Goal: Task Accomplishment & Management: Manage account settings

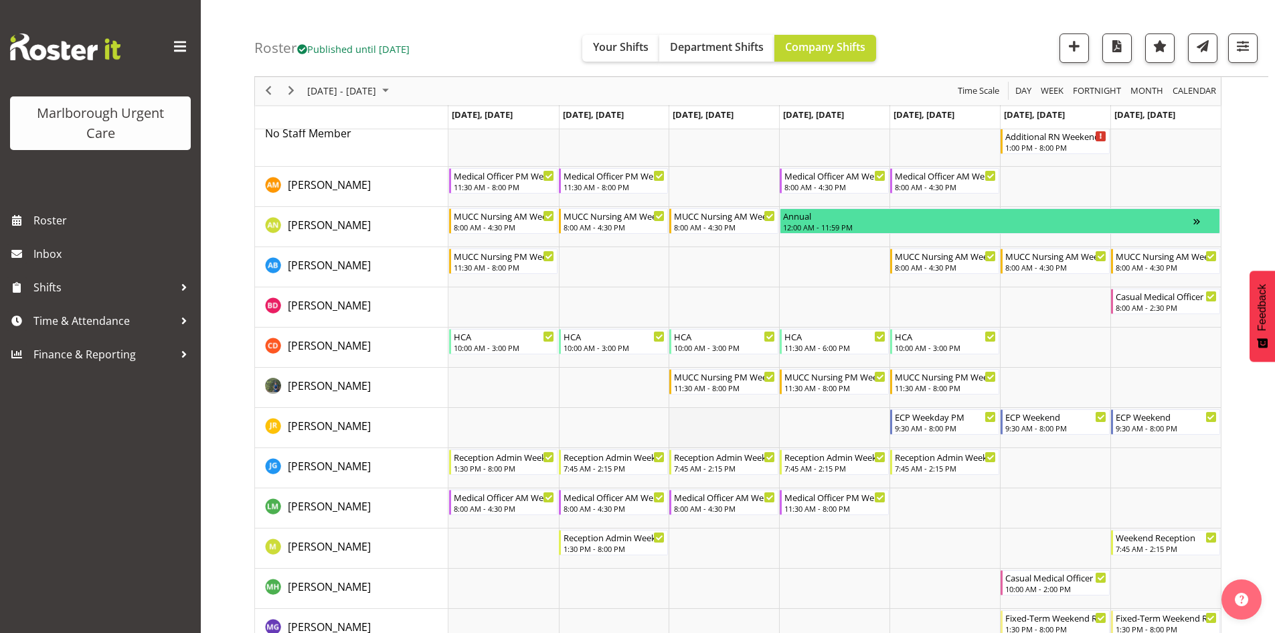
scroll to position [67, 0]
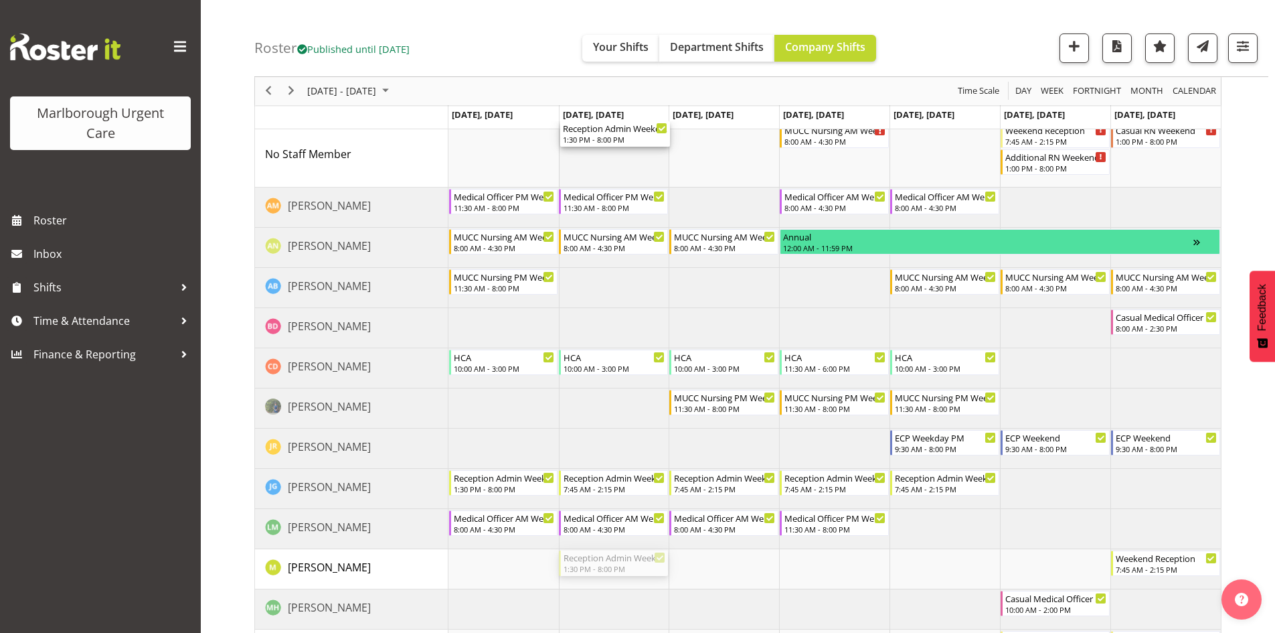
drag, startPoint x: 593, startPoint y: 564, endPoint x: 599, endPoint y: 173, distance: 391.0
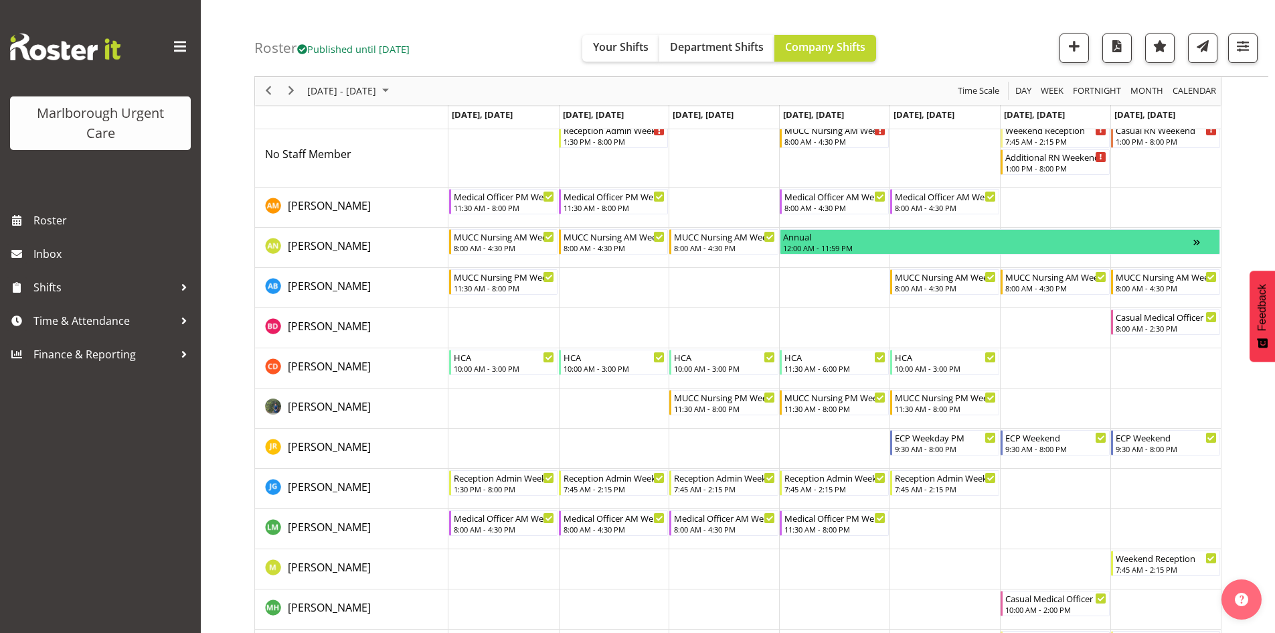
scroll to position [0, 0]
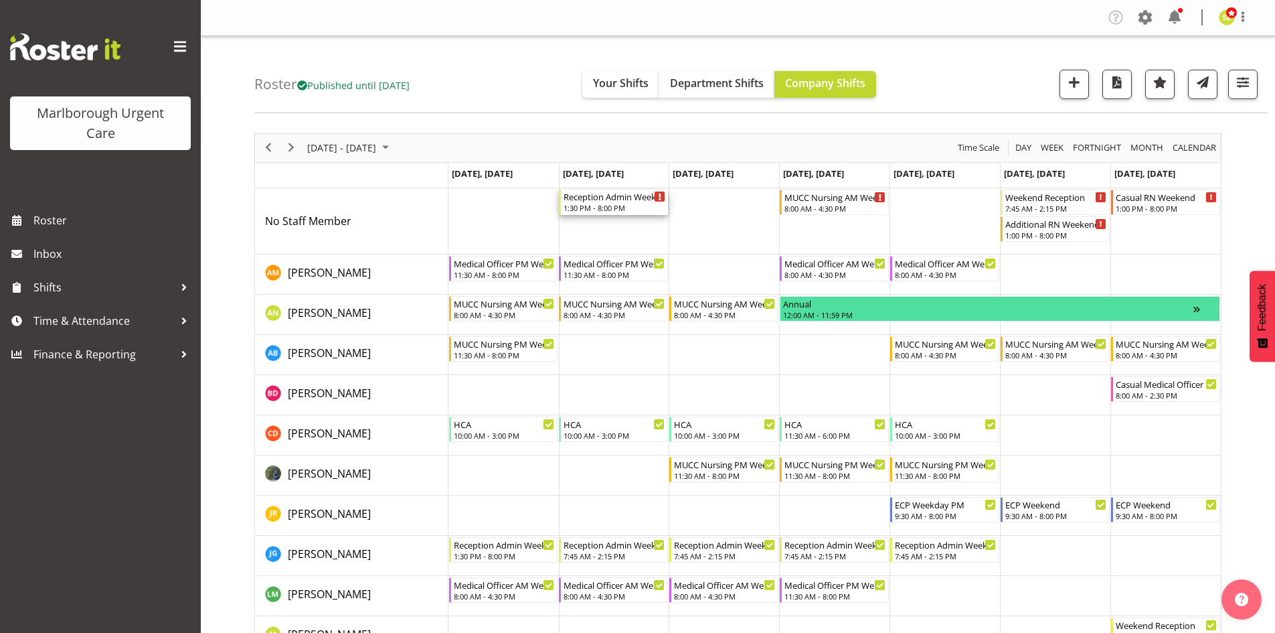
click at [617, 206] on div "1:30 PM - 8:00 PM" at bounding box center [615, 207] width 102 height 11
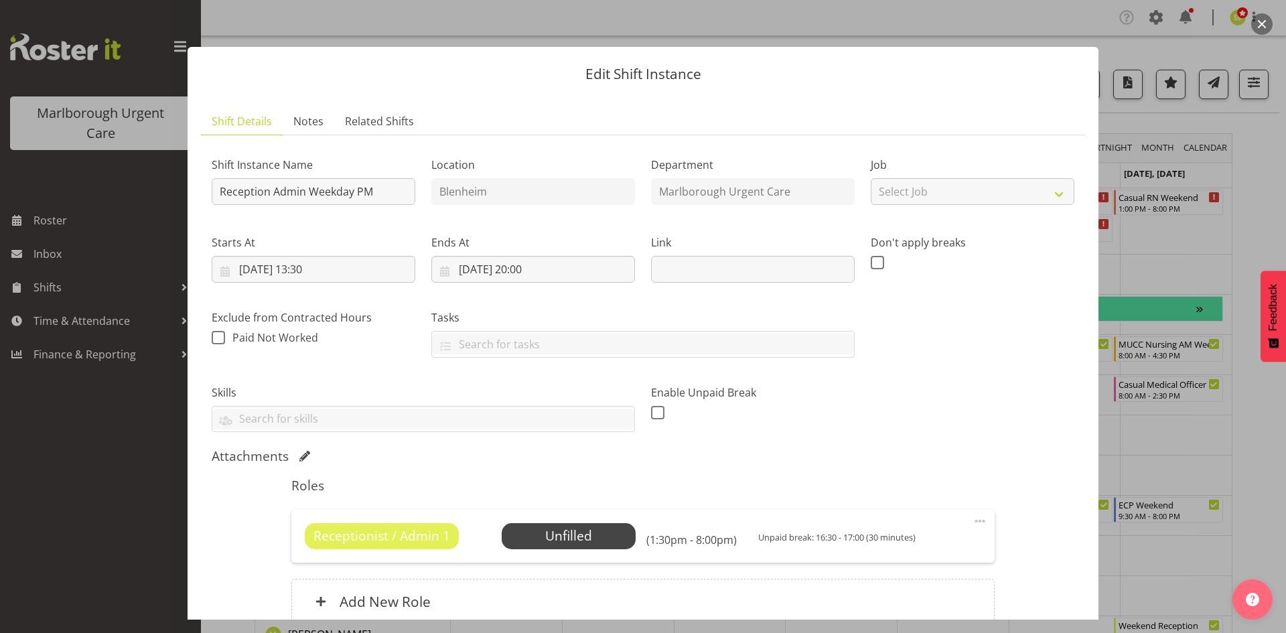
click at [1267, 17] on button "button" at bounding box center [1261, 23] width 21 height 21
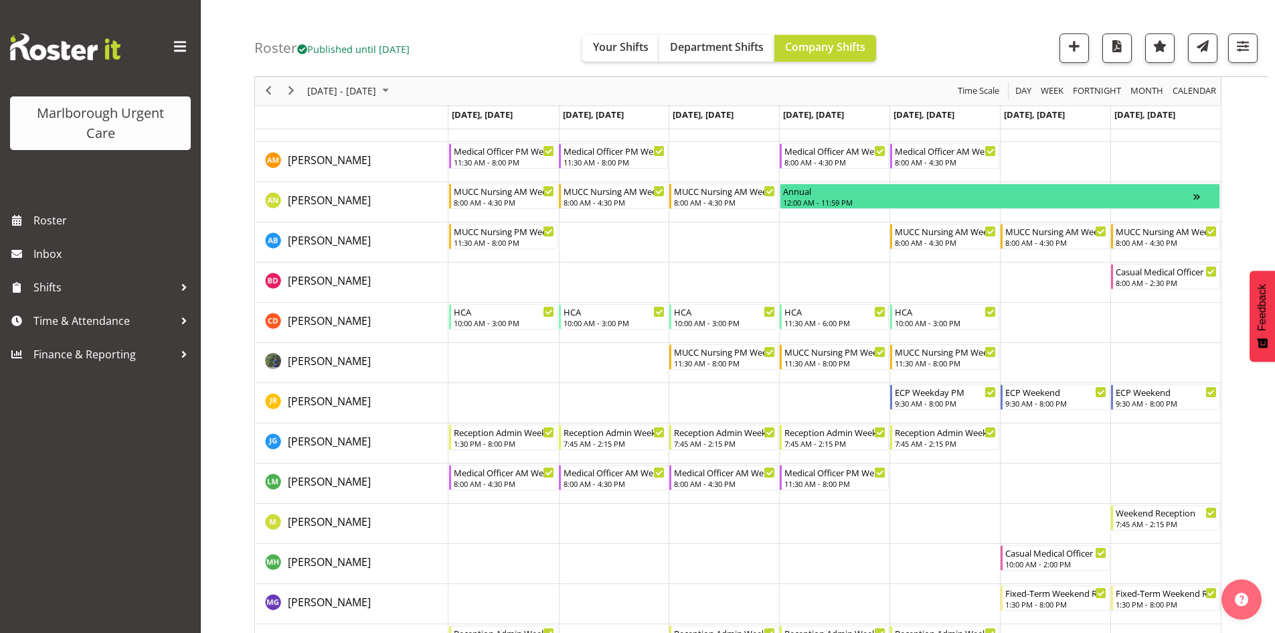
scroll to position [201, 0]
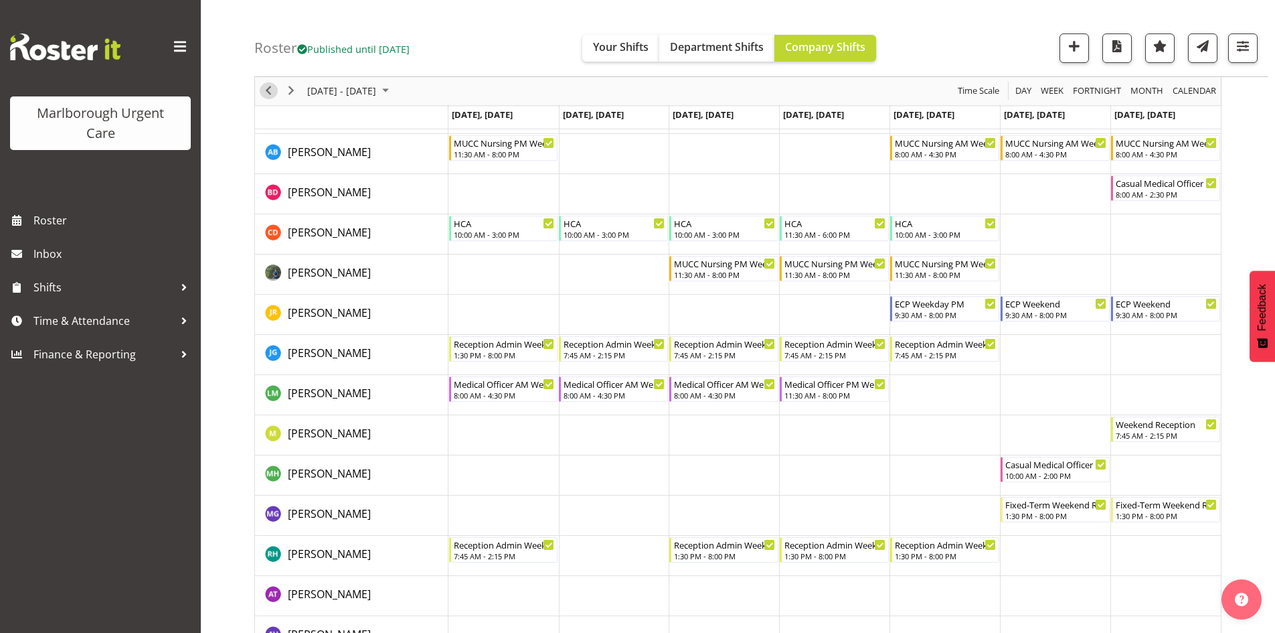
click at [270, 94] on span "Previous" at bounding box center [268, 91] width 16 height 17
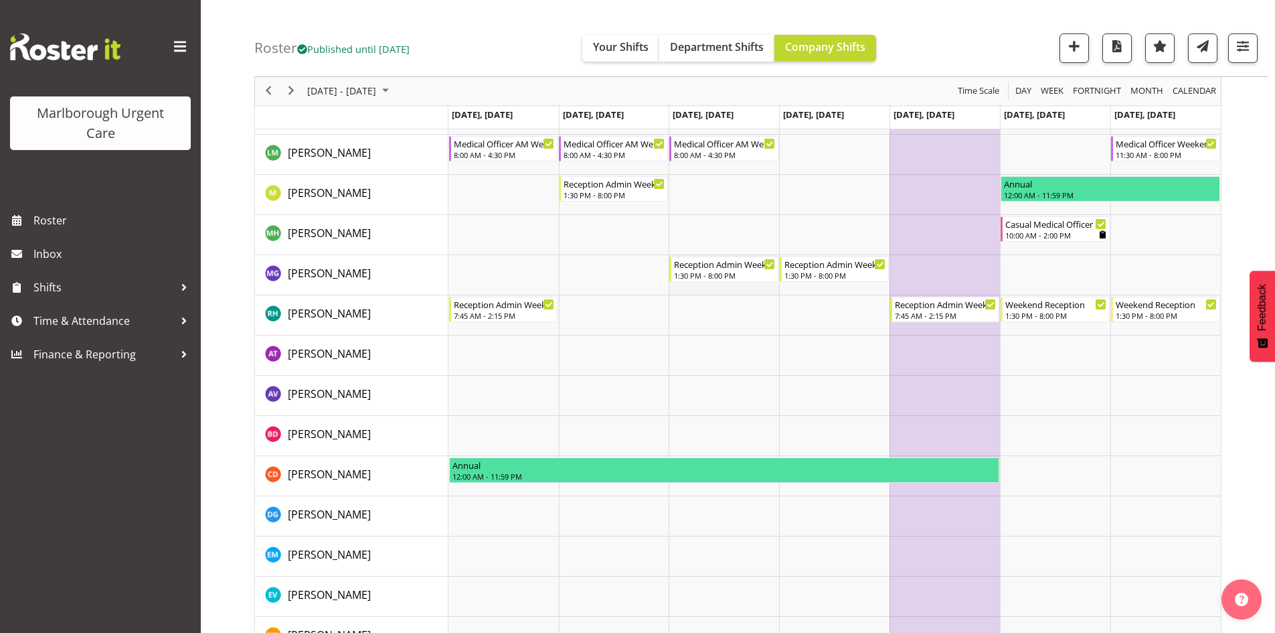
scroll to position [201, 0]
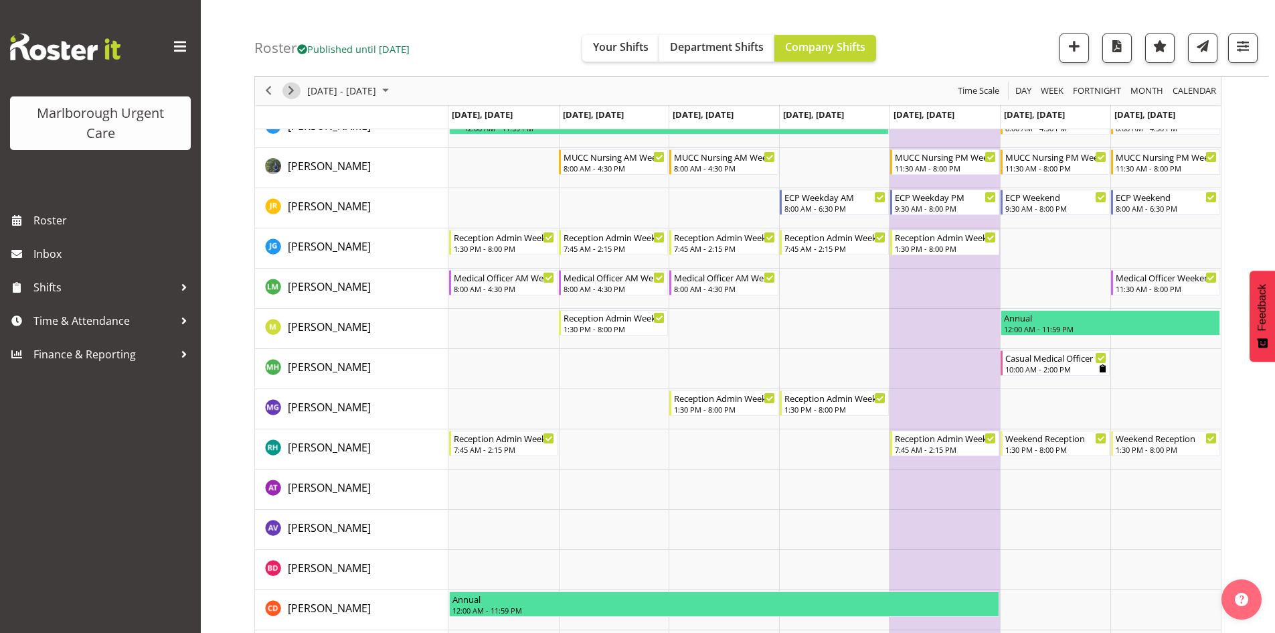
click at [291, 89] on span "Next" at bounding box center [291, 91] width 16 height 17
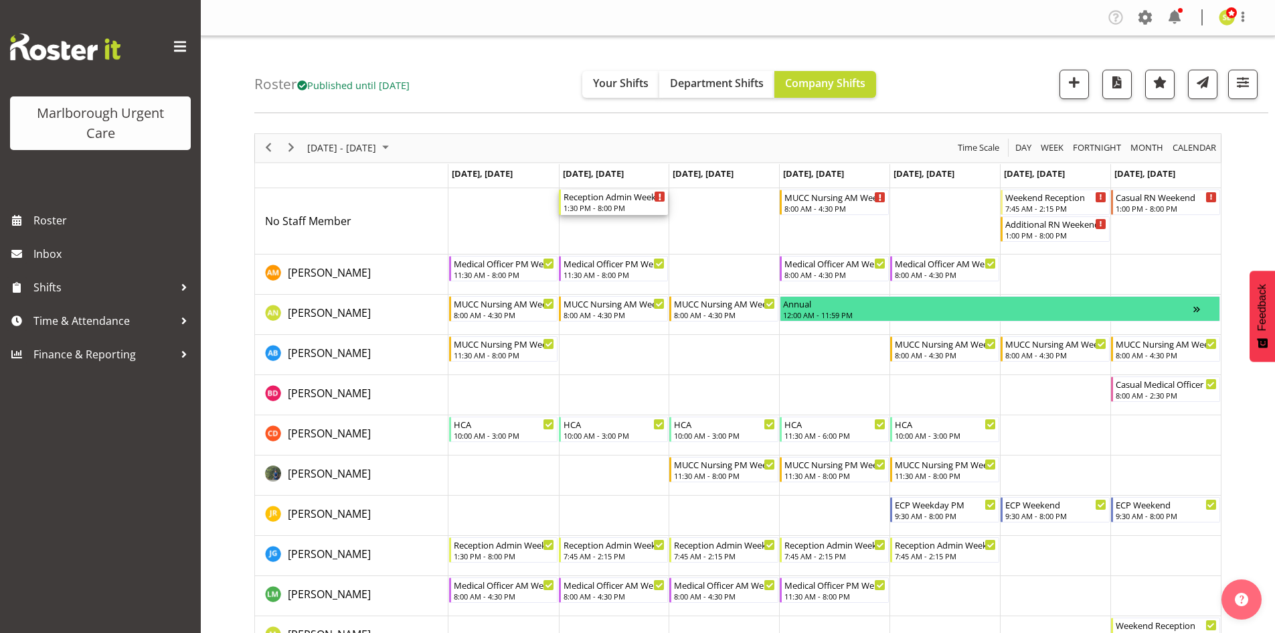
click at [604, 204] on div "1:30 PM - 8:00 PM" at bounding box center [615, 207] width 102 height 11
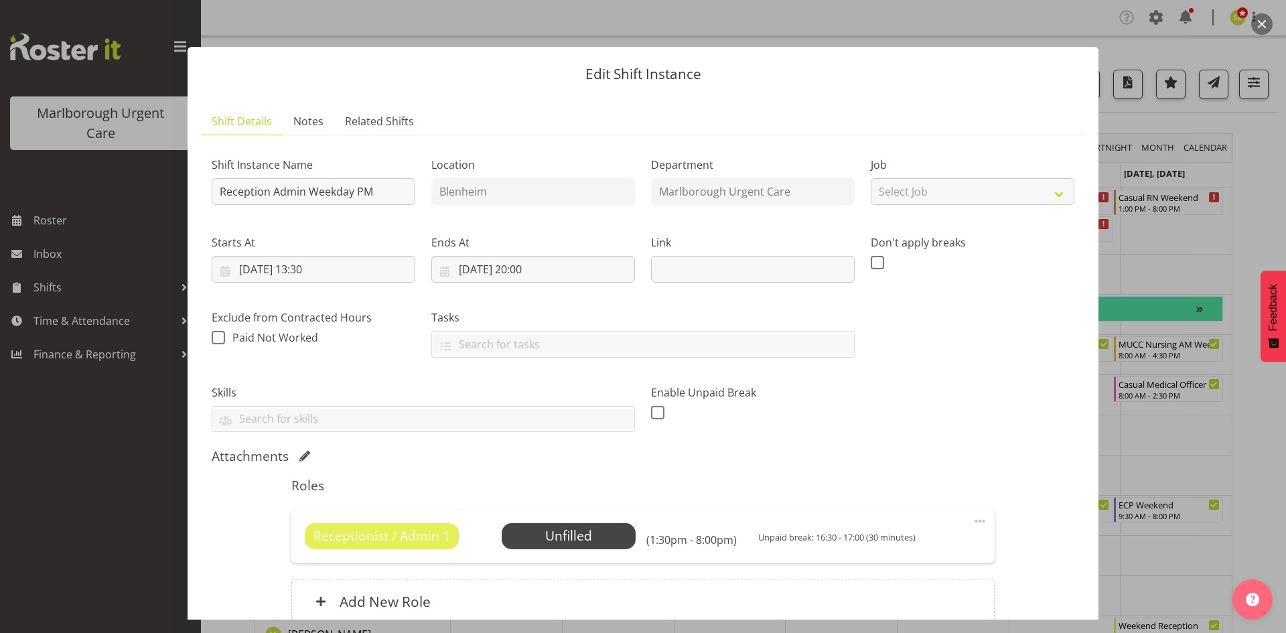
click at [976, 516] on span at bounding box center [979, 521] width 16 height 16
click at [889, 544] on link "Edit" at bounding box center [923, 550] width 129 height 24
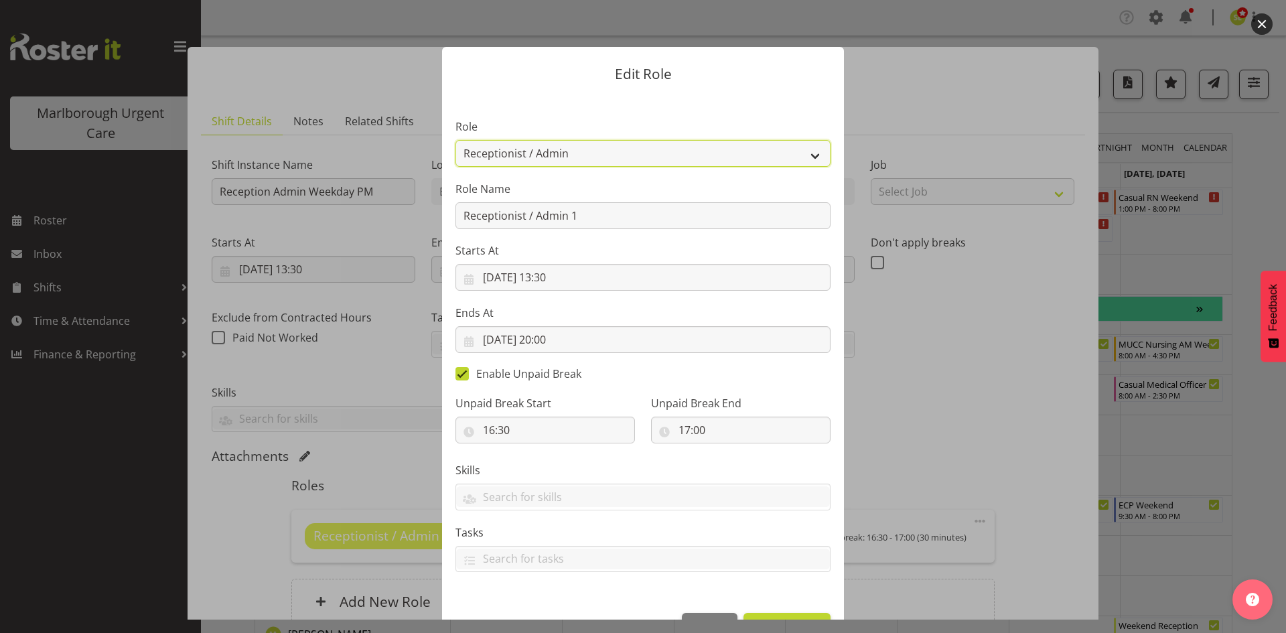
click at [586, 155] on select "Casual Registered Nurse Casual Weekday Medical Officer Casual Weekday Reception…" at bounding box center [642, 153] width 375 height 27
click at [455, 140] on select "Casual Registered Nurse Casual Weekday Medical Officer Casual Weekday Reception…" at bounding box center [642, 153] width 375 height 27
click at [575, 152] on select "Casual Registered Nurse Casual Weekday Medical Officer Casual Weekday Reception…" at bounding box center [642, 153] width 375 height 27
select select "1568"
click at [455, 140] on select "Casual Registered Nurse Casual Weekday Medical Officer Casual Weekday Reception…" at bounding box center [642, 153] width 375 height 27
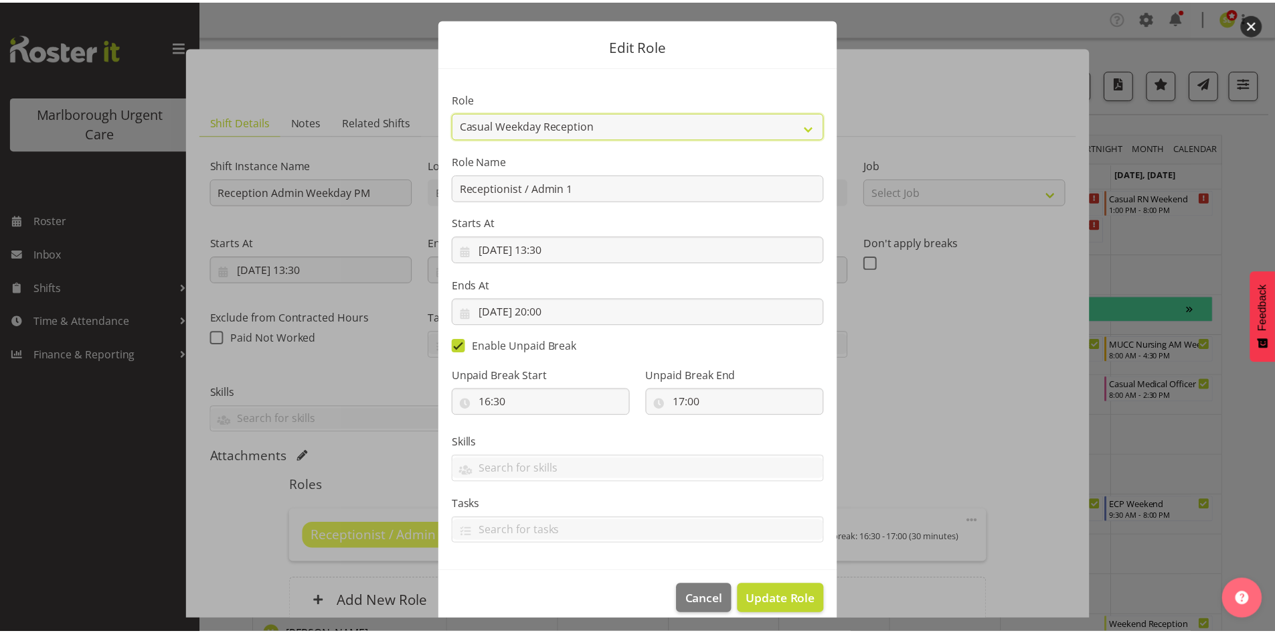
scroll to position [43, 0]
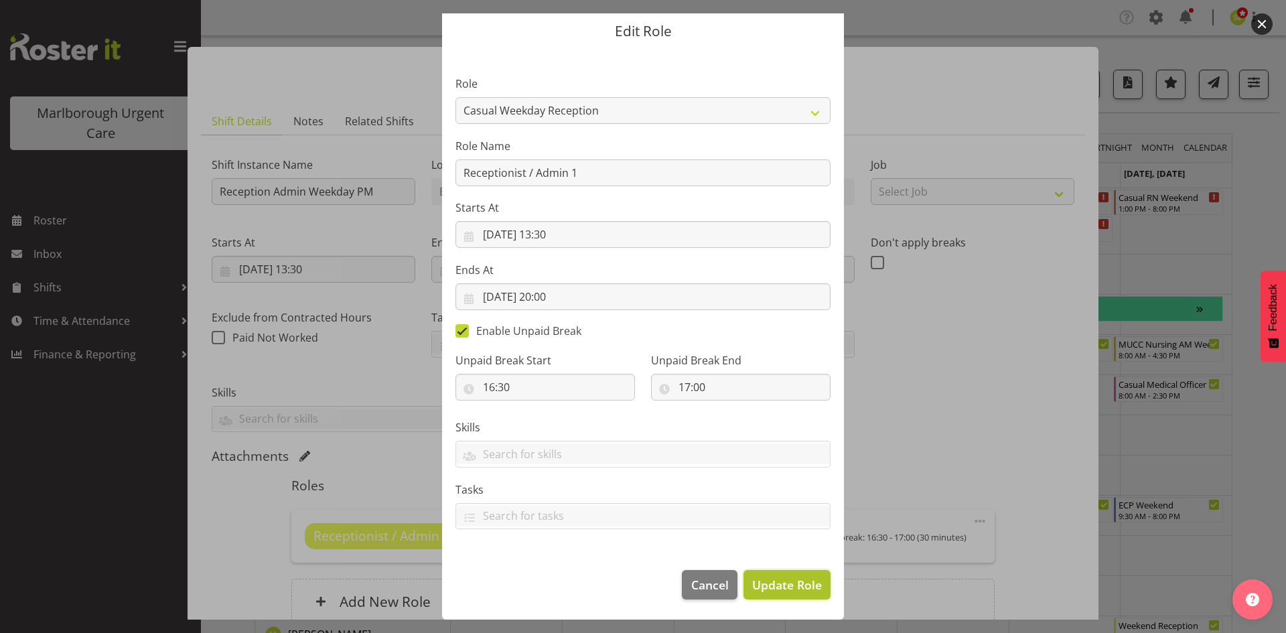
click at [771, 582] on span "Update Role" at bounding box center [787, 584] width 70 height 17
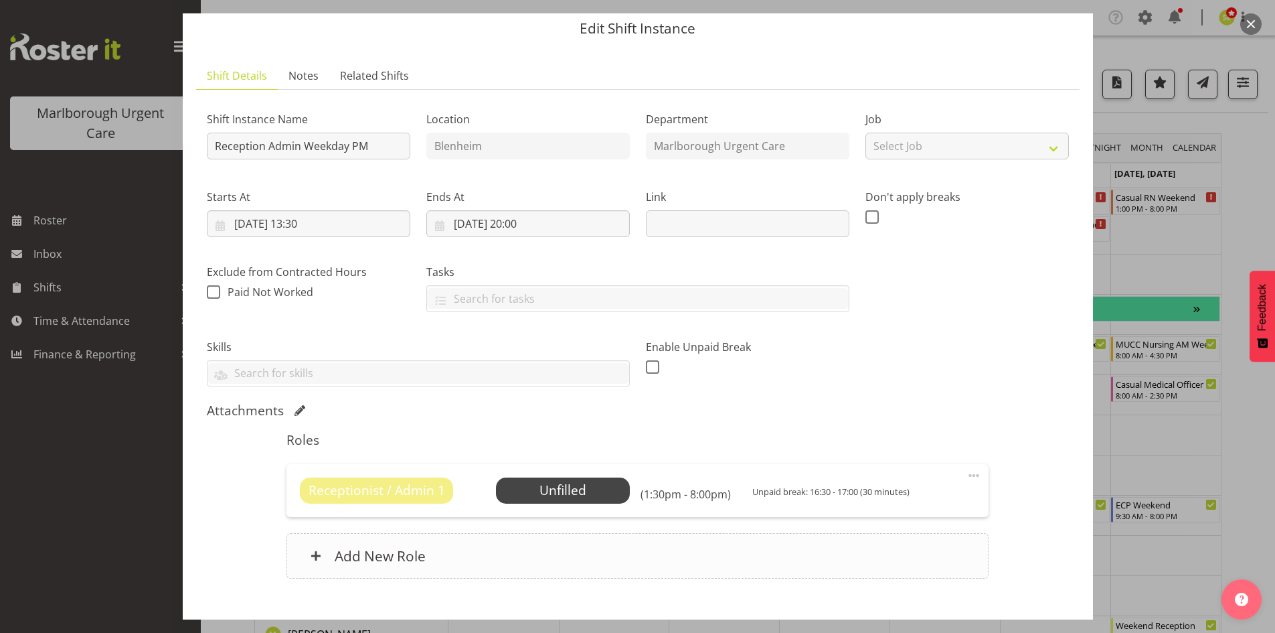
scroll to position [67, 0]
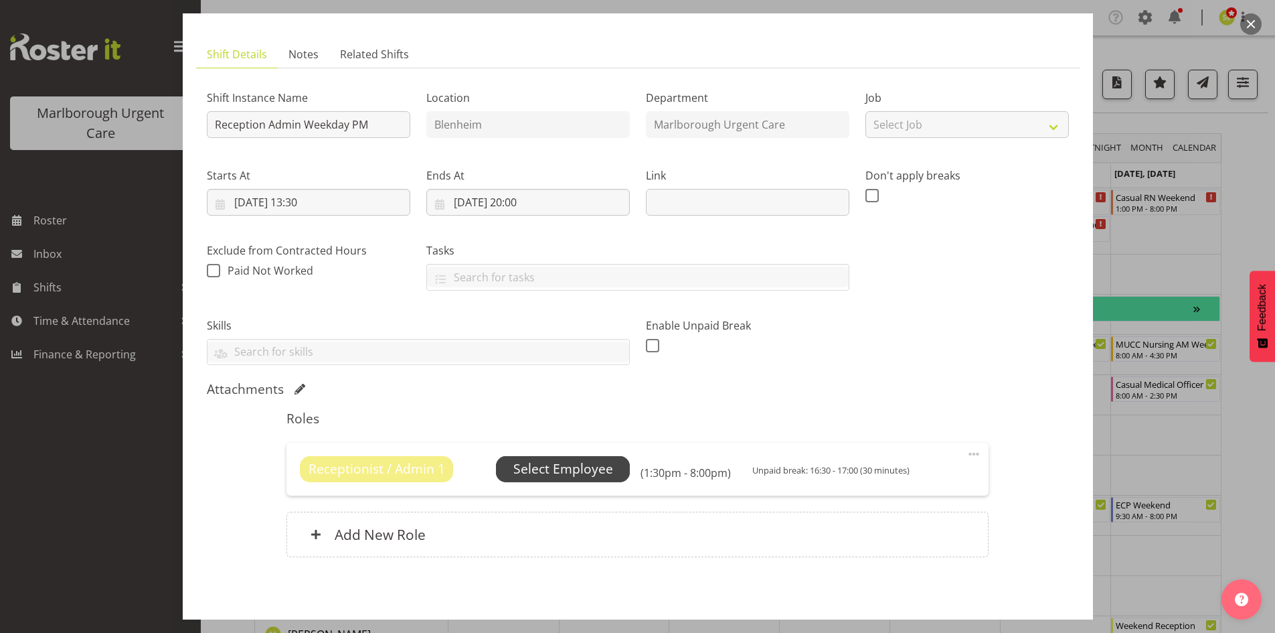
click at [590, 467] on span "Select Employee" at bounding box center [564, 468] width 100 height 19
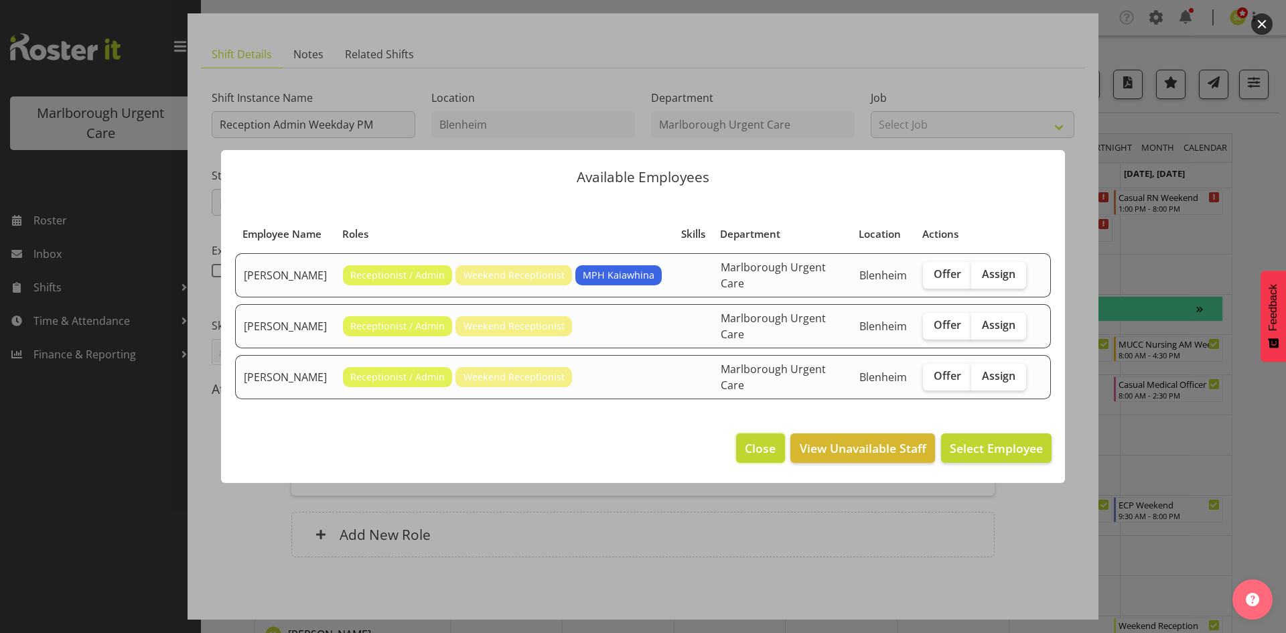
click at [760, 439] on span "Close" at bounding box center [760, 447] width 31 height 17
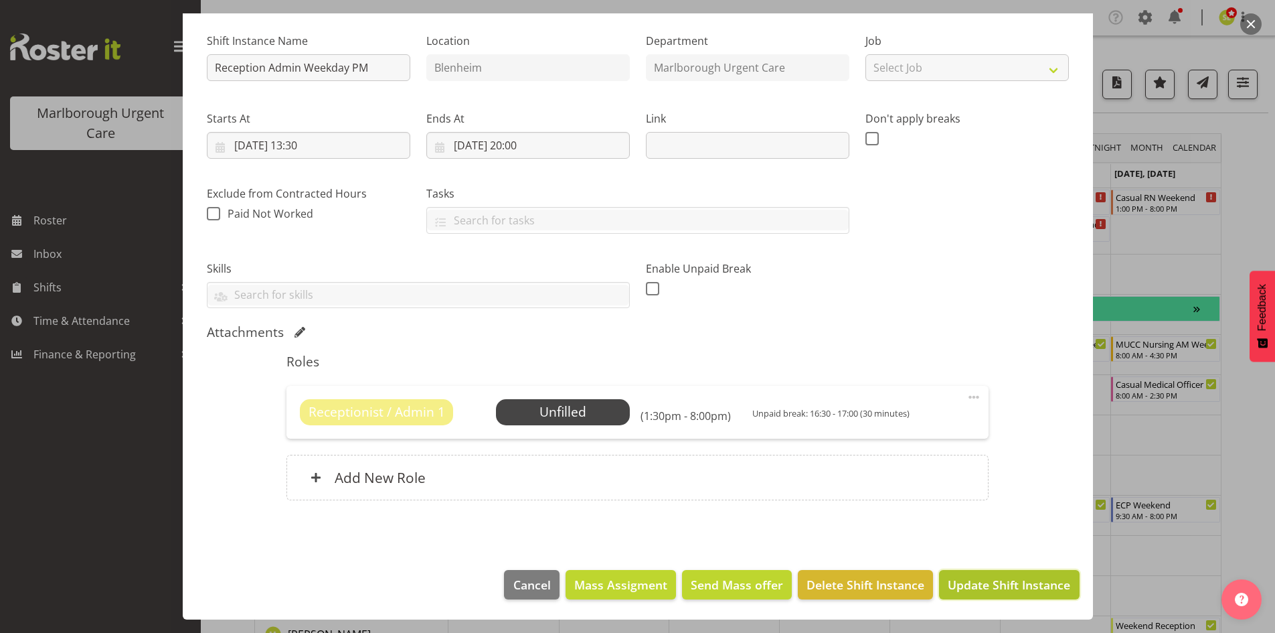
click at [973, 578] on span "Update Shift Instance" at bounding box center [1009, 584] width 123 height 17
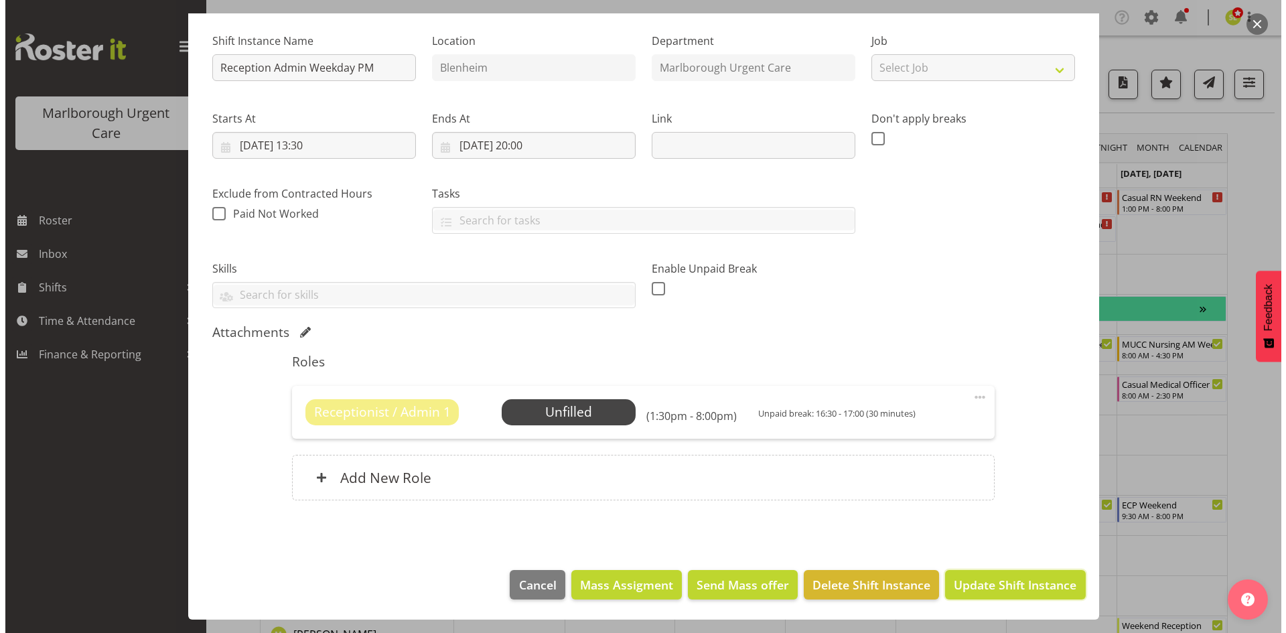
scroll to position [70, 0]
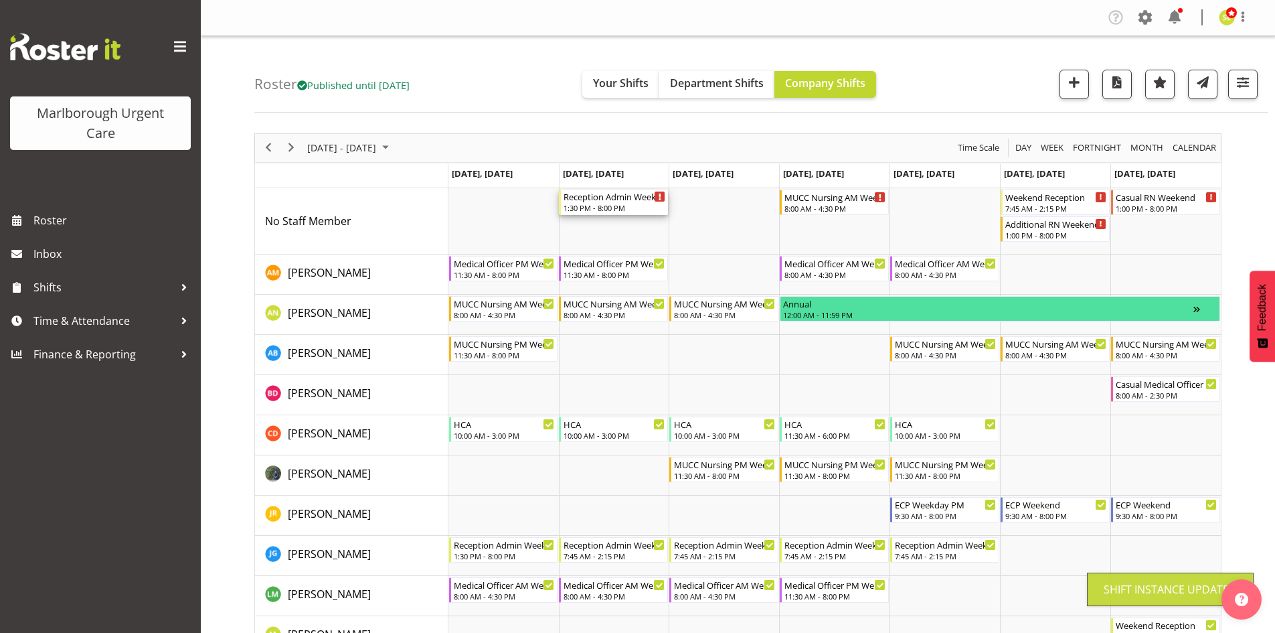
click at [605, 208] on div "1:30 PM - 8:00 PM" at bounding box center [615, 207] width 102 height 11
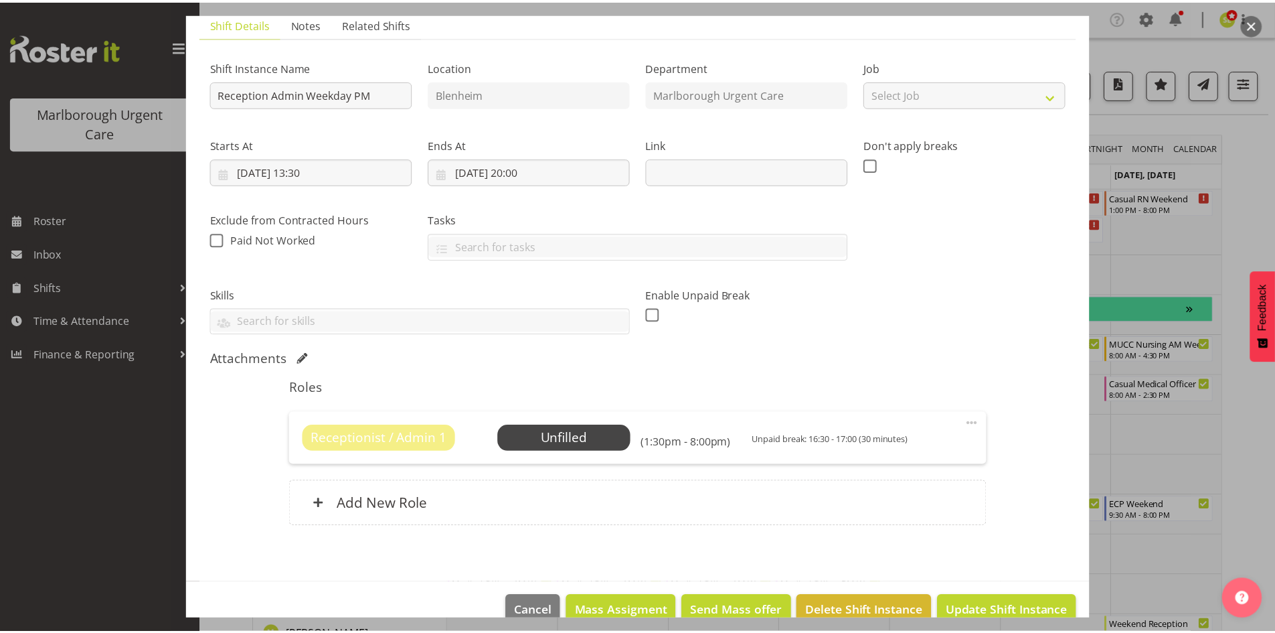
scroll to position [124, 0]
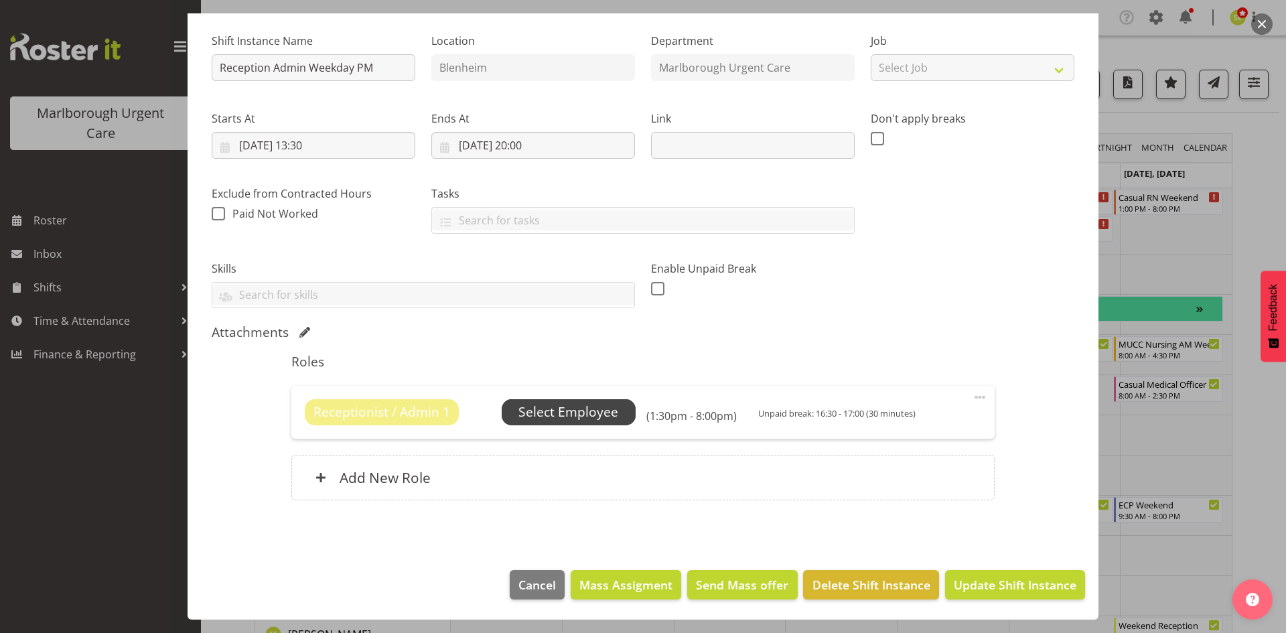
click at [614, 414] on span "Select Employee" at bounding box center [568, 411] width 100 height 19
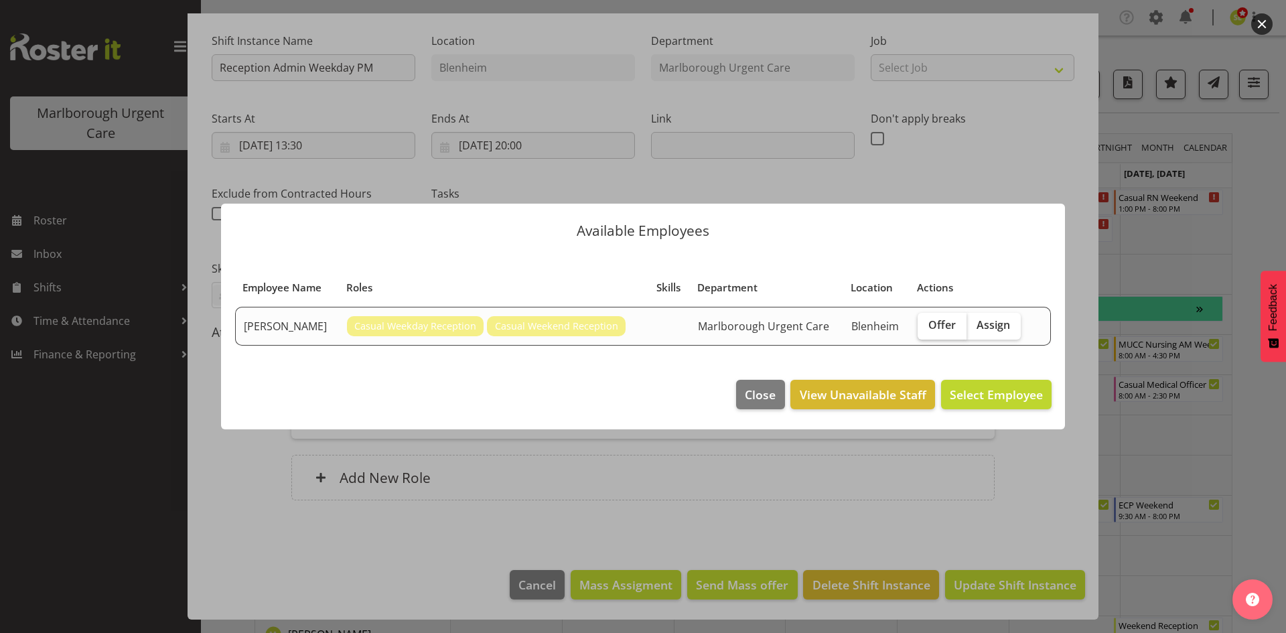
click at [923, 329] on input "Offer" at bounding box center [921, 325] width 9 height 9
checkbox input "true"
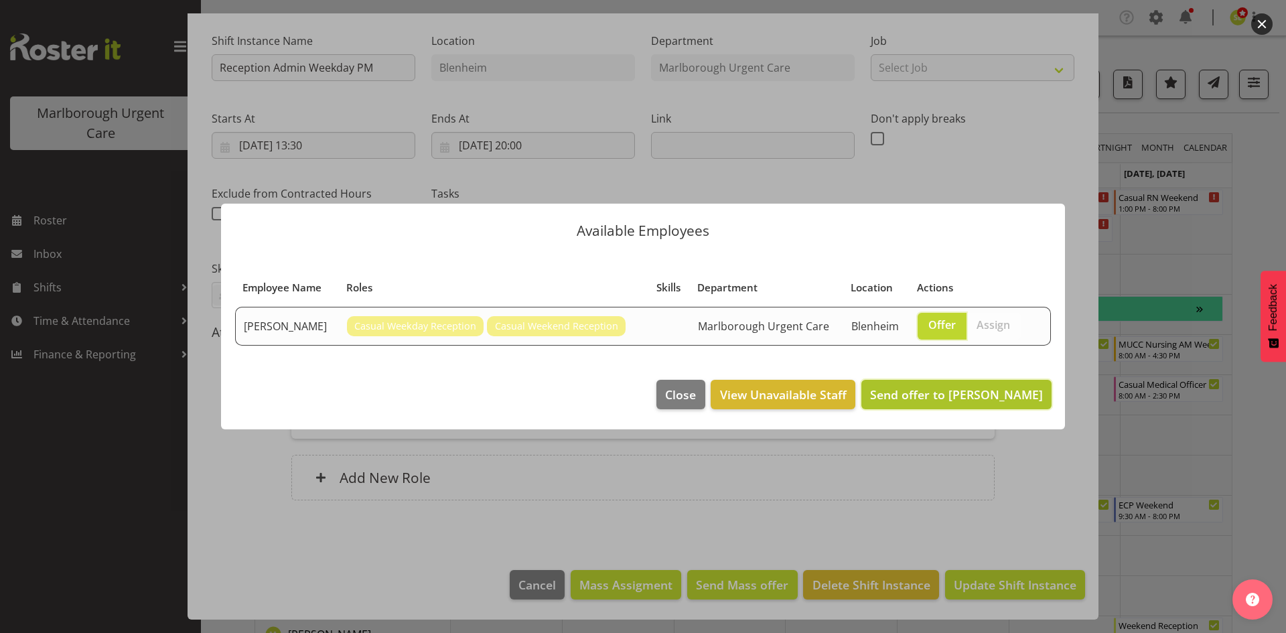
click at [942, 398] on span "Send offer to [PERSON_NAME]" at bounding box center [956, 394] width 173 height 16
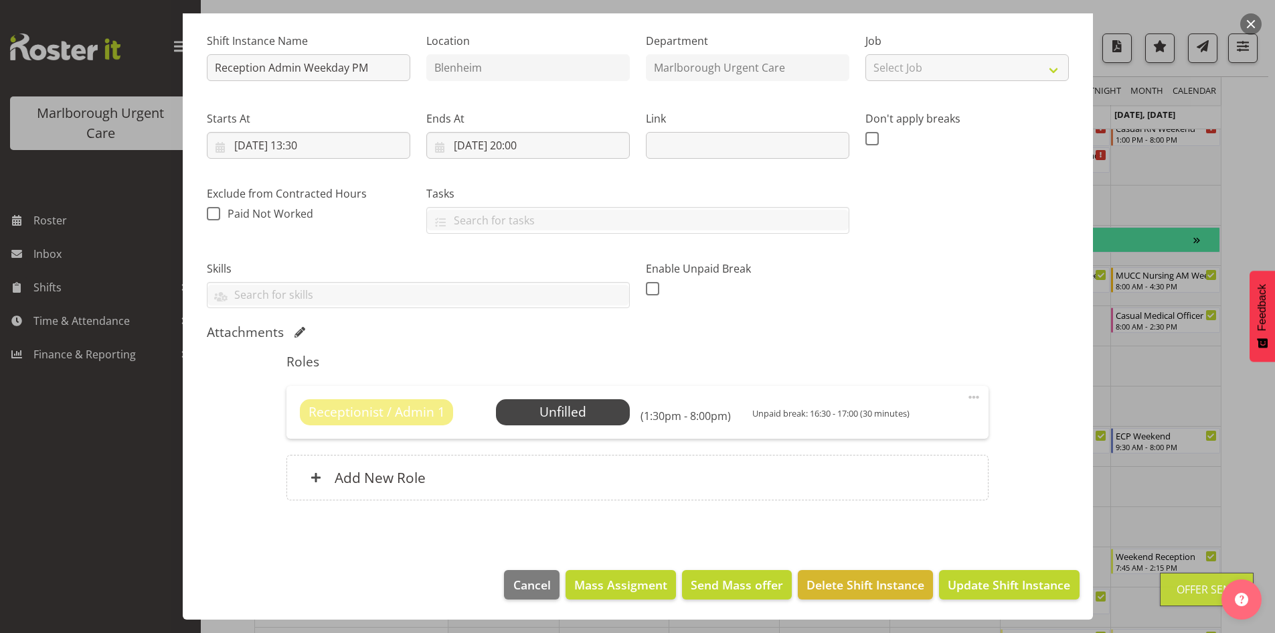
scroll to position [134, 0]
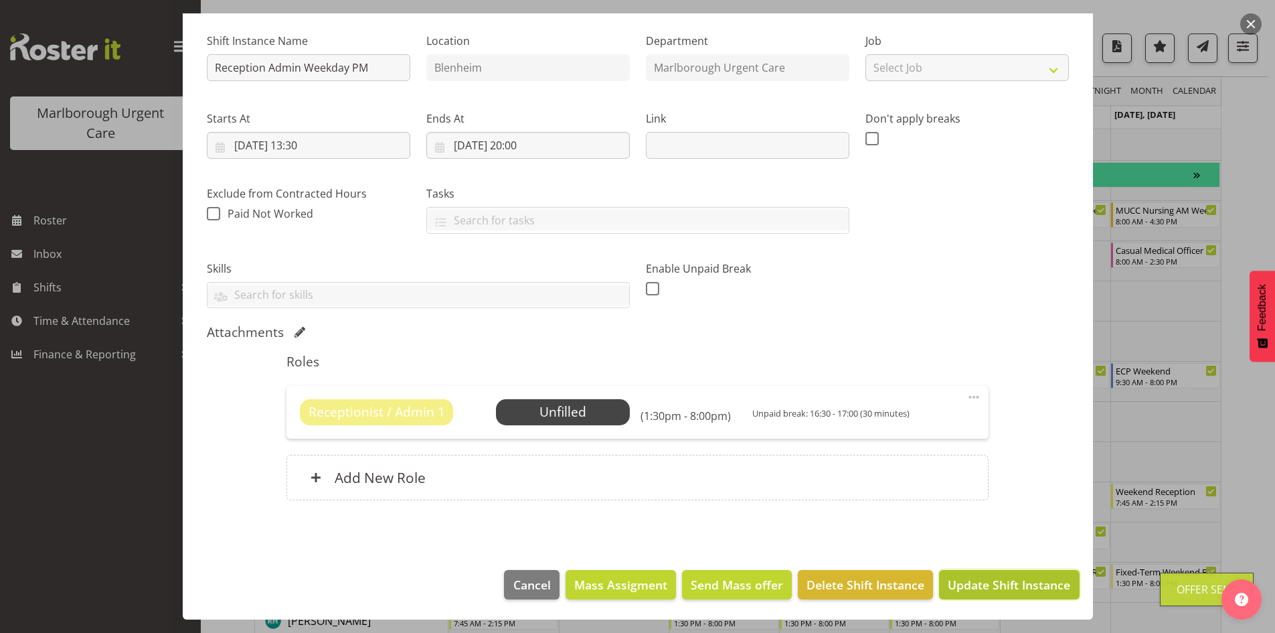
click at [977, 578] on span "Update Shift Instance" at bounding box center [1009, 584] width 123 height 17
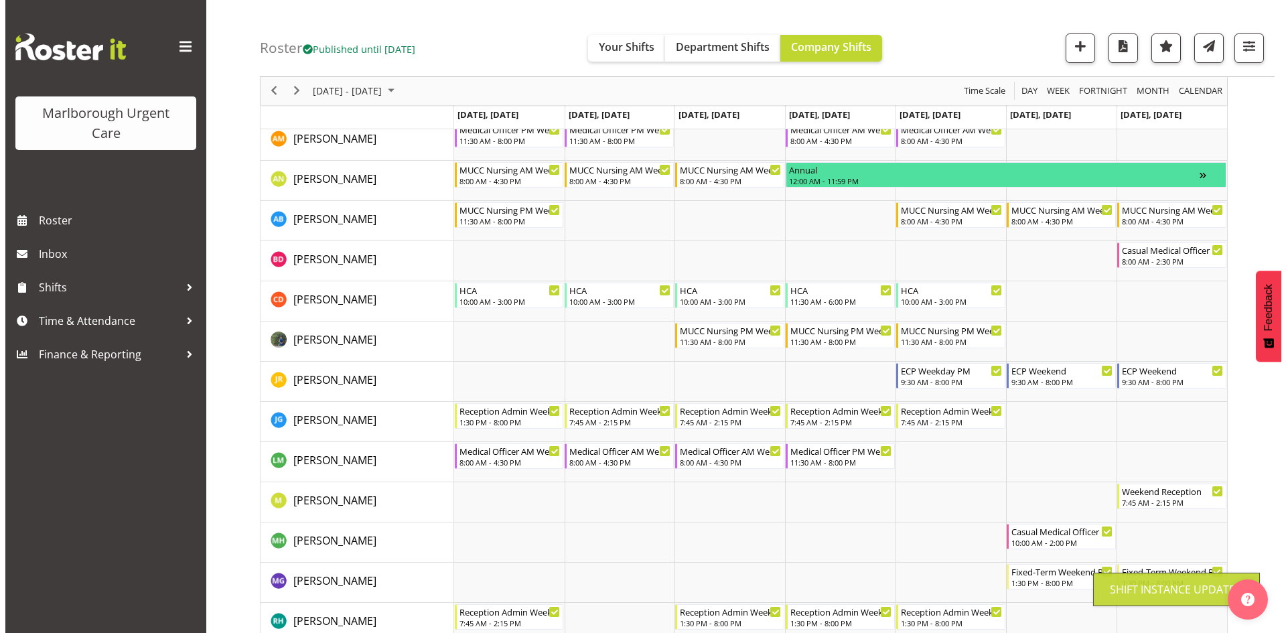
scroll to position [0, 0]
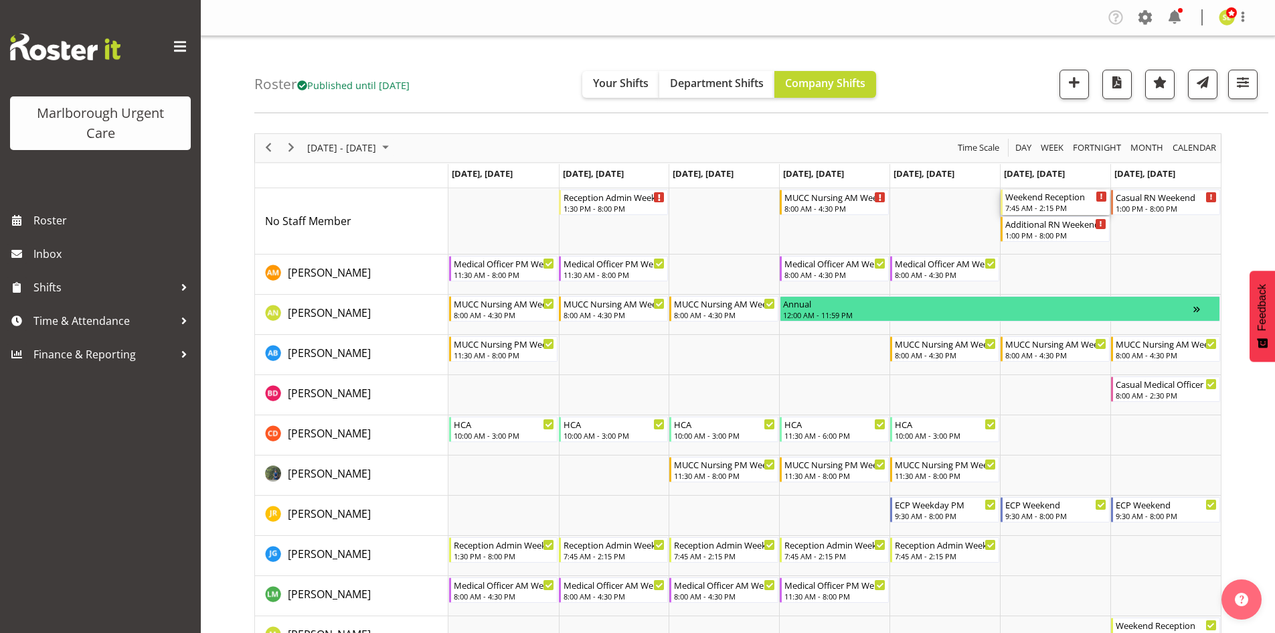
click at [1050, 204] on div "7:45 AM - 2:15 PM" at bounding box center [1057, 207] width 102 height 11
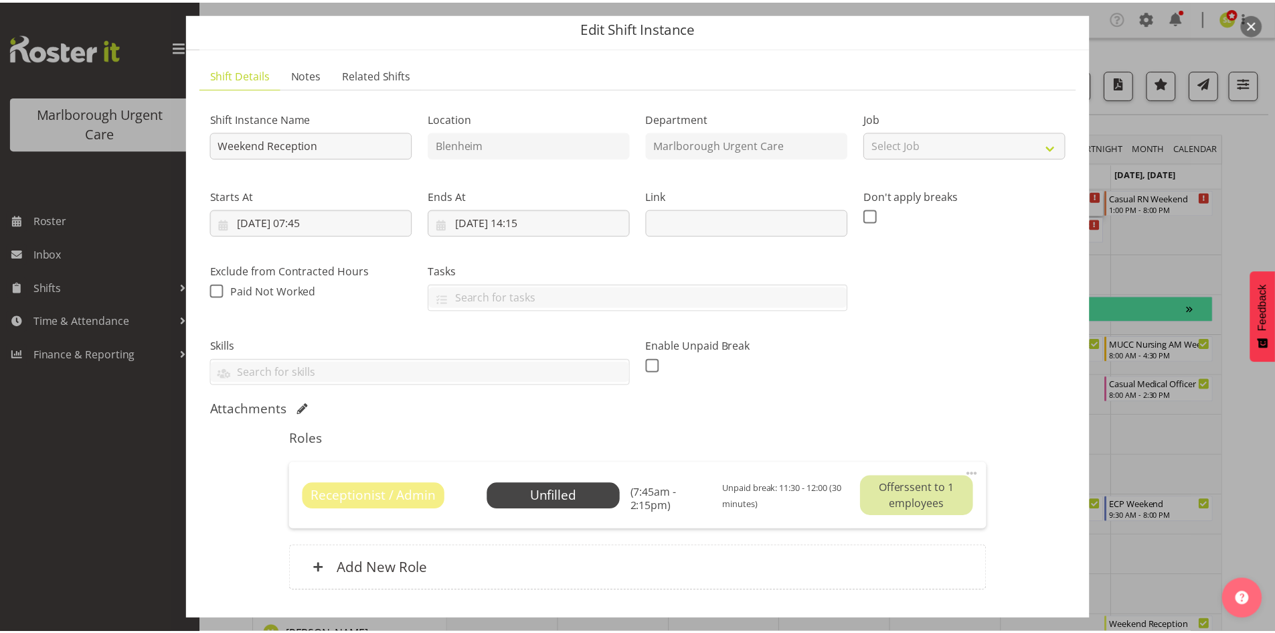
scroll to position [67, 0]
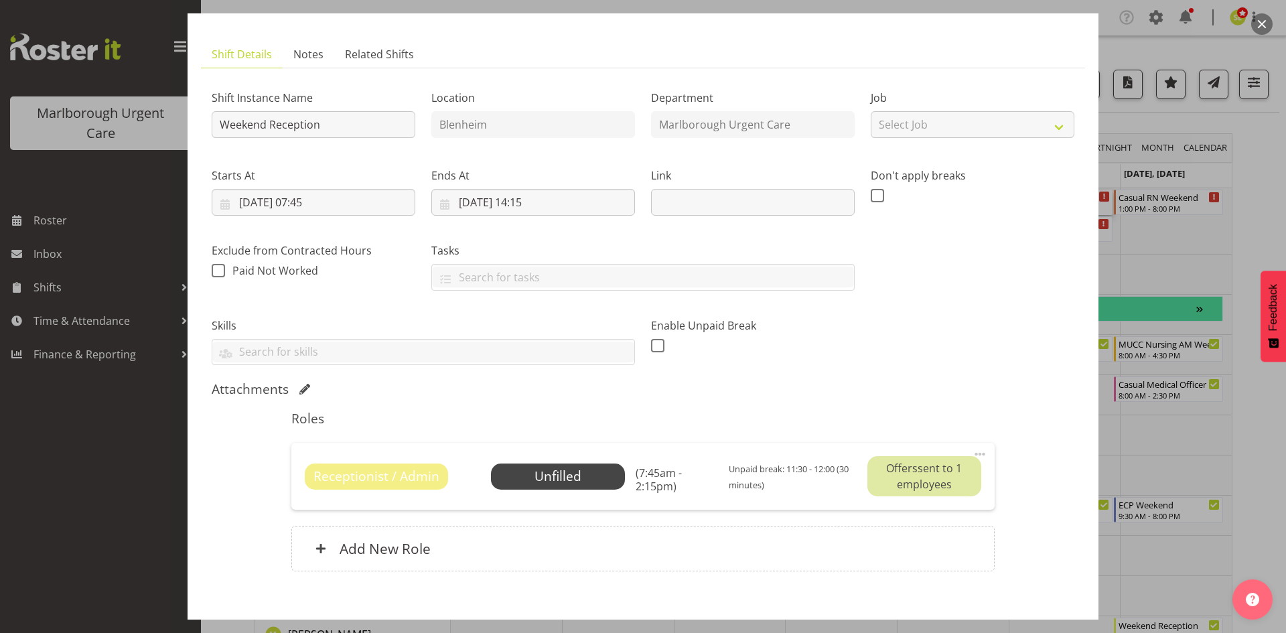
click at [1258, 27] on button "button" at bounding box center [1261, 23] width 21 height 21
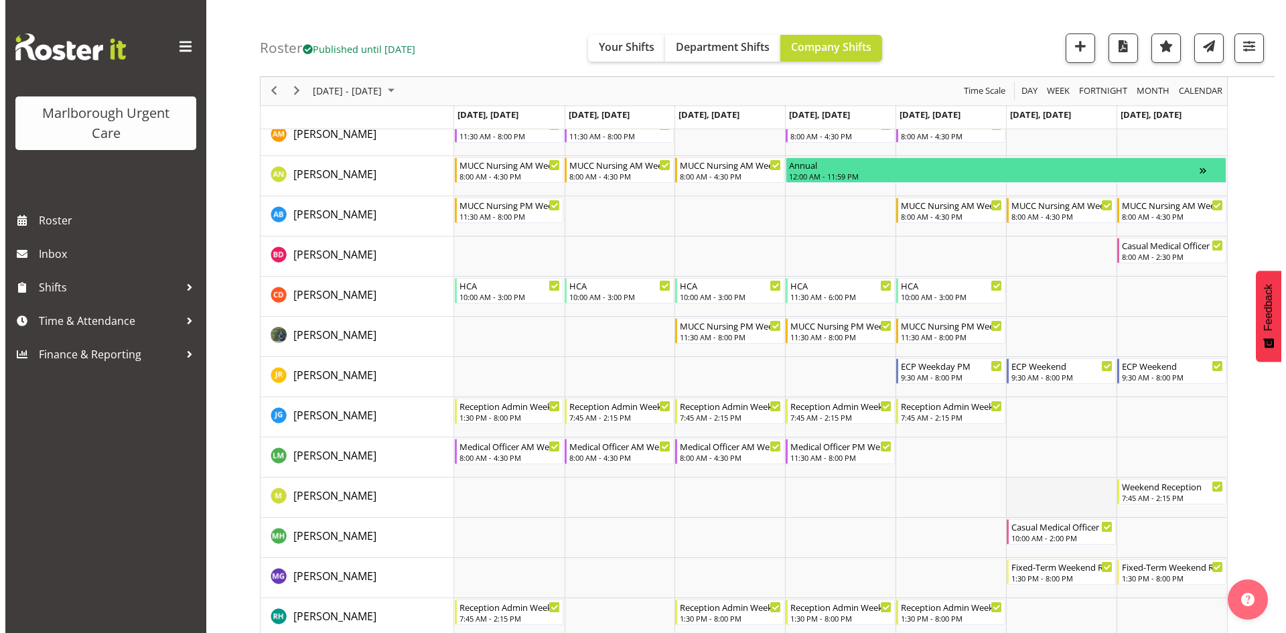
scroll to position [201, 0]
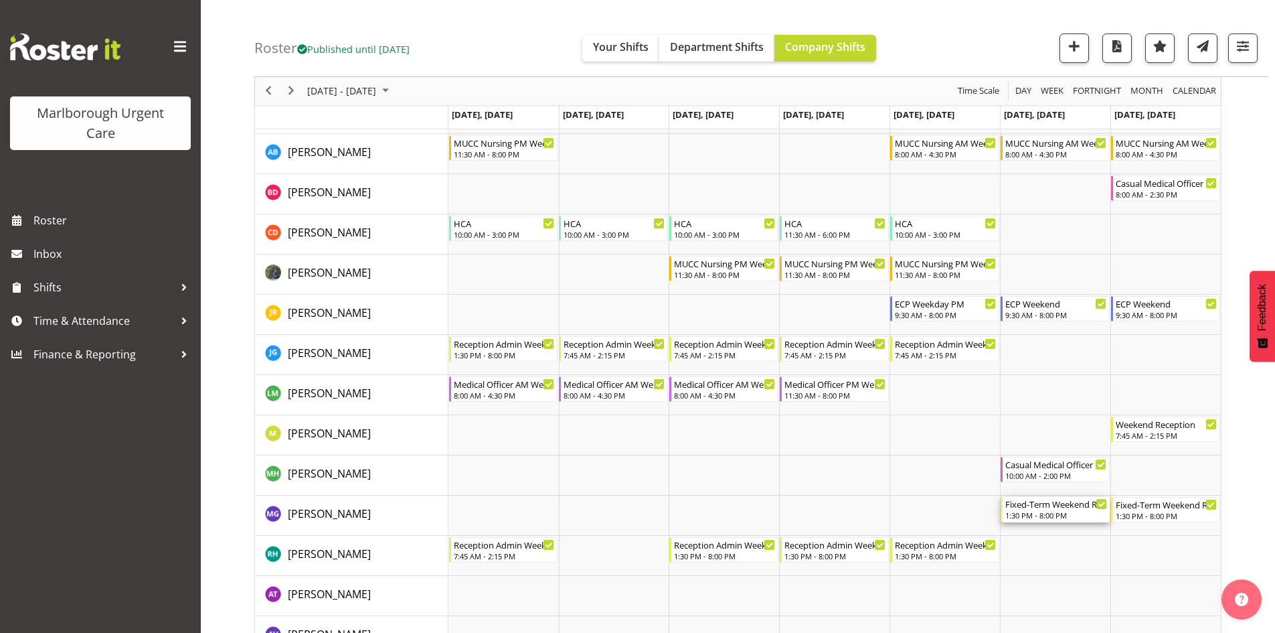
click at [1058, 511] on div "1:30 PM - 8:00 PM" at bounding box center [1057, 515] width 102 height 11
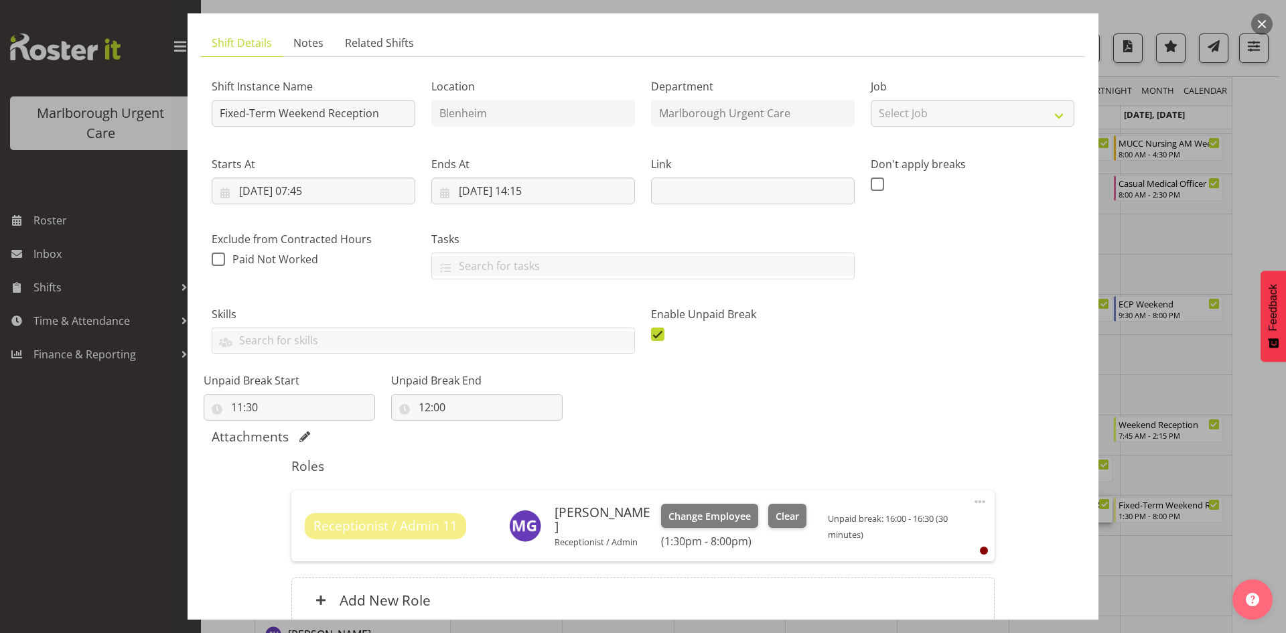
scroll to position [134, 0]
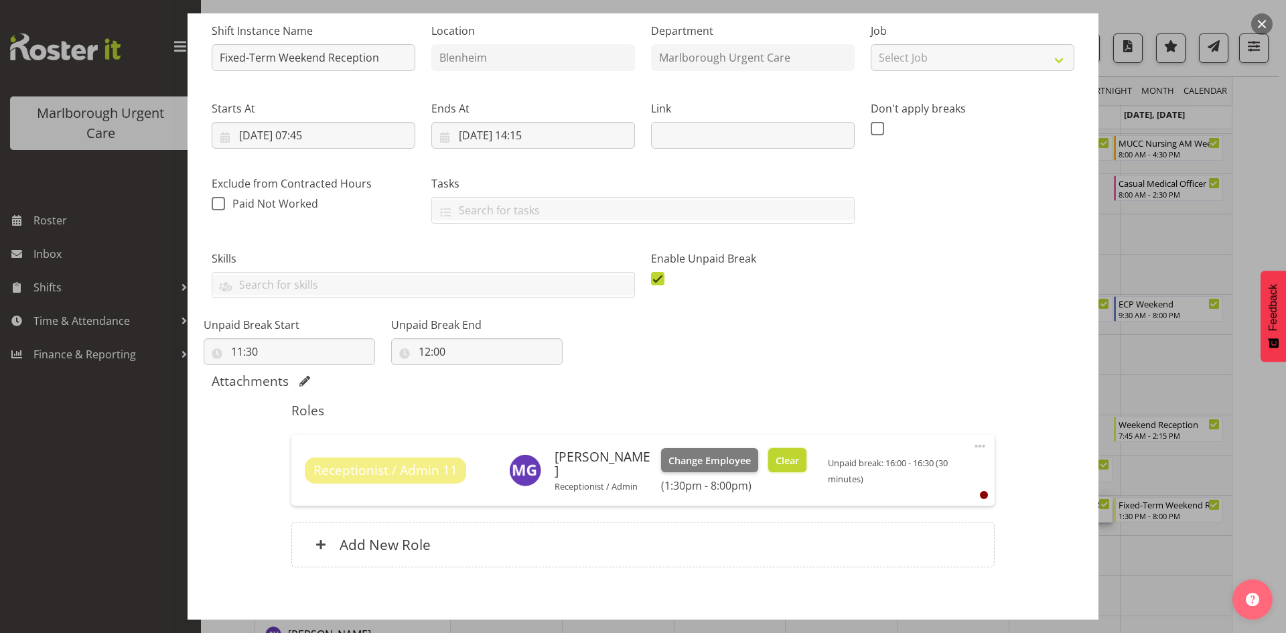
click at [781, 459] on span "Clear" at bounding box center [786, 460] width 23 height 15
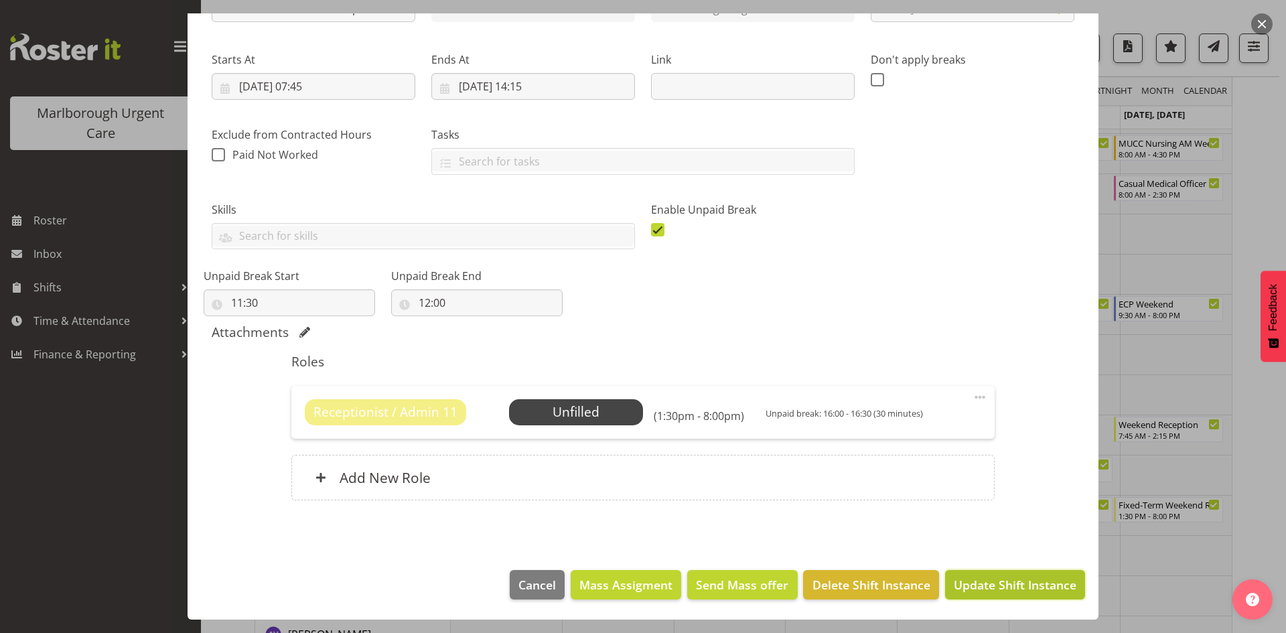
click at [1004, 581] on span "Update Shift Instance" at bounding box center [1014, 584] width 123 height 17
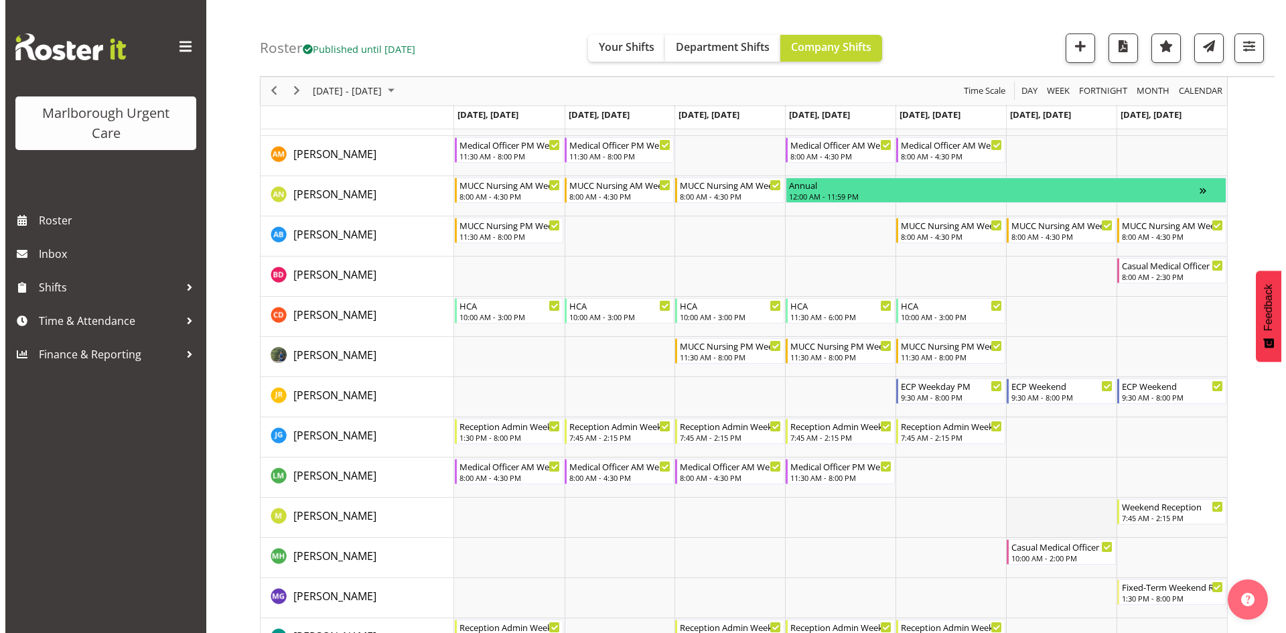
scroll to position [201, 0]
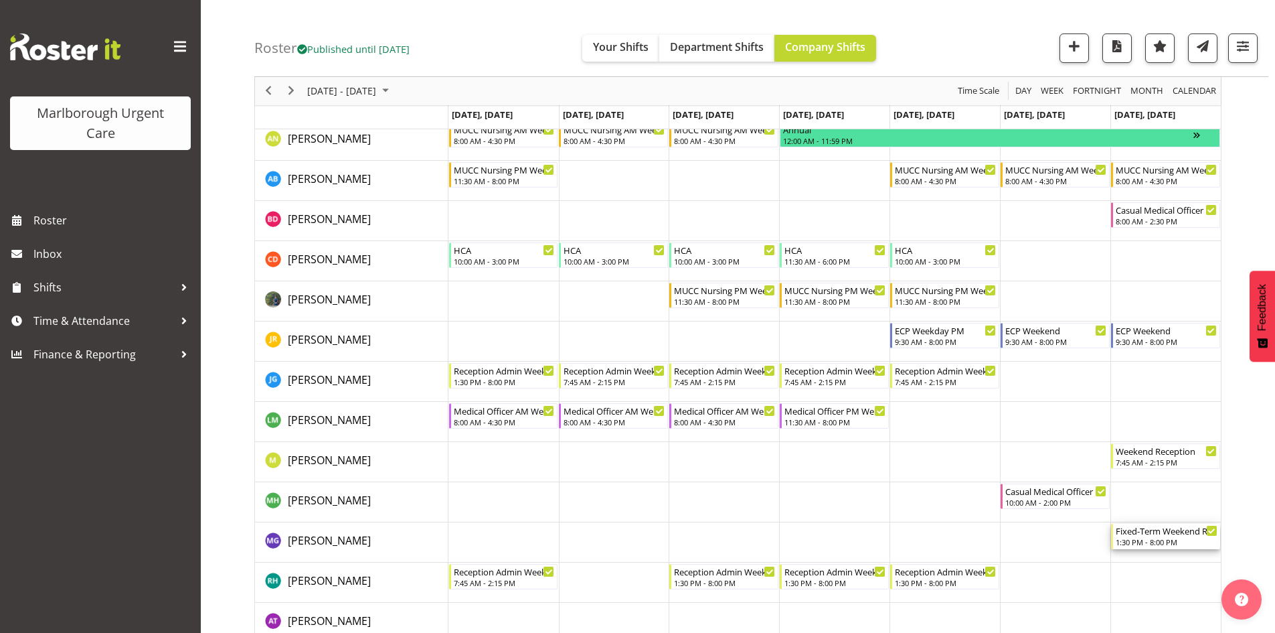
click at [1181, 536] on div "Fixed-Term Weekend Reception" at bounding box center [1167, 530] width 102 height 13
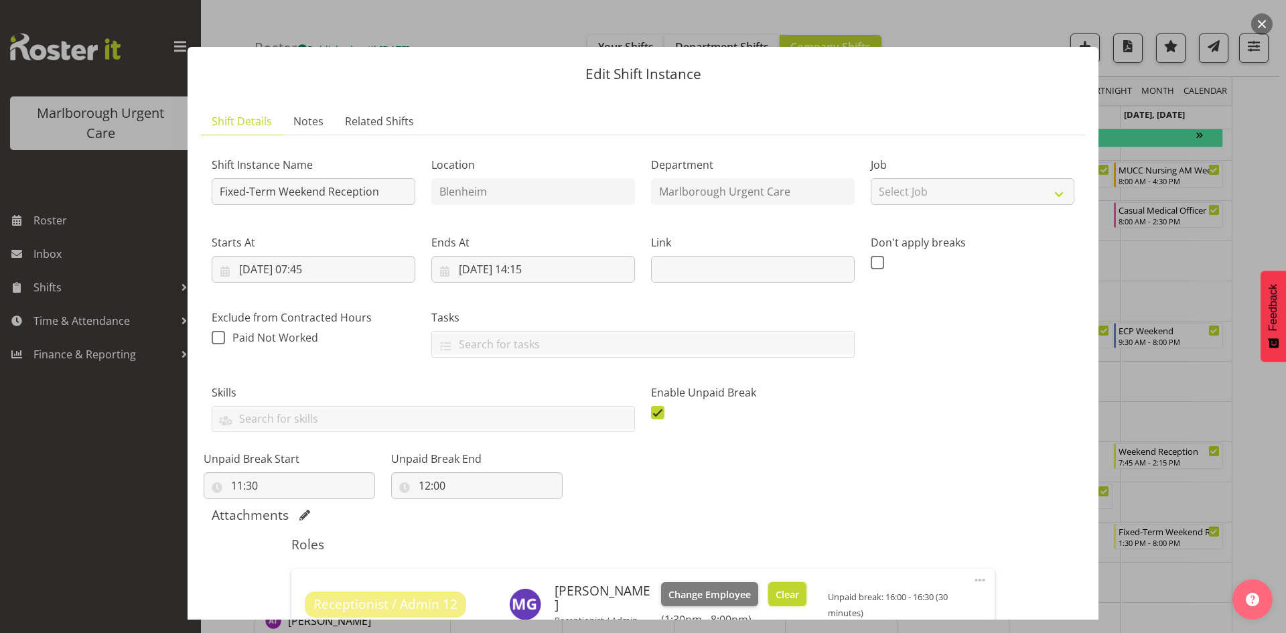
click at [778, 601] on span "Clear" at bounding box center [786, 594] width 23 height 15
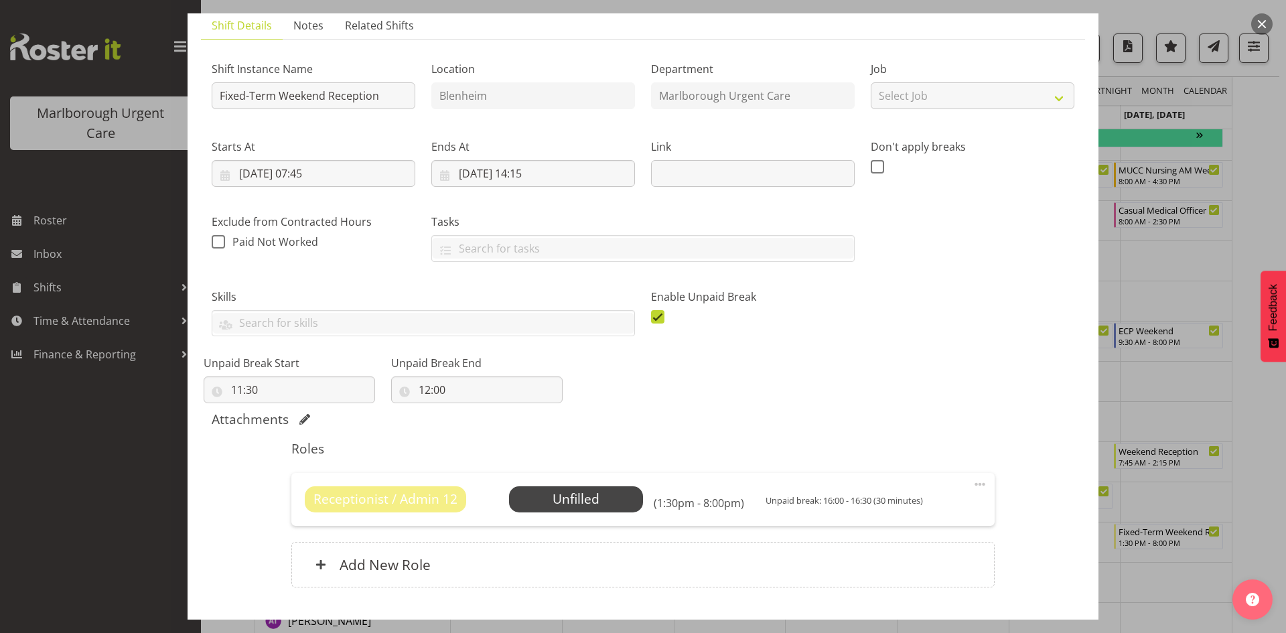
scroll to position [183, 0]
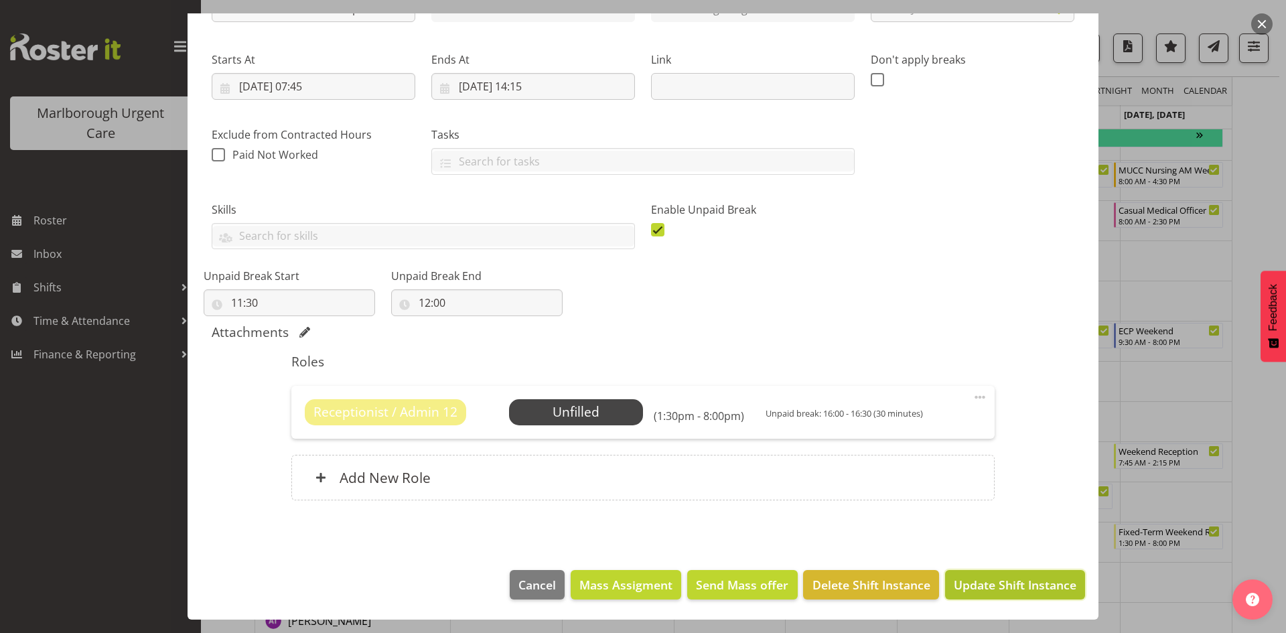
click at [985, 585] on span "Update Shift Instance" at bounding box center [1014, 584] width 123 height 17
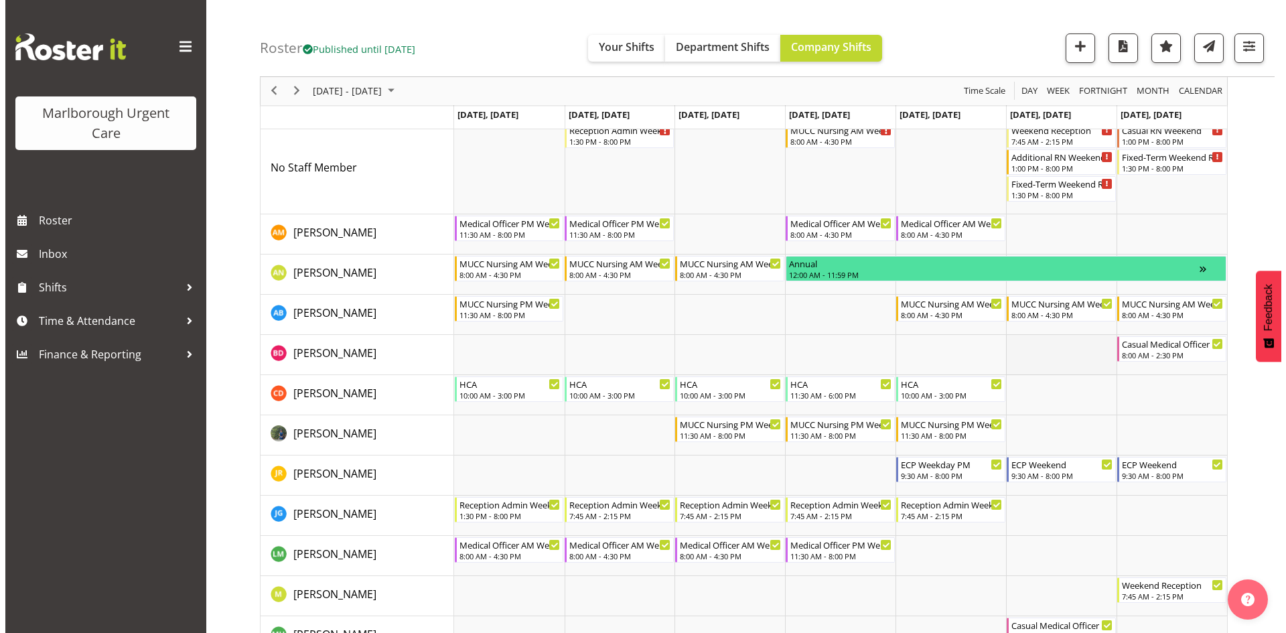
scroll to position [0, 0]
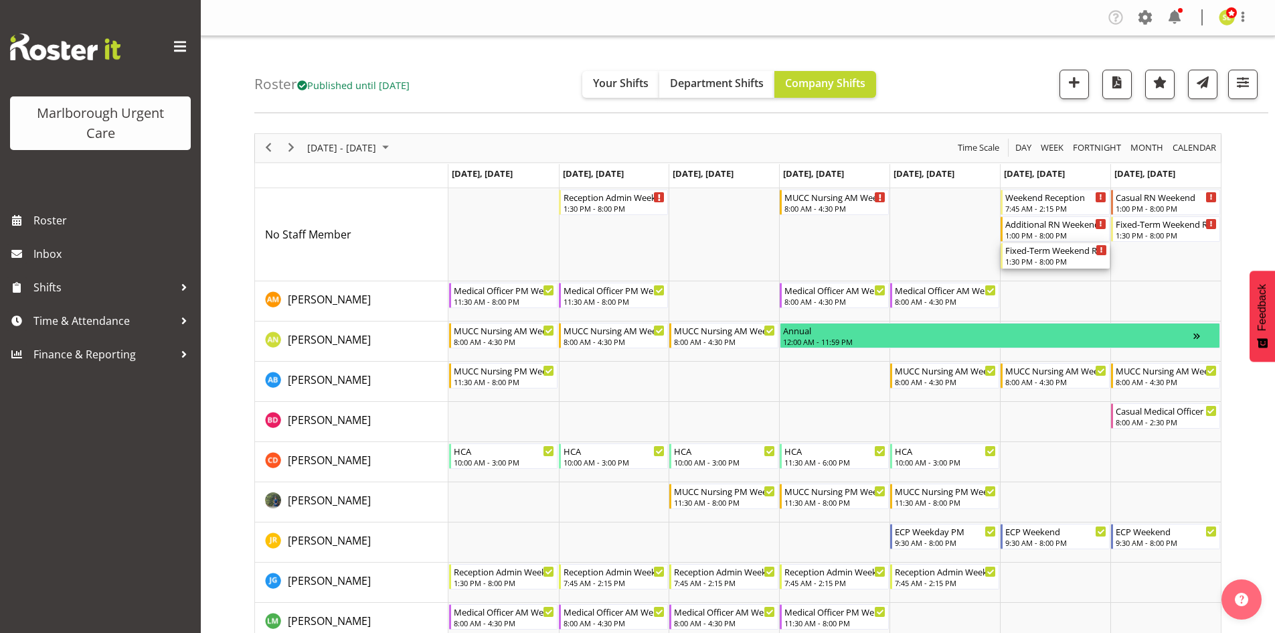
click at [1048, 264] on div "1:30 PM - 8:00 PM" at bounding box center [1057, 261] width 102 height 11
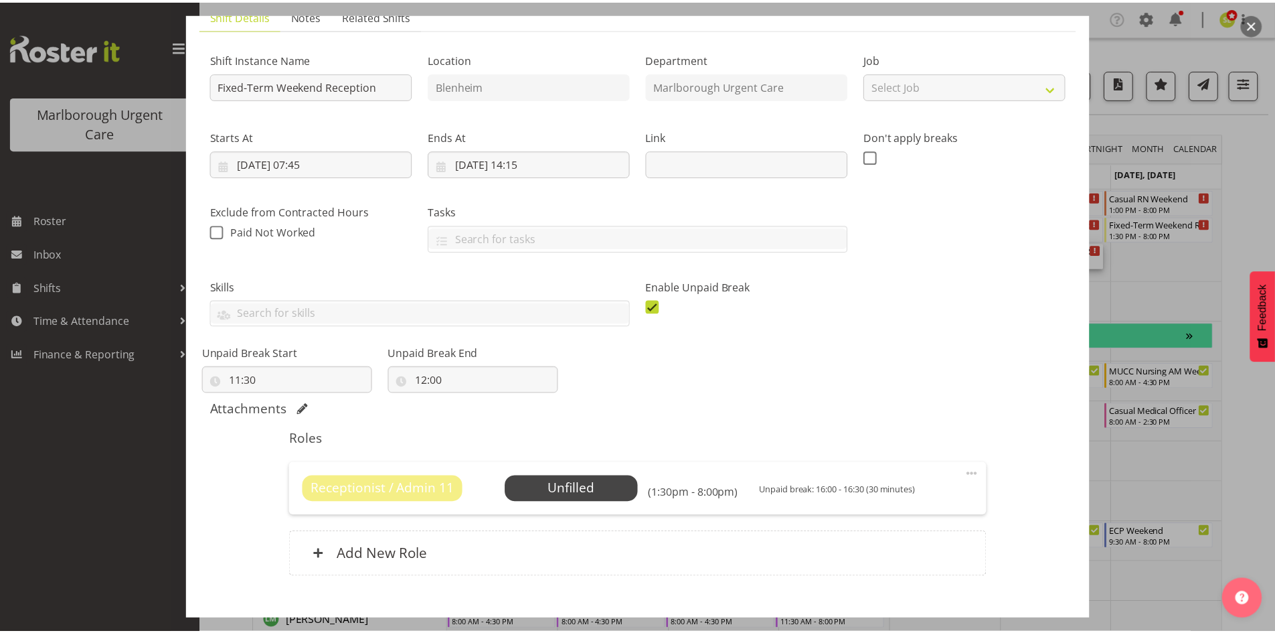
scroll to position [183, 0]
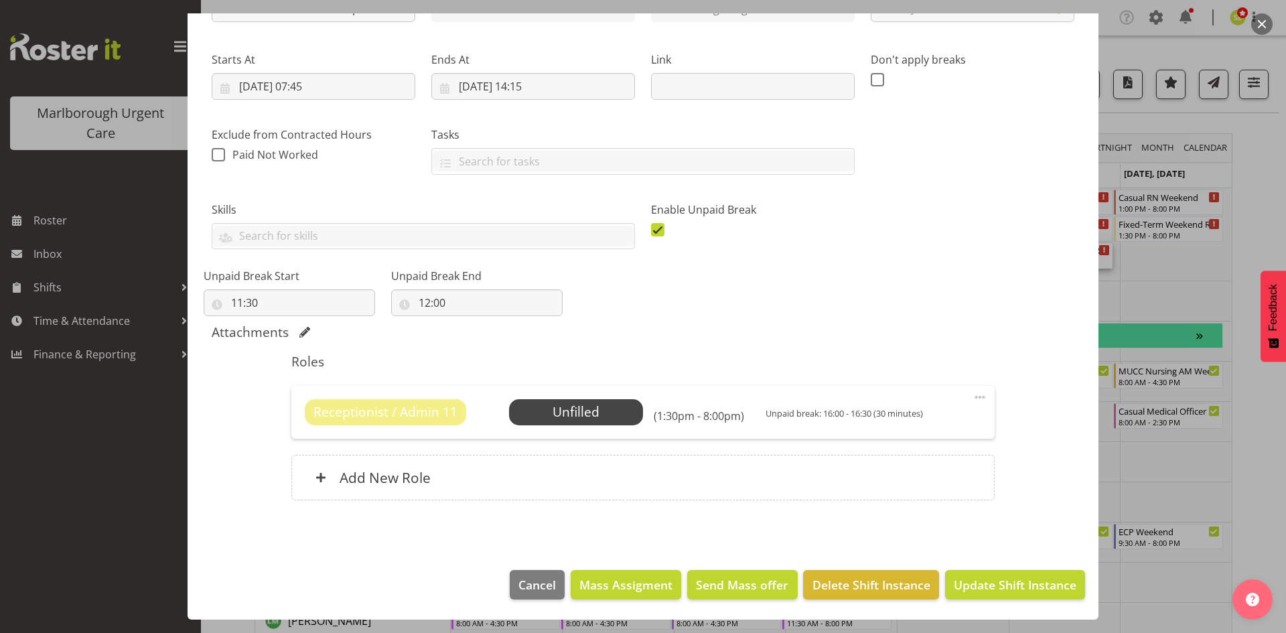
click at [974, 394] on span at bounding box center [979, 397] width 16 height 16
click at [745, 412] on div "Receptionist / Admin 11 Unfilled Select Employee (1:30pm - 8:00pm) Unpaid break…" at bounding box center [643, 411] width 676 height 25
click at [601, 410] on span "Select Employee" at bounding box center [576, 411] width 100 height 19
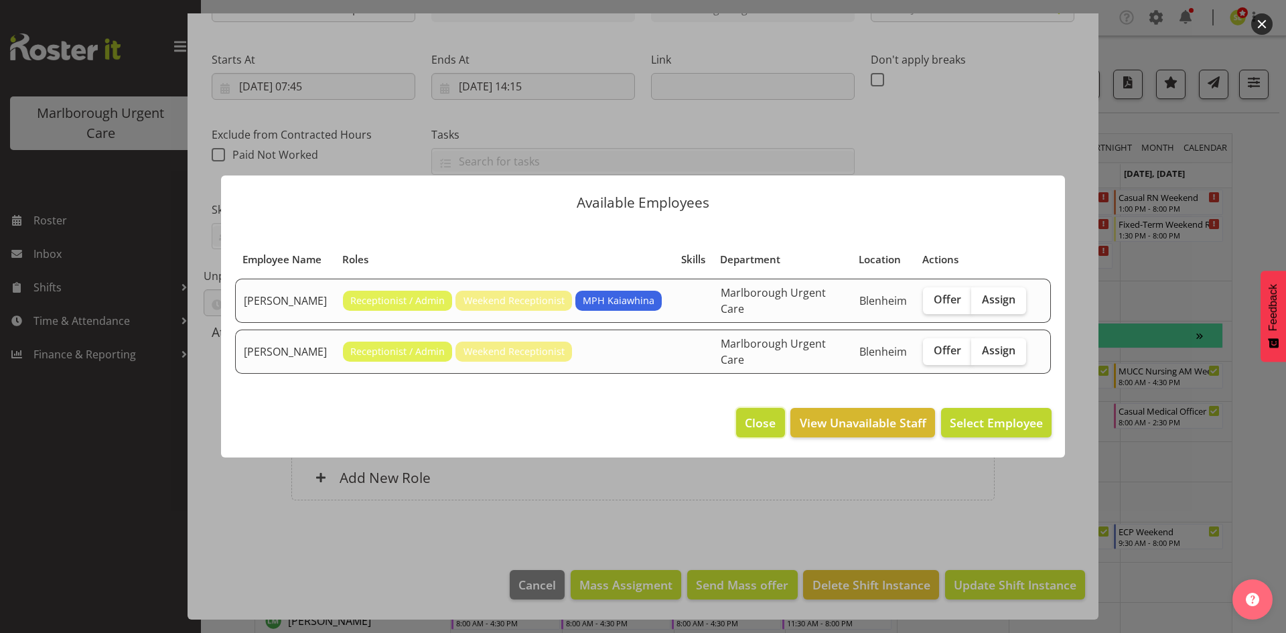
click at [759, 414] on span "Close" at bounding box center [760, 422] width 31 height 17
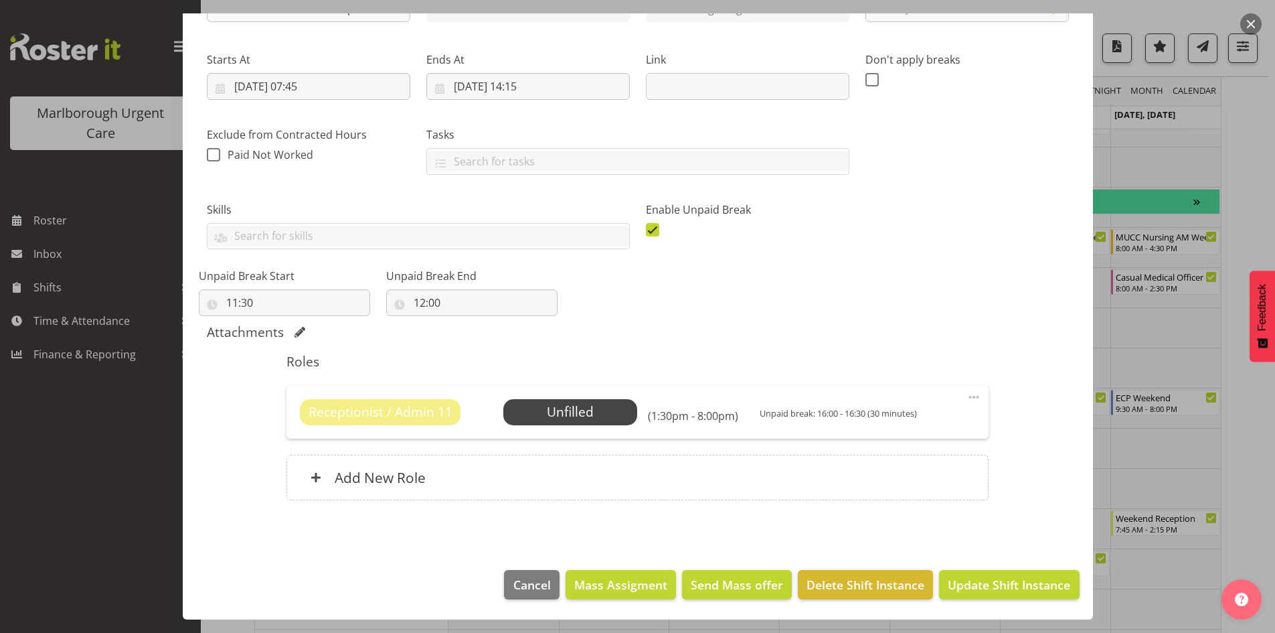
click at [966, 396] on span at bounding box center [974, 397] width 16 height 16
click at [907, 422] on link "Edit" at bounding box center [918, 426] width 129 height 24
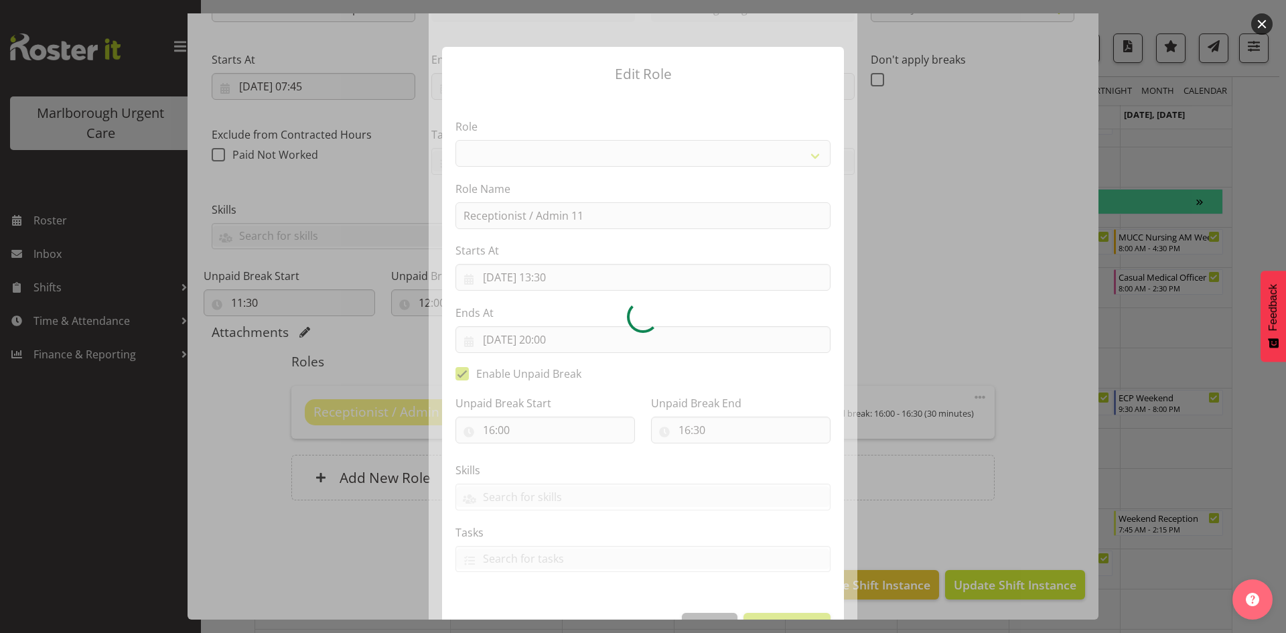
select select "1563"
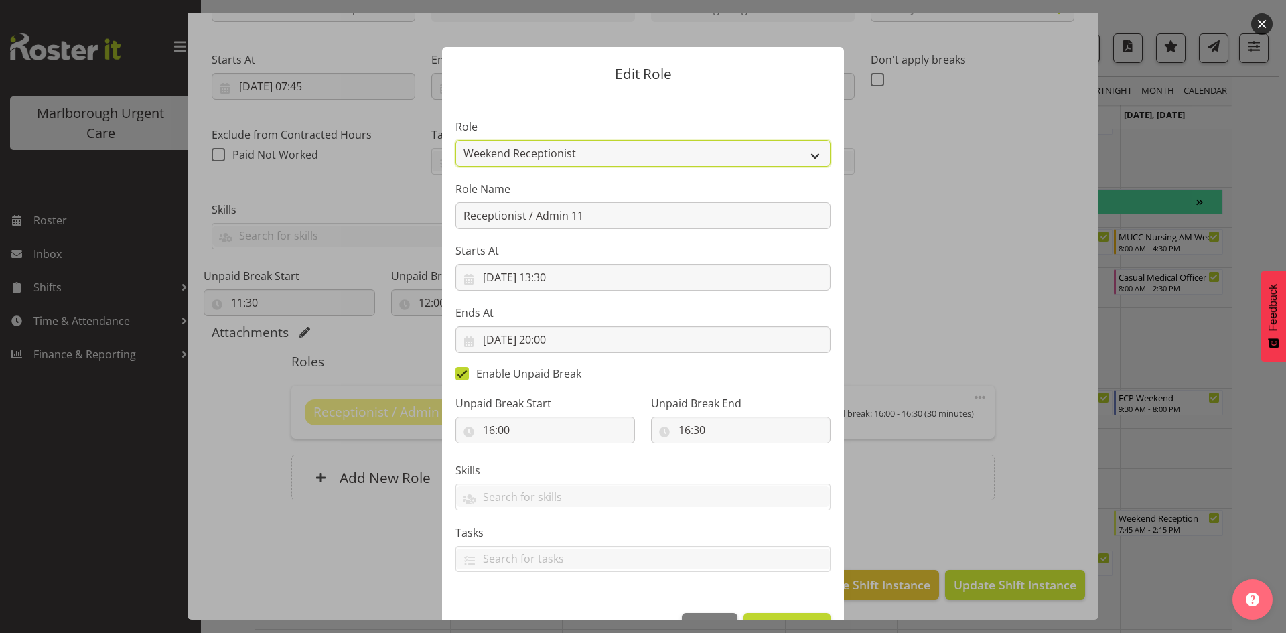
click at [598, 155] on select "Casual Registered Nurse Casual Weekday Medical Officer Casual Weekday Reception…" at bounding box center [642, 153] width 375 height 27
click at [455, 140] on select "Casual Registered Nurse Casual Weekday Medical Officer Casual Weekday Reception…" at bounding box center [642, 153] width 375 height 27
click at [619, 157] on select "Casual Registered Nurse Casual Weekday Medical Officer Casual Weekday Reception…" at bounding box center [642, 153] width 375 height 27
click at [455, 140] on select "Casual Registered Nurse Casual Weekday Medical Officer Casual Weekday Reception…" at bounding box center [642, 153] width 375 height 27
click at [858, 318] on form "Edit Role Role Casual Registered Nurse Casual Weekday Medical Officer Casual We…" at bounding box center [642, 316] width 643 height 606
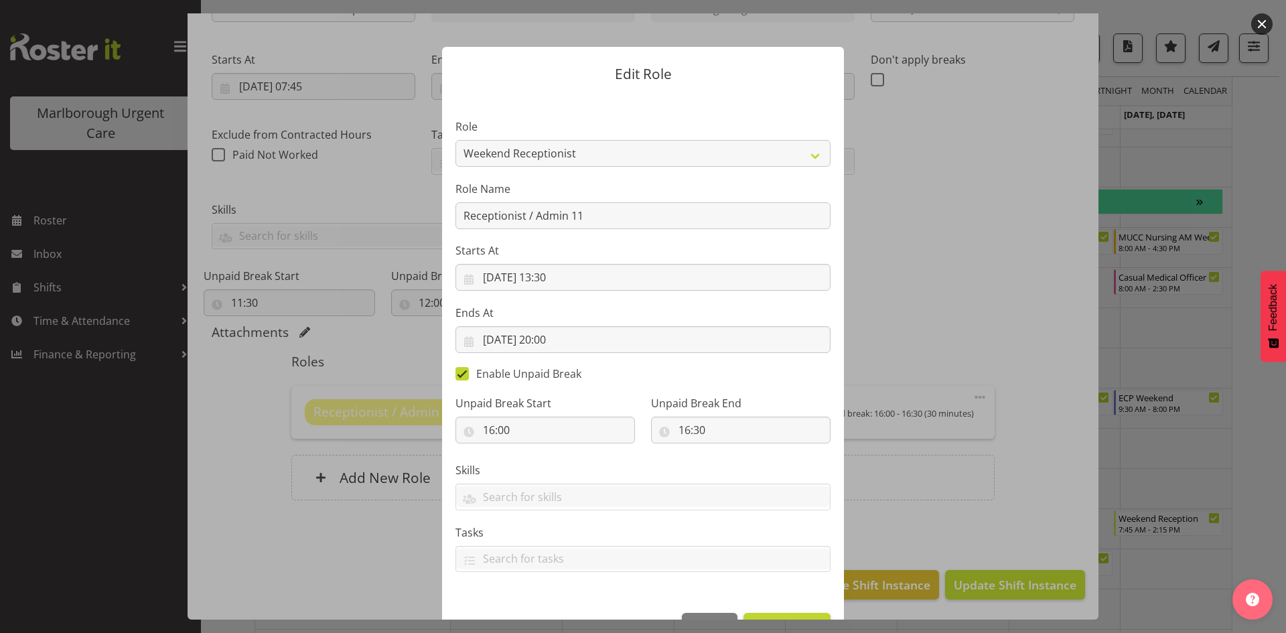
click at [1018, 388] on div at bounding box center [643, 316] width 1286 height 633
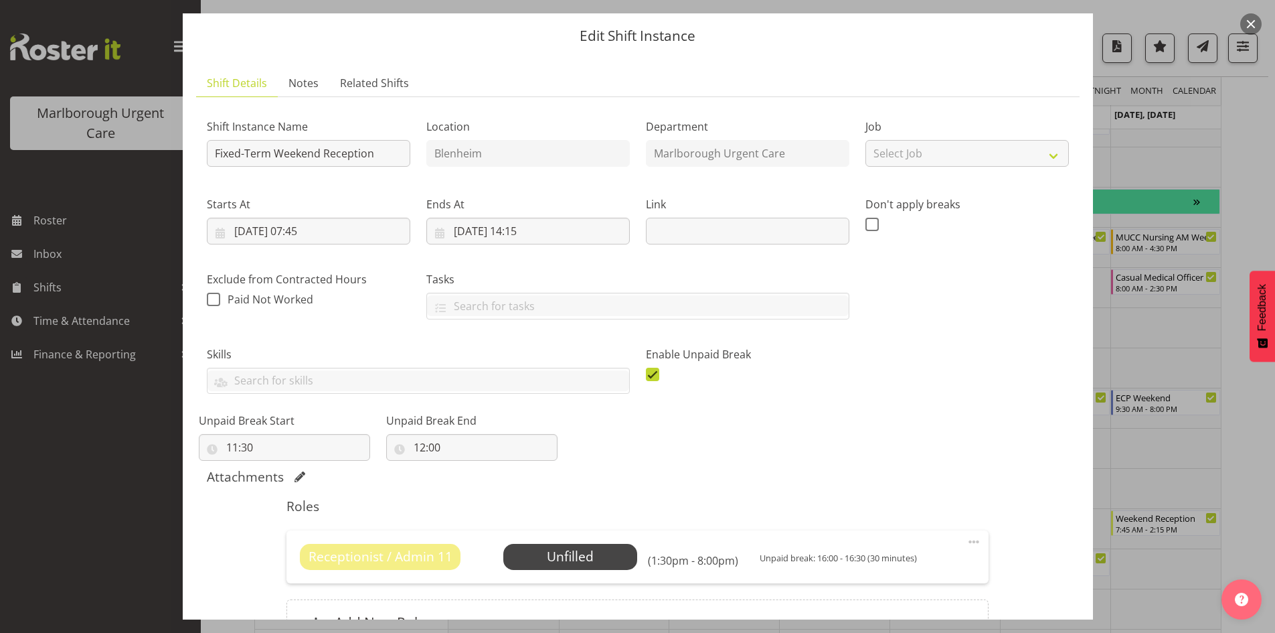
scroll to position [0, 0]
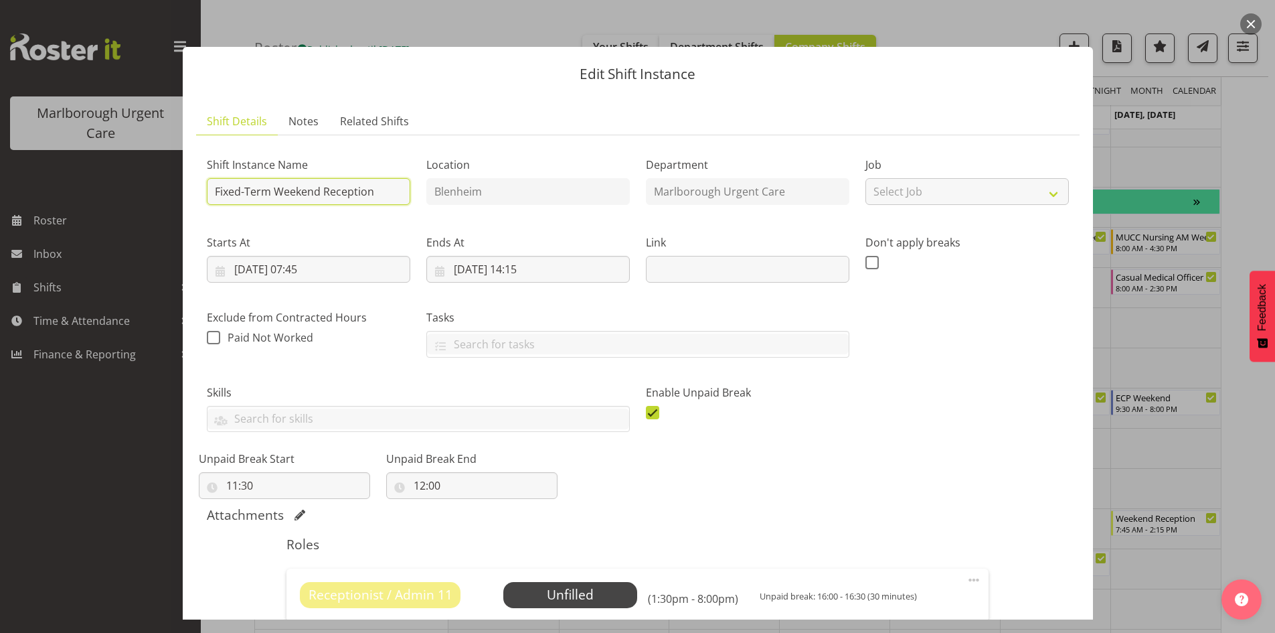
drag, startPoint x: 273, startPoint y: 193, endPoint x: 153, endPoint y: 189, distance: 119.9
click at [153, 189] on div "Edit Shift Instance Shift Details Notes Related Shifts Shift Instance Name Fixe…" at bounding box center [637, 316] width 1275 height 633
click at [360, 193] on input "Weekend Reception" at bounding box center [309, 191] width 204 height 27
type input "Weekend Reception"
click at [1255, 27] on button "button" at bounding box center [1251, 23] width 21 height 21
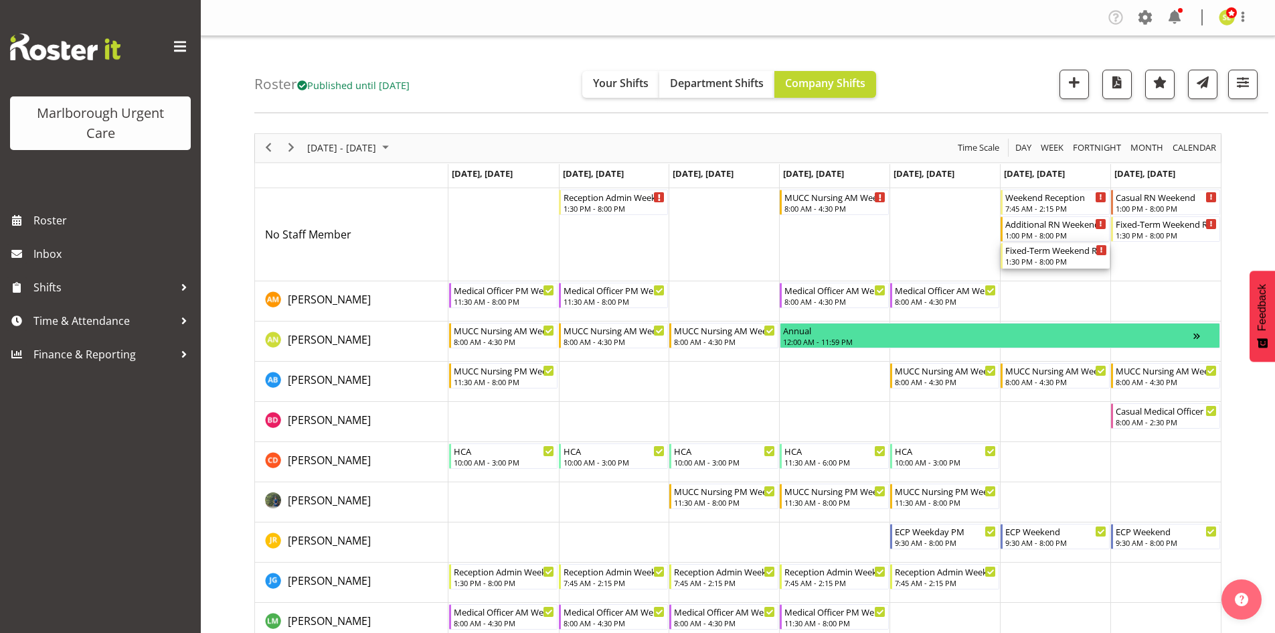
click at [1051, 258] on div "1:30 PM - 8:00 PM" at bounding box center [1057, 261] width 102 height 11
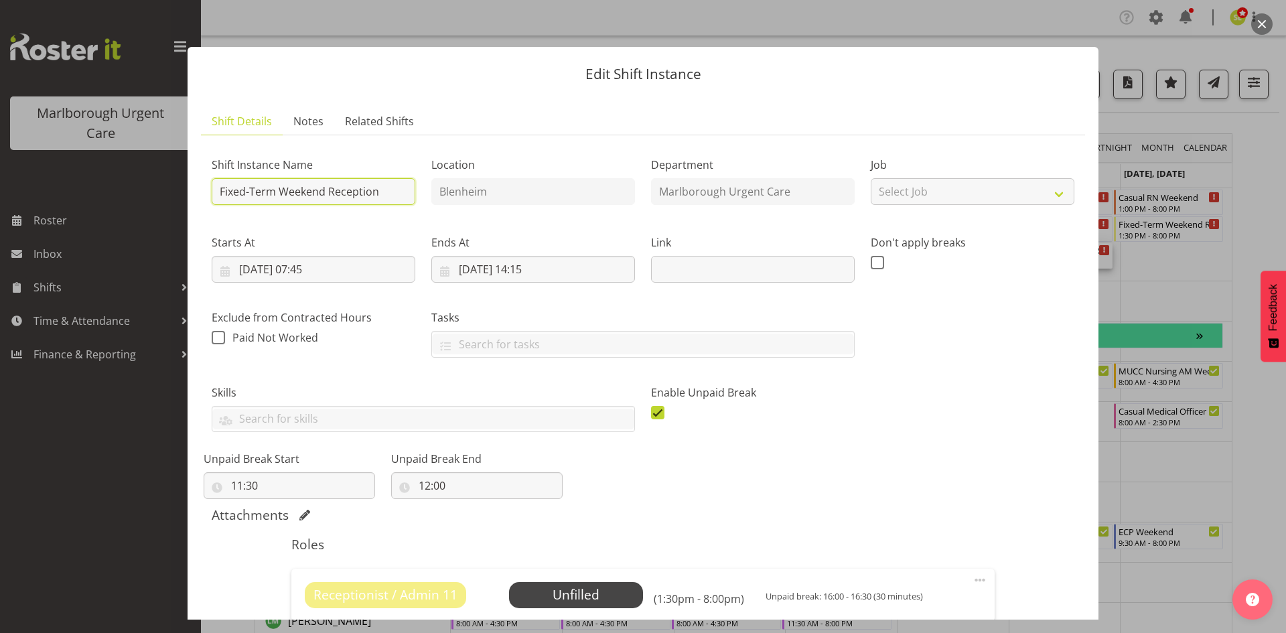
click at [287, 194] on input "Fixed-Term Weekend Reception" at bounding box center [314, 191] width 204 height 27
drag, startPoint x: 279, startPoint y: 191, endPoint x: 197, endPoint y: 195, distance: 81.8
click at [198, 195] on section "Shift Details Notes Related Shifts Shift Instance Name Fixed-Term Weekend Recep…" at bounding box center [642, 416] width 911 height 645
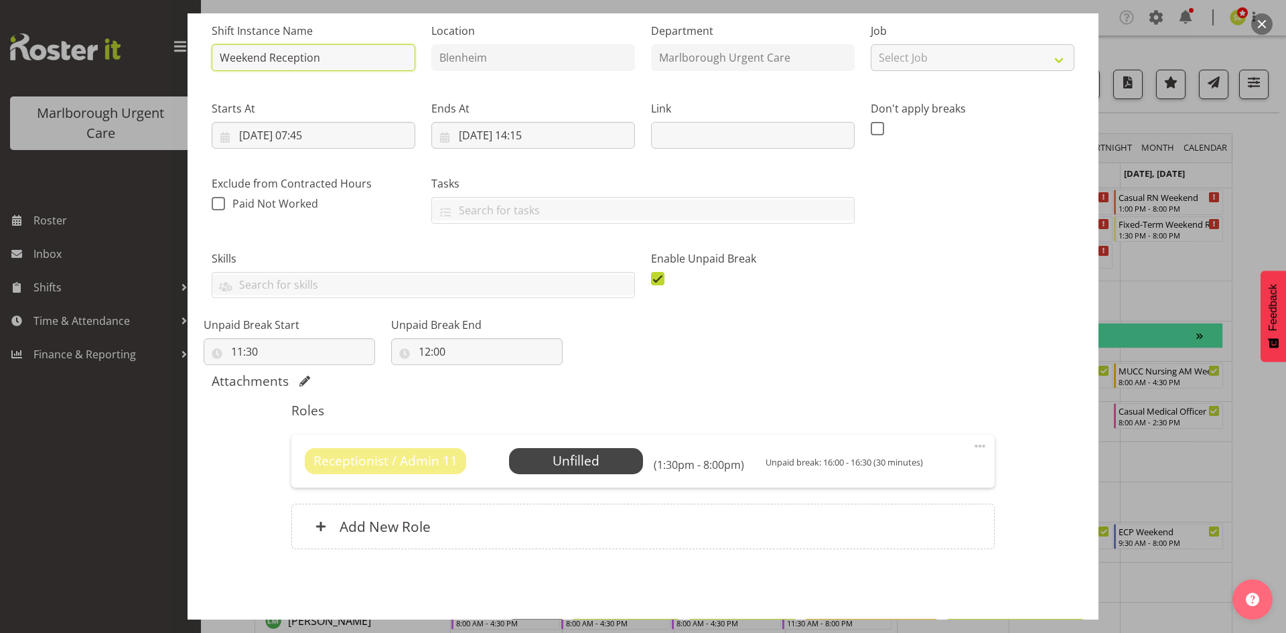
scroll to position [67, 0]
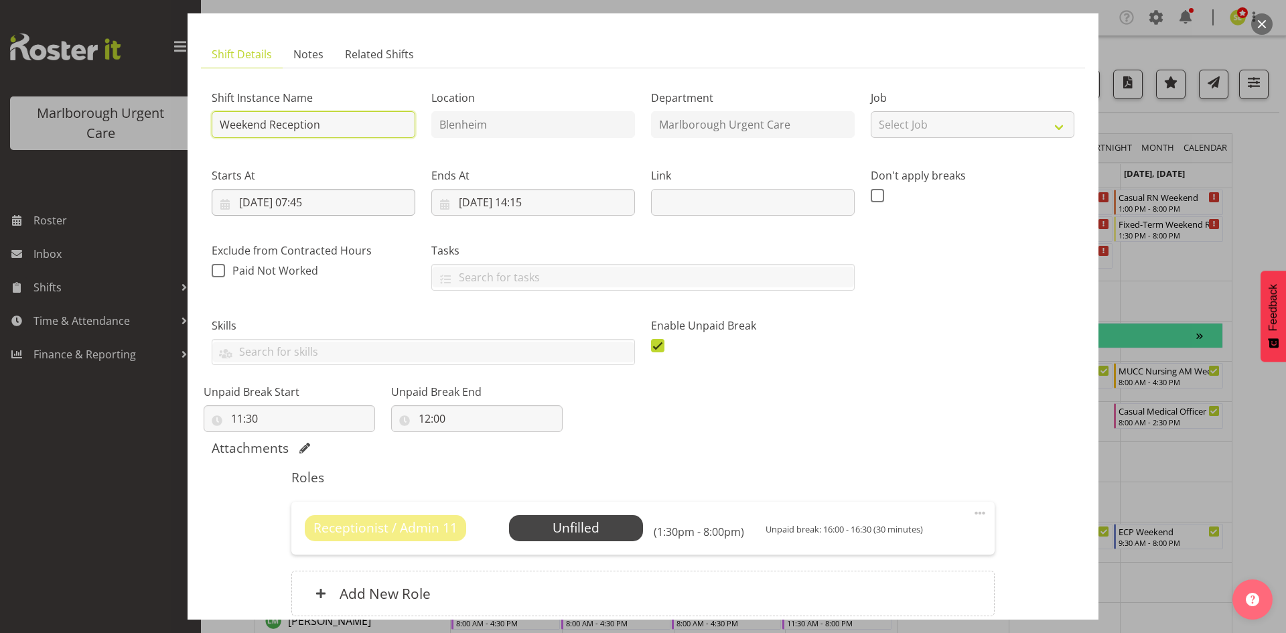
type input "Weekend Reception"
click at [313, 202] on input "[DATE] 07:45" at bounding box center [314, 202] width 204 height 27
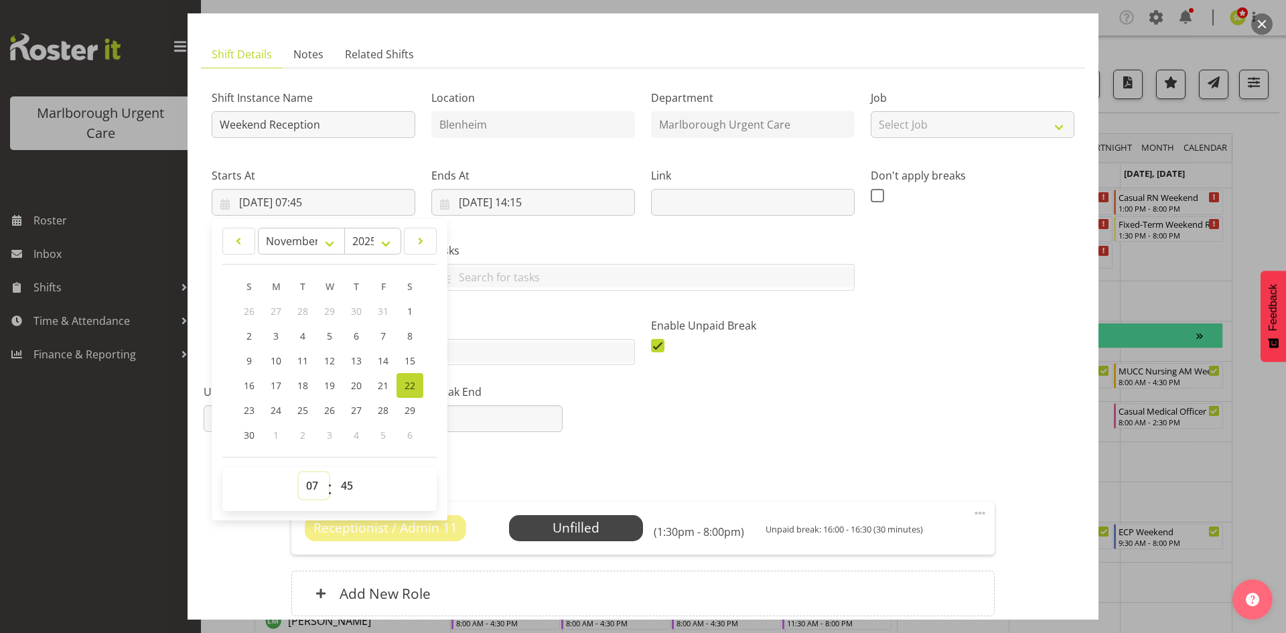
click at [307, 485] on select "00 01 02 03 04 05 06 07 08 09 10 11 12 13 14 15 16 17 18 19 20 21 22 23" at bounding box center [314, 485] width 30 height 27
select select "13"
click at [299, 472] on select "00 01 02 03 04 05 06 07 08 09 10 11 12 13 14 15 16 17 18 19 20 21 22 23" at bounding box center [314, 485] width 30 height 27
type input "[DATE] 13:45"
click at [349, 484] on select "00 01 02 03 04 05 06 07 08 09 10 11 12 13 14 15 16 17 18 19 20 21 22 23 24 25 2…" at bounding box center [348, 485] width 30 height 27
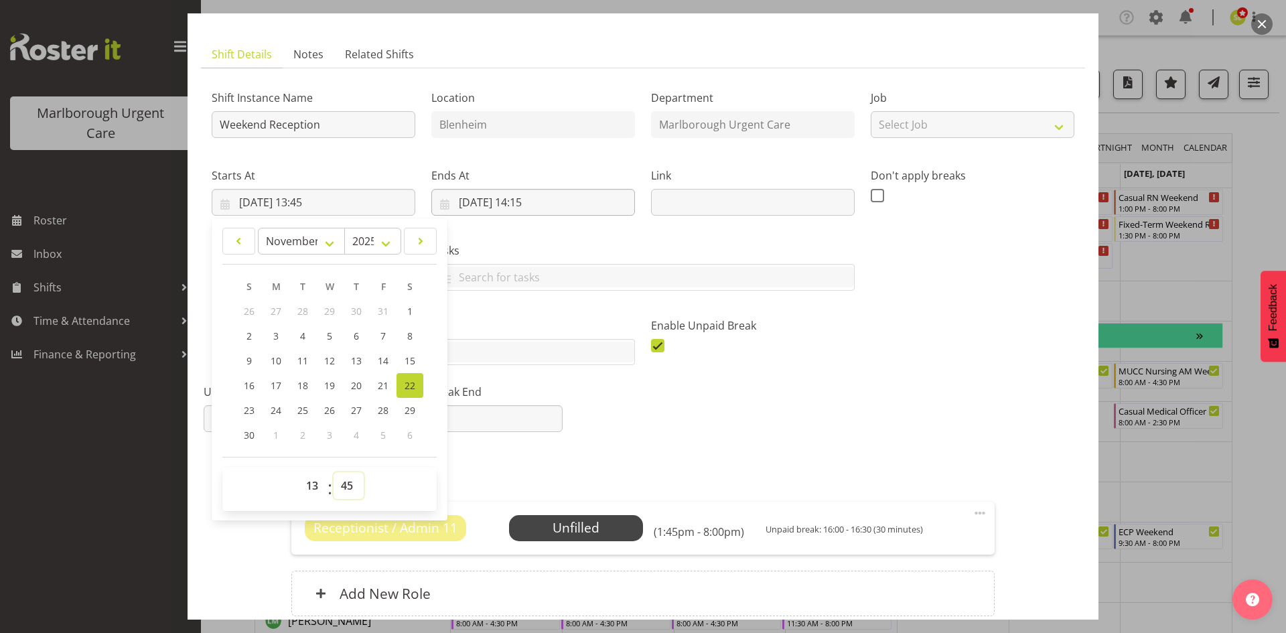
select select "30"
type input "[DATE] 13:30"
click at [537, 212] on input "[DATE] 14:15" at bounding box center [533, 202] width 204 height 27
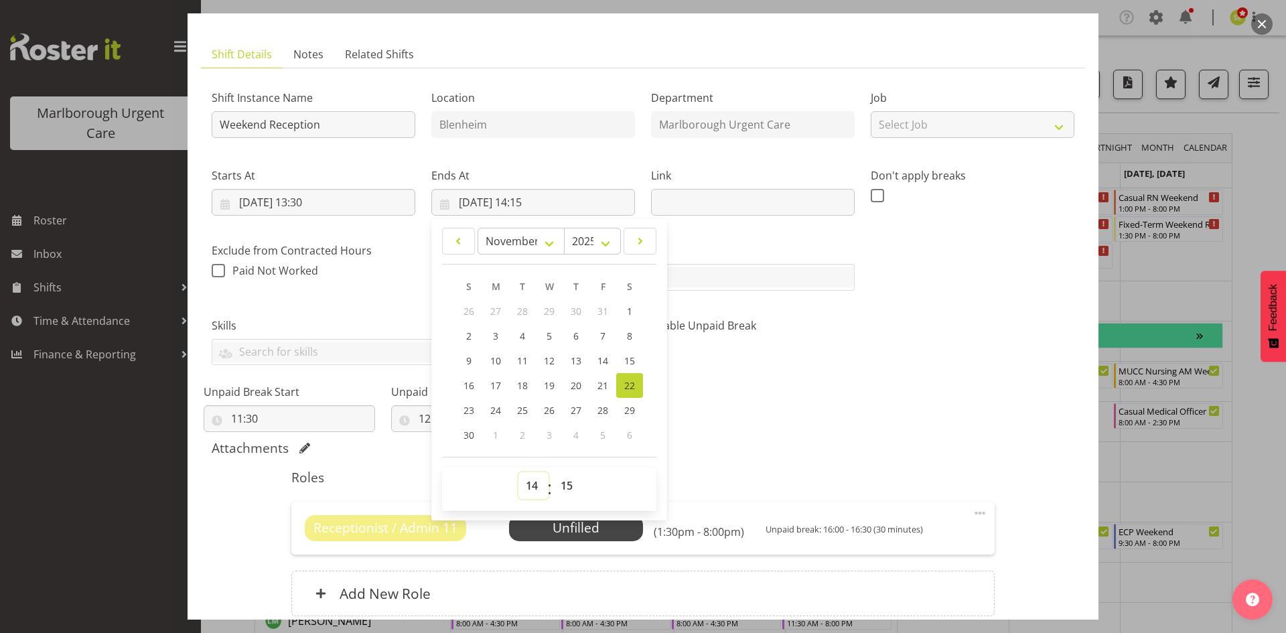
click at [526, 485] on select "00 01 02 03 04 05 06 07 08 09 10 11 12 13 14 15 16 17 18 19 20 21 22 23" at bounding box center [533, 485] width 30 height 27
select select "20"
type input "[DATE] 20:15"
click at [558, 481] on select "00 01 02 03 04 05 06 07 08 09 10 11 12 13 14 15 16 17 18 19 20 21 22 23 24 25 2…" at bounding box center [568, 485] width 30 height 27
select select "0"
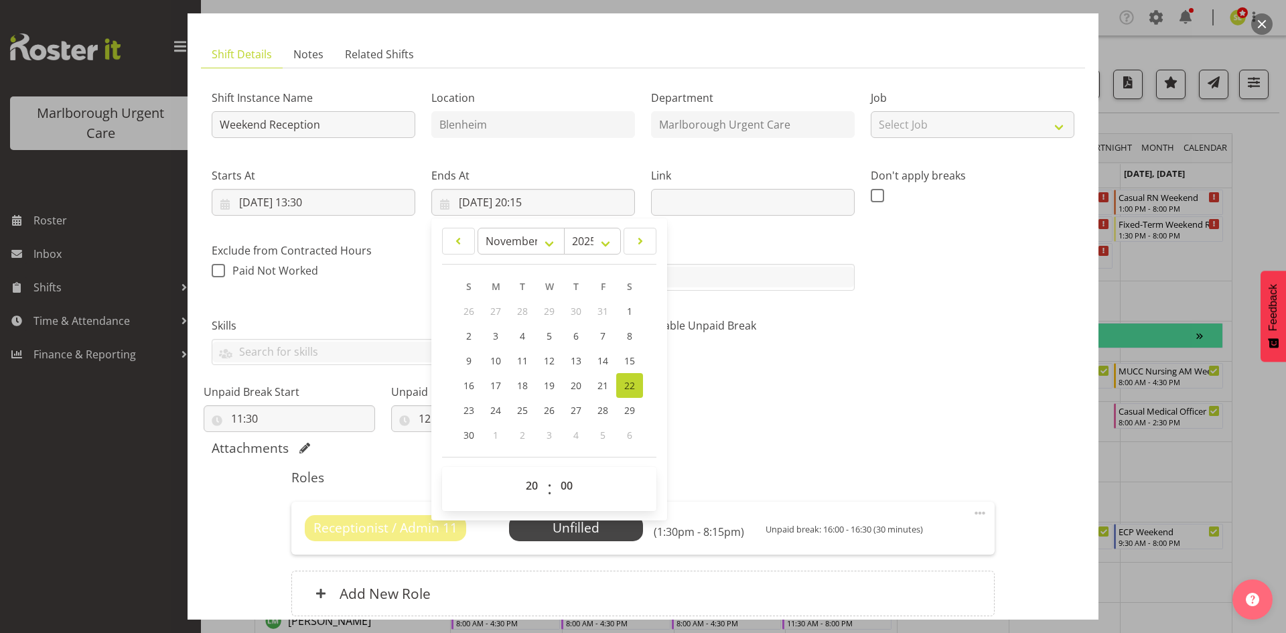
type input "[DATE] 20:00"
click at [824, 430] on div "Shift Instance Name Weekend Reception Location [GEOGRAPHIC_DATA] Department [GE…" at bounding box center [643, 252] width 878 height 362
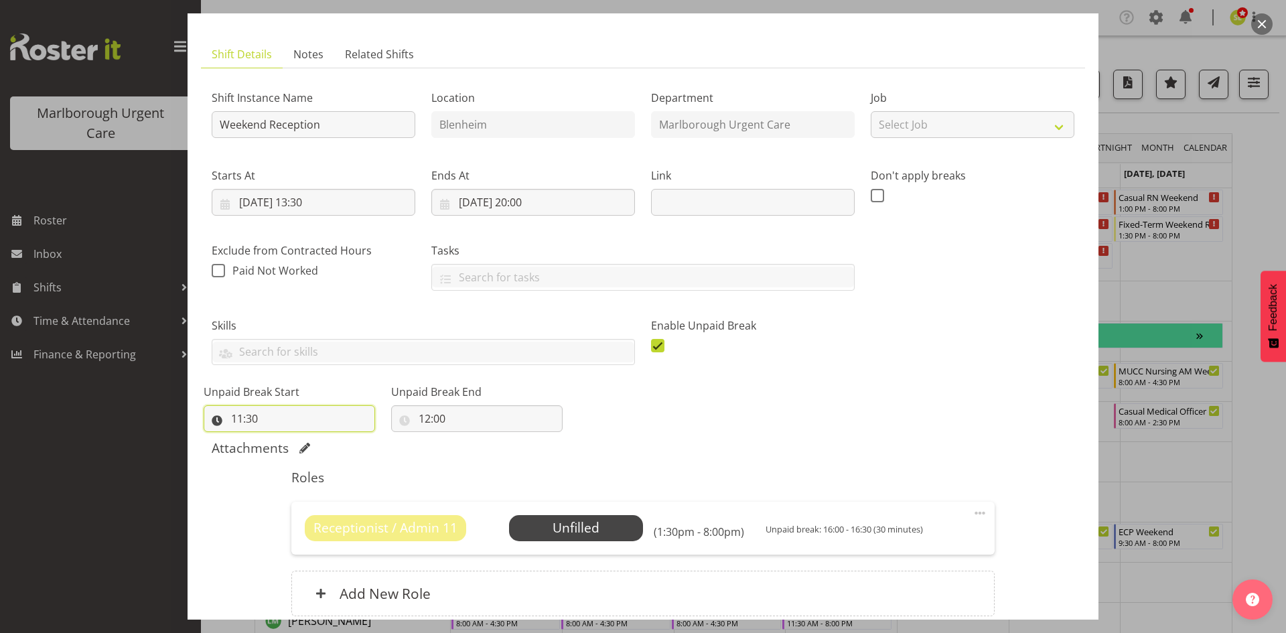
click at [269, 422] on input "11:30" at bounding box center [289, 418] width 171 height 27
click at [292, 453] on select "00 01 02 03 04 05 06 07 08 09 10 11 12 13 14 15 16 17 18 19 20 21 22 23" at bounding box center [295, 453] width 30 height 27
select select "14"
click at [280, 440] on select "00 01 02 03 04 05 06 07 08 09 10 11 12 13 14 15 16 17 18 19 20 21 22 23" at bounding box center [295, 453] width 30 height 27
type input "14:30"
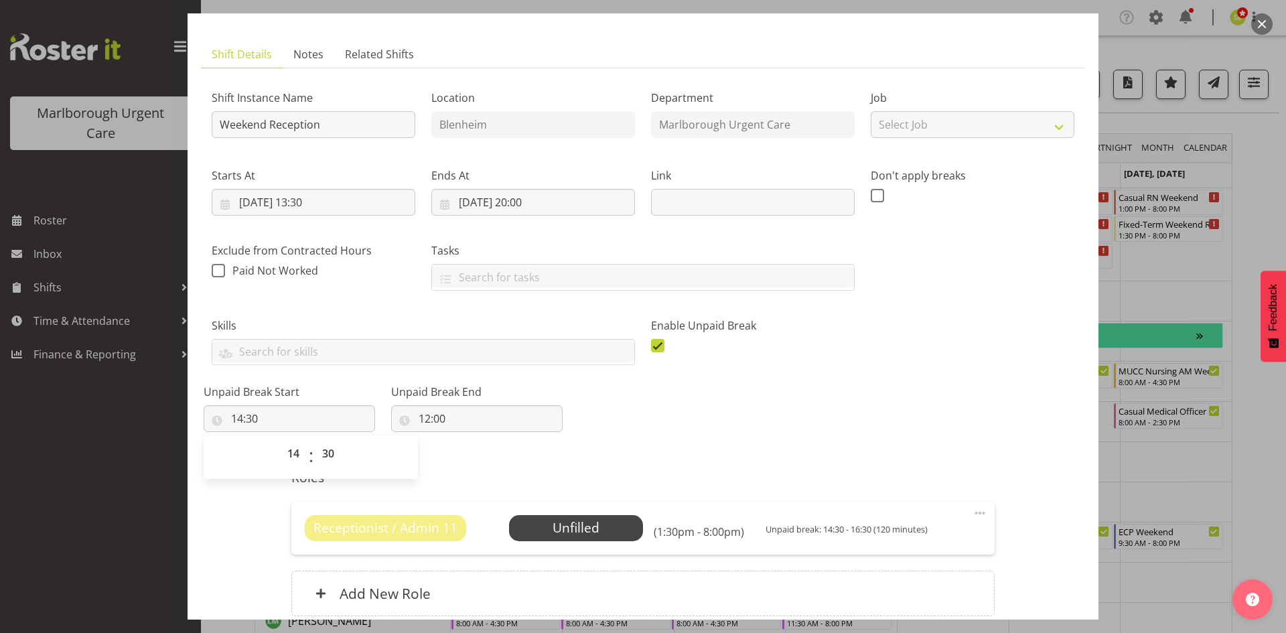
click at [665, 404] on div "Shift Instance Name Weekend Reception Location [GEOGRAPHIC_DATA] Department [GE…" at bounding box center [643, 252] width 878 height 362
click at [478, 419] on input "12:00" at bounding box center [476, 418] width 171 height 27
click at [468, 453] on select "00 01 02 03 04 05 06 07 08 09 10 11 12 13 14 15 16 17 18 19 20 21 22 23" at bounding box center [482, 453] width 30 height 27
click at [252, 418] on input "14:30" at bounding box center [289, 418] width 171 height 27
click at [297, 456] on select "00 01 02 03 04 05 06 07 08 09 10 11 12 13 14 15 16 17 18 19 20 21 22 23" at bounding box center [295, 453] width 30 height 27
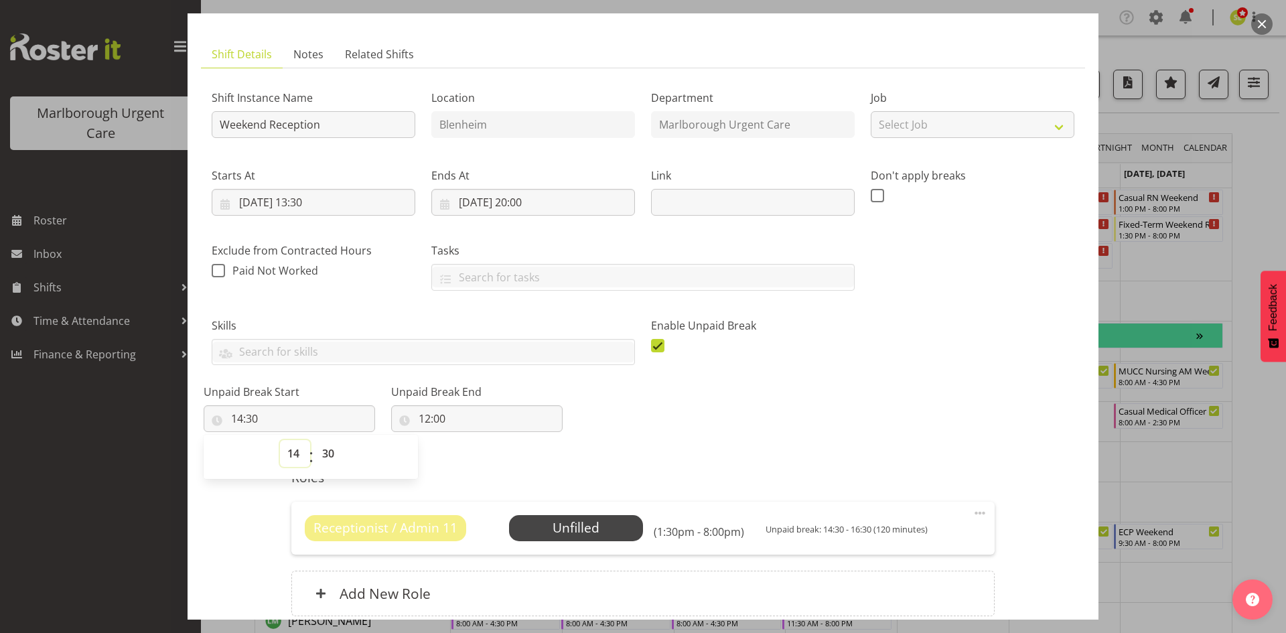
select select "11"
click at [280, 440] on select "00 01 02 03 04 05 06 07 08 09 10 11 12 13 14 15 16 17 18 19 20 21 22 23" at bounding box center [295, 453] width 30 height 27
type input "11:30"
click at [666, 383] on div "Shift Instance Name Weekend Reception Location [GEOGRAPHIC_DATA] Department [GE…" at bounding box center [643, 252] width 878 height 362
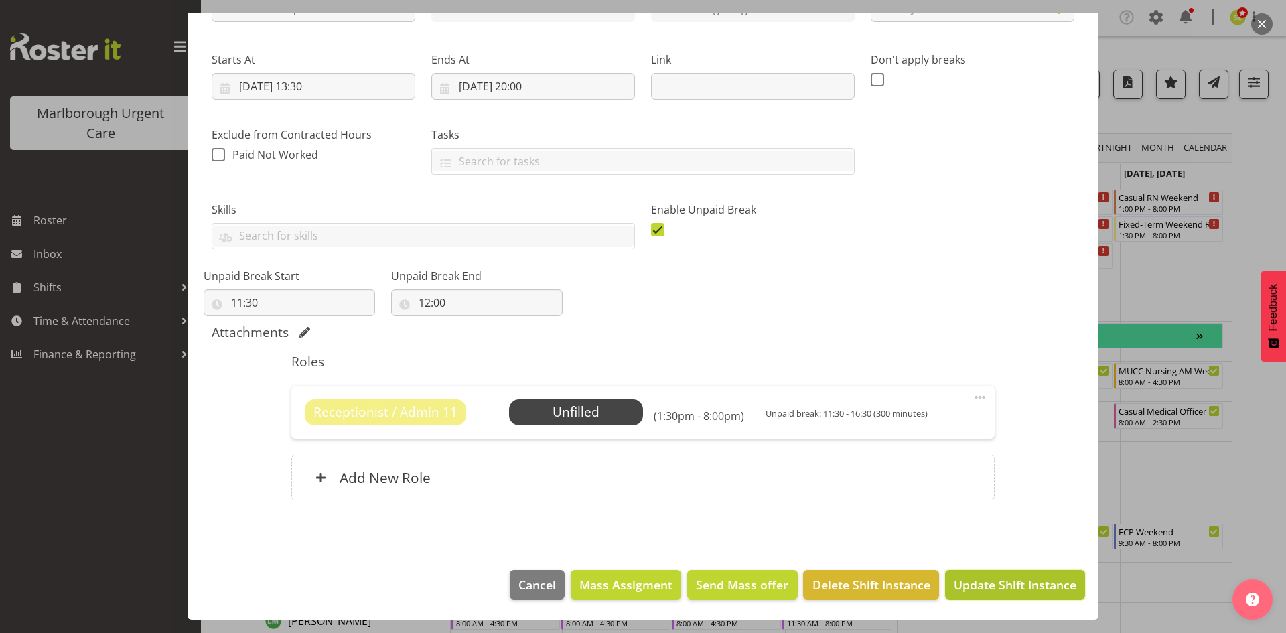
click at [984, 572] on button "Update Shift Instance" at bounding box center [1015, 584] width 140 height 29
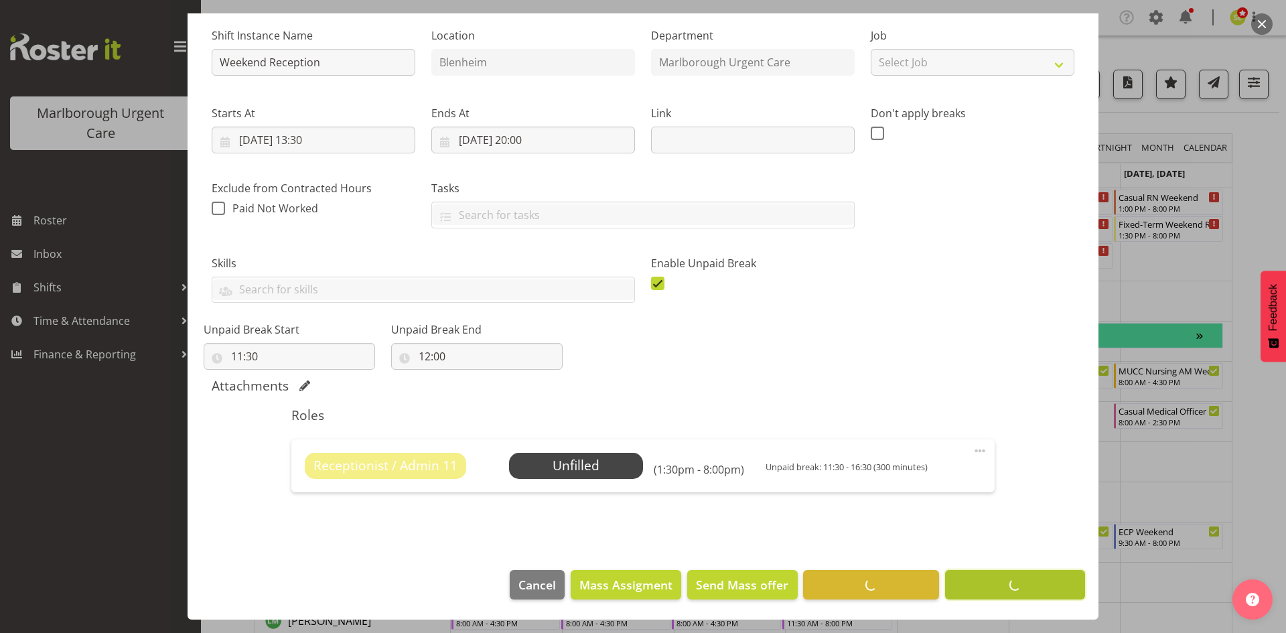
scroll to position [129, 0]
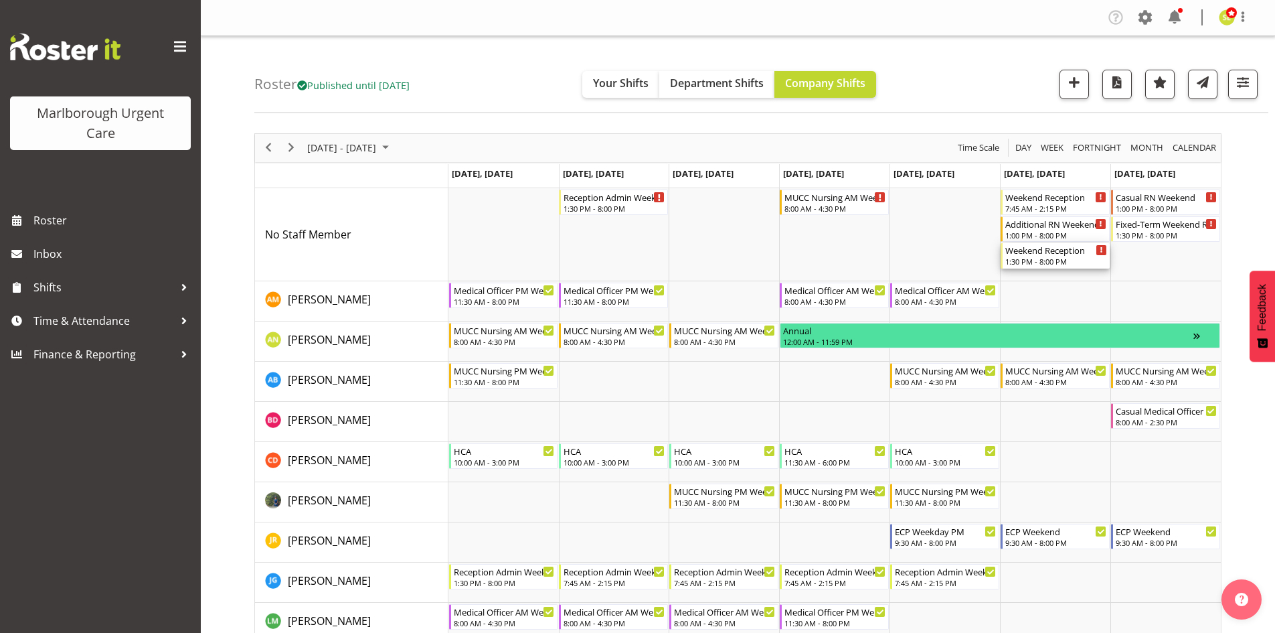
click at [1049, 258] on div "1:30 PM - 8:00 PM" at bounding box center [1057, 261] width 102 height 11
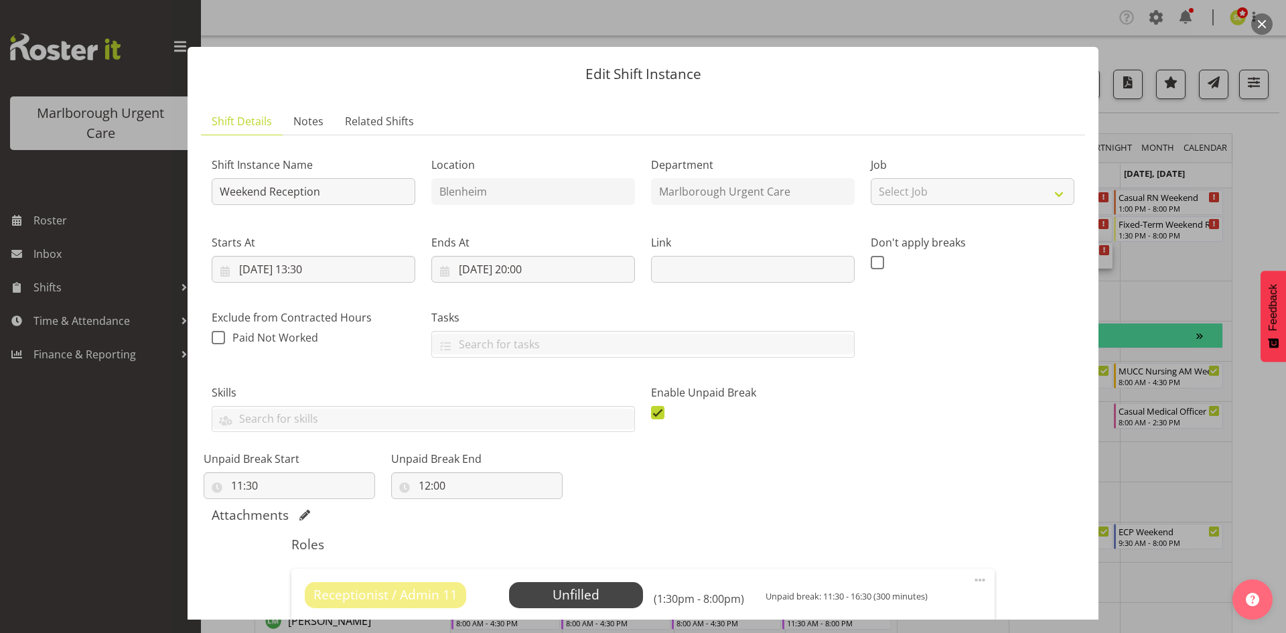
scroll to position [67, 0]
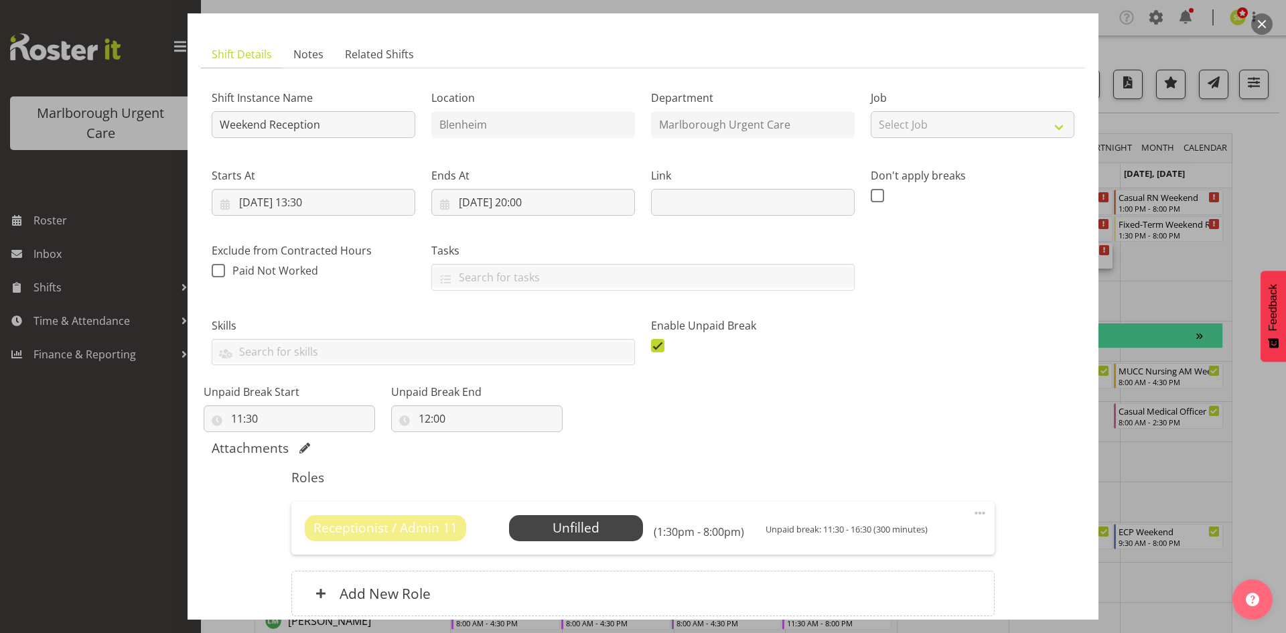
click at [980, 514] on div "Receptionist / Admin 11 Unfilled Select Employee (1:30pm - 8:00pm) Unpaid break…" at bounding box center [642, 527] width 702 height 52
click at [973, 514] on span at bounding box center [979, 513] width 16 height 16
click at [924, 535] on link "Edit" at bounding box center [923, 542] width 129 height 24
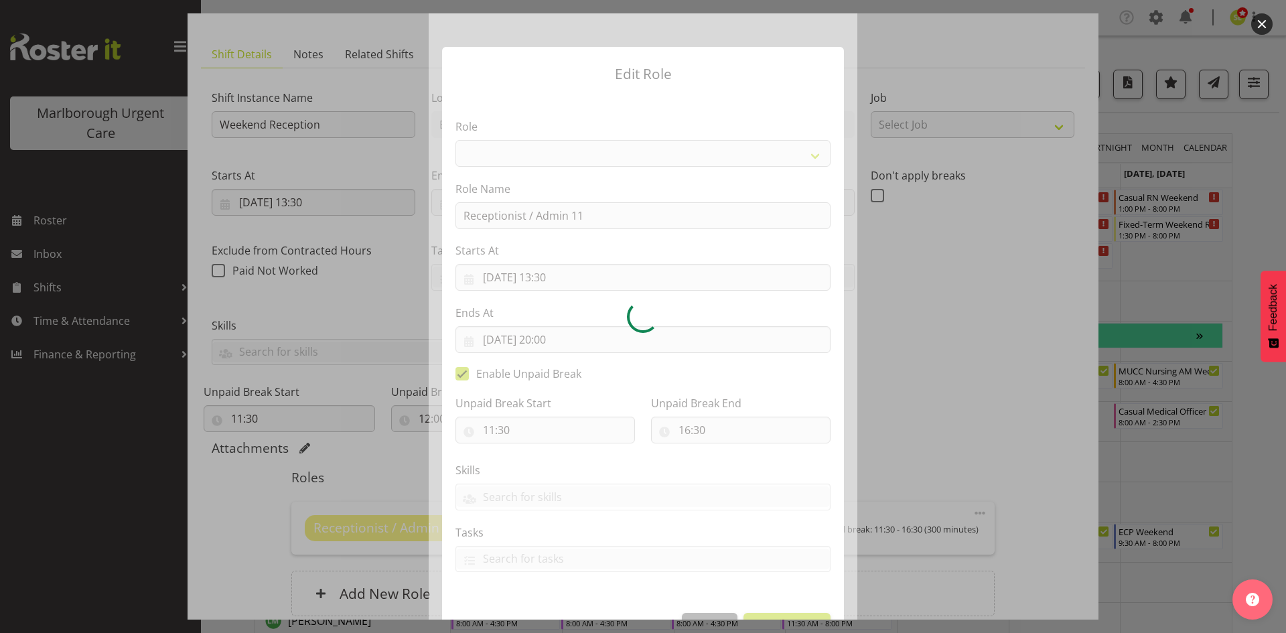
select select "1563"
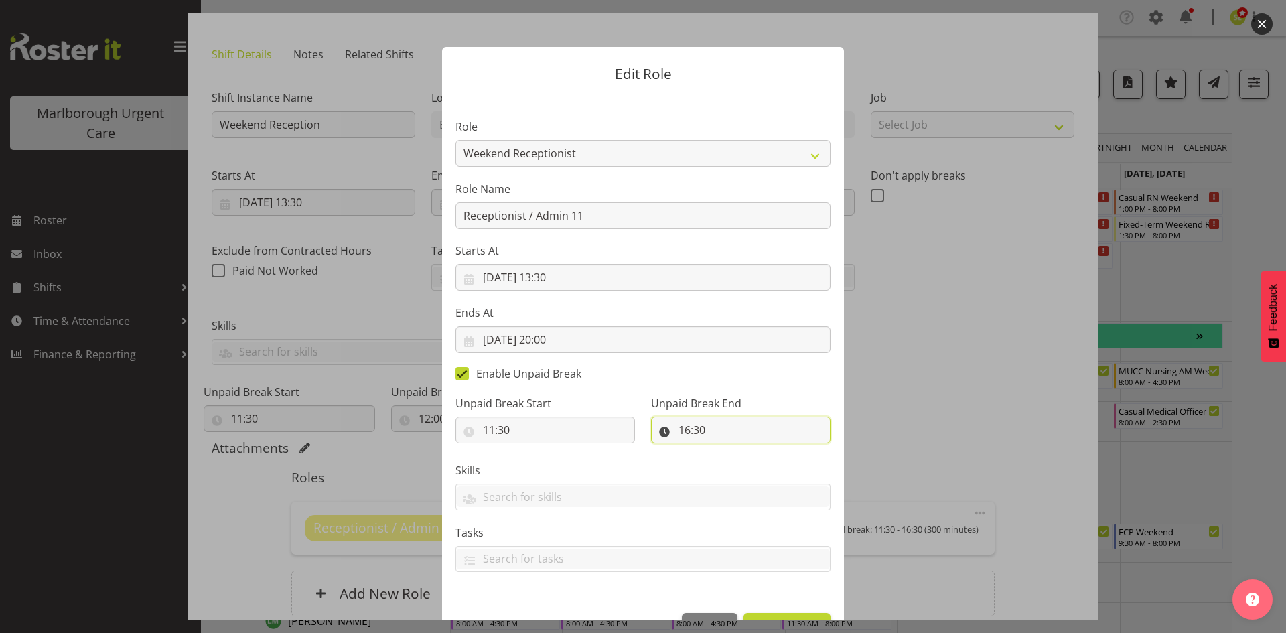
click at [688, 426] on input "16:30" at bounding box center [740, 429] width 179 height 27
click at [527, 433] on input "11:30" at bounding box center [544, 429] width 179 height 27
click at [539, 469] on select "00 01 02 03 04 05 06 07 08 09 10 11 12 13 14 15 16 17 18 19 20 21 22 23" at bounding box center [547, 464] width 30 height 27
select select "16"
click at [532, 451] on select "00 01 02 03 04 05 06 07 08 09 10 11 12 13 14 15 16 17 18 19 20 21 22 23" at bounding box center [547, 464] width 30 height 27
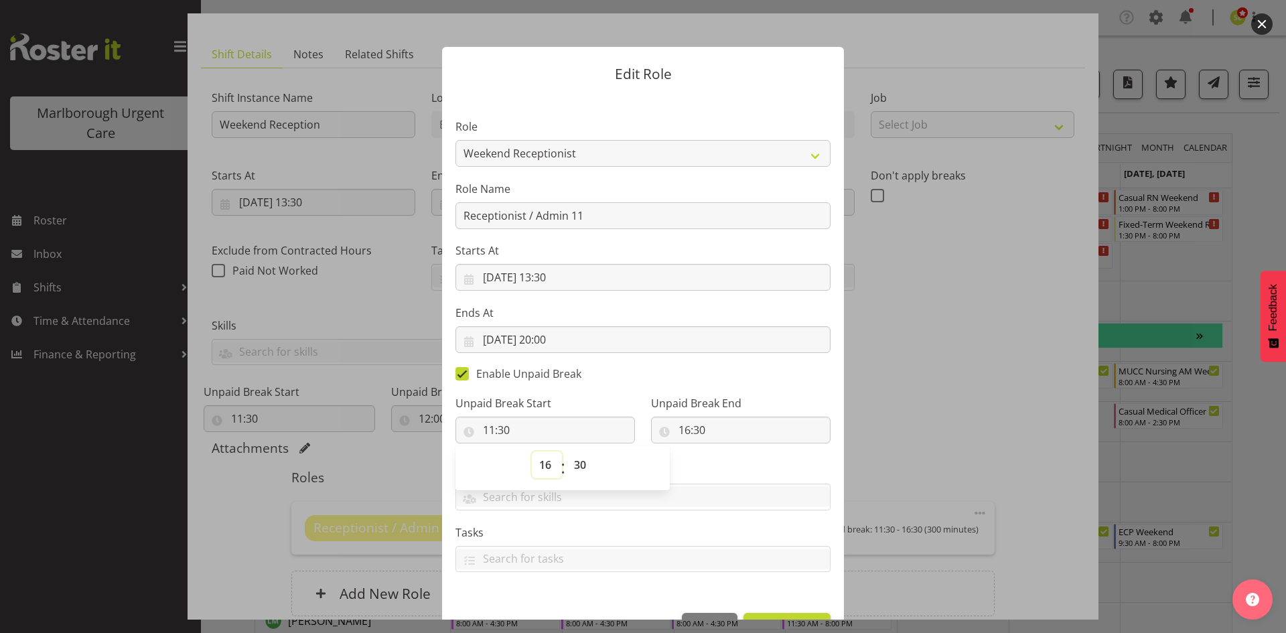
type input "16:30"
click at [585, 466] on select "00 01 02 03 04 05 06 07 08 09 10 11 12 13 14 15 16 17 18 19 20 21 22 23 24 25 2…" at bounding box center [581, 464] width 30 height 27
select select "0"
click at [566, 451] on select "00 01 02 03 04 05 06 07 08 09 10 11 12 13 14 15 16 17 18 19 20 21 22 23 24 25 2…" at bounding box center [581, 464] width 30 height 27
type input "16:00"
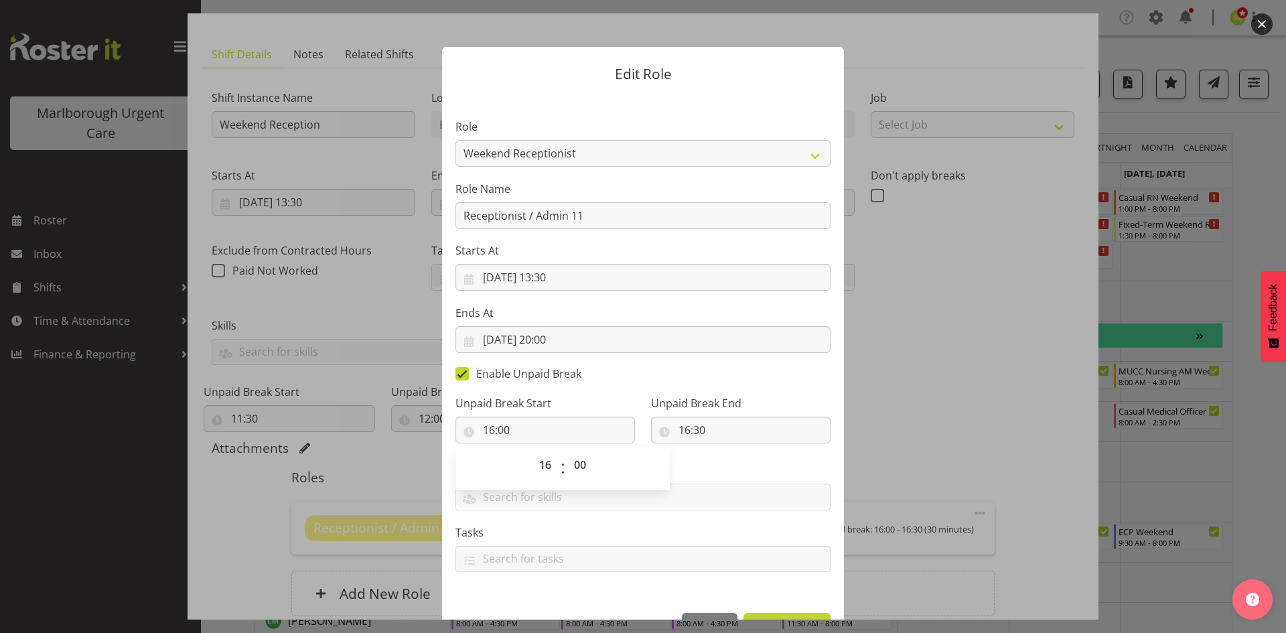
click at [747, 456] on section "Role Casual Registered Nurse Casual Weekday Medical Officer Casual Weekday Rece…" at bounding box center [643, 346] width 402 height 505
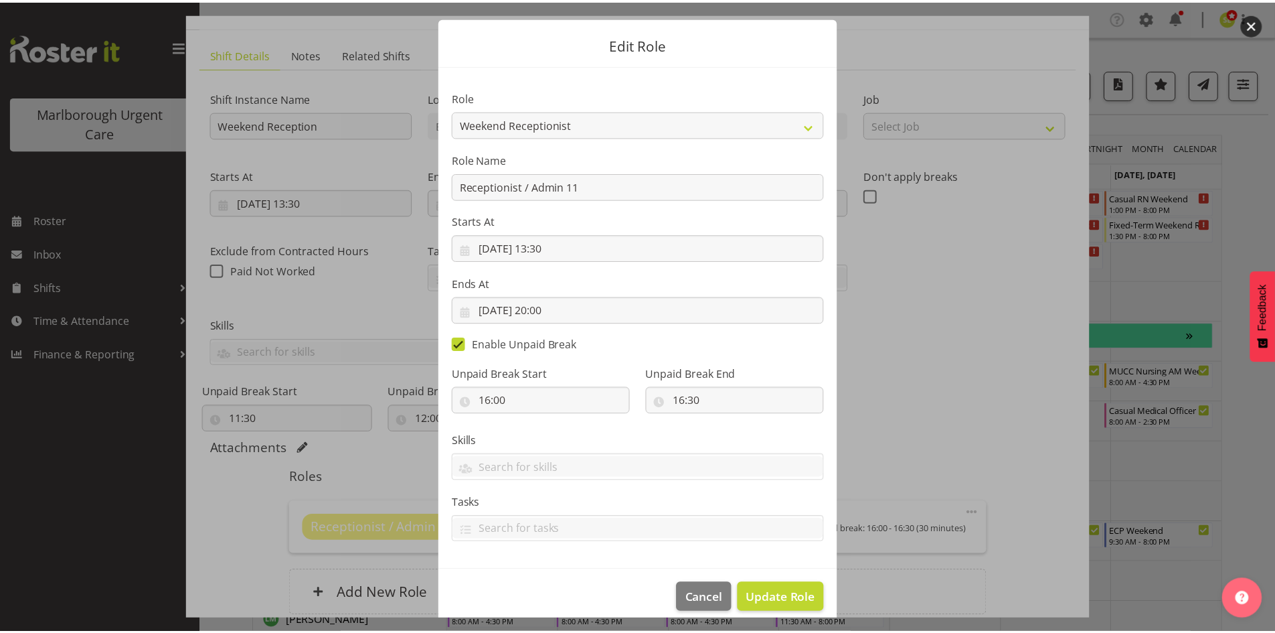
scroll to position [43, 0]
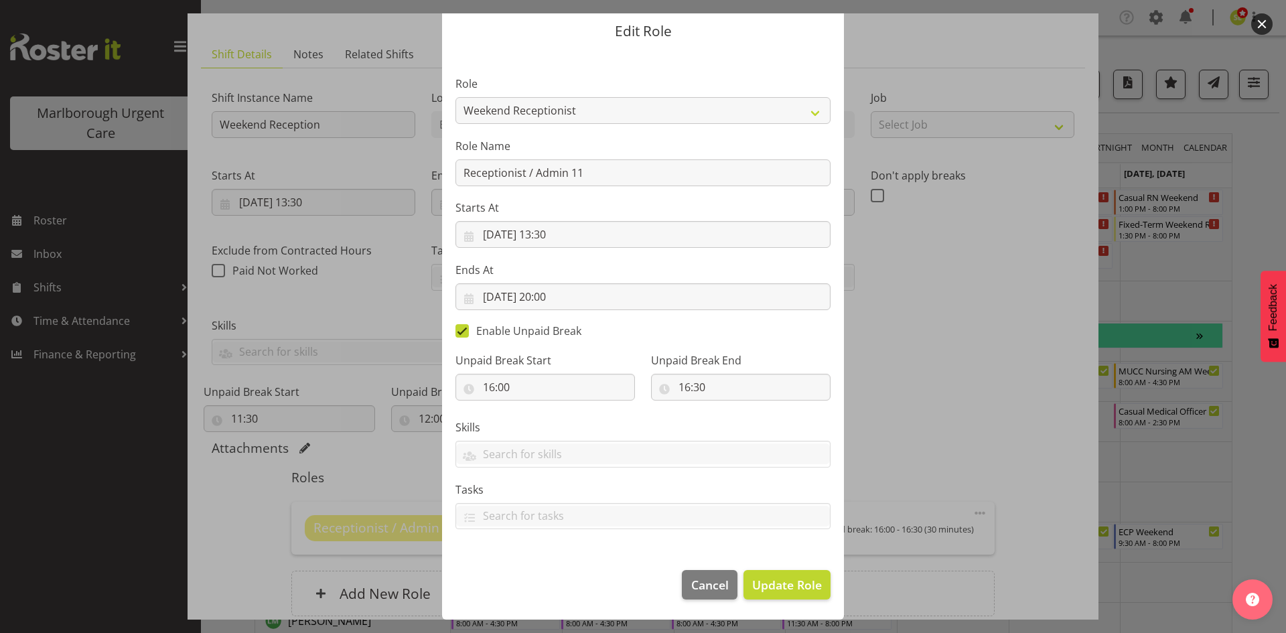
click at [787, 568] on footer "Cancel Update Role" at bounding box center [643, 587] width 402 height 63
click at [786, 586] on span "Update Role" at bounding box center [787, 584] width 70 height 17
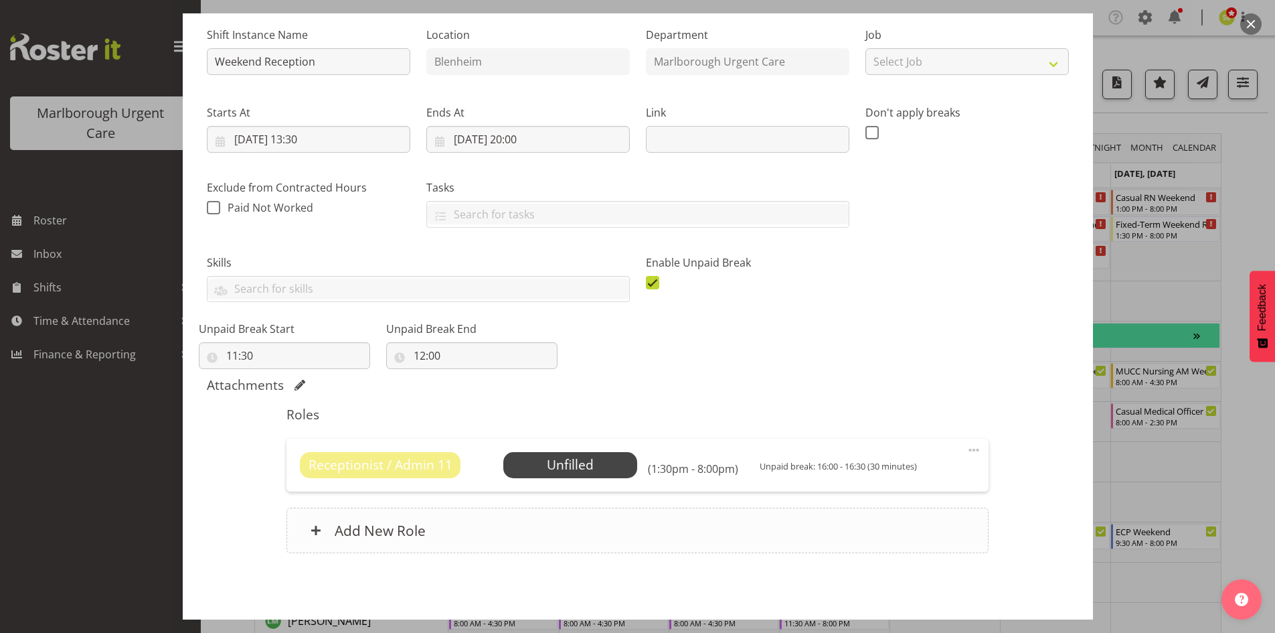
scroll to position [183, 0]
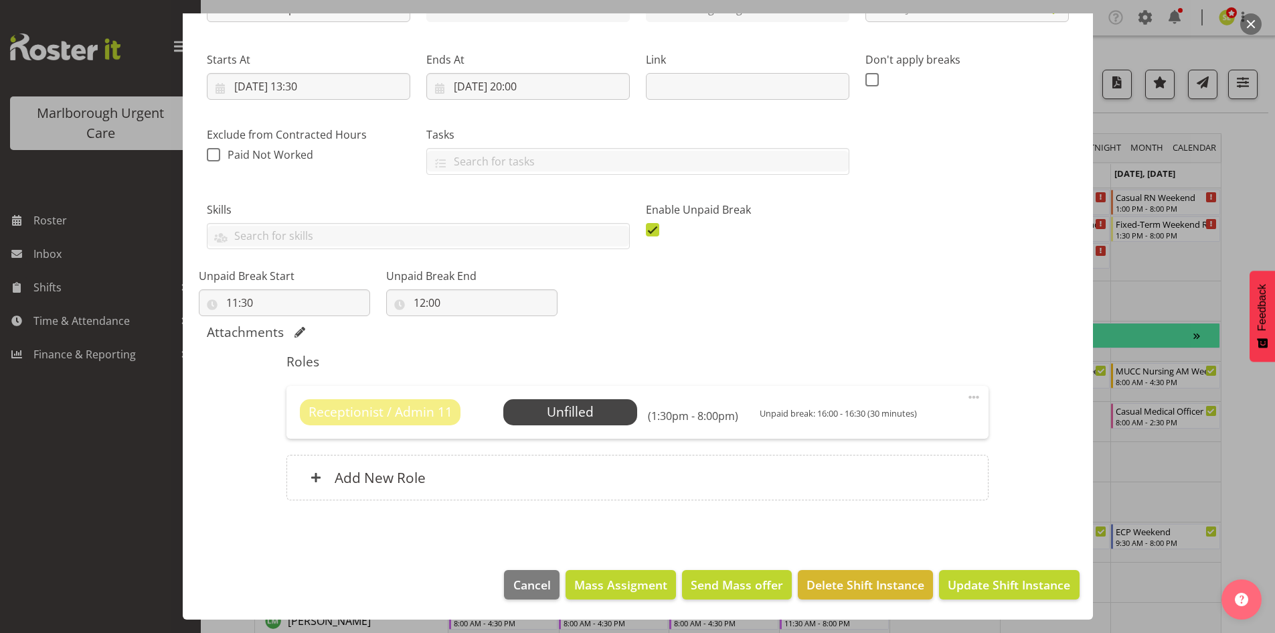
click at [955, 399] on div "Receptionist / Admin 11 Unfilled Select Employee (1:30pm - 8:00pm) Unpaid break…" at bounding box center [638, 411] width 676 height 25
click at [966, 397] on span at bounding box center [974, 397] width 16 height 16
click at [588, 406] on span "Select Employee" at bounding box center [571, 411] width 100 height 19
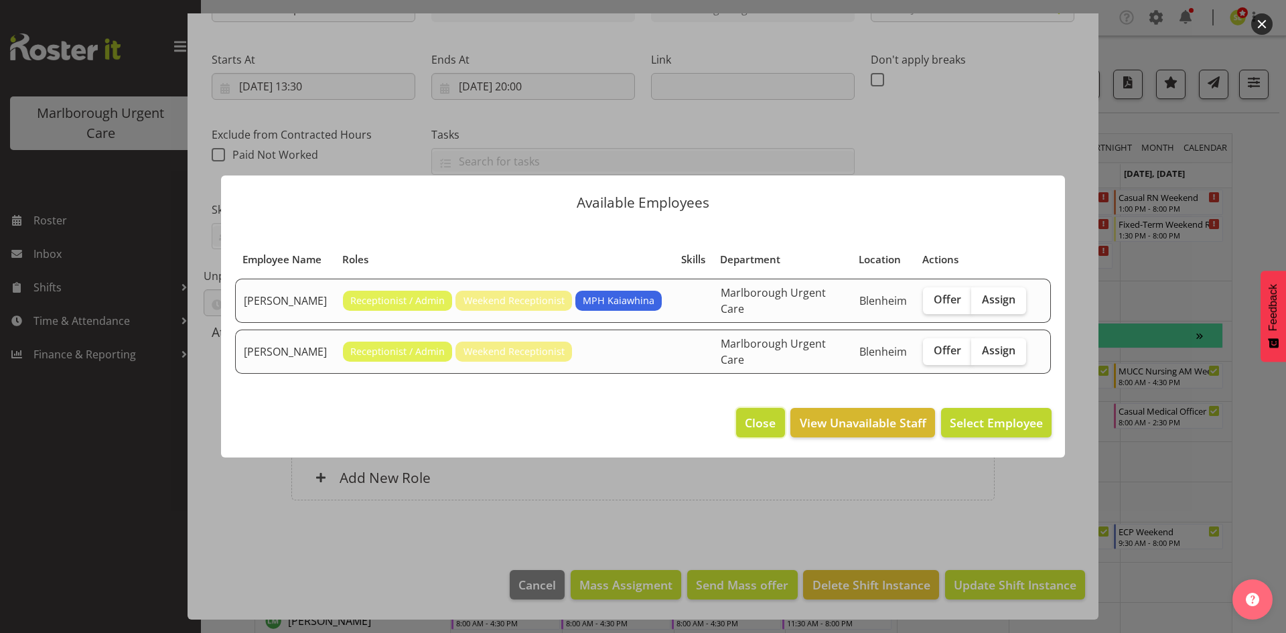
click at [745, 414] on span "Close" at bounding box center [760, 422] width 31 height 17
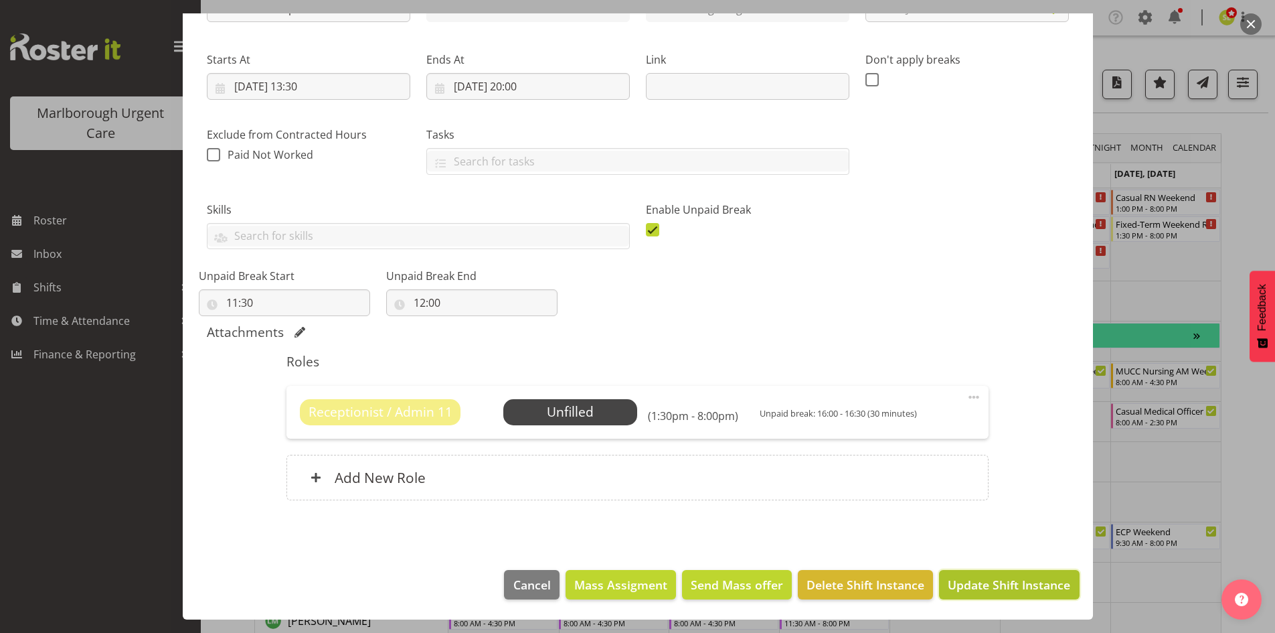
click at [965, 574] on button "Update Shift Instance" at bounding box center [1009, 584] width 140 height 29
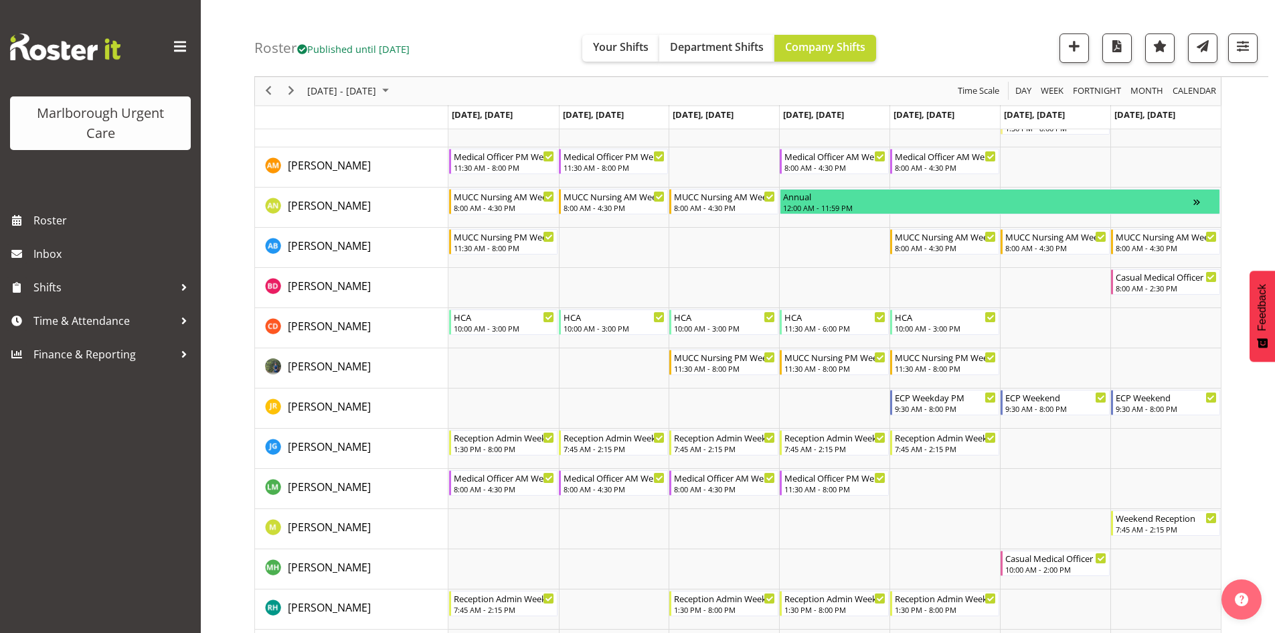
scroll to position [201, 0]
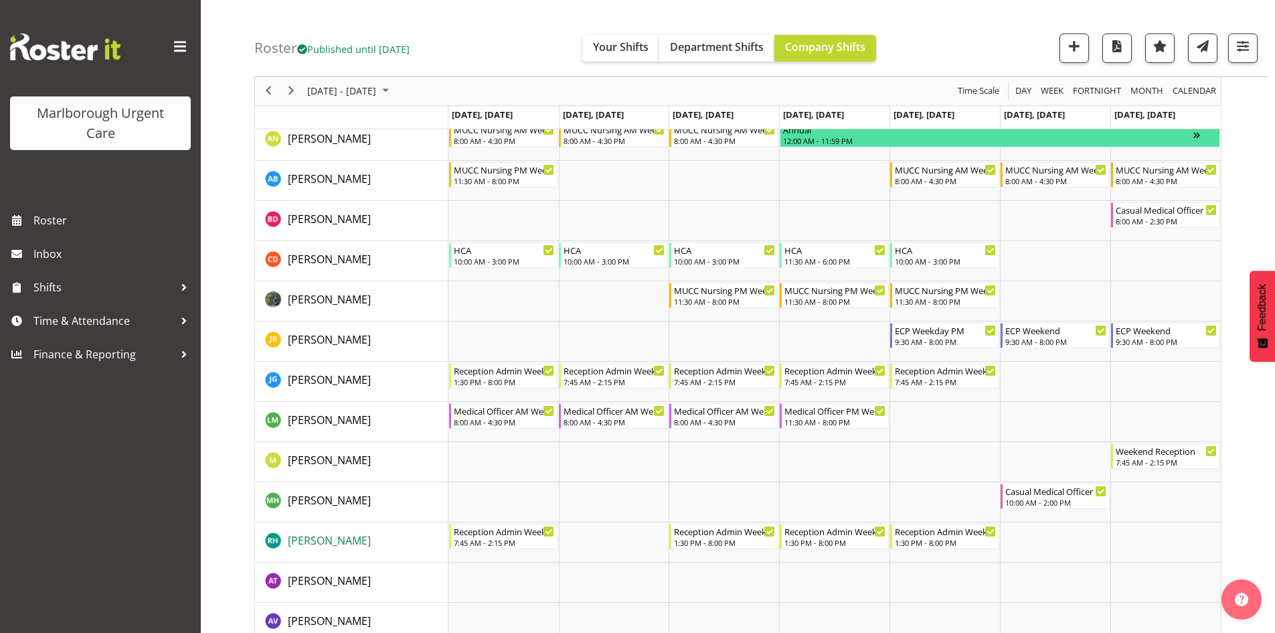
click at [339, 542] on span "[PERSON_NAME]" at bounding box center [329, 540] width 83 height 15
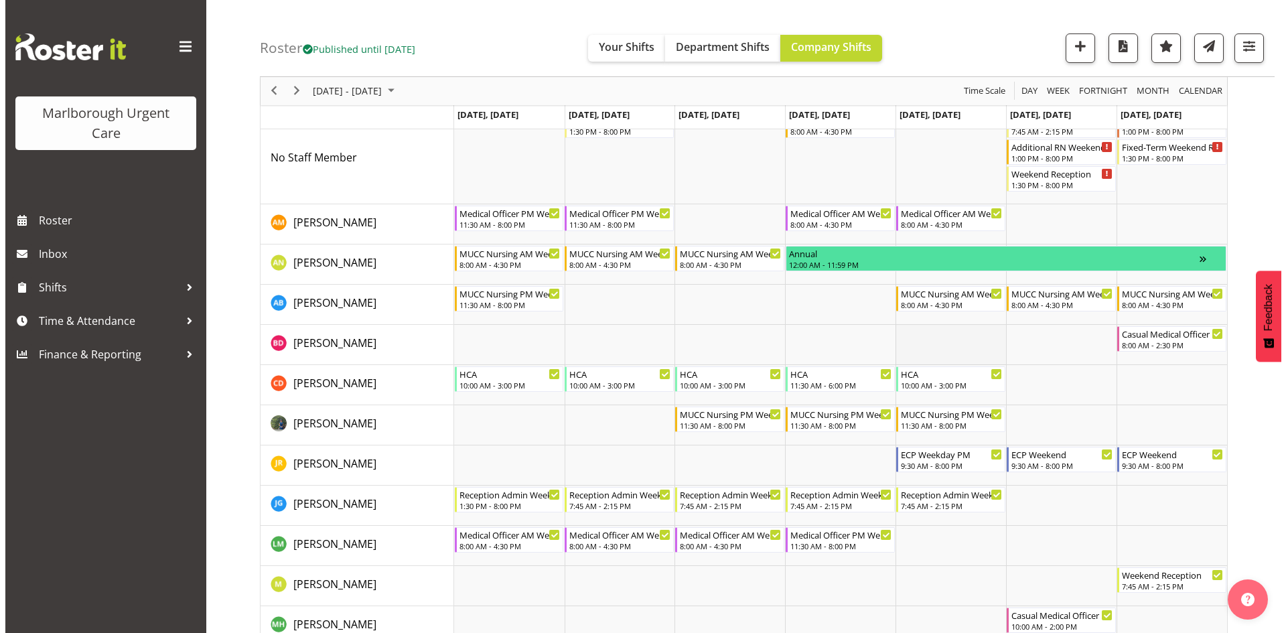
scroll to position [67, 0]
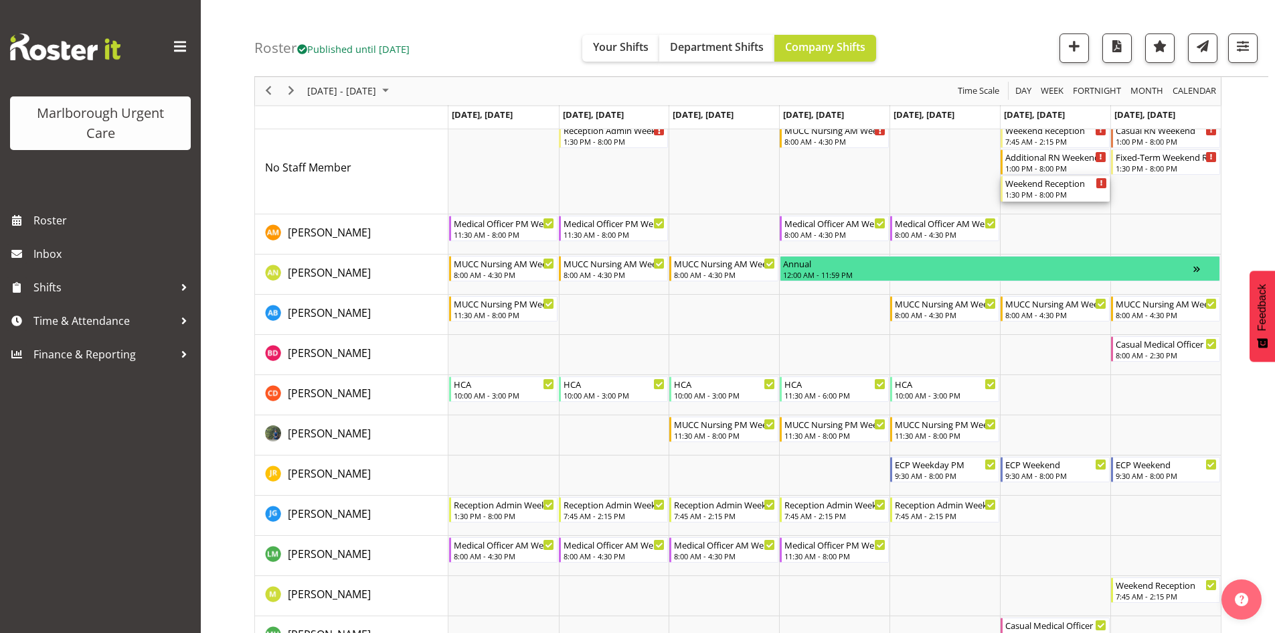
click at [1040, 195] on div "1:30 PM - 8:00 PM" at bounding box center [1057, 194] width 102 height 11
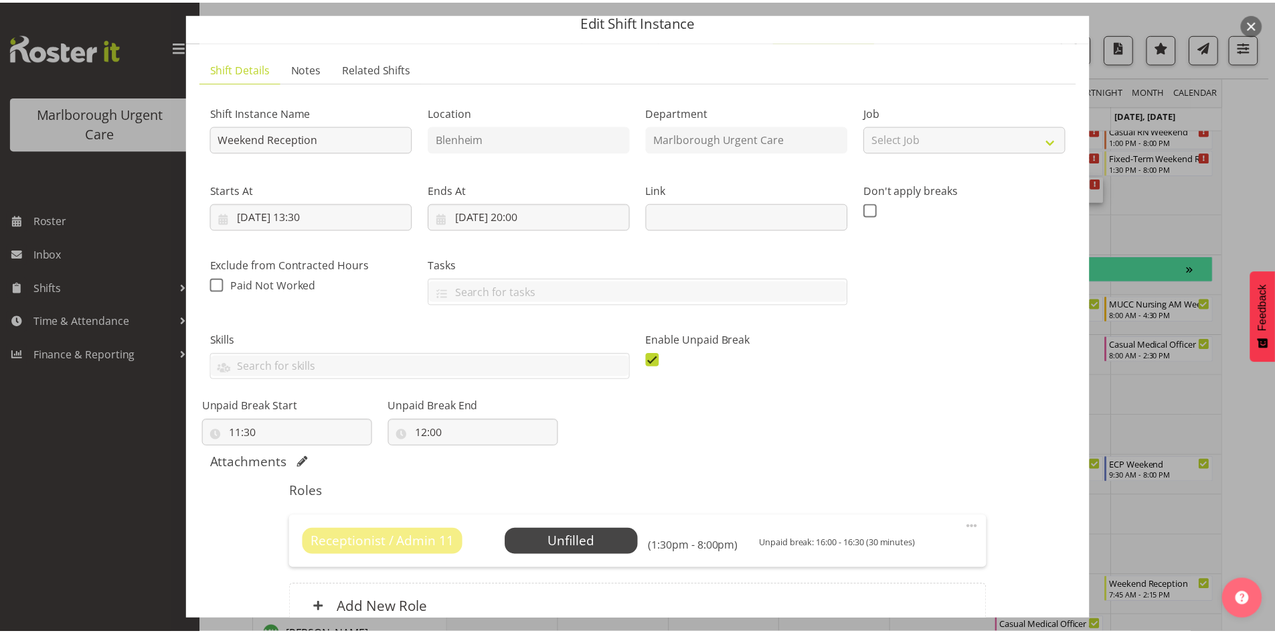
scroll to position [134, 0]
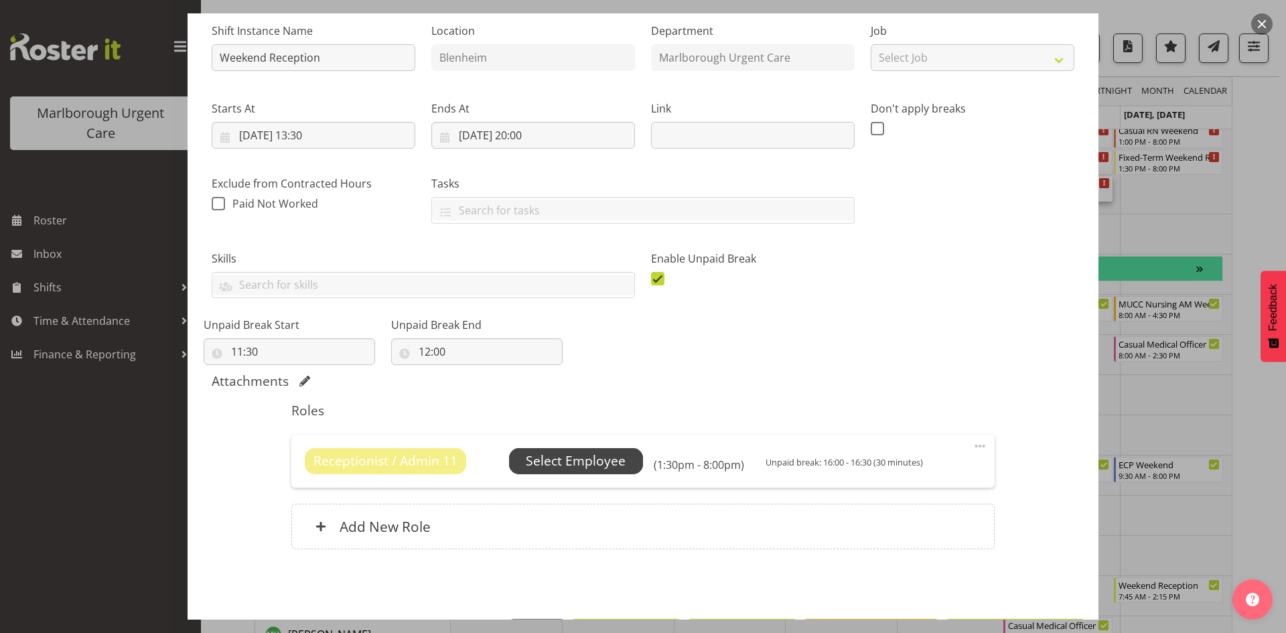
click at [603, 465] on span "Select Employee" at bounding box center [576, 460] width 100 height 19
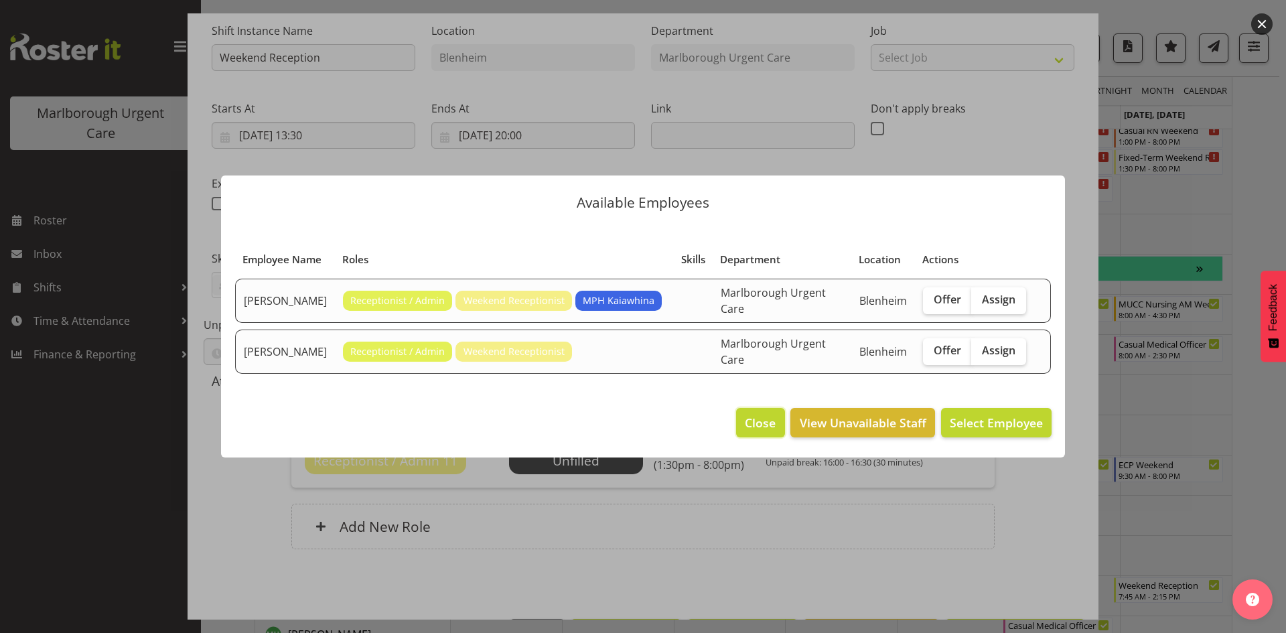
click at [771, 414] on span "Close" at bounding box center [760, 422] width 31 height 17
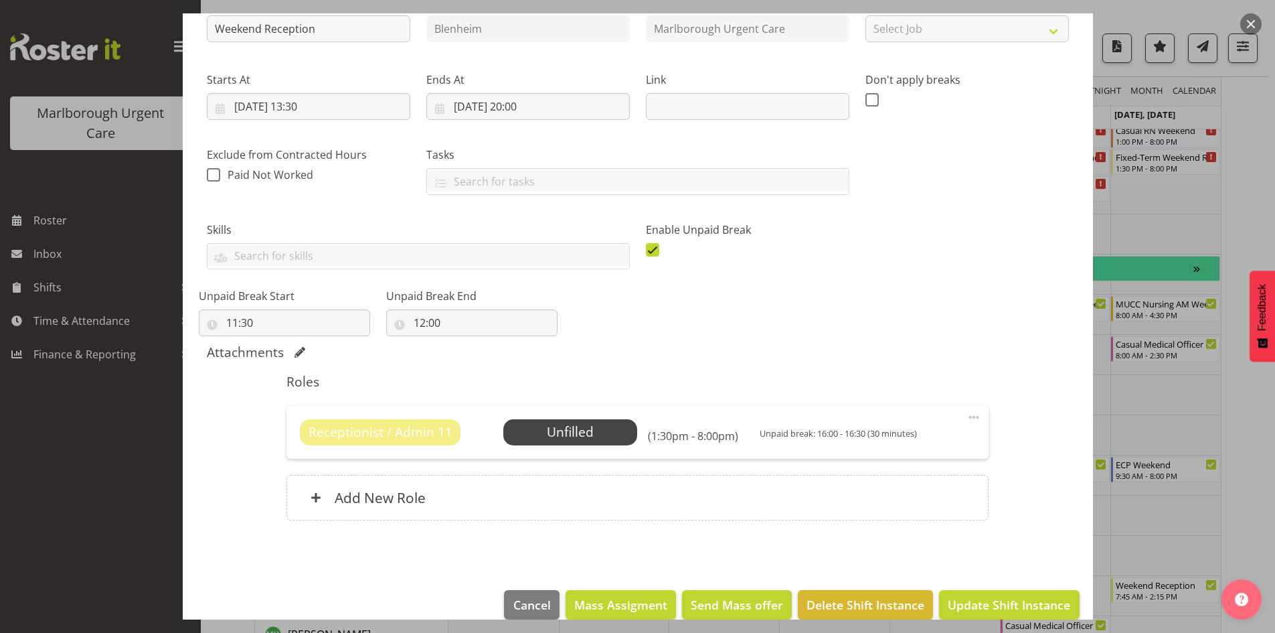
scroll to position [183, 0]
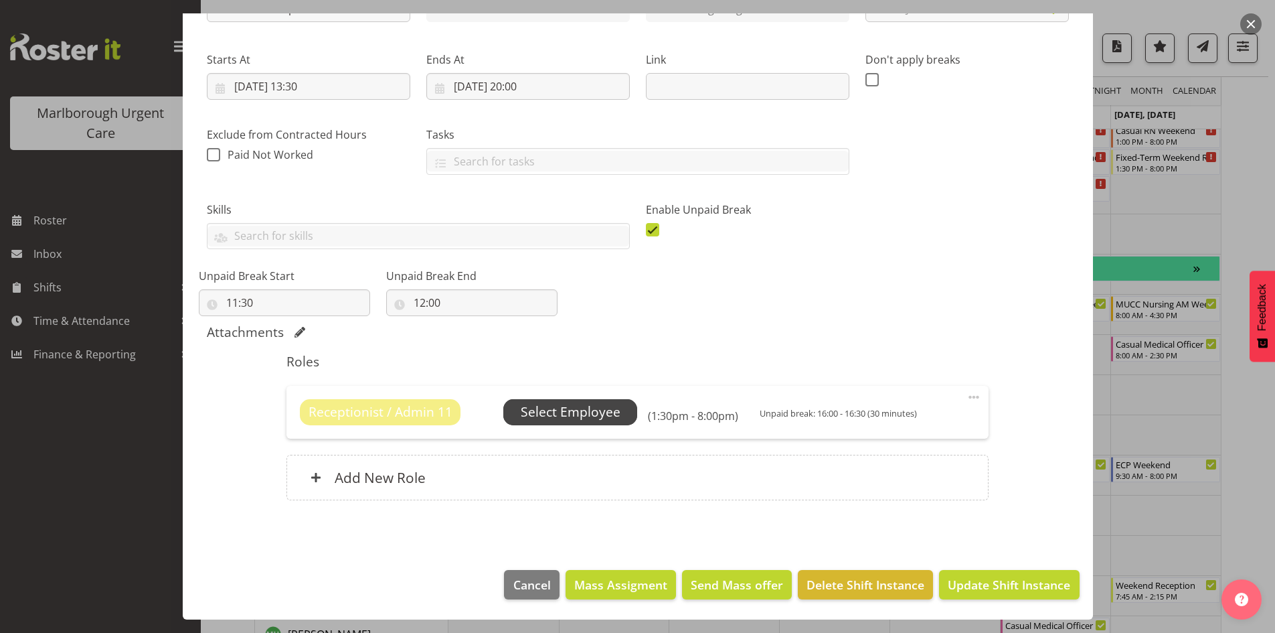
click at [613, 417] on span "Select Employee" at bounding box center [571, 411] width 100 height 19
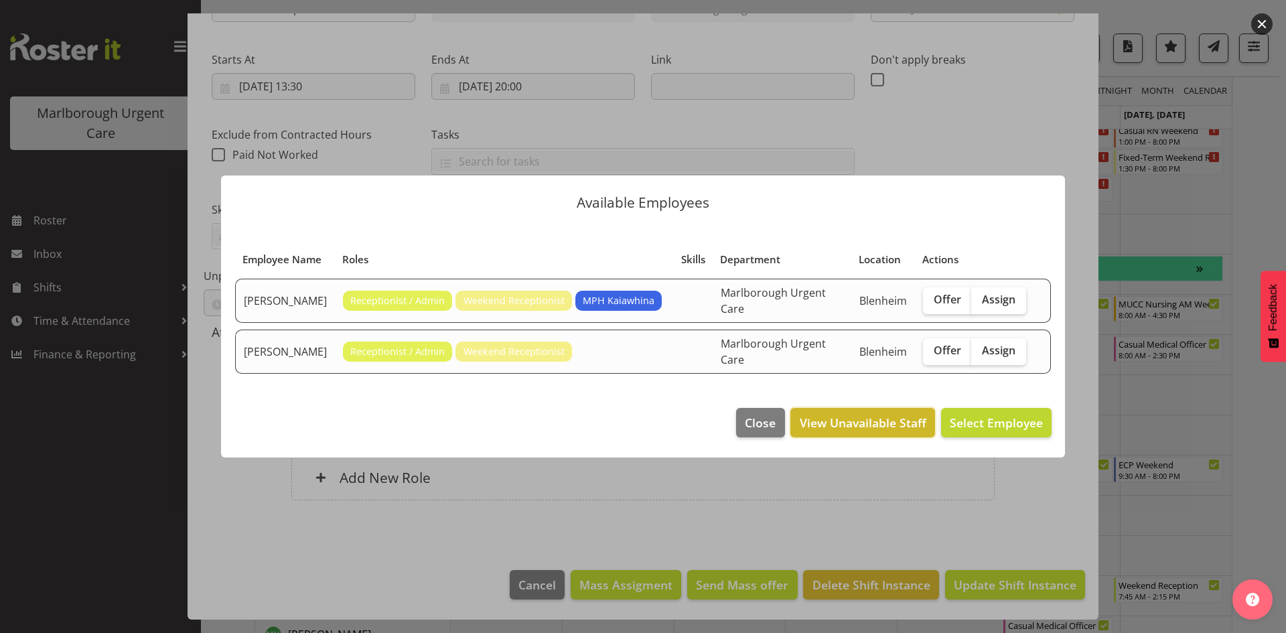
click at [864, 422] on span "View Unavailable Staff" at bounding box center [862, 422] width 127 height 17
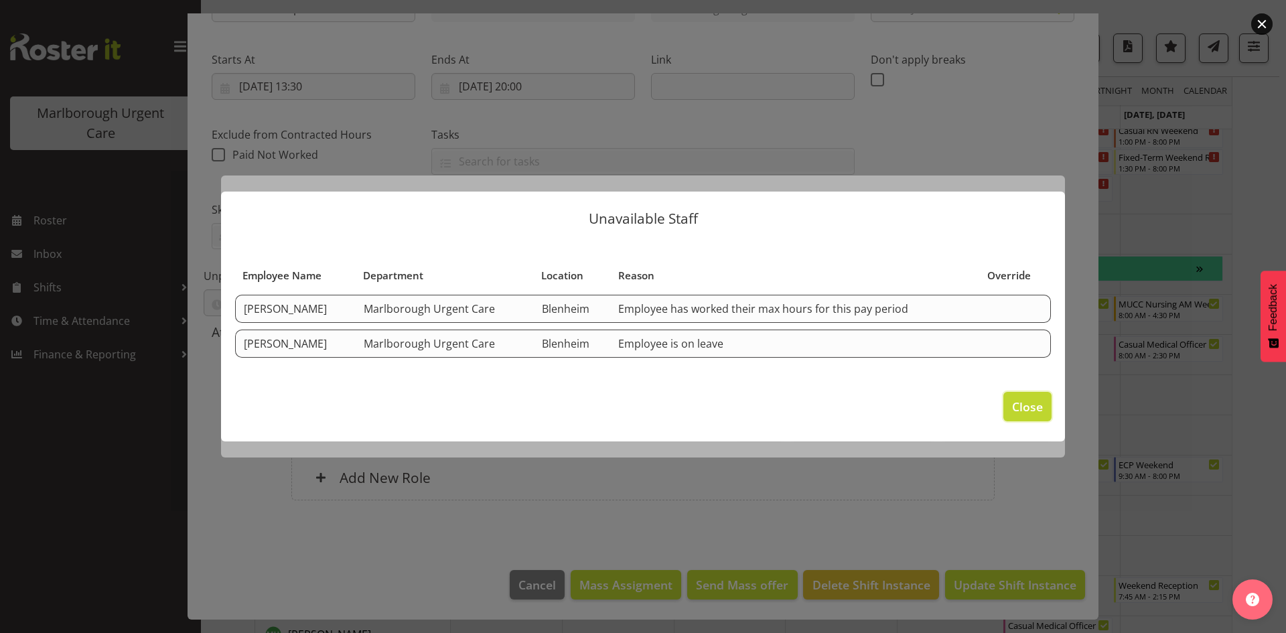
click at [1014, 414] on span "Close" at bounding box center [1027, 406] width 31 height 17
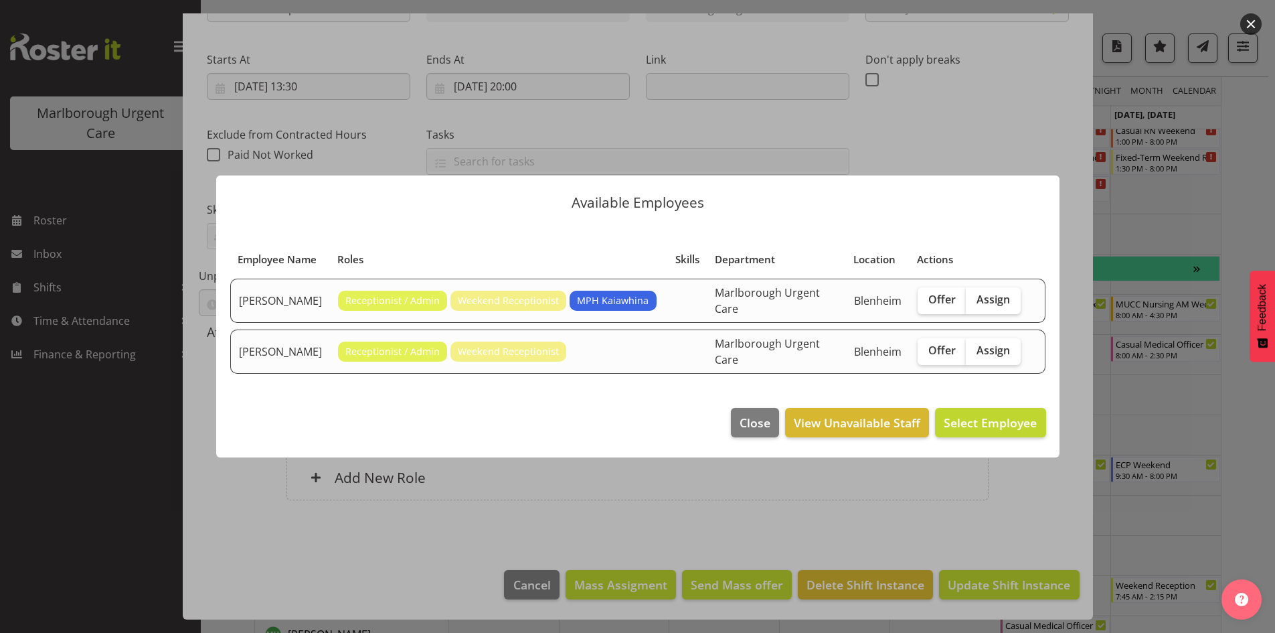
click at [635, 415] on footer "Close View Unavailable Staff Select Employee" at bounding box center [638, 425] width 844 height 63
click at [756, 416] on span "Close" at bounding box center [755, 422] width 31 height 17
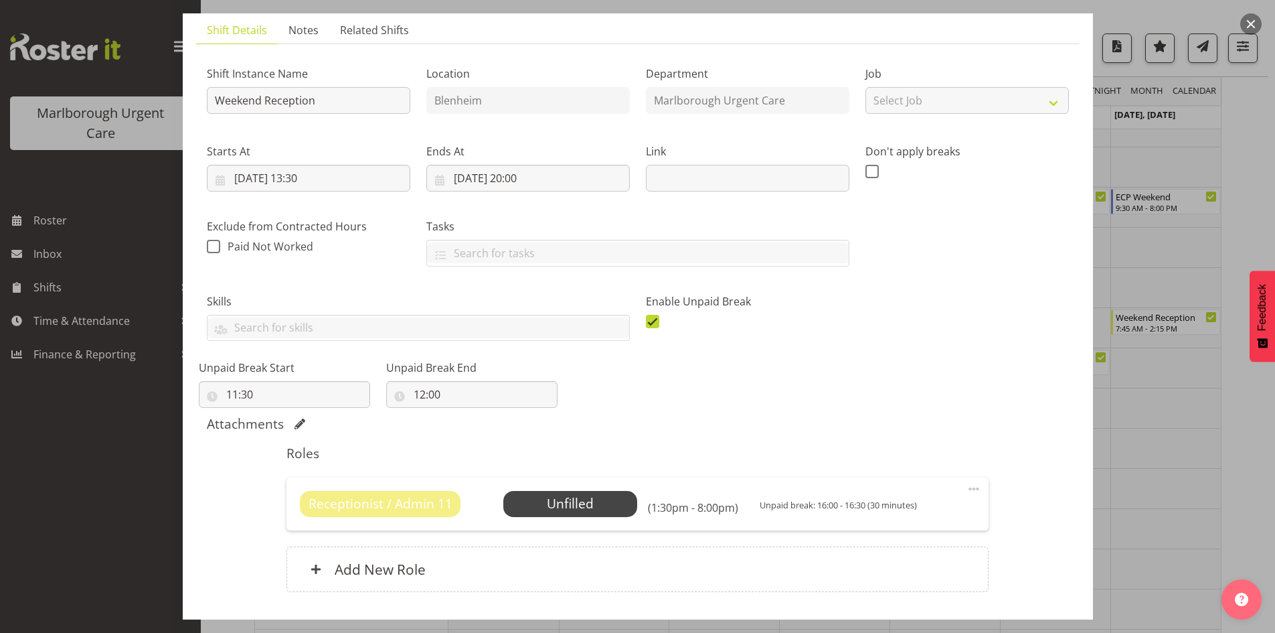
scroll to position [0, 0]
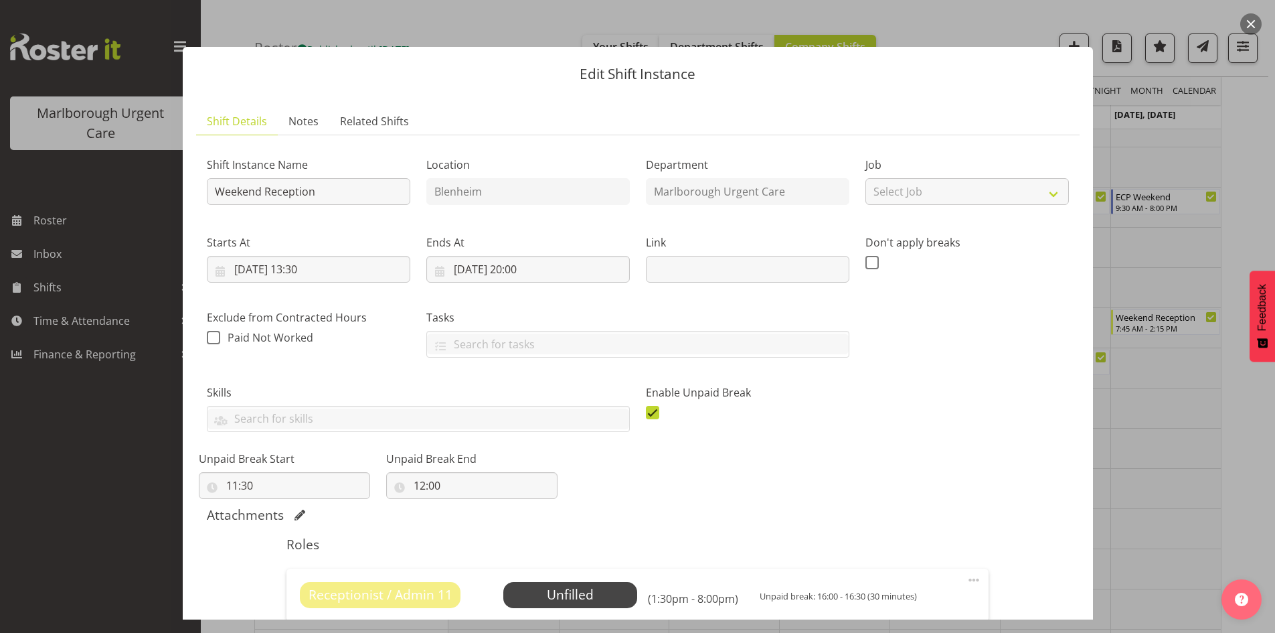
click at [1244, 26] on button "button" at bounding box center [1251, 23] width 21 height 21
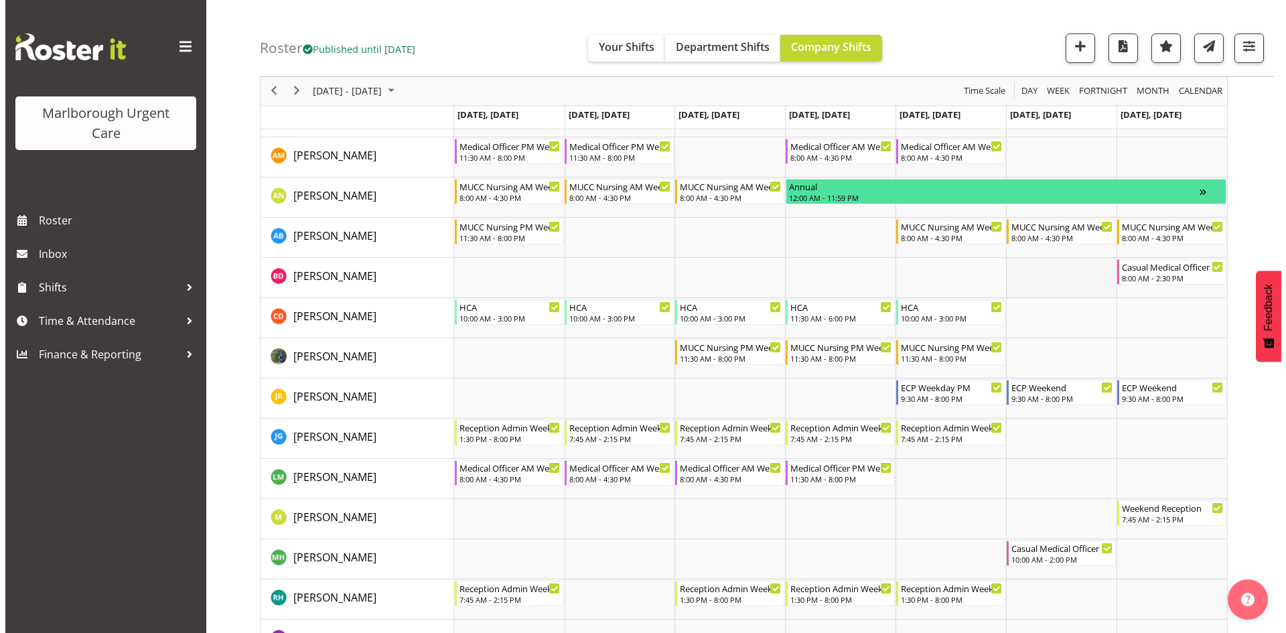
scroll to position [67, 0]
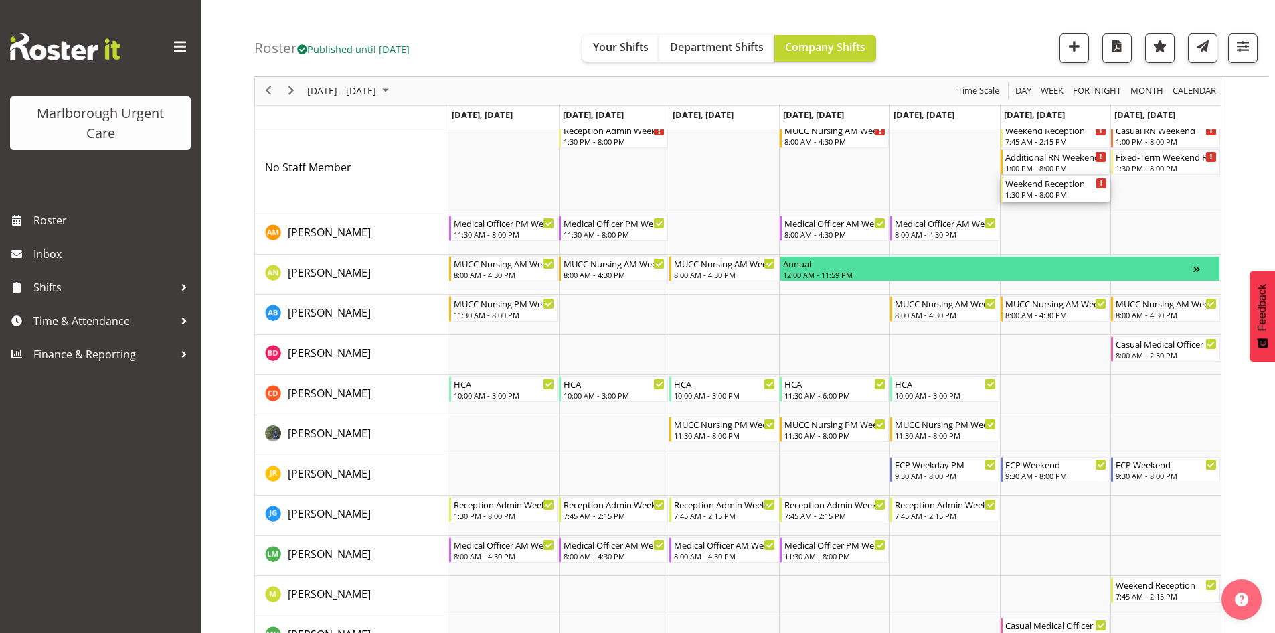
click at [1050, 192] on div "1:30 PM - 8:00 PM" at bounding box center [1057, 194] width 102 height 11
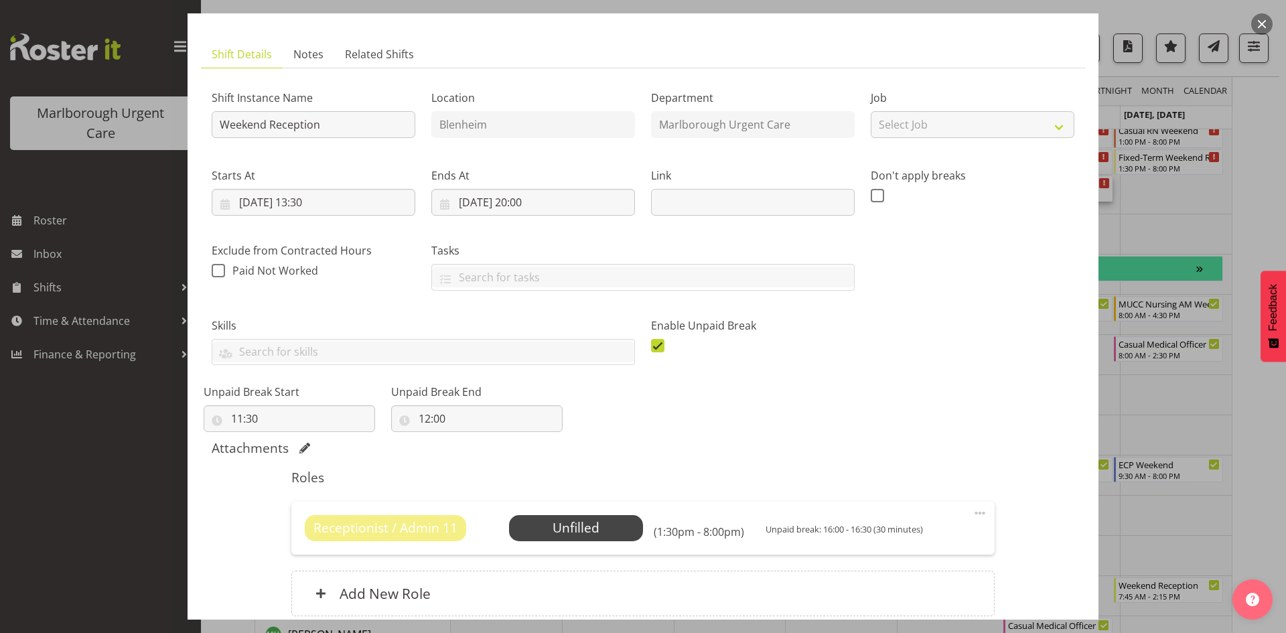
click at [1260, 26] on button "button" at bounding box center [1261, 23] width 21 height 21
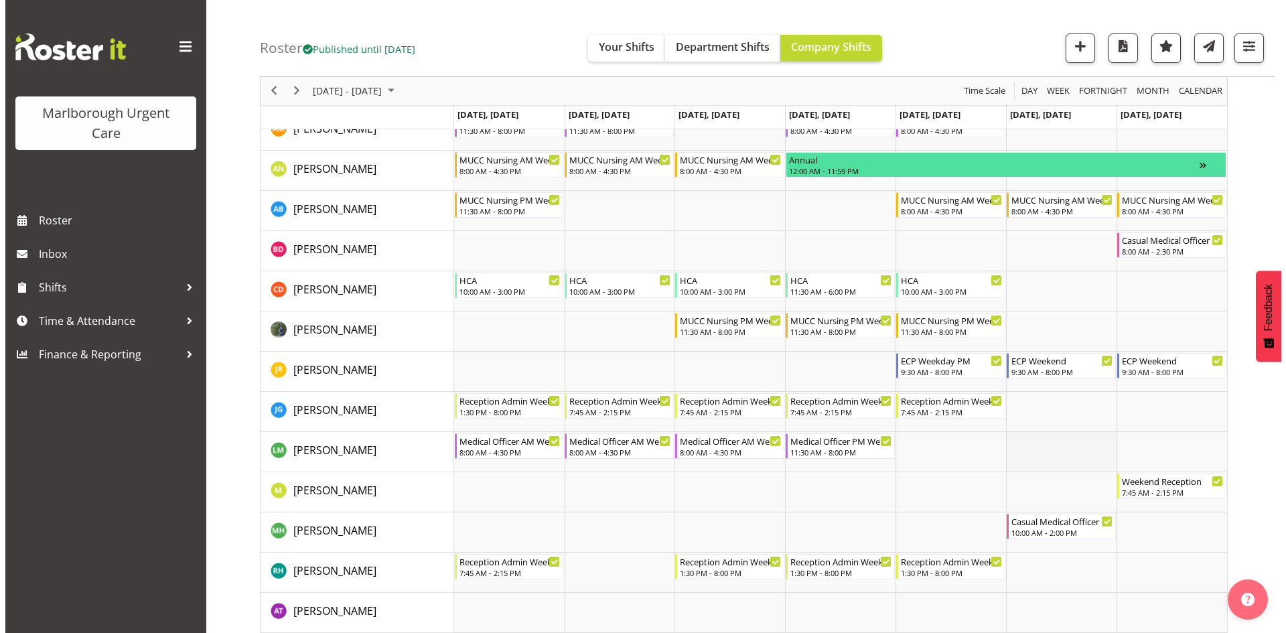
scroll to position [134, 0]
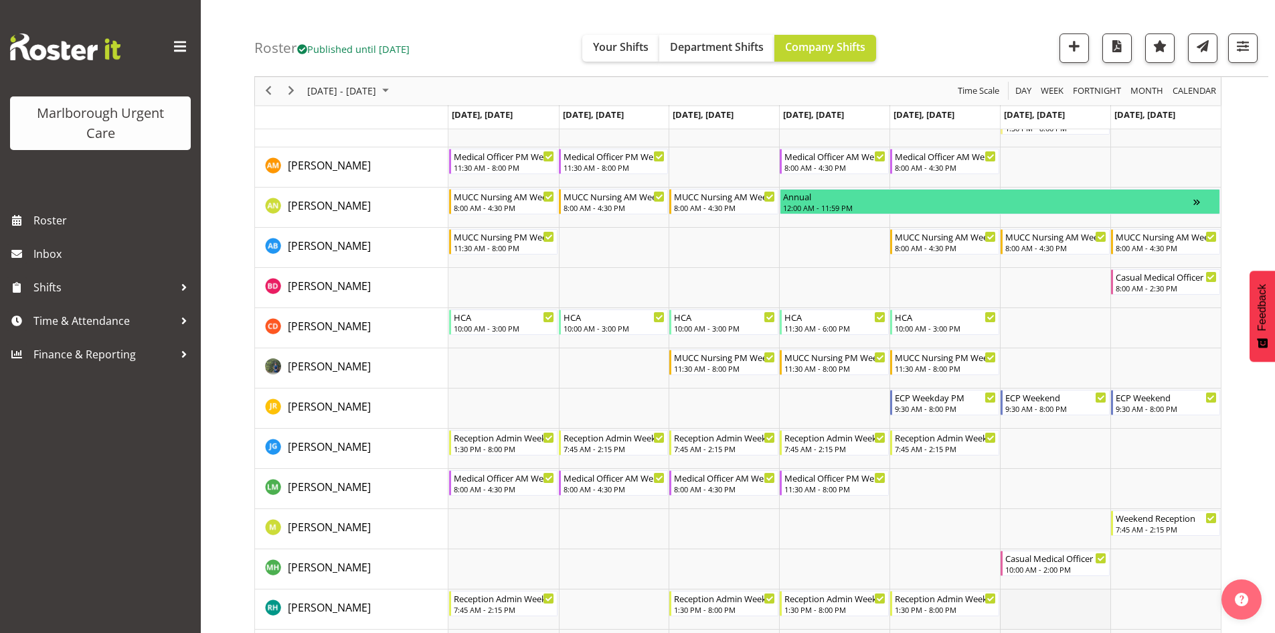
click at [1052, 595] on td "Timeline Week of November 17, 2025" at bounding box center [1055, 609] width 110 height 40
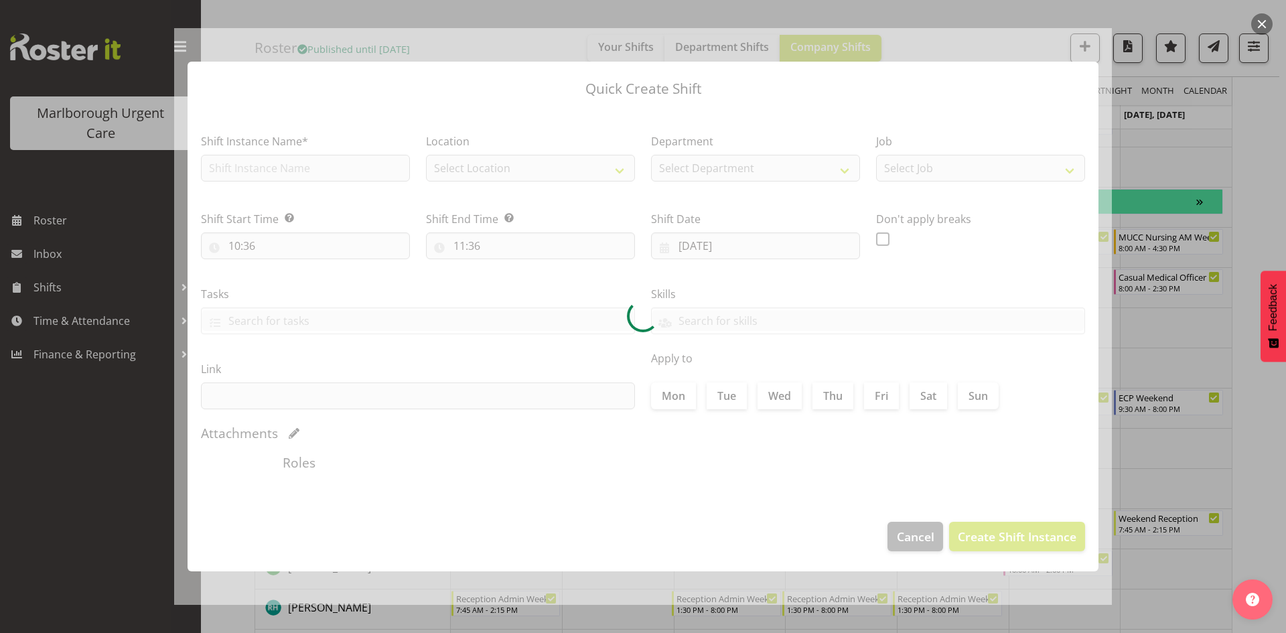
type input "[DATE]"
checkbox input "true"
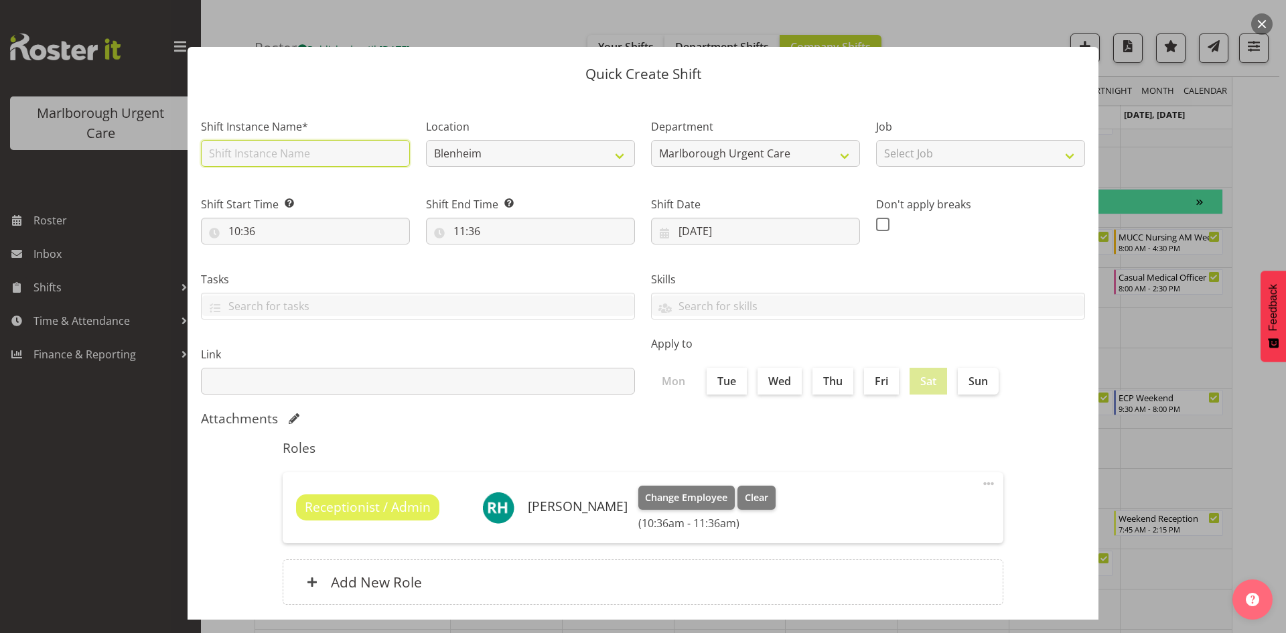
click at [315, 157] on input "text" at bounding box center [305, 153] width 209 height 27
type input "Reception Admin Weekend PM"
click at [240, 229] on input "10:36" at bounding box center [305, 231] width 209 height 27
click at [282, 266] on select "00 01 02 03 04 05 06 07 08 09 10 11 12 13 14 15 16 17 18 19 20 21 22 23" at bounding box center [292, 265] width 30 height 27
select select "11"
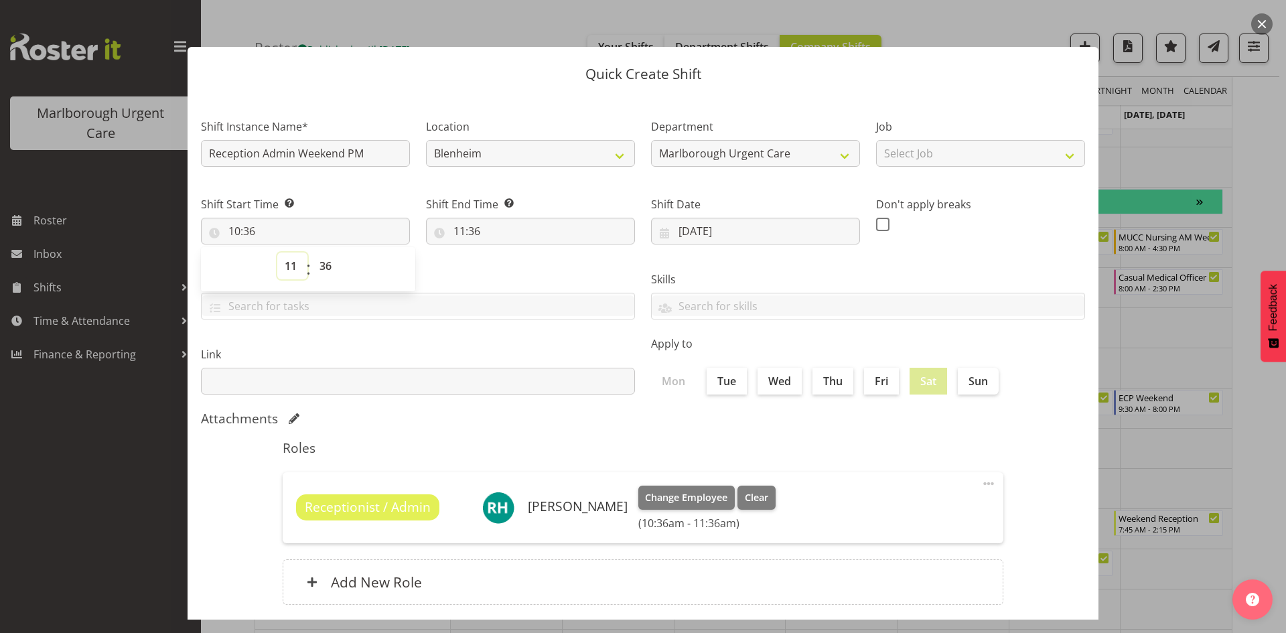
click at [277, 252] on select "00 01 02 03 04 05 06 07 08 09 10 11 12 13 14 15 16 17 18 19 20 21 22 23" at bounding box center [292, 265] width 30 height 27
type input "11:36"
click at [329, 267] on select "00 01 02 03 04 05 06 07 08 09 10 11 12 13 14 15 16 17 18 19 20 21 22 23 24 25 2…" at bounding box center [327, 265] width 30 height 27
select select "30"
type input "11:30"
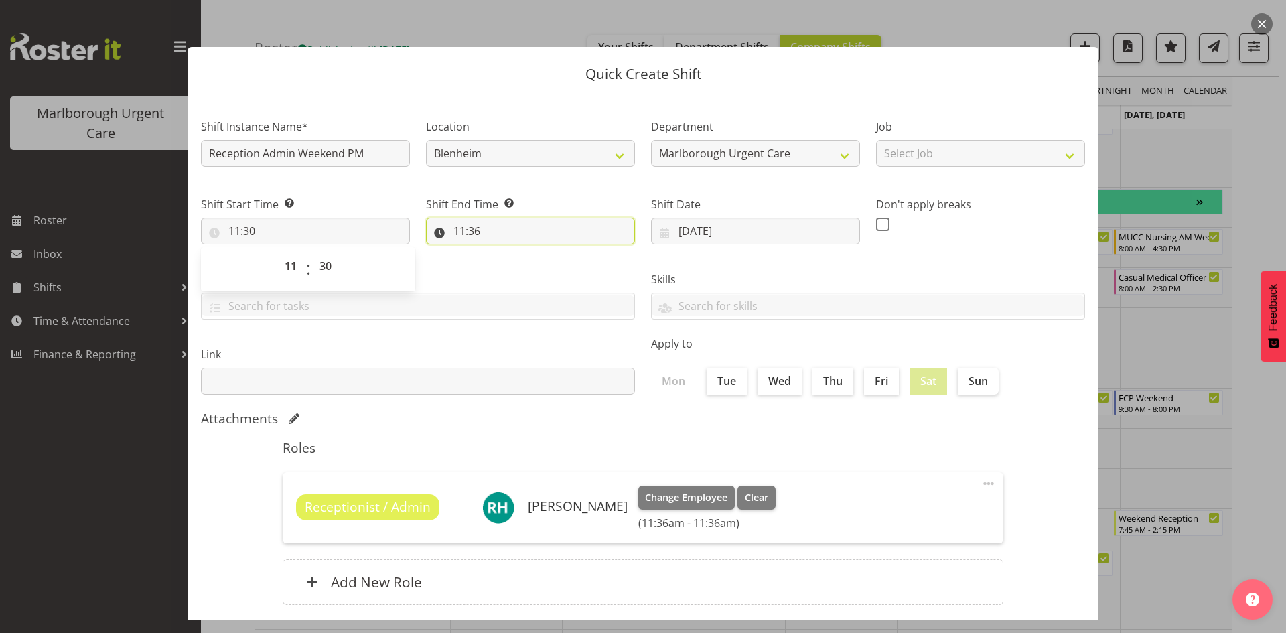
click at [485, 227] on input "11:36" at bounding box center [530, 231] width 209 height 27
click at [510, 264] on select "00 01 02 03 04 05 06 07 08 09 10 11 12 13 14 15 16 17 18 19 20 21 22 23" at bounding box center [517, 265] width 30 height 27
select select "20"
type input "20:36"
click at [551, 264] on select "00 01 02 03 04 05 06 07 08 09 10 11 12 13 14 15 16 17 18 19 20 21 22 23 24 25 2…" at bounding box center [552, 265] width 30 height 27
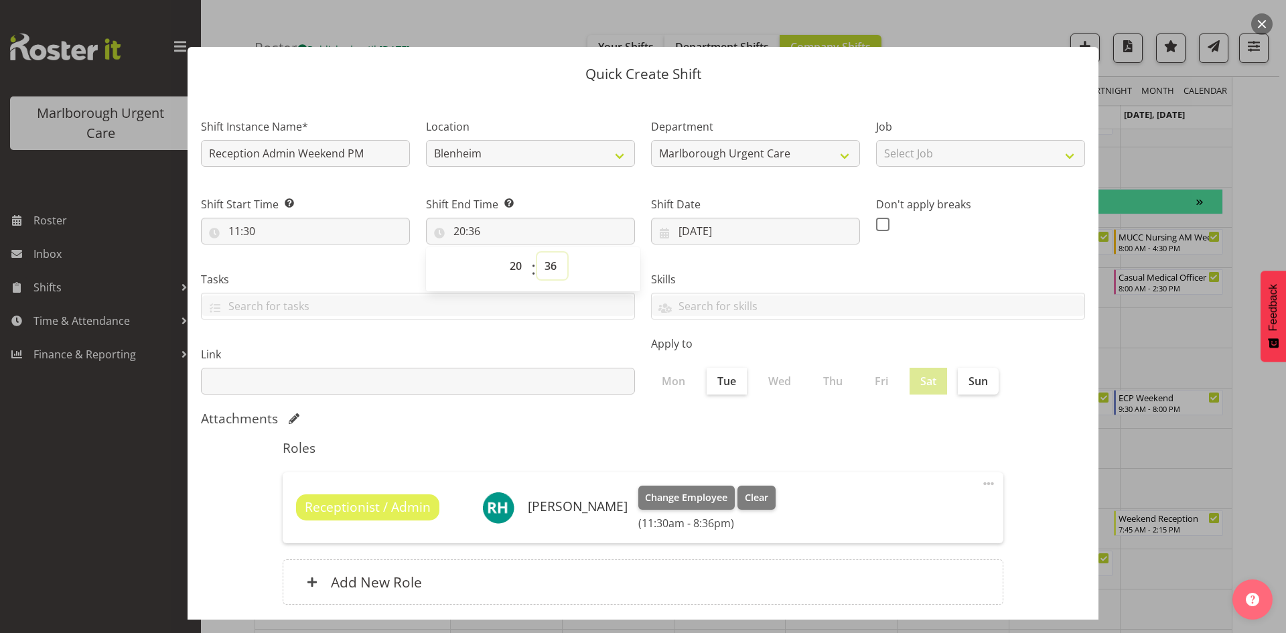
select select "0"
type input "20:00"
click at [1000, 426] on div "Attachments" at bounding box center [643, 418] width 884 height 16
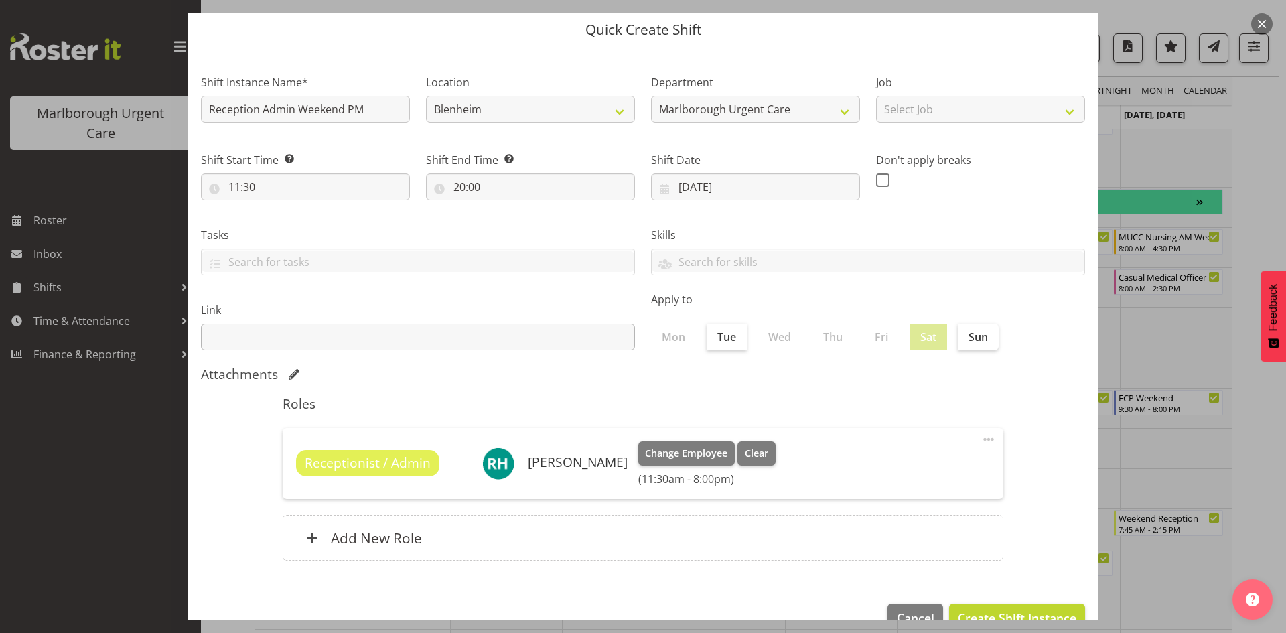
scroll to position [67, 0]
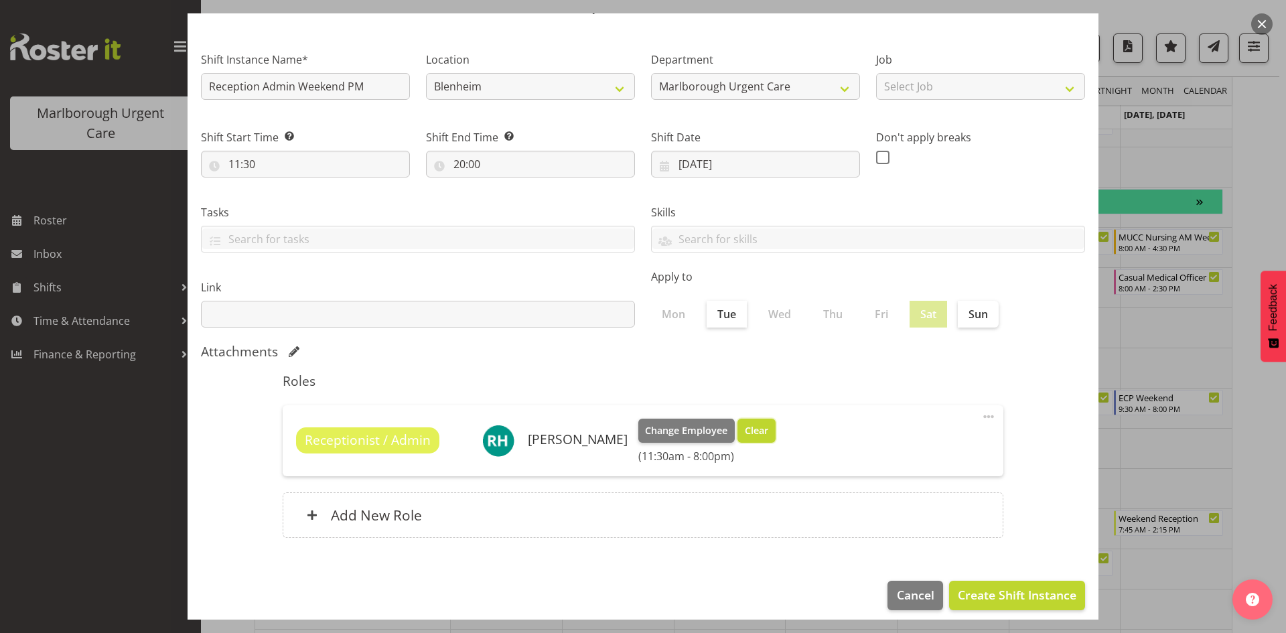
click at [745, 429] on span "Clear" at bounding box center [756, 430] width 23 height 15
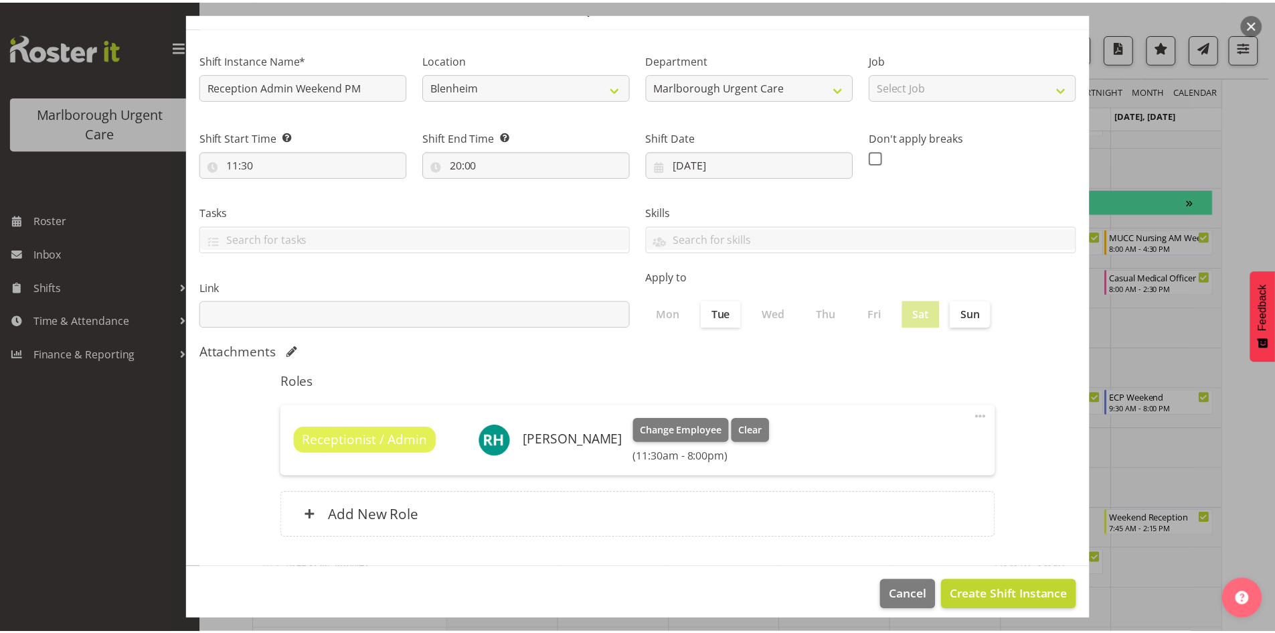
scroll to position [59, 0]
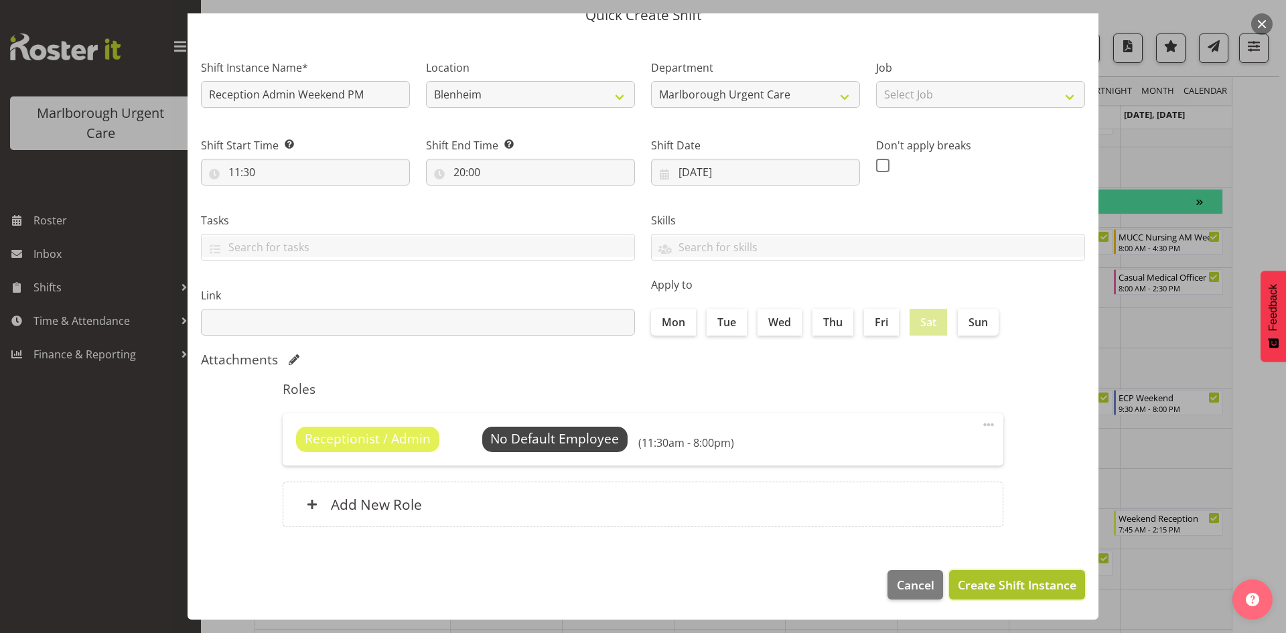
click at [1004, 585] on span "Create Shift Instance" at bounding box center [1016, 584] width 119 height 17
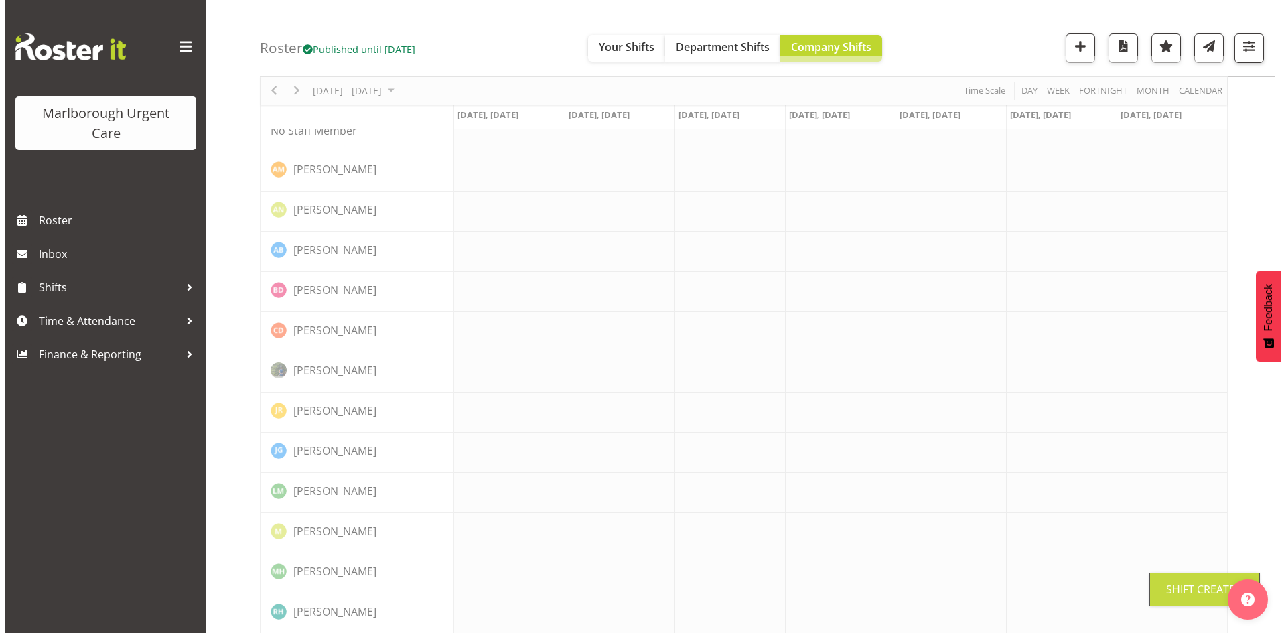
scroll to position [0, 0]
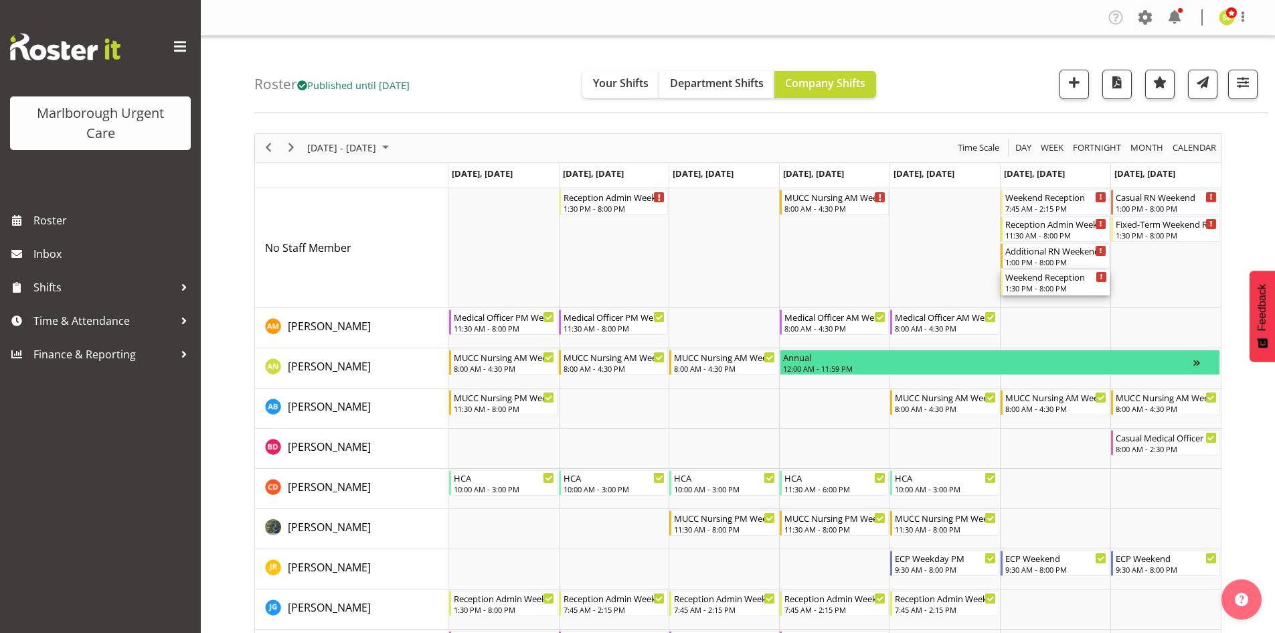
click at [1042, 287] on div "1:30 PM - 8:00 PM" at bounding box center [1057, 288] width 102 height 11
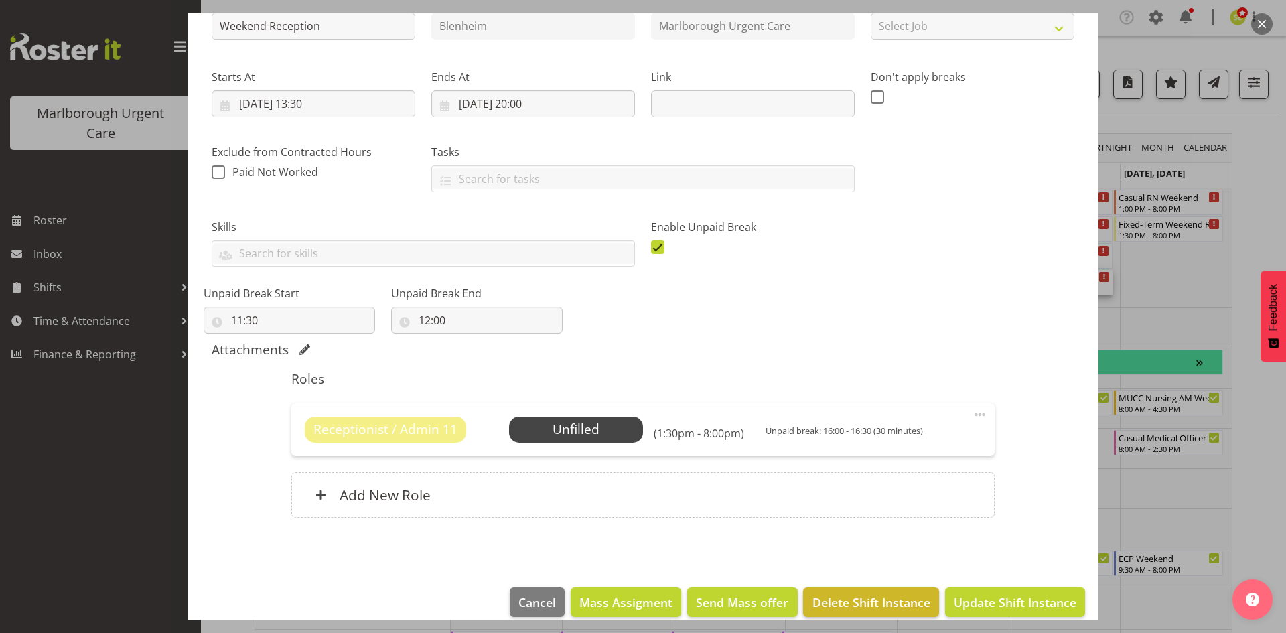
scroll to position [183, 0]
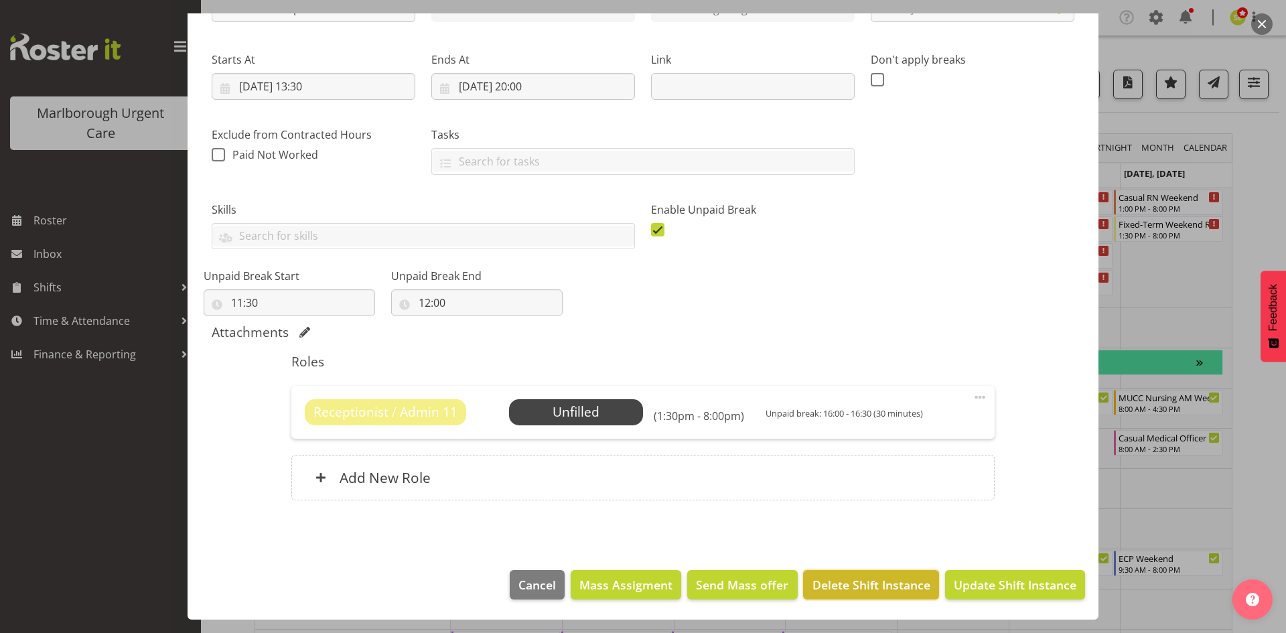
click at [852, 583] on span "Delete Shift Instance" at bounding box center [871, 584] width 118 height 17
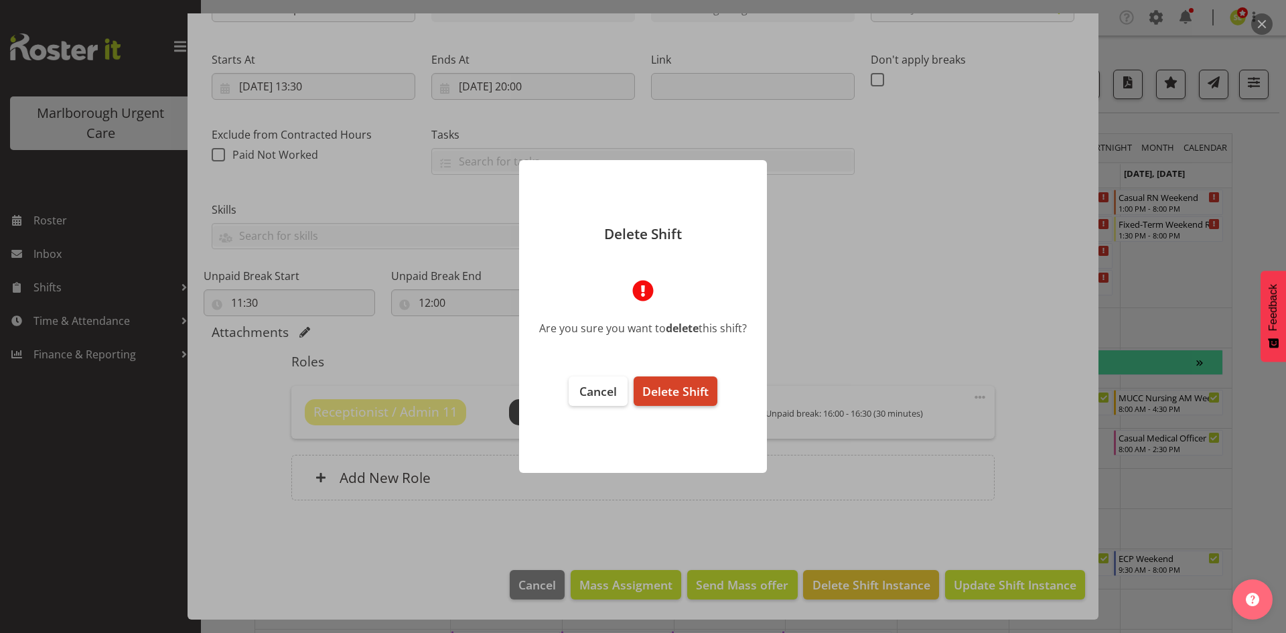
click at [679, 390] on span "Delete Shift" at bounding box center [675, 391] width 66 height 16
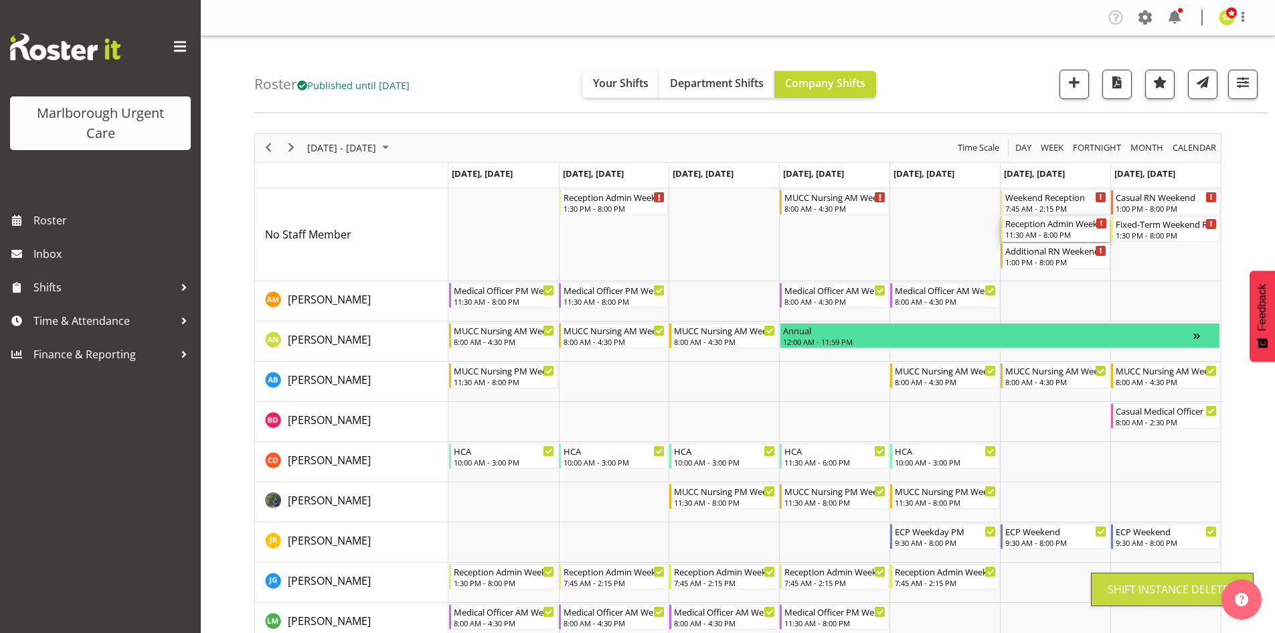
click at [1037, 235] on div "11:30 AM - 8:00 PM" at bounding box center [1057, 234] width 102 height 11
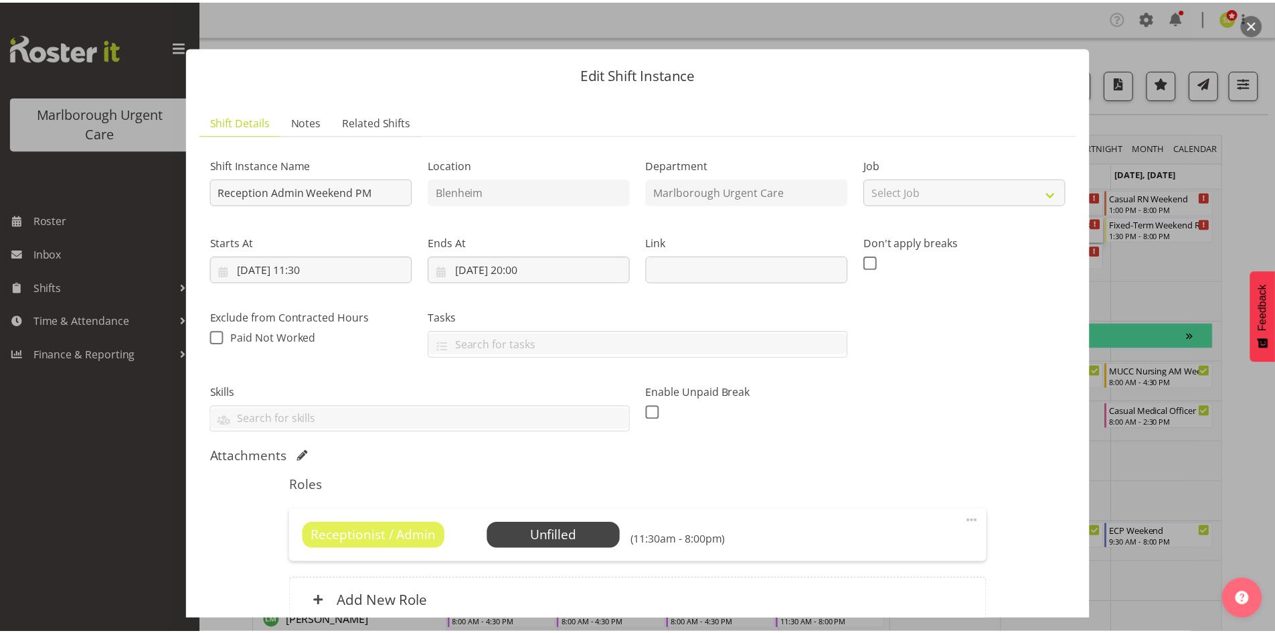
scroll to position [124, 0]
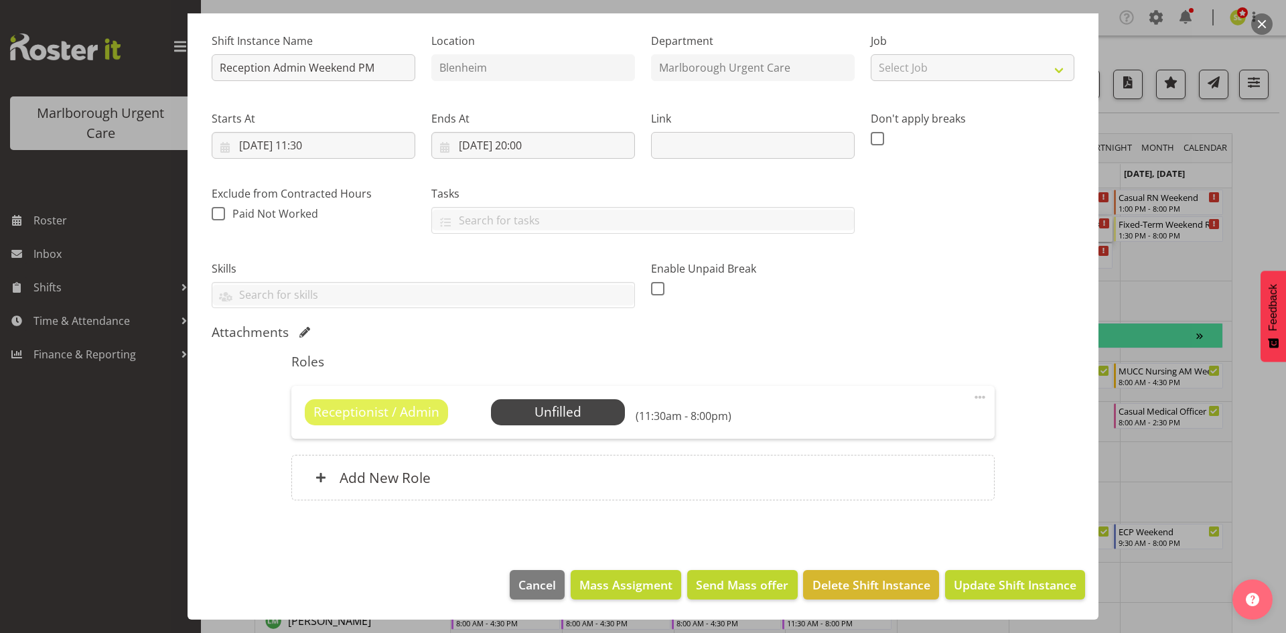
click at [971, 395] on span at bounding box center [979, 397] width 16 height 16
click at [567, 418] on span "Select Employee" at bounding box center [558, 411] width 100 height 19
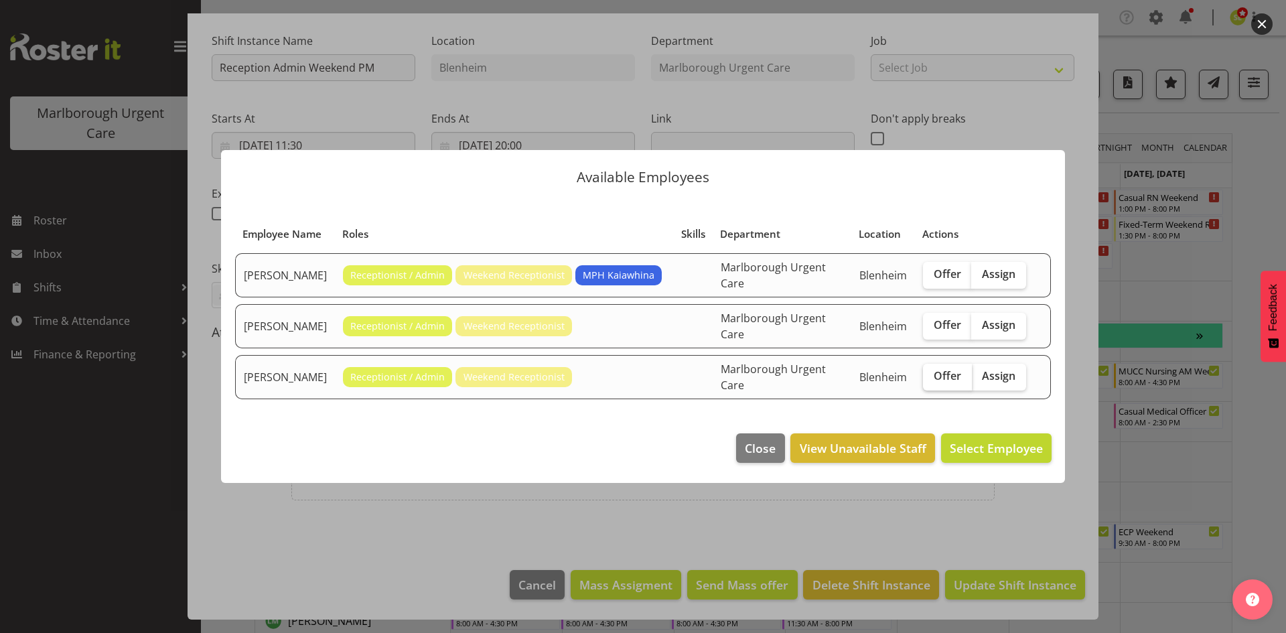
click at [942, 374] on span "Offer" at bounding box center [946, 375] width 27 height 13
click at [931, 374] on input "Offer" at bounding box center [927, 376] width 9 height 9
checkbox input "true"
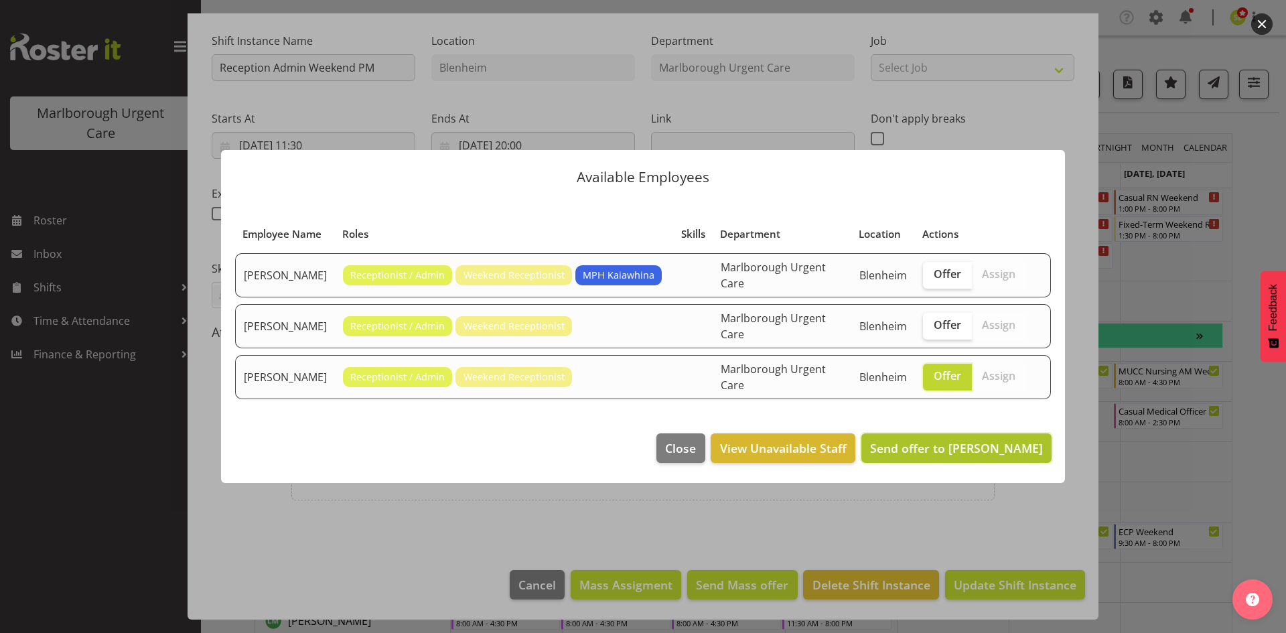
click at [921, 443] on span "Send offer to [PERSON_NAME]" at bounding box center [956, 448] width 173 height 16
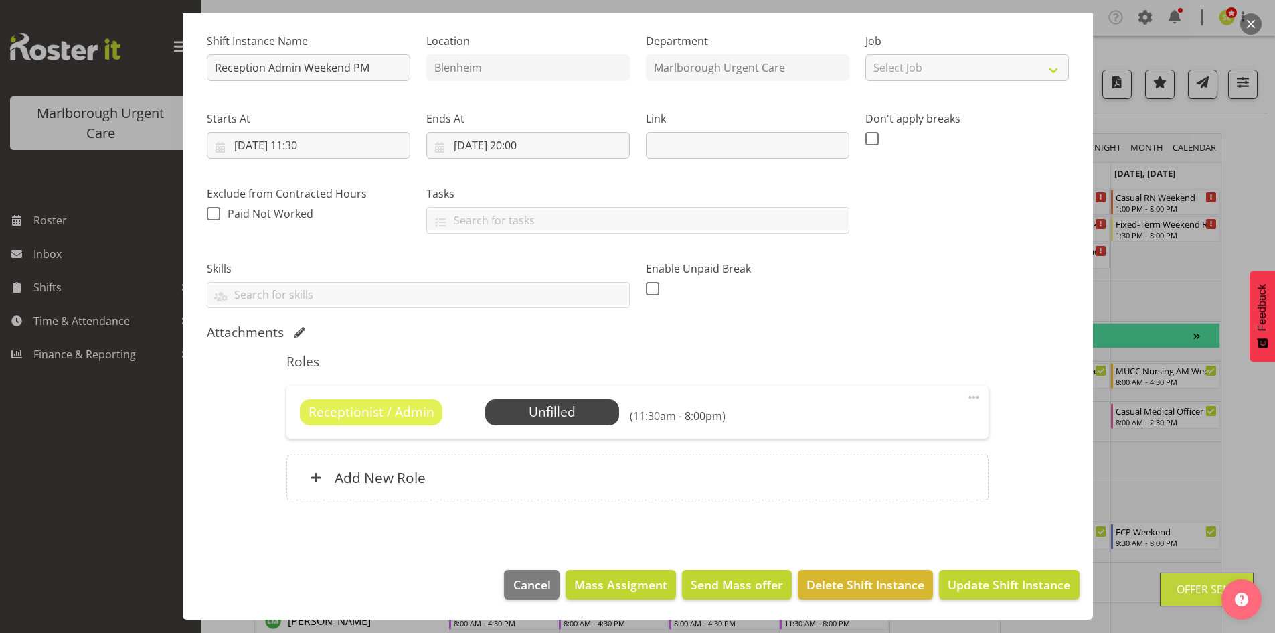
scroll to position [134, 0]
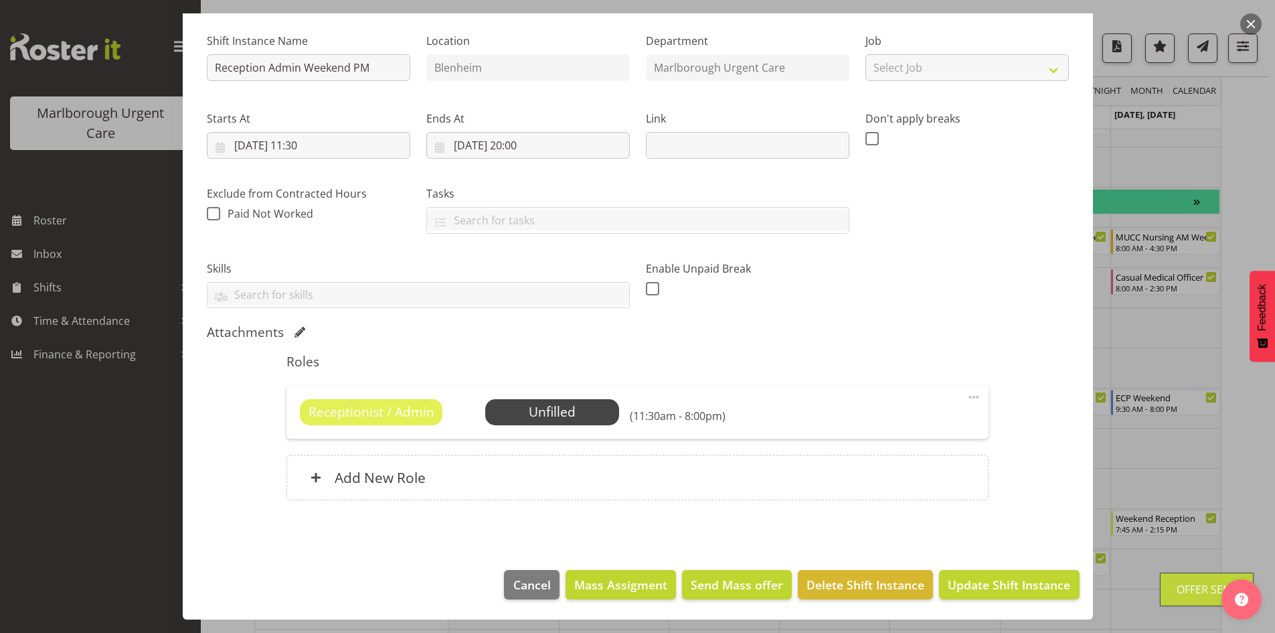
click at [1251, 34] on button "button" at bounding box center [1251, 23] width 21 height 21
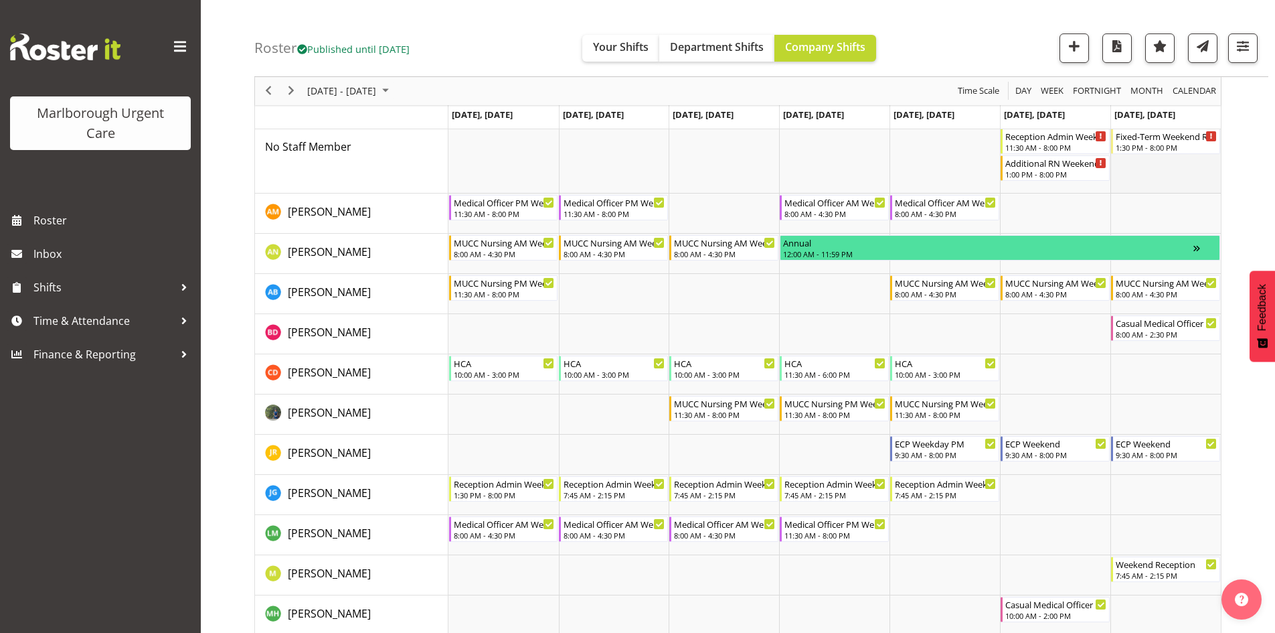
scroll to position [67, 0]
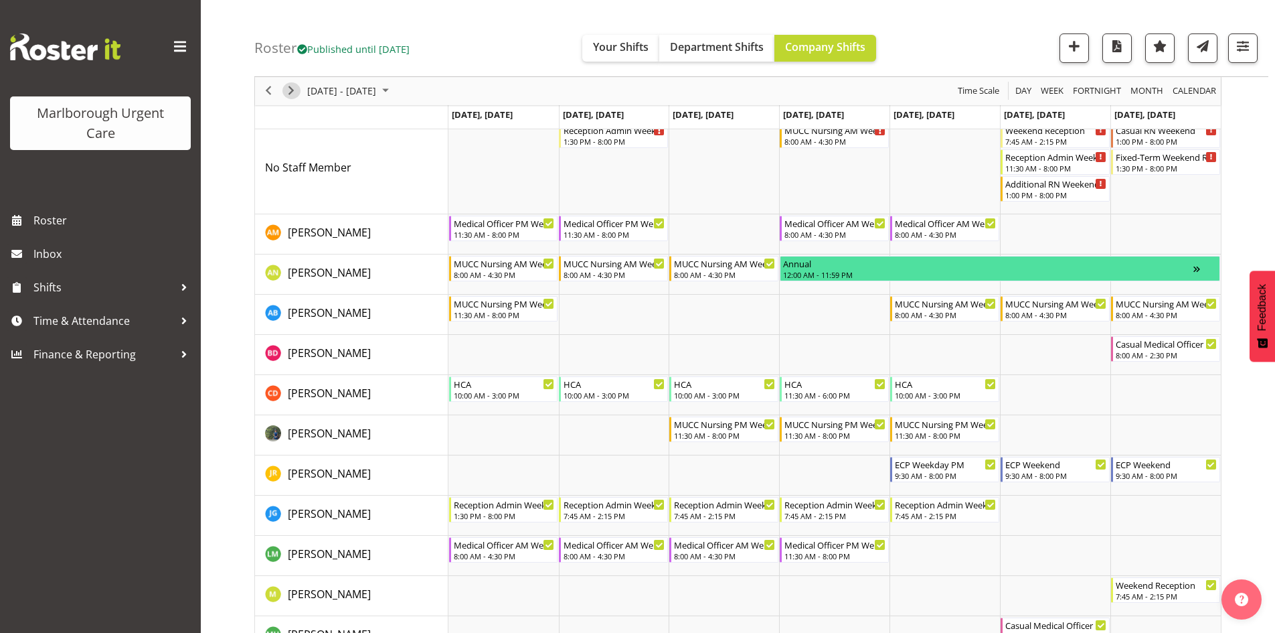
click at [287, 90] on span "Next" at bounding box center [291, 91] width 16 height 17
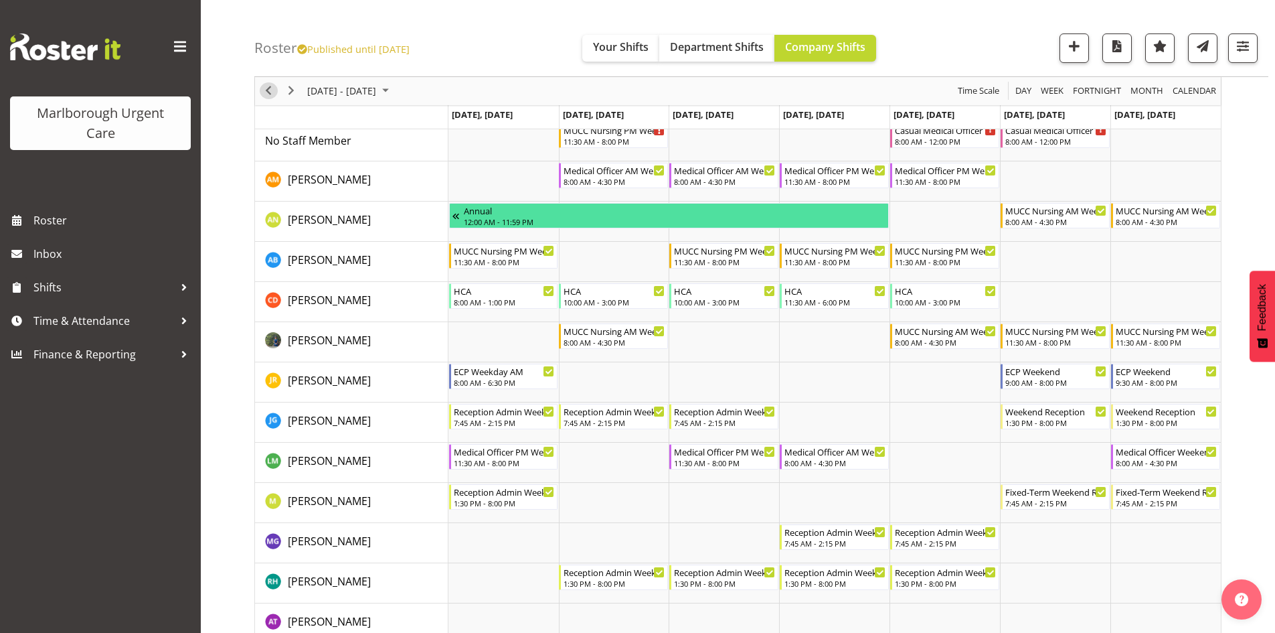
click at [268, 91] on span "Previous" at bounding box center [268, 91] width 16 height 17
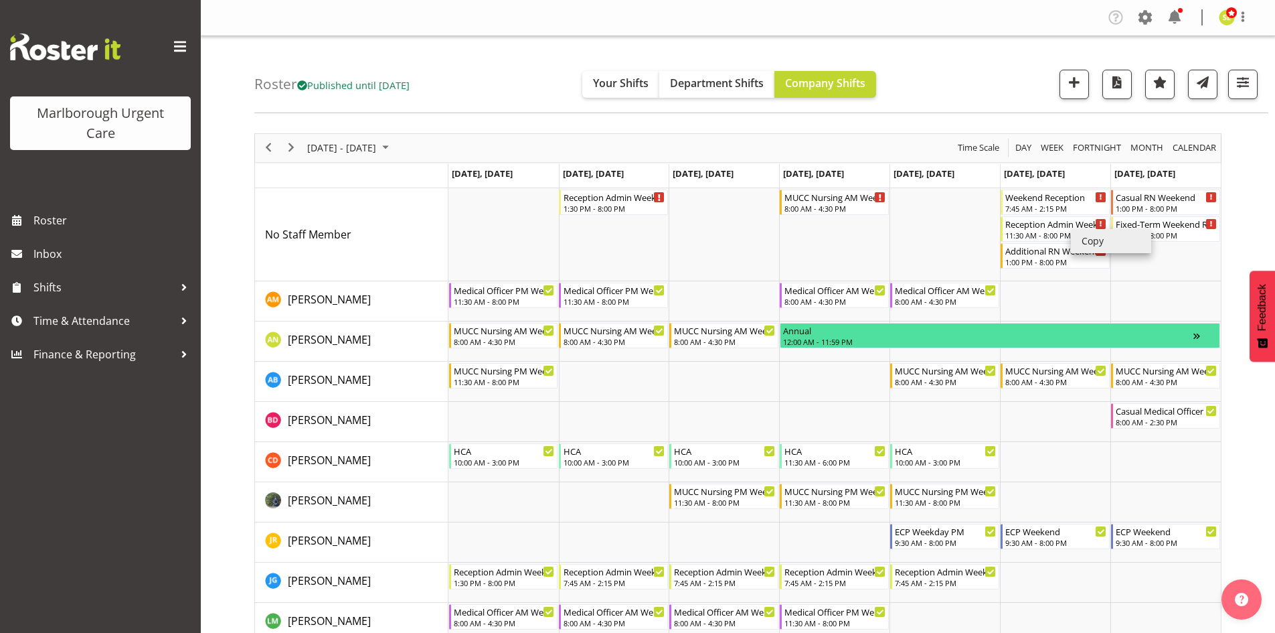
click at [1111, 245] on li "Copy" at bounding box center [1111, 241] width 80 height 24
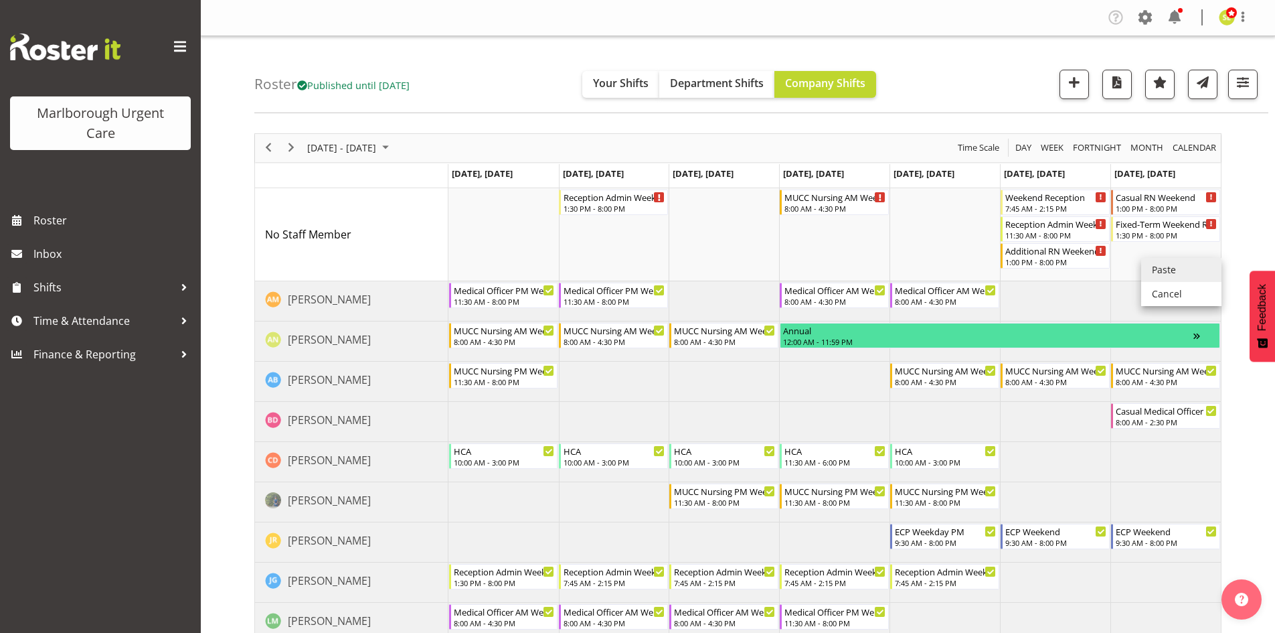
click at [1160, 269] on li "Paste" at bounding box center [1182, 270] width 80 height 24
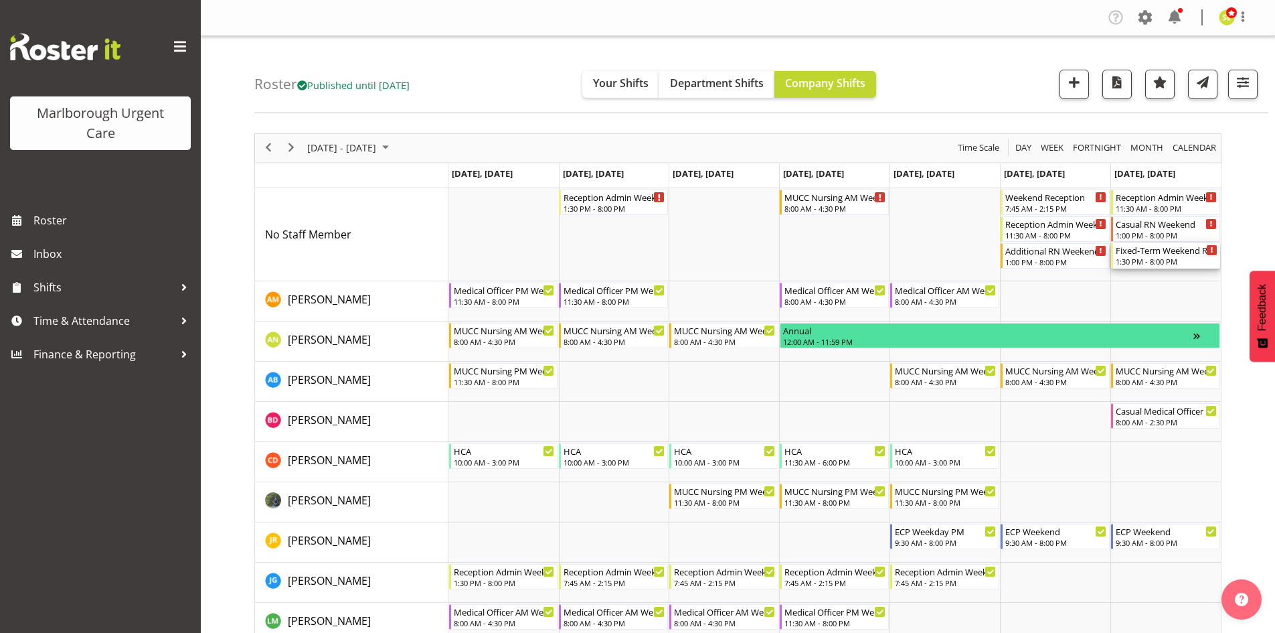
click at [1167, 259] on div "1:30 PM - 8:00 PM" at bounding box center [1167, 261] width 102 height 11
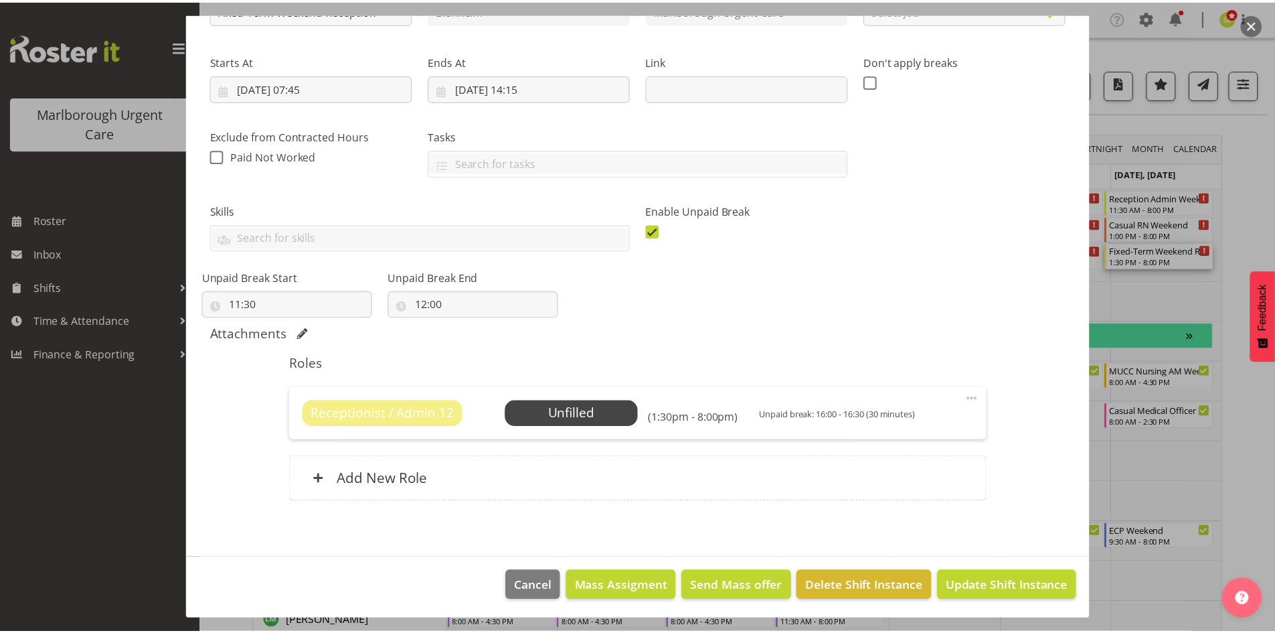
scroll to position [183, 0]
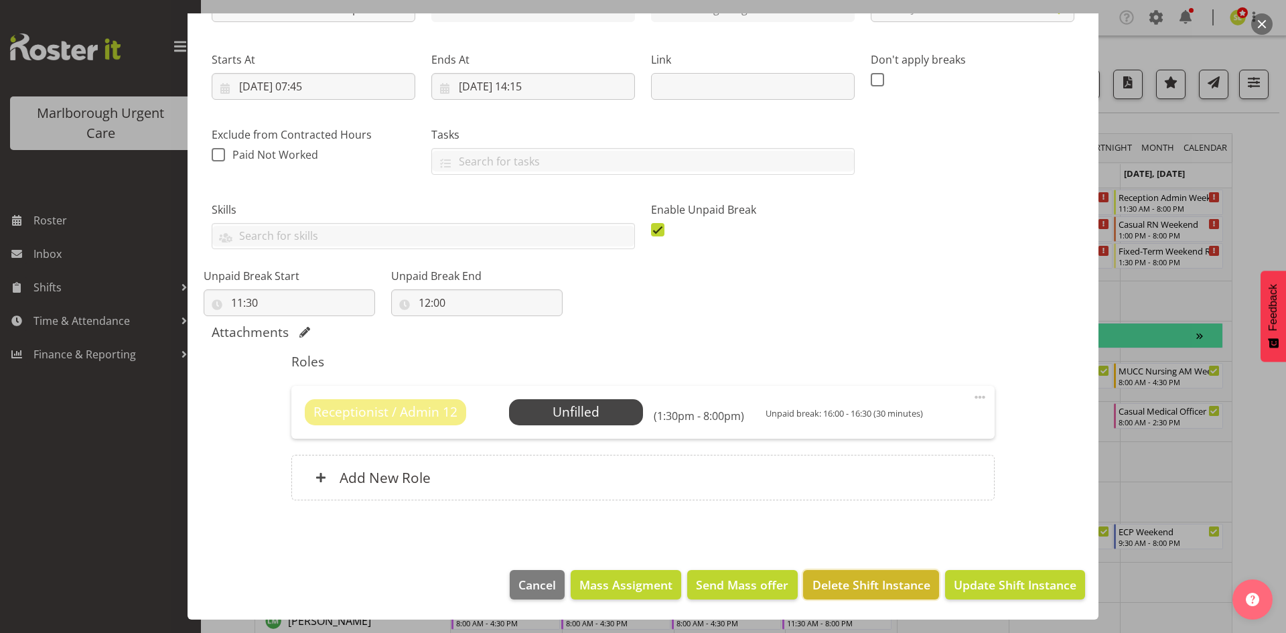
click at [837, 593] on button "Delete Shift Instance" at bounding box center [870, 584] width 135 height 29
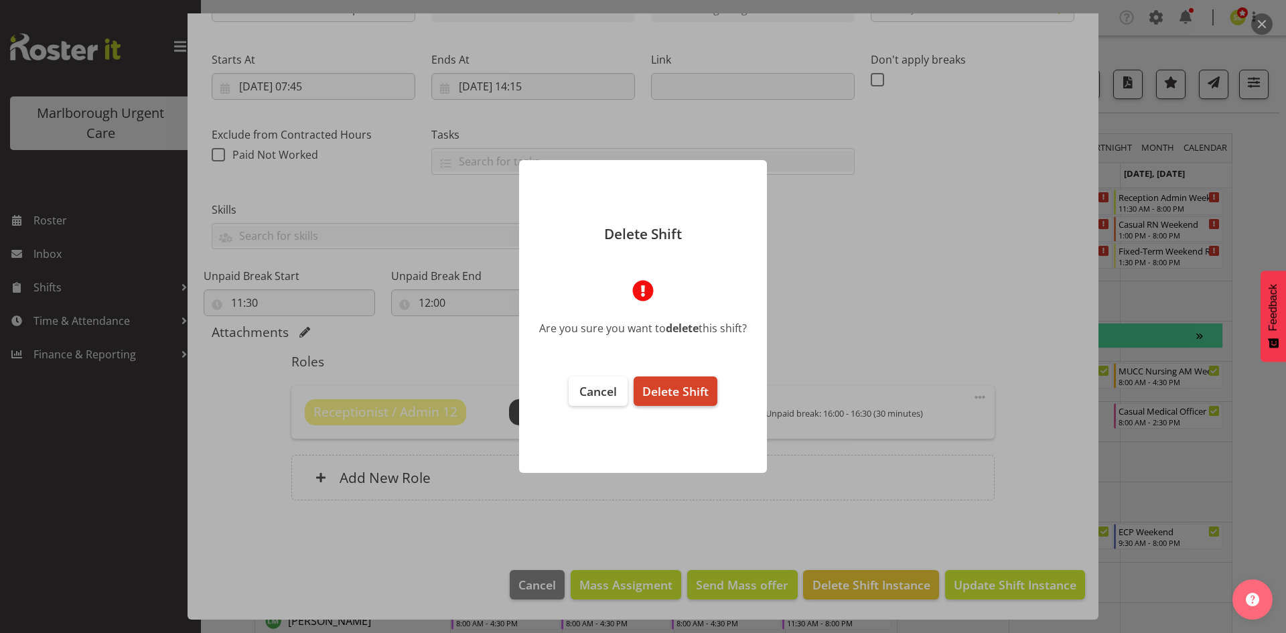
click at [678, 387] on span "Delete Shift" at bounding box center [675, 391] width 66 height 16
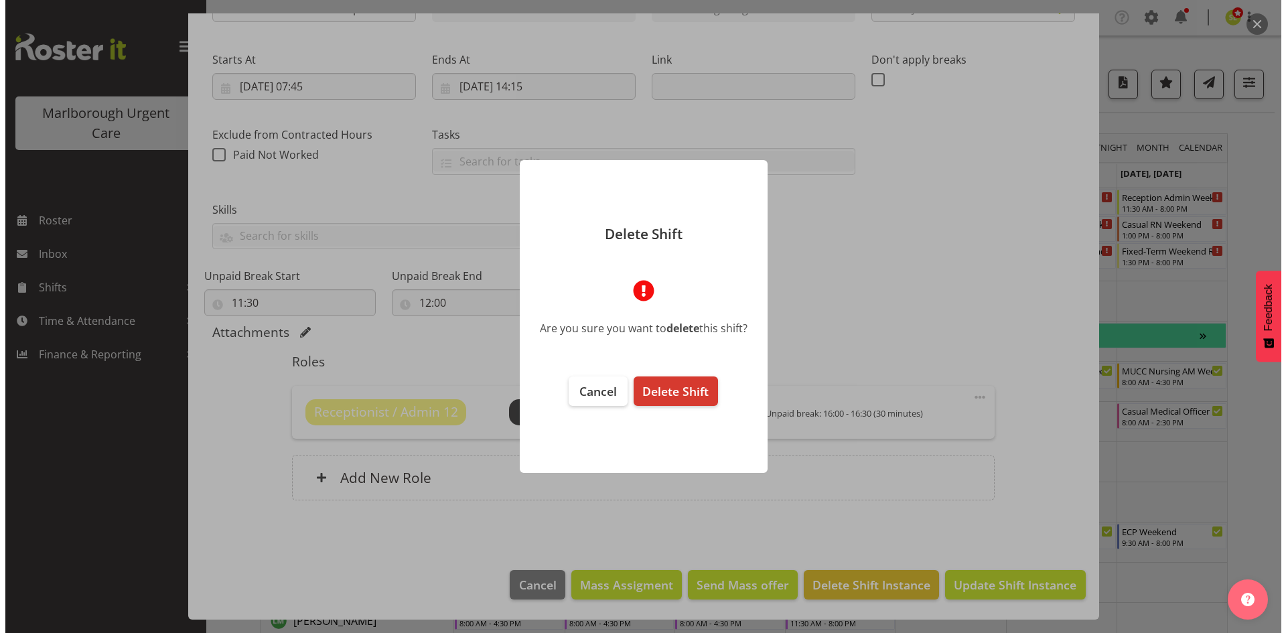
scroll to position [129, 0]
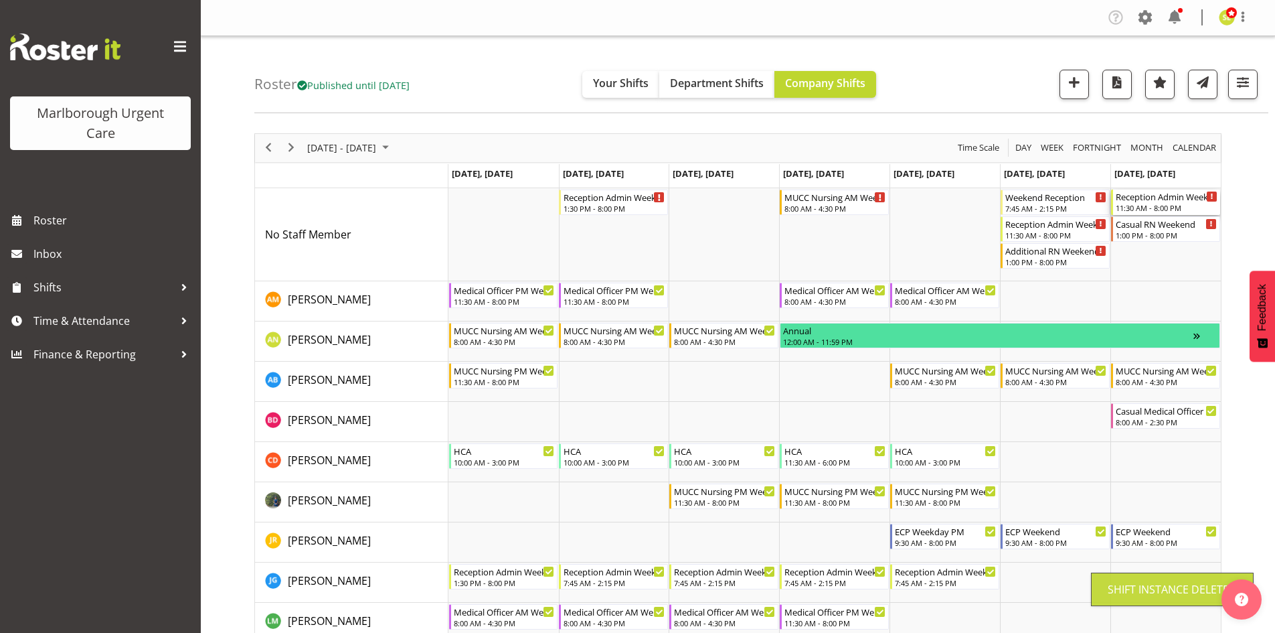
click at [1151, 205] on div "11:30 AM - 8:00 PM" at bounding box center [1167, 207] width 102 height 11
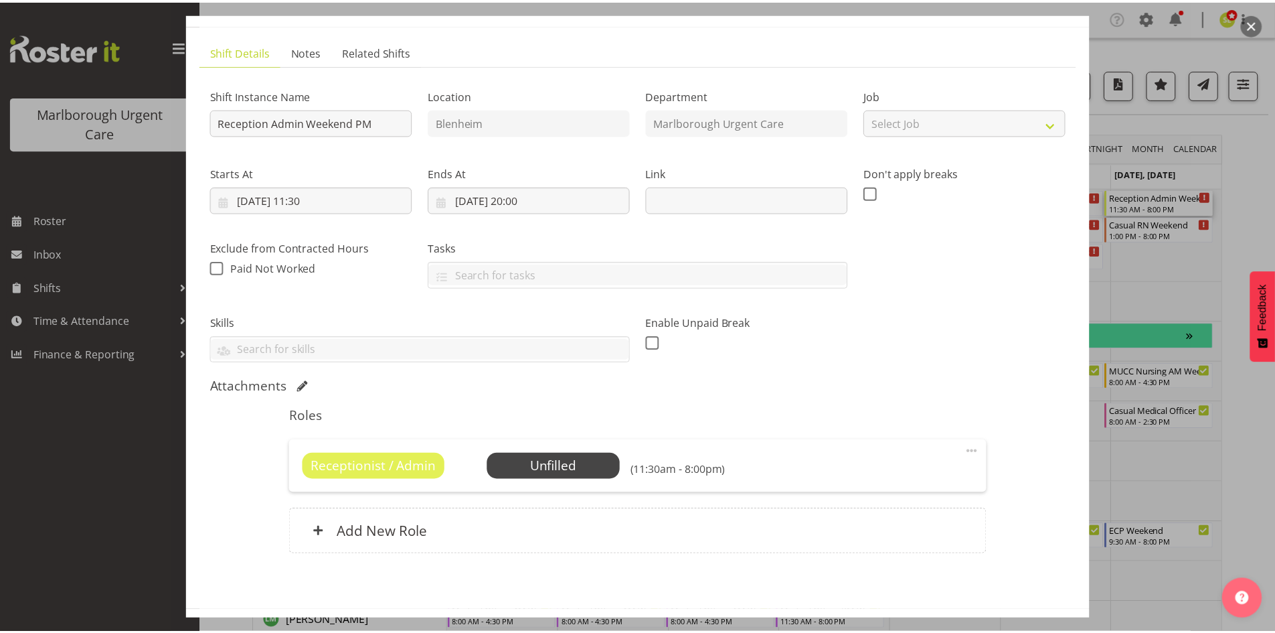
scroll to position [124, 0]
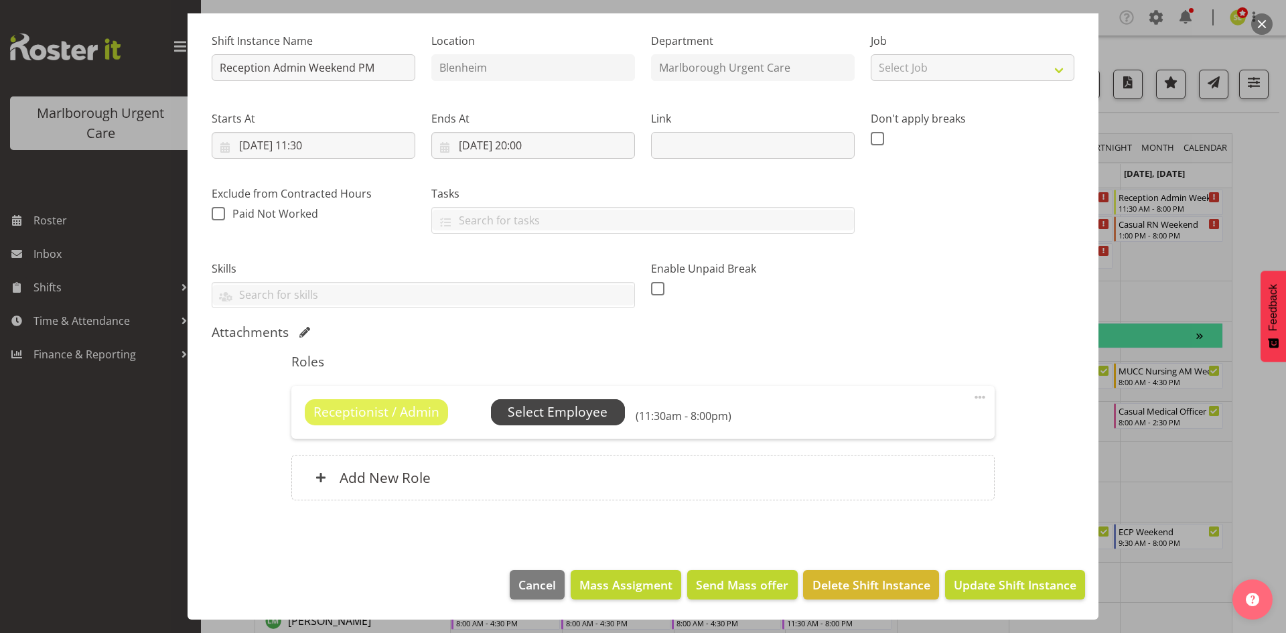
click at [570, 409] on span "Select Employee" at bounding box center [558, 411] width 100 height 19
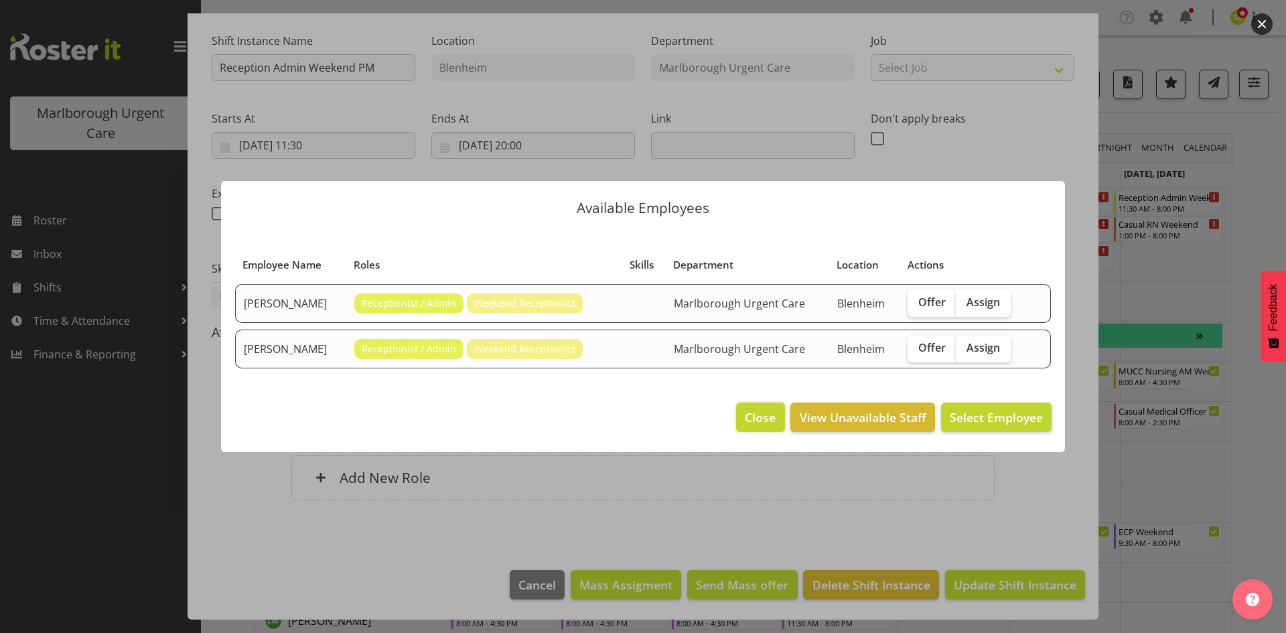
click at [757, 421] on span "Close" at bounding box center [760, 416] width 31 height 17
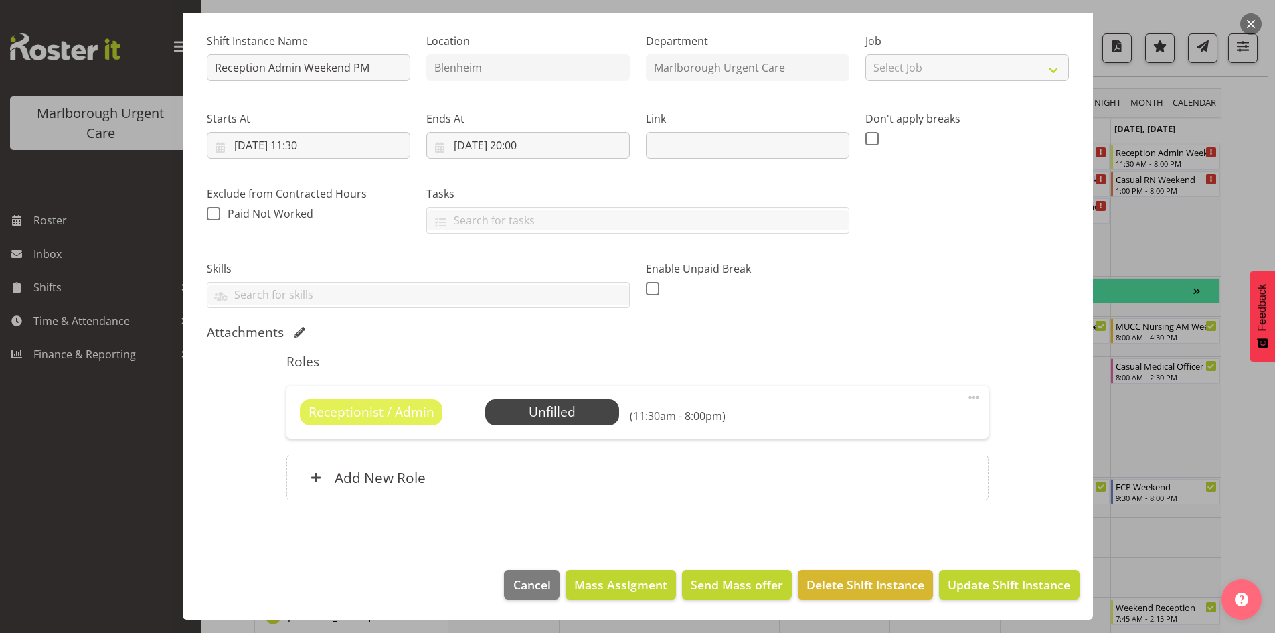
scroll to position [67, 0]
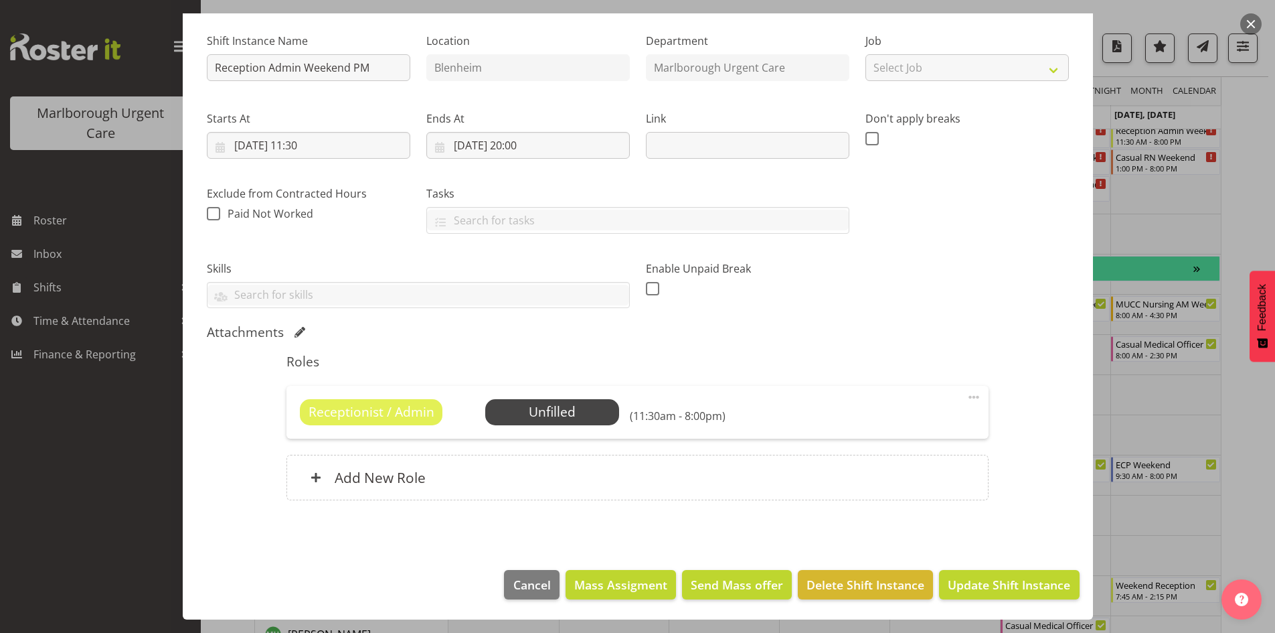
click at [1248, 20] on button "button" at bounding box center [1251, 23] width 21 height 21
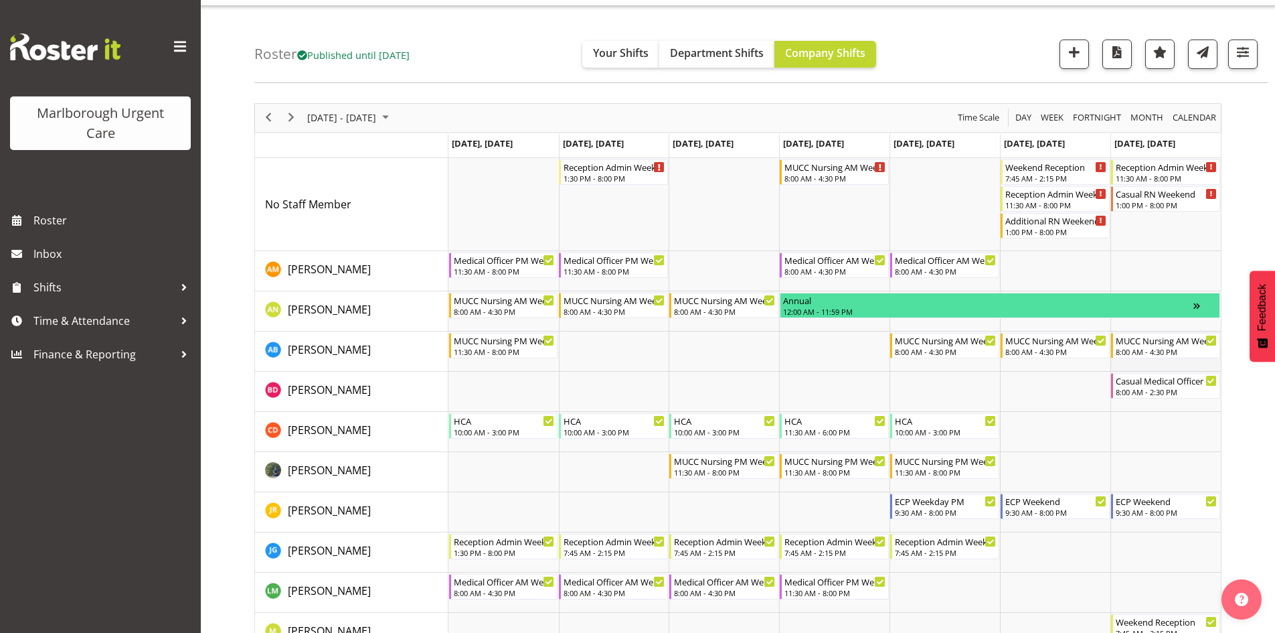
scroll to position [0, 0]
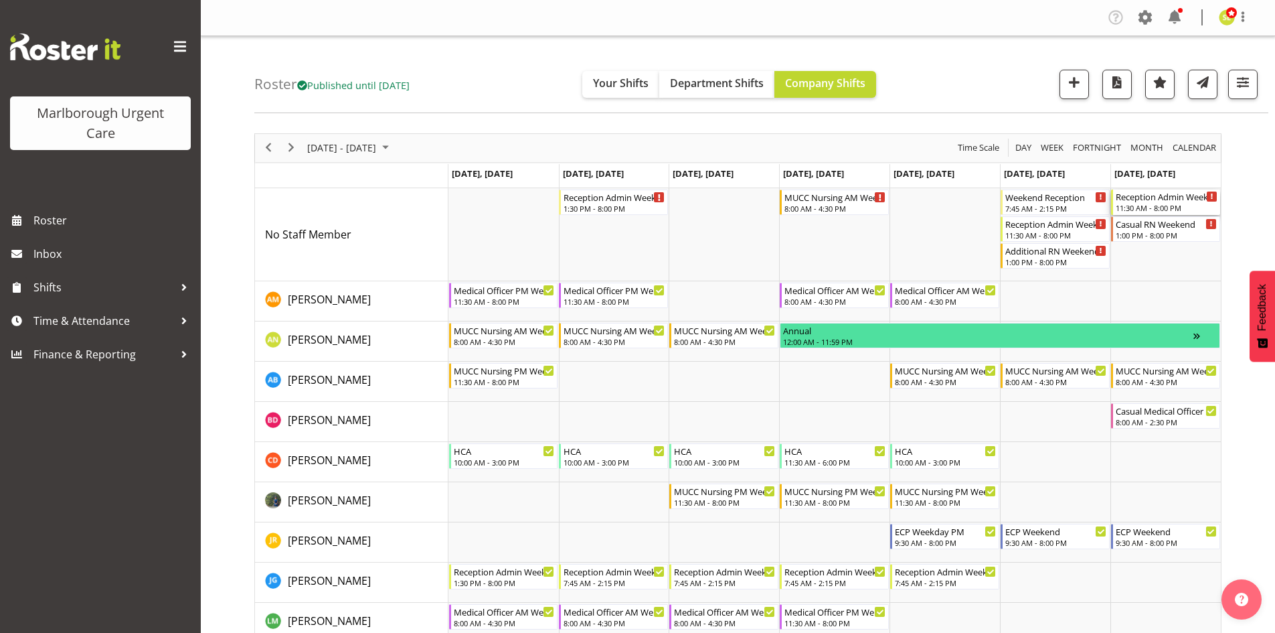
click at [1151, 200] on div "Reception Admin Weekend PM" at bounding box center [1167, 195] width 102 height 13
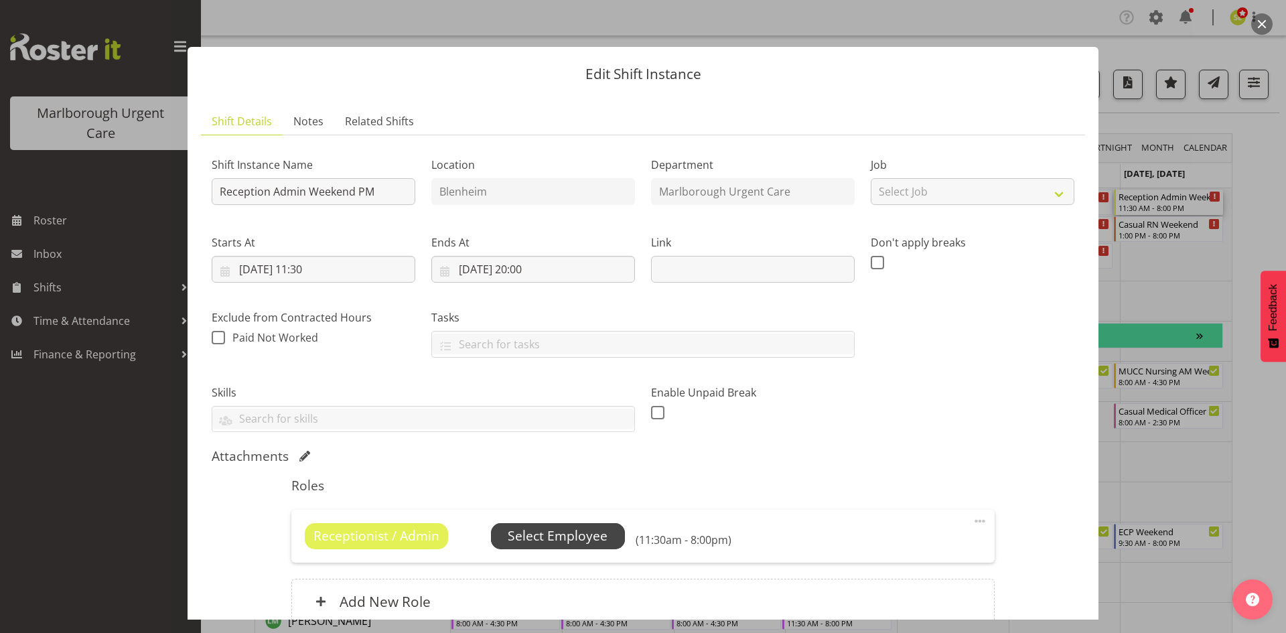
click at [593, 536] on span "Select Employee" at bounding box center [558, 535] width 100 height 19
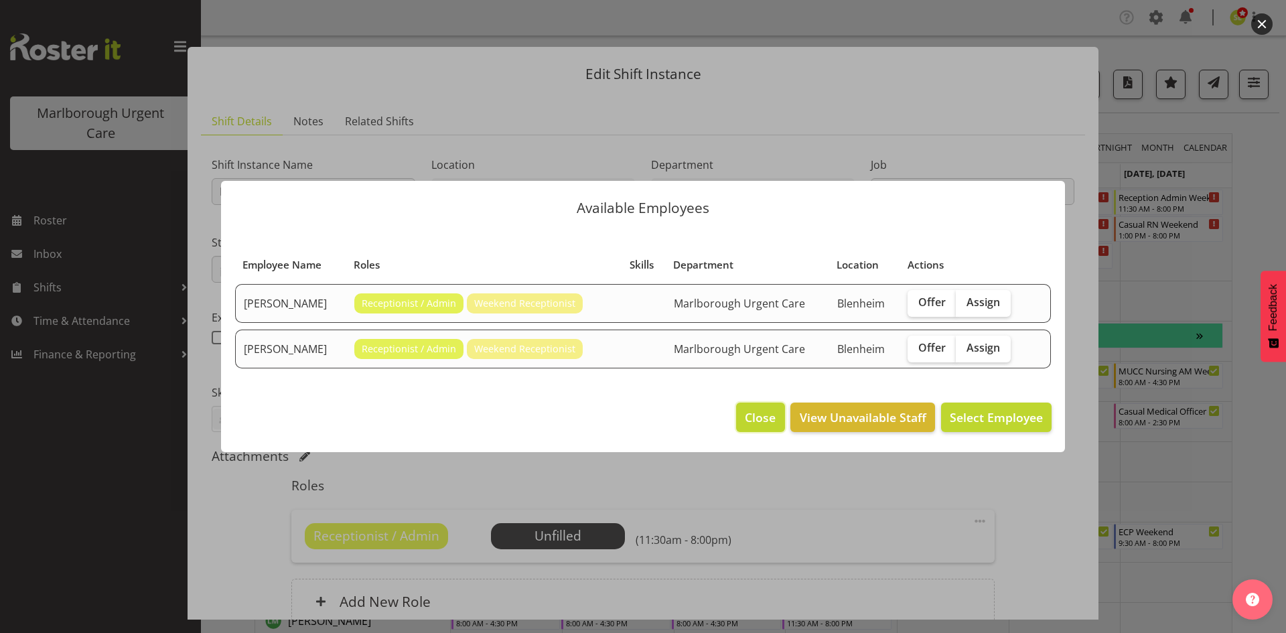
click at [753, 422] on span "Close" at bounding box center [760, 416] width 31 height 17
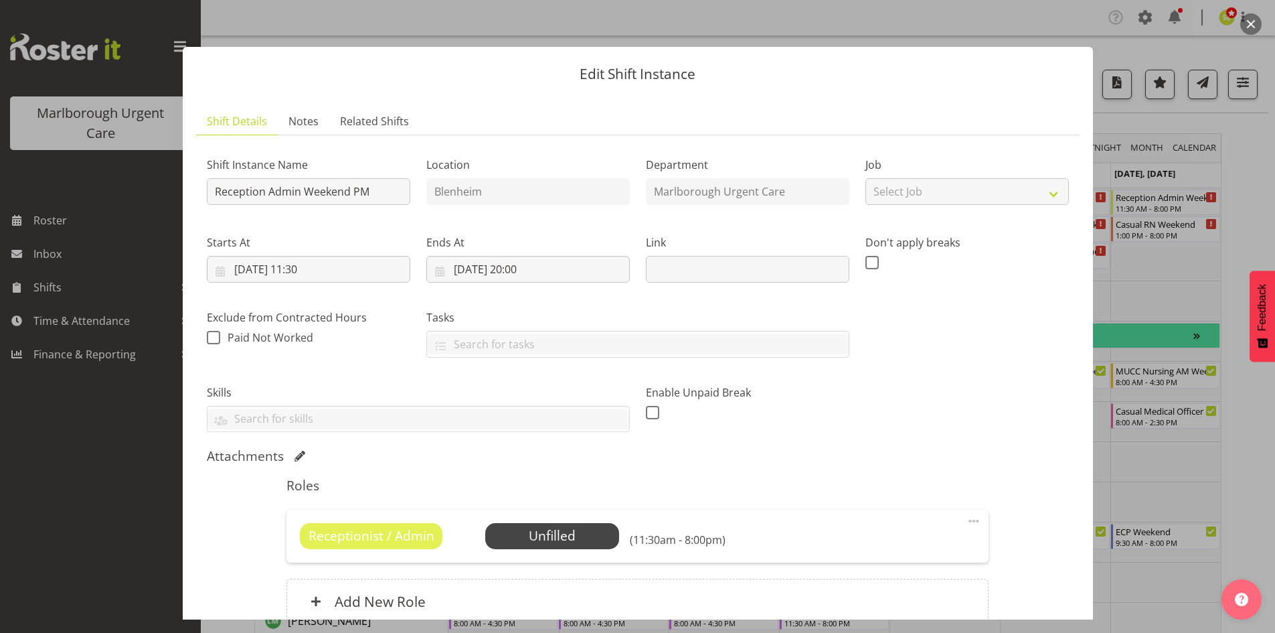
click at [1243, 26] on button "button" at bounding box center [1251, 23] width 21 height 21
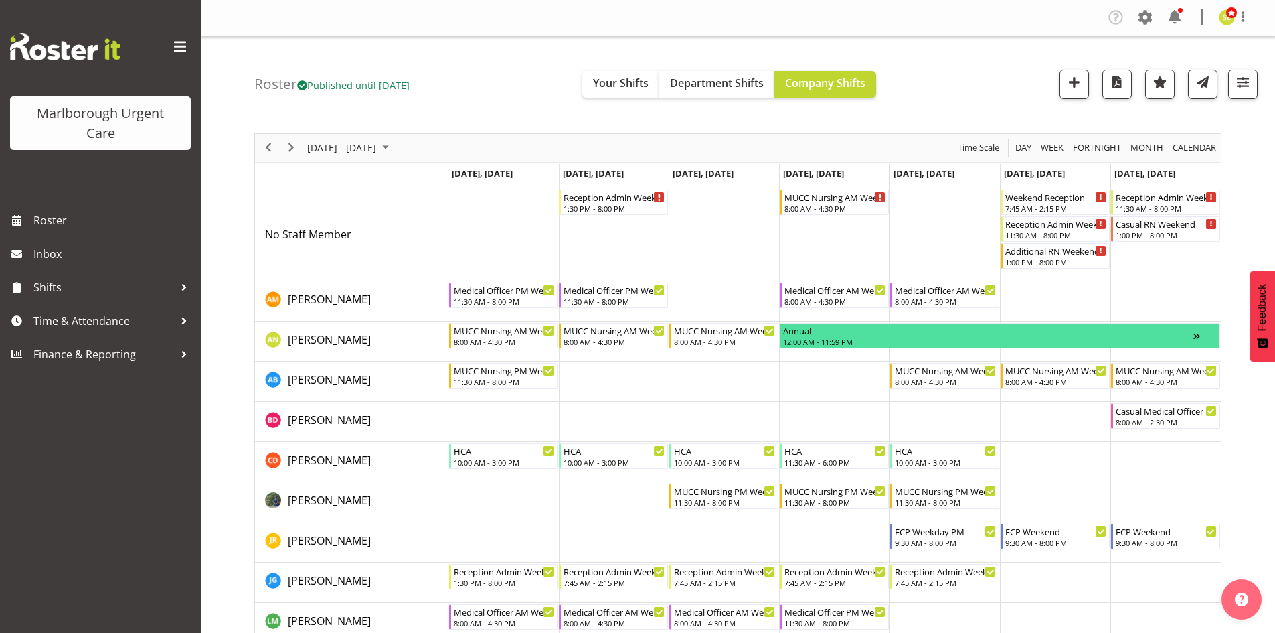
click at [1153, 187] on td "[DATE], [DATE]" at bounding box center [1166, 176] width 110 height 24
click at [1142, 204] on div "11:30 AM - 8:00 PM" at bounding box center [1167, 207] width 102 height 11
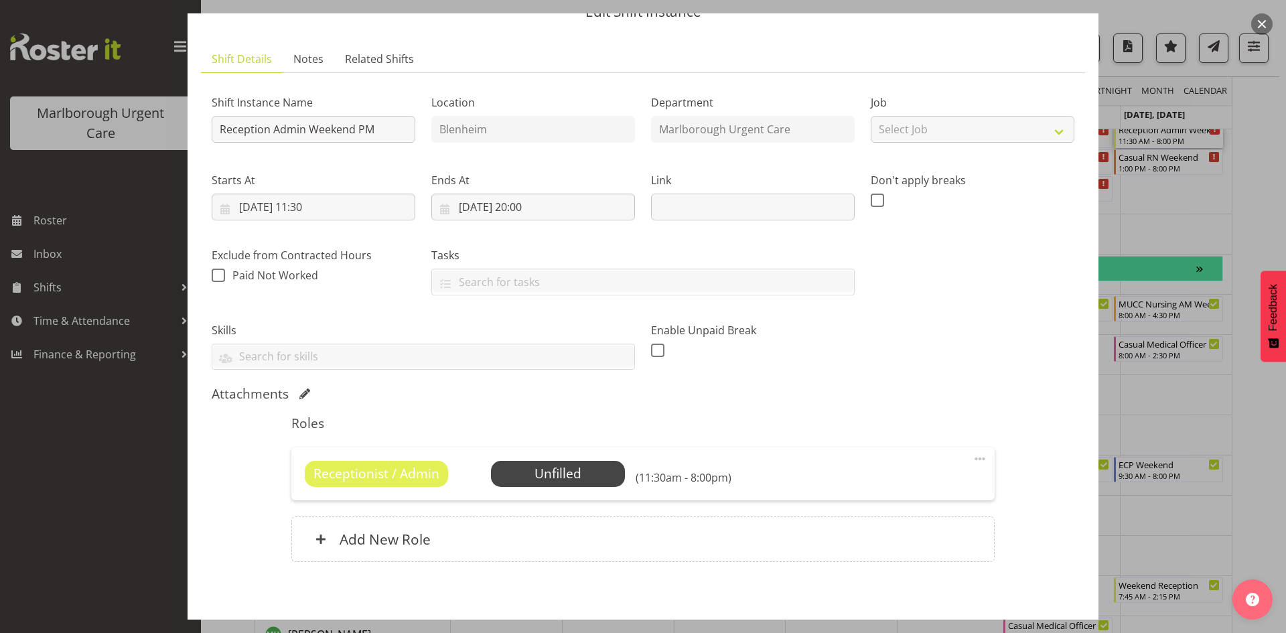
scroll to position [124, 0]
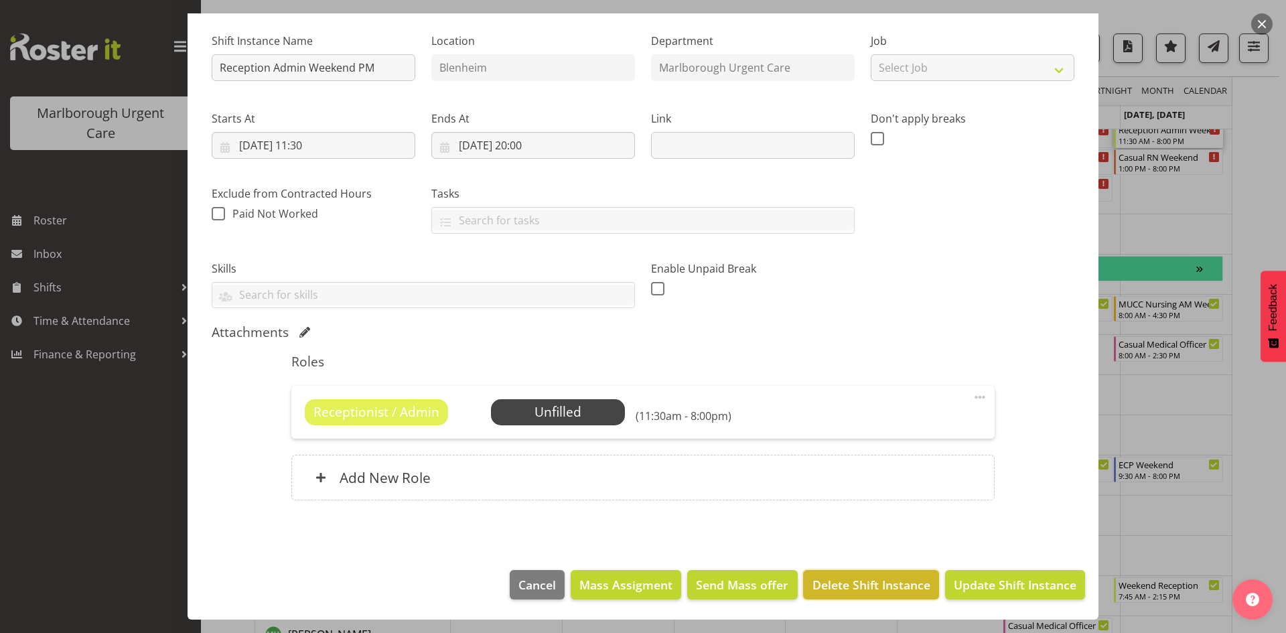
click at [836, 580] on span "Delete Shift Instance" at bounding box center [871, 584] width 118 height 17
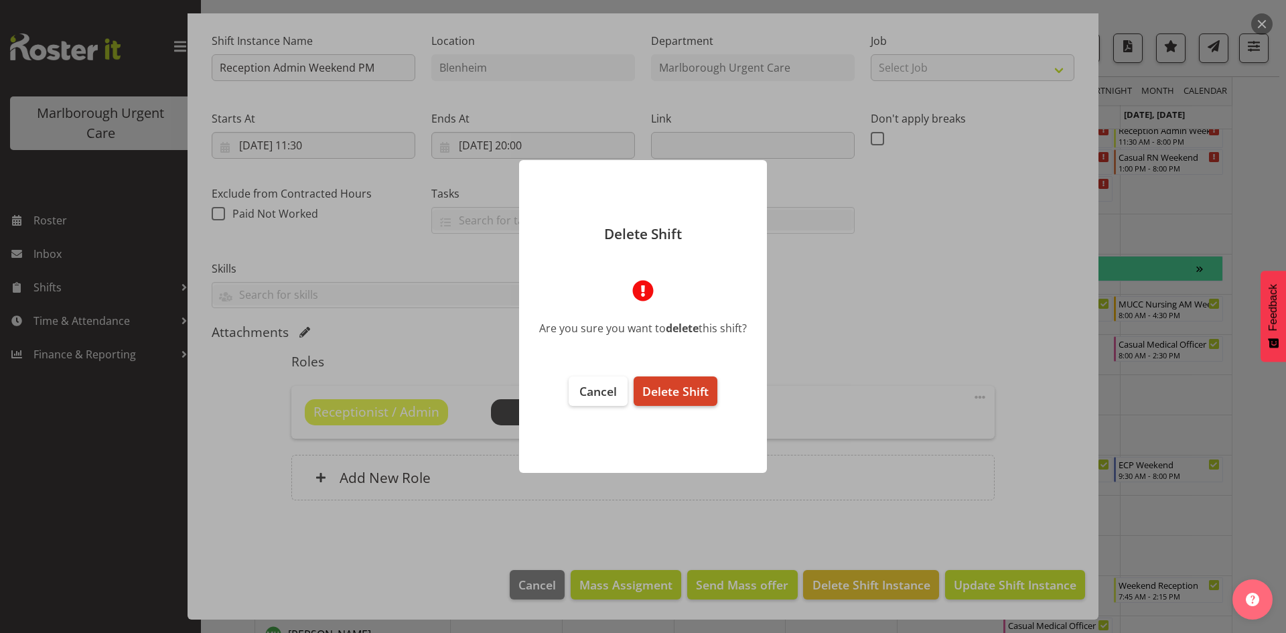
click at [673, 388] on span "Delete Shift" at bounding box center [675, 391] width 66 height 16
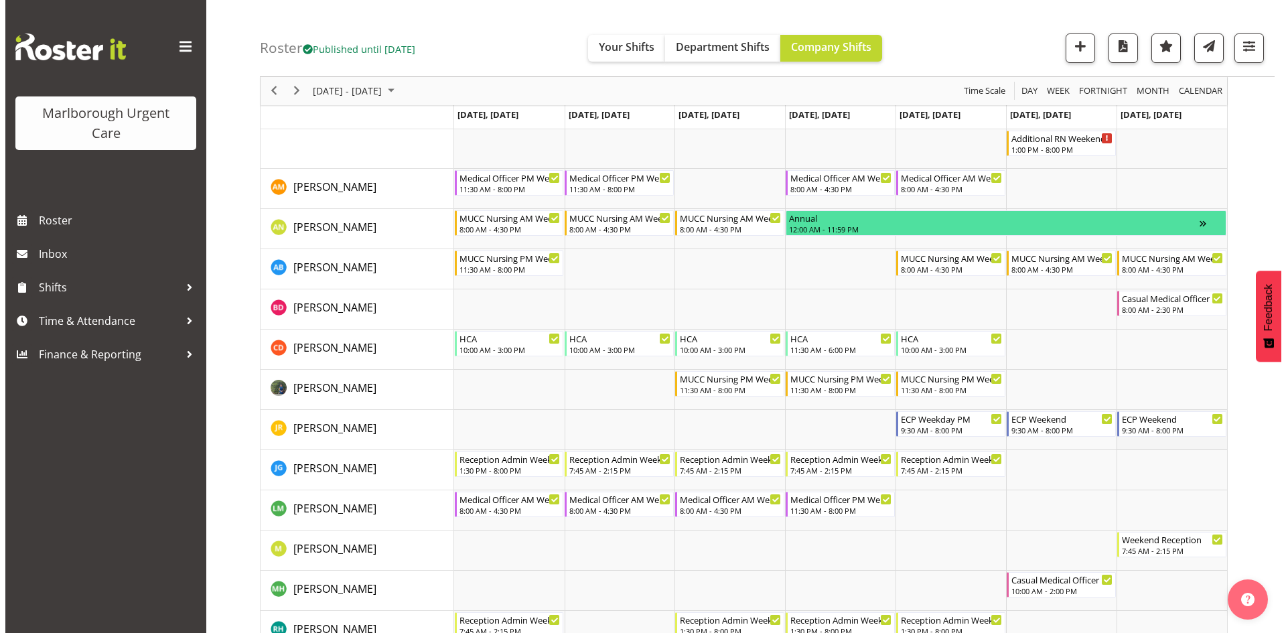
scroll to position [134, 0]
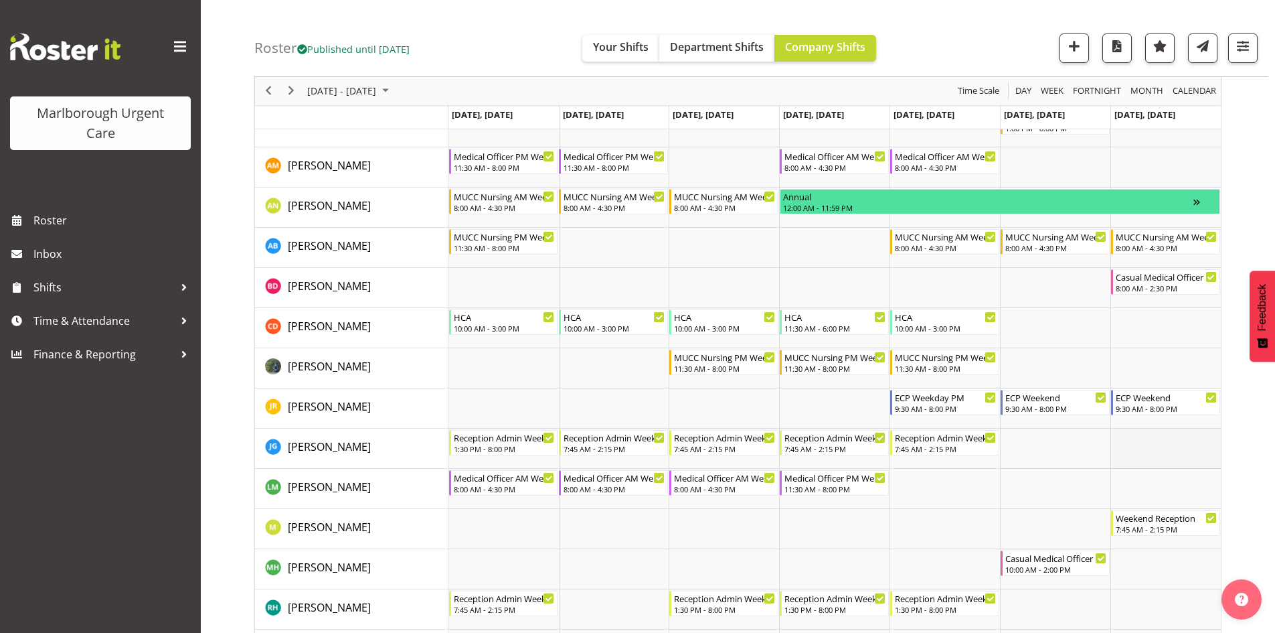
click at [1141, 442] on td "Timeline Week of November 17, 2025" at bounding box center [1166, 449] width 110 height 40
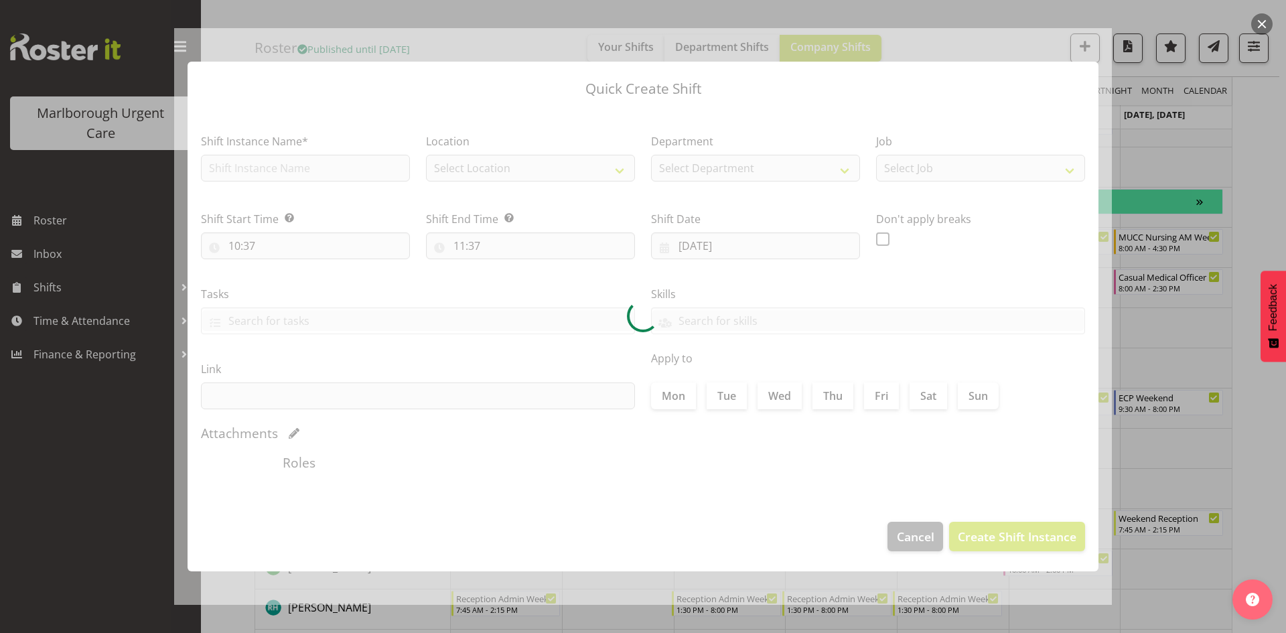
type input "[DATE]"
checkbox input "true"
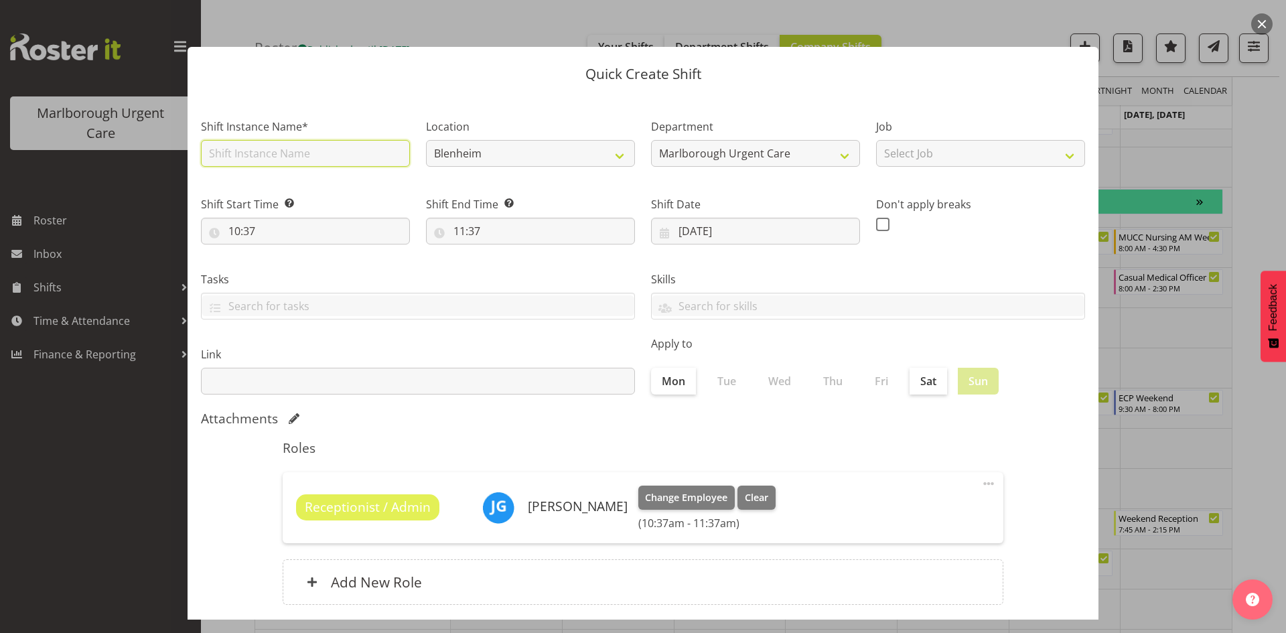
click at [308, 159] on input "text" at bounding box center [305, 153] width 209 height 27
type input "Reception Admin Weekend PM"
click at [227, 216] on div "Shift Start Time Set the time of the day you wish this shift to start 10:37 00 …" at bounding box center [305, 220] width 209 height 48
click at [239, 227] on input "10:37" at bounding box center [305, 231] width 209 height 27
click at [291, 260] on select "00 01 02 03 04 05 06 07 08 09 10 11 12 13 14 15 16 17 18 19 20 21 22 23" at bounding box center [292, 265] width 30 height 27
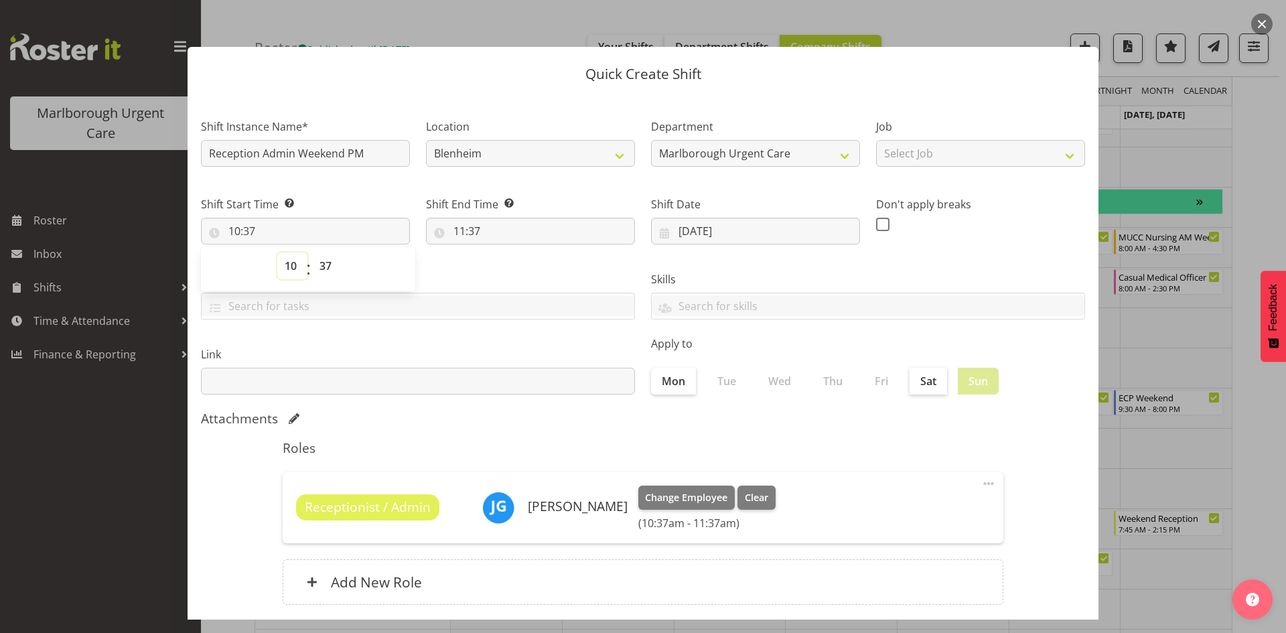
select select "12"
type input "12:37"
click at [321, 268] on select "00 01 02 03 04 05 06 07 08 09 10 11 12 13 14 15 16 17 18 19 20 21 22 23 24 25 2…" at bounding box center [327, 265] width 30 height 27
select select "30"
type input "12:30"
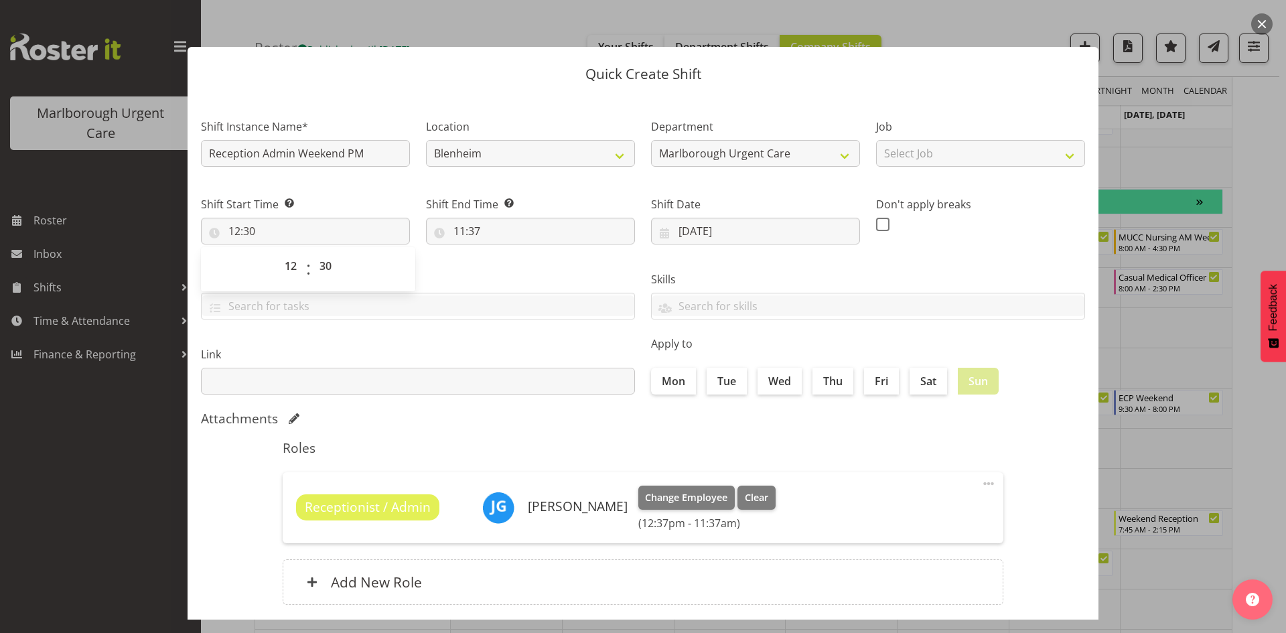
drag, startPoint x: 273, startPoint y: 256, endPoint x: 281, endPoint y: 258, distance: 8.3
click at [273, 256] on div "00 01 02 03 04 05 06 07 08 09 10 11 12 13 14 15 16 17 18 19 20 21 22 23 : 00 01…" at bounding box center [308, 268] width 214 height 33
drag, startPoint x: 299, startPoint y: 275, endPoint x: 291, endPoint y: 268, distance: 11.0
click at [299, 275] on select "00 01 02 03 04 05 06 07 08 09 10 11 12 13 14 15 16 17 18 19 20 21 22 23" at bounding box center [292, 265] width 30 height 27
select select "11"
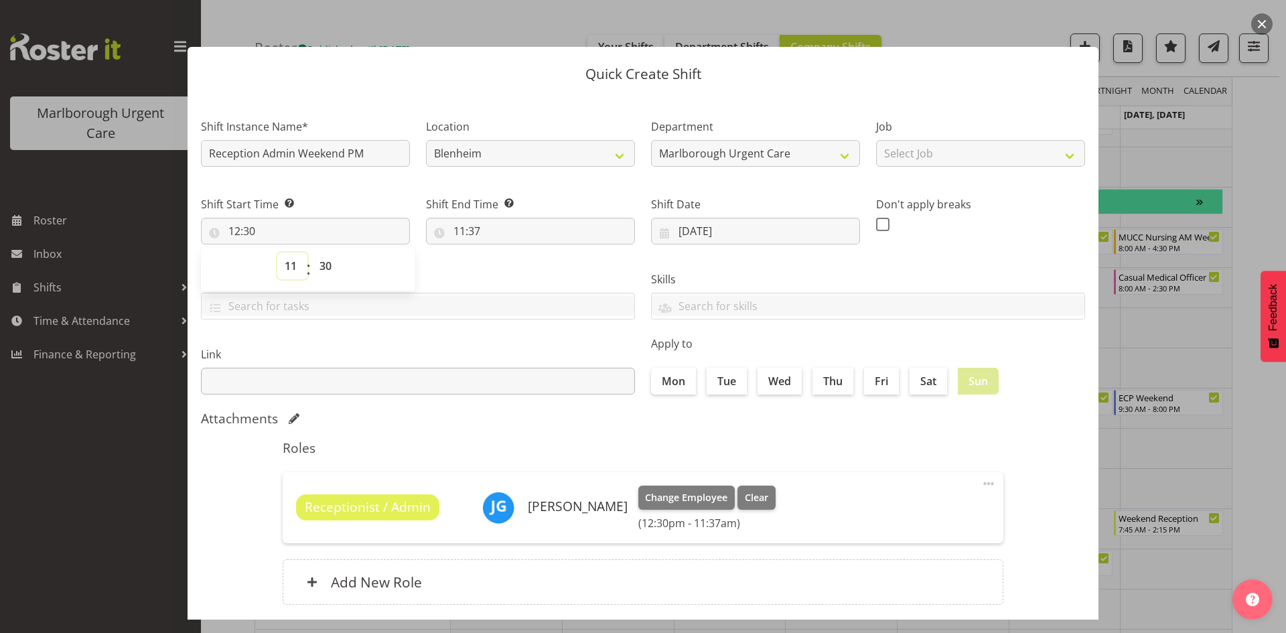
click at [277, 252] on select "00 01 02 03 04 05 06 07 08 09 10 11 12 13 14 15 16 17 18 19 20 21 22 23" at bounding box center [292, 265] width 30 height 27
type input "11:30"
click at [469, 234] on input "11:37" at bounding box center [530, 231] width 209 height 27
click at [510, 273] on select "00 01 02 03 04 05 06 07 08 09 10 11 12 13 14 15 16 17 18 19 20 21 22 23" at bounding box center [517, 265] width 30 height 27
select select "20"
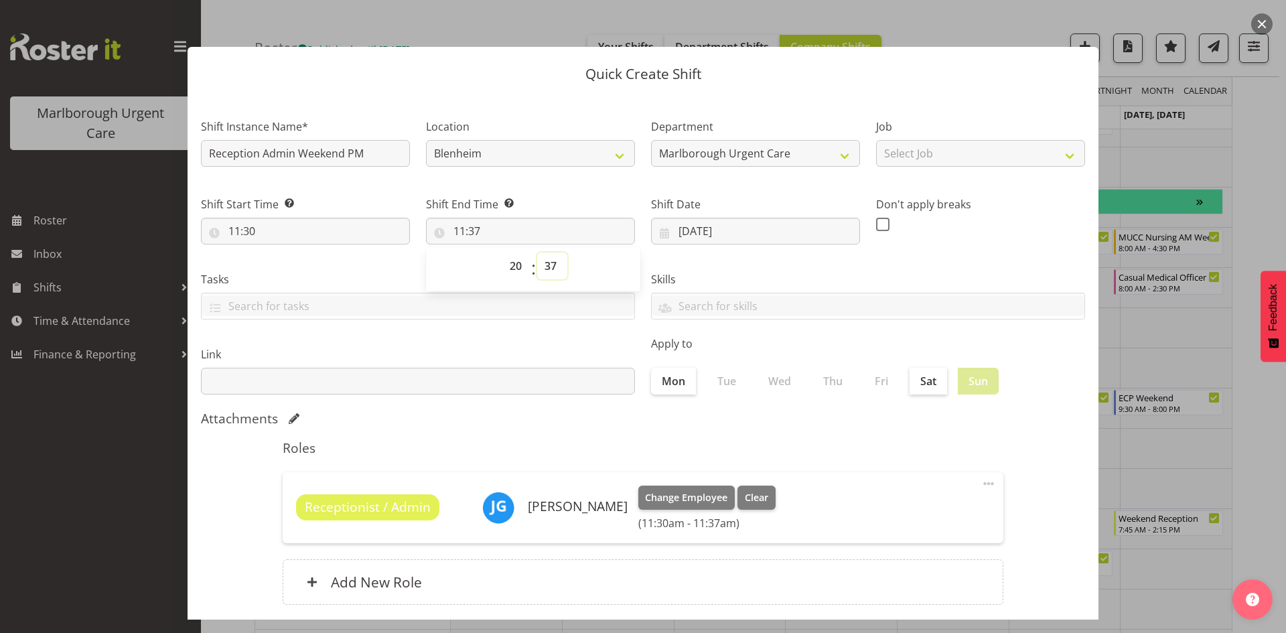
type input "20:37"
click at [553, 268] on select "00 01 02 03 04 05 06 07 08 09 10 11 12 13 14 15 16 17 18 19 20 21 22 23 24 25 2…" at bounding box center [552, 265] width 30 height 27
select select "0"
type input "20:00"
click at [944, 451] on h5 "Roles" at bounding box center [643, 448] width 720 height 16
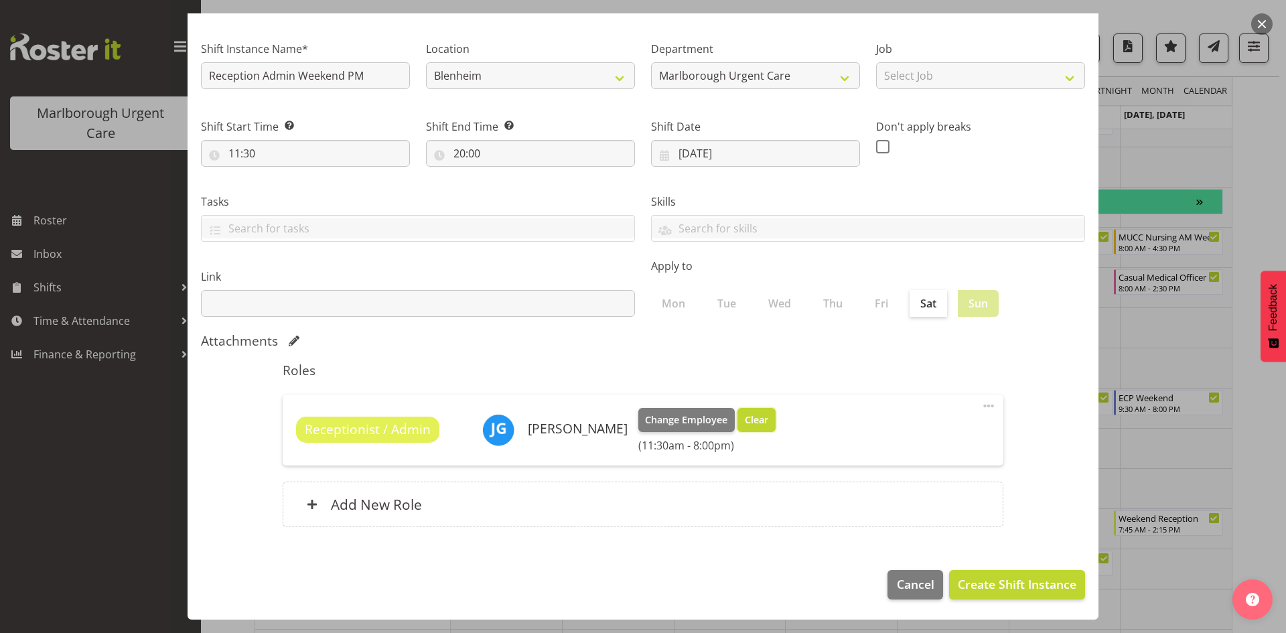
click at [768, 422] on span "Clear" at bounding box center [756, 419] width 23 height 15
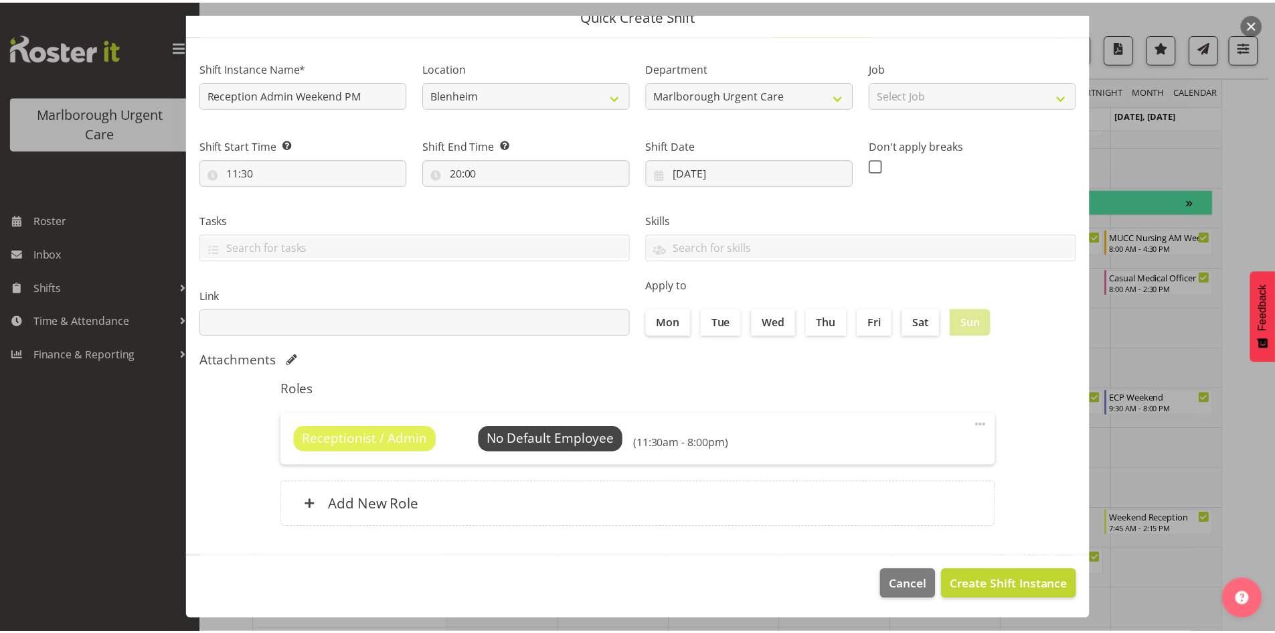
scroll to position [59, 0]
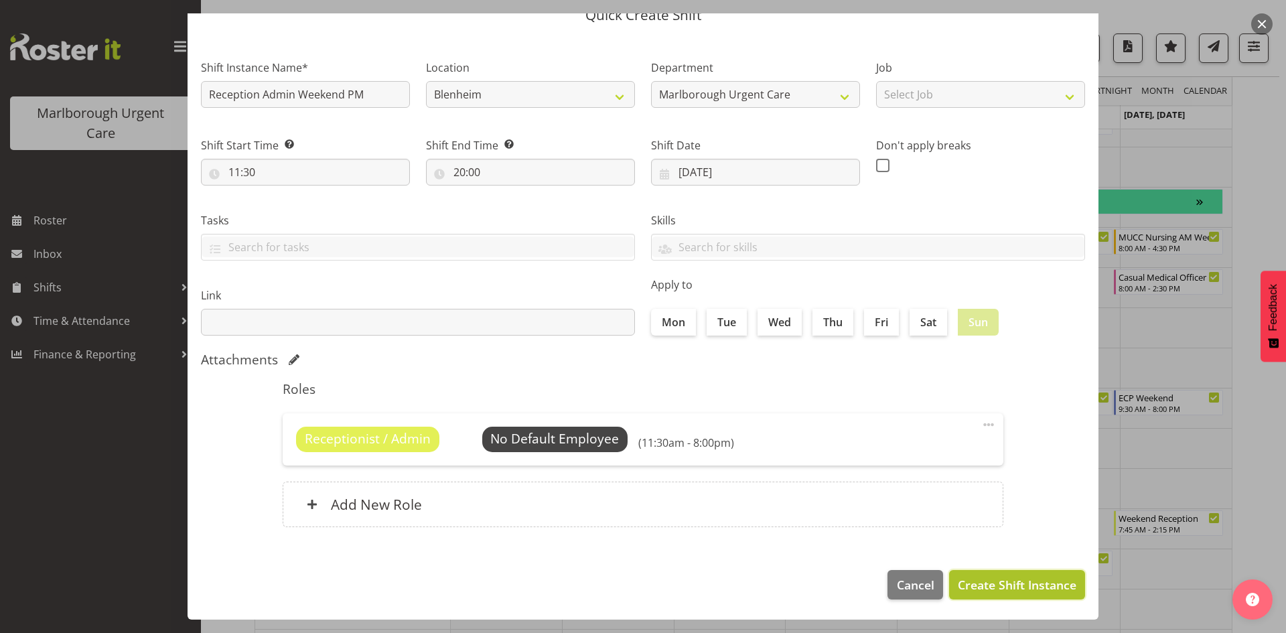
click at [984, 576] on span "Create Shift Instance" at bounding box center [1016, 584] width 119 height 17
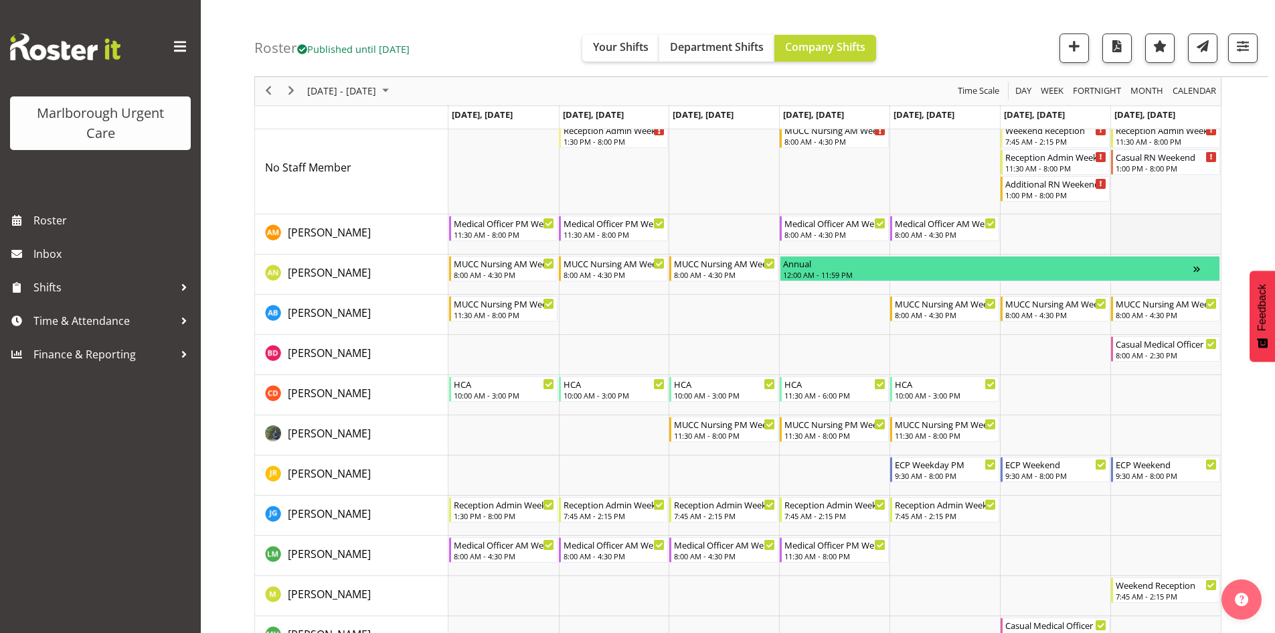
scroll to position [0, 0]
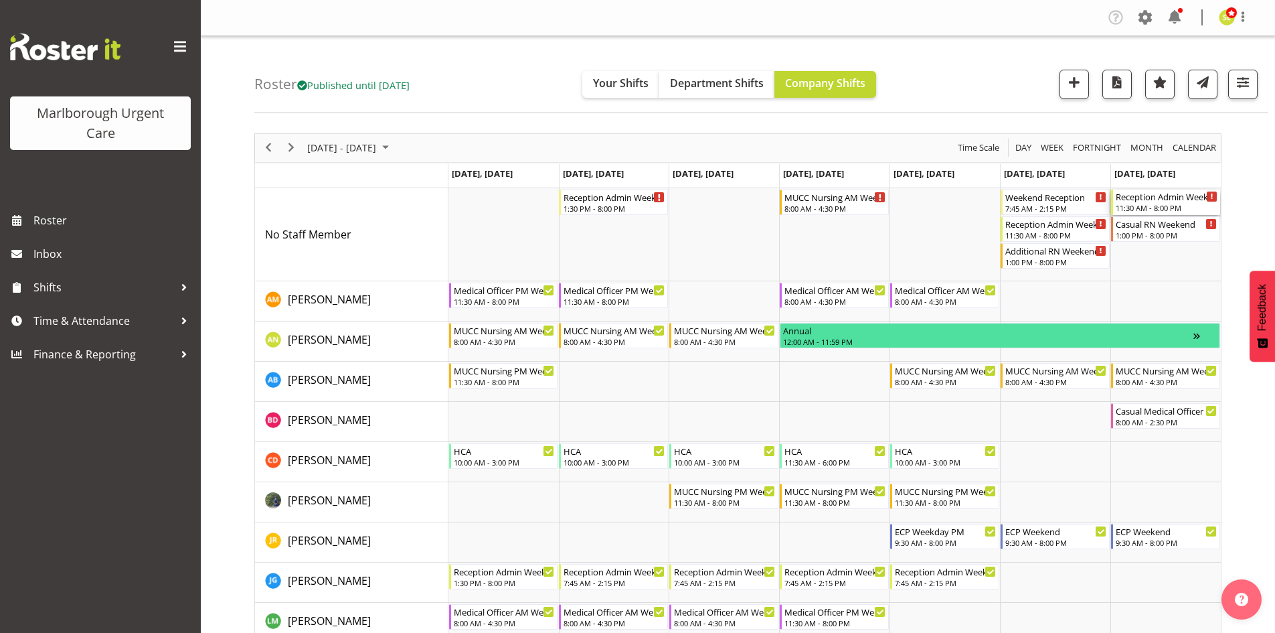
click at [1139, 208] on div "11:30 AM - 8:00 PM" at bounding box center [1167, 207] width 102 height 11
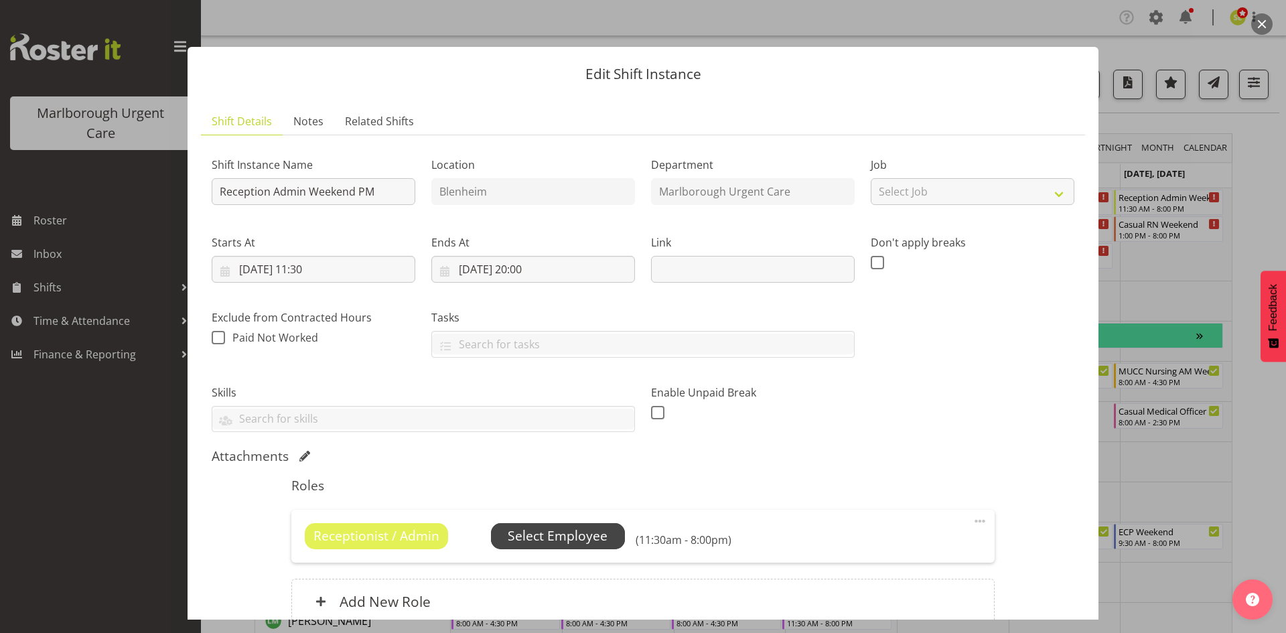
click at [606, 534] on span "Select Employee" at bounding box center [558, 535] width 134 height 25
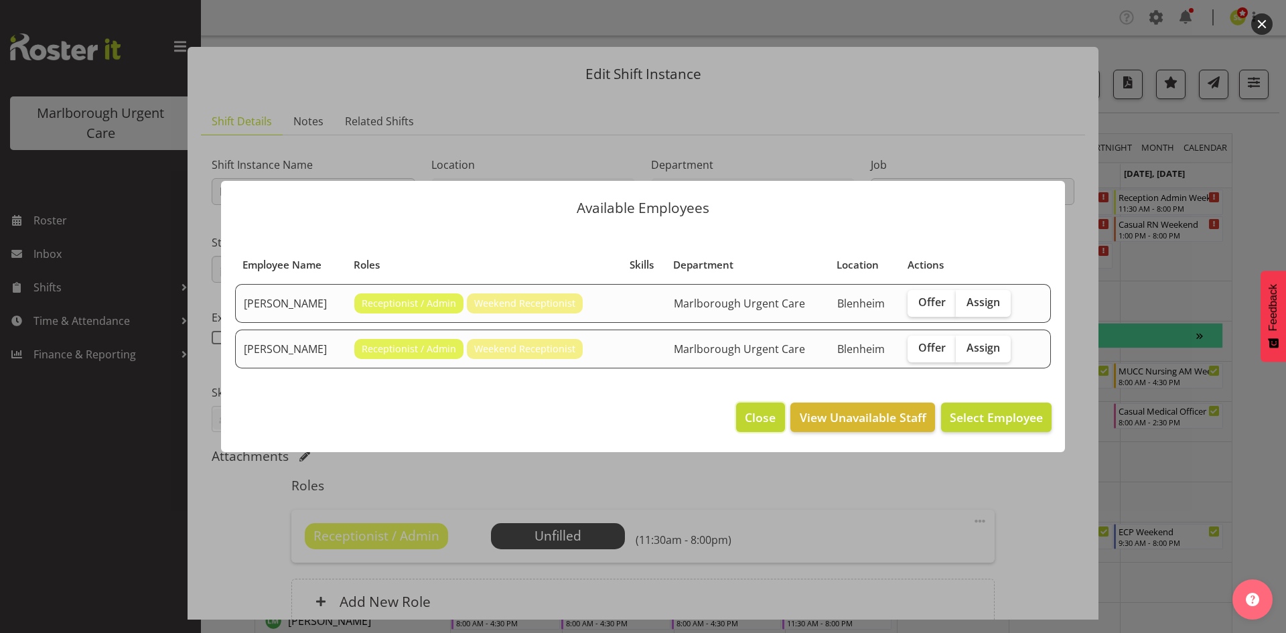
click at [755, 420] on span "Close" at bounding box center [760, 416] width 31 height 17
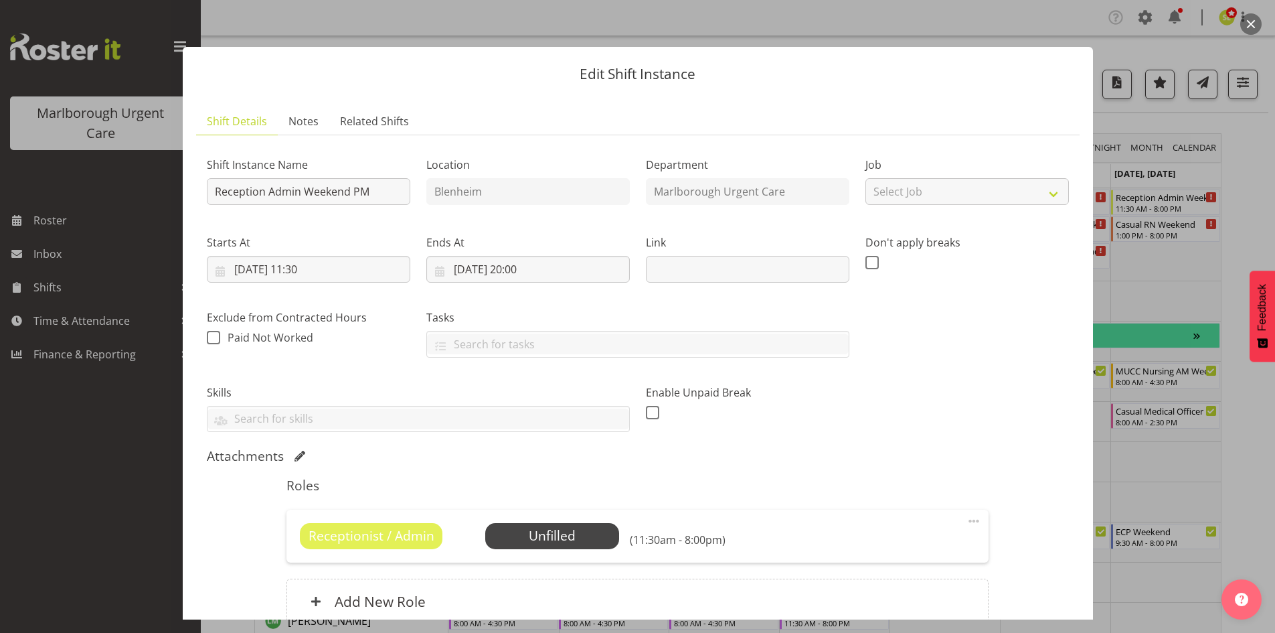
click at [1245, 28] on button "button" at bounding box center [1251, 23] width 21 height 21
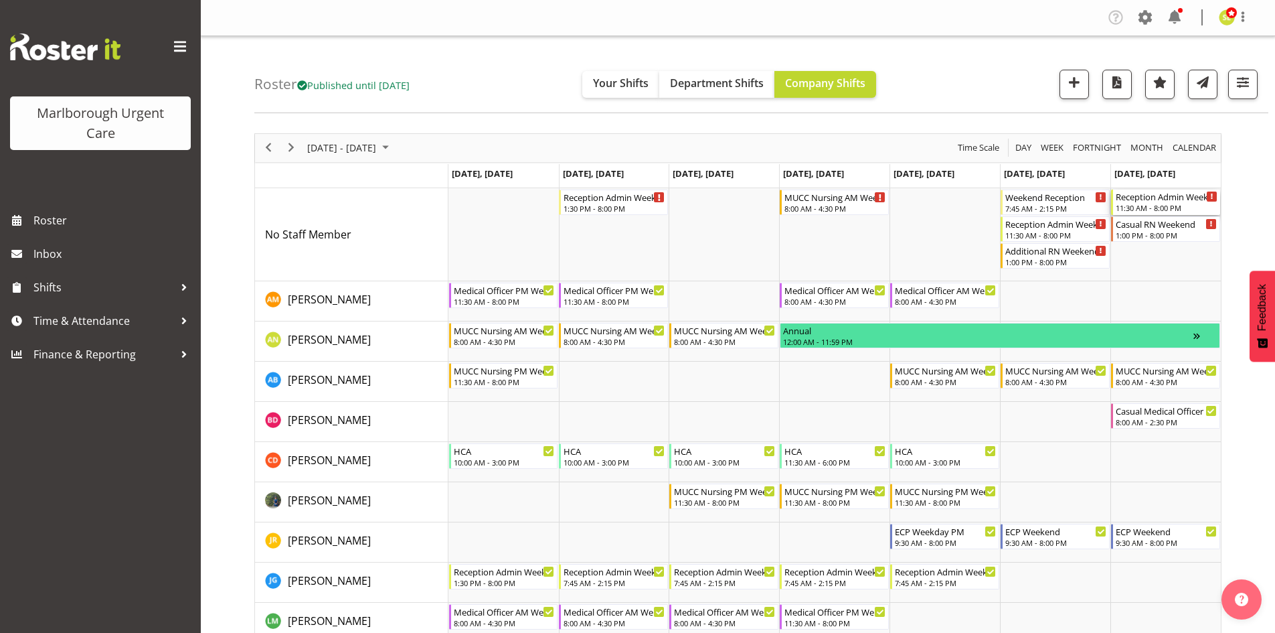
click at [1138, 204] on div "11:30 AM - 8:00 PM" at bounding box center [1167, 207] width 102 height 11
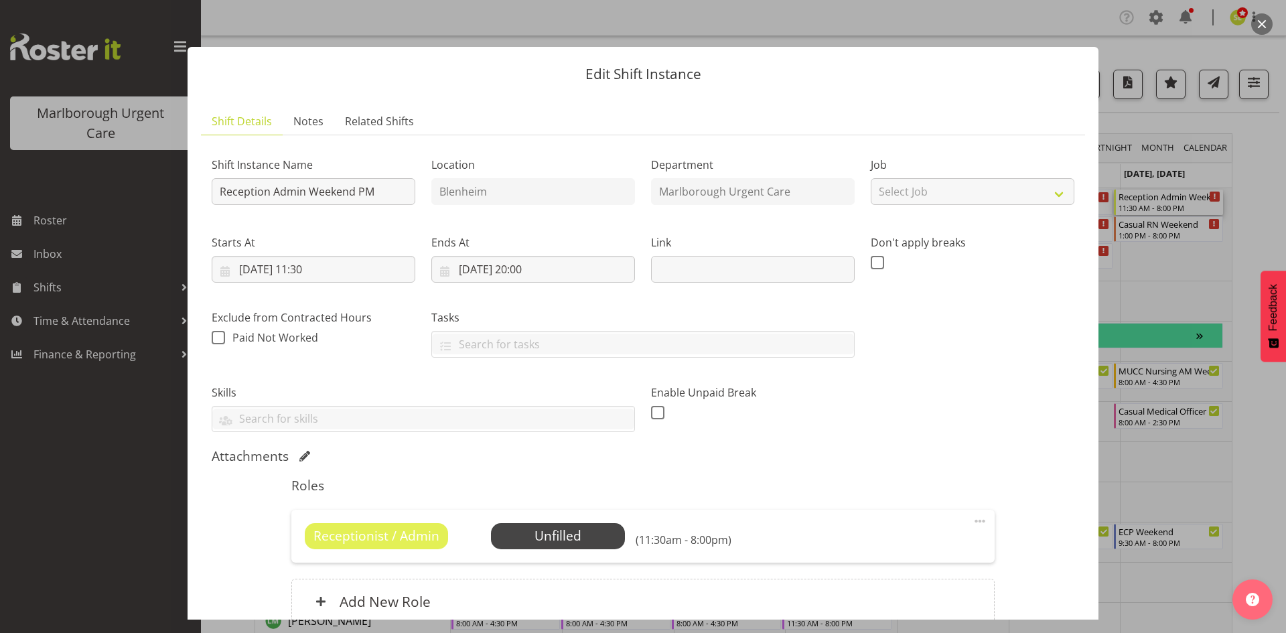
click at [1251, 22] on button "button" at bounding box center [1261, 23] width 21 height 21
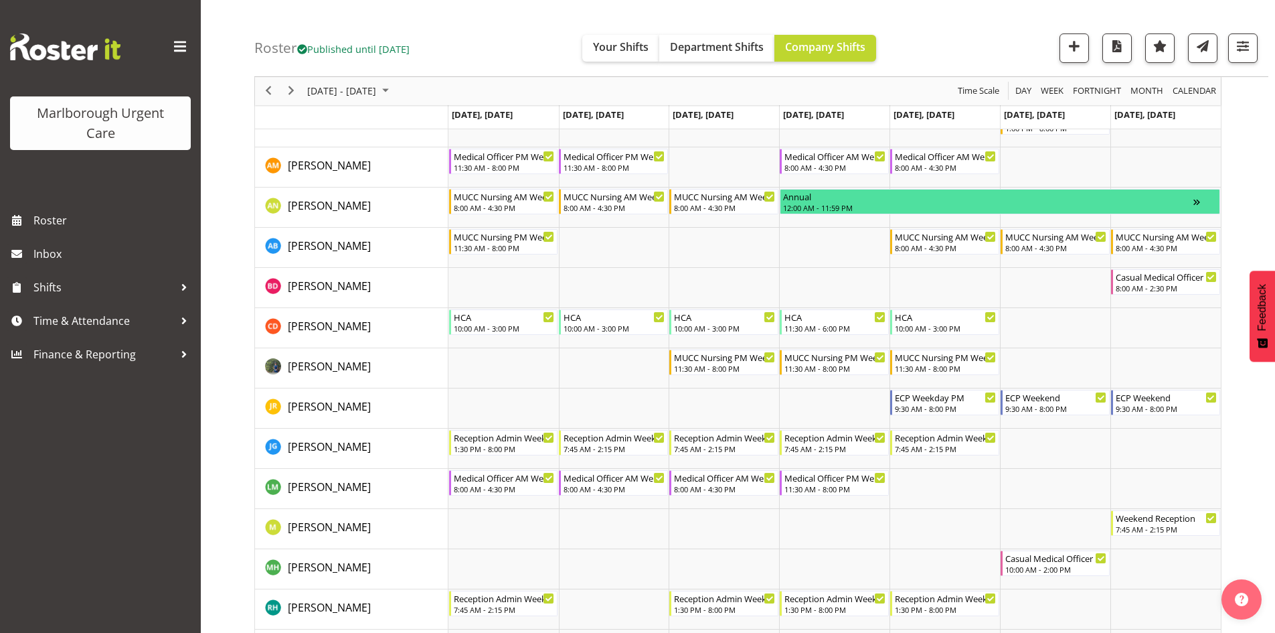
scroll to position [67, 0]
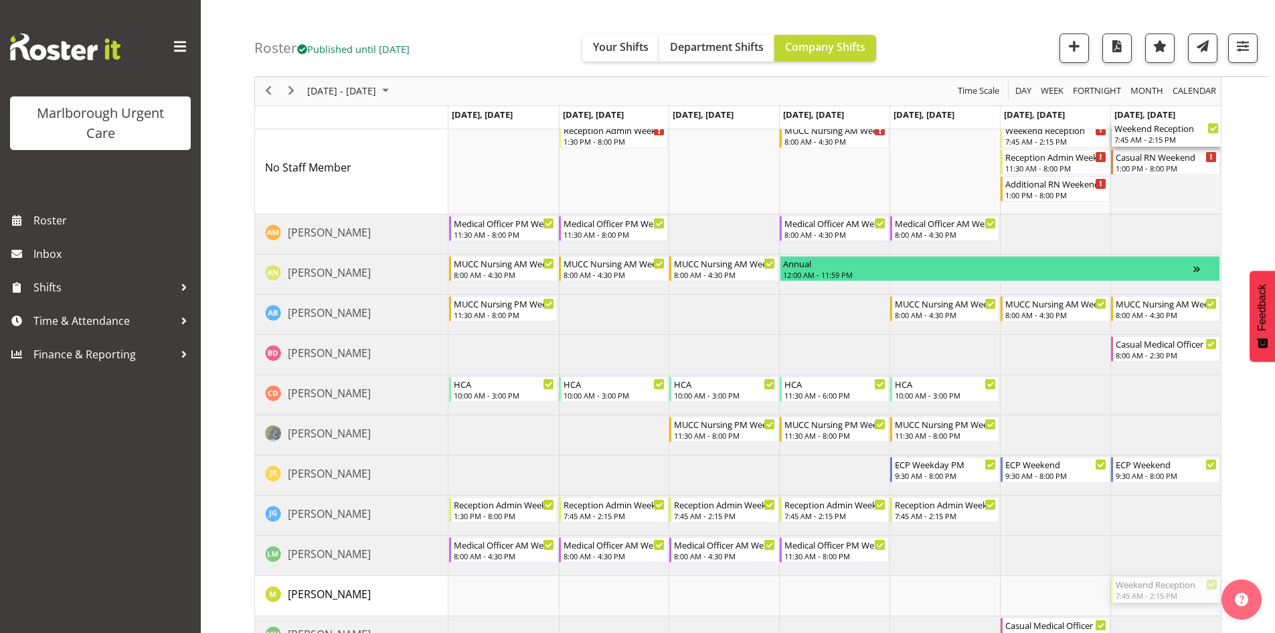
drag, startPoint x: 1161, startPoint y: 595, endPoint x: 1164, endPoint y: 206, distance: 388.3
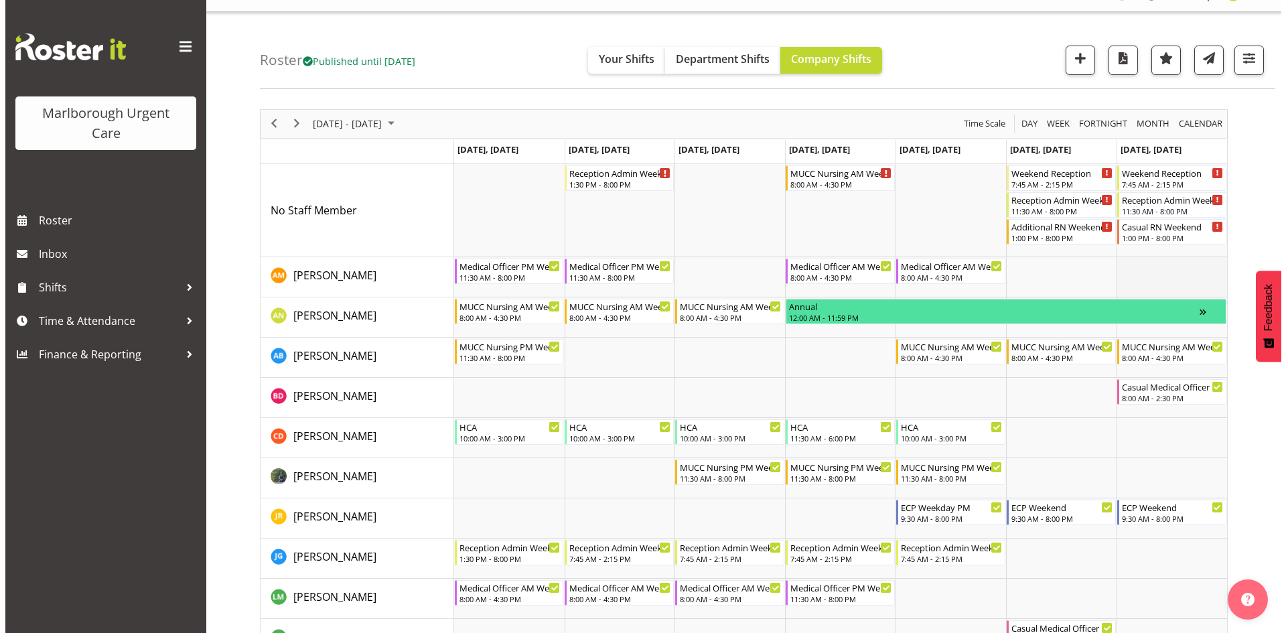
scroll to position [0, 0]
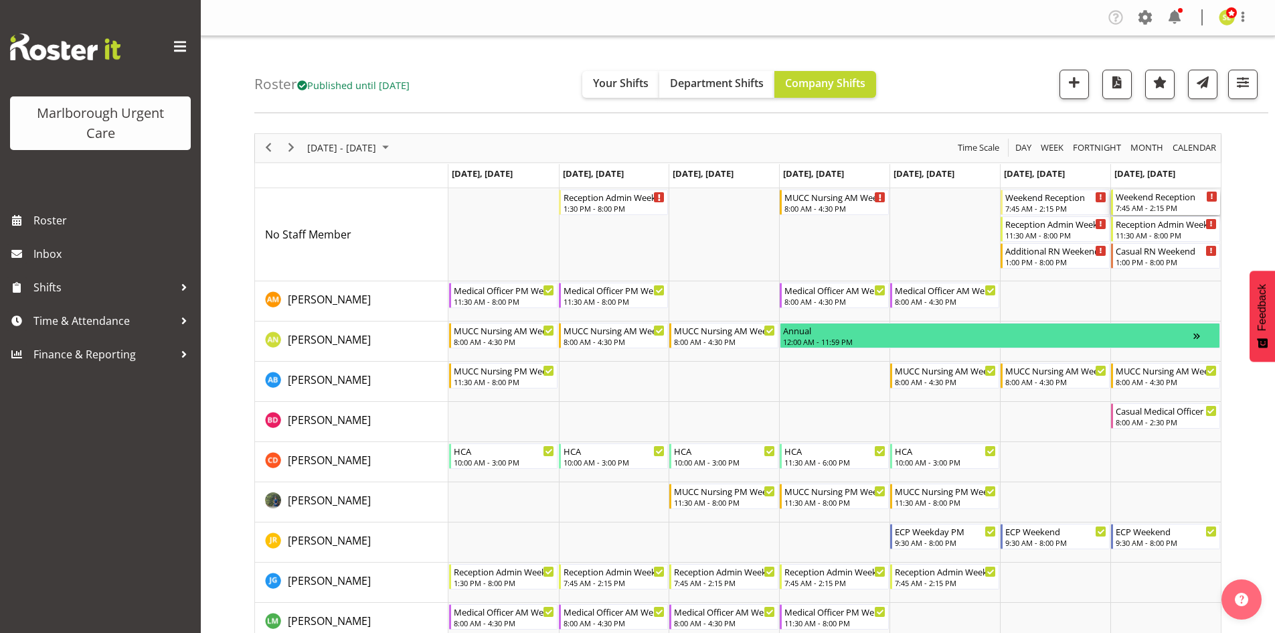
click at [1150, 205] on div "7:45 AM - 2:15 PM" at bounding box center [1167, 207] width 102 height 11
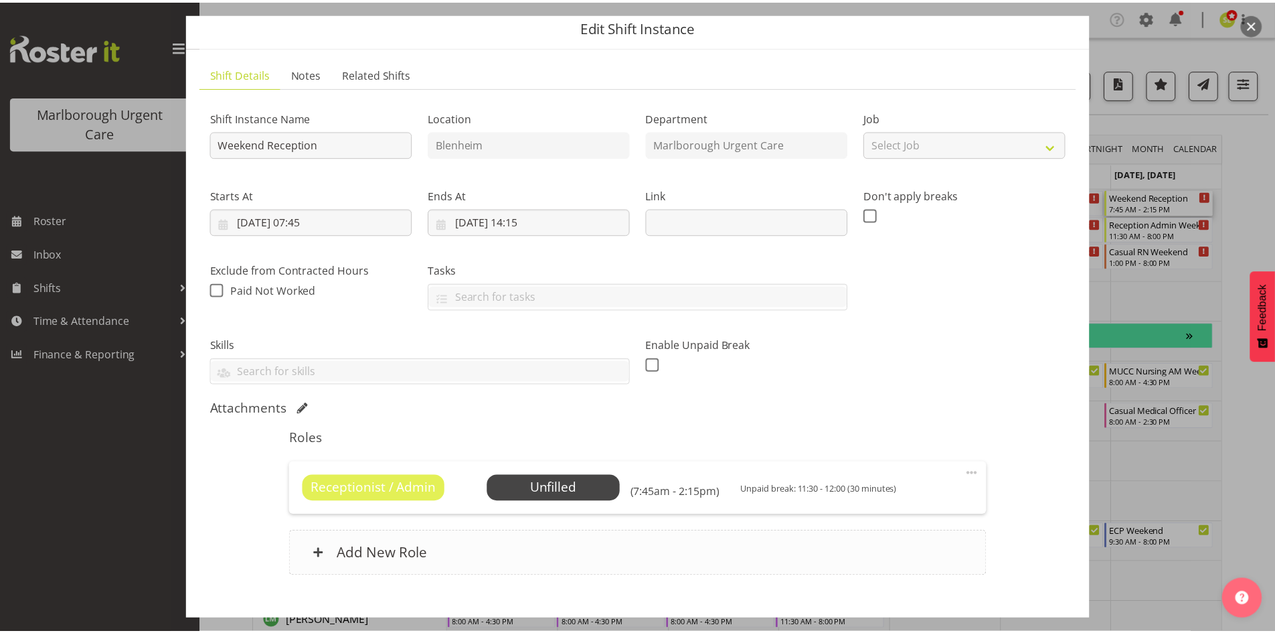
scroll to position [67, 0]
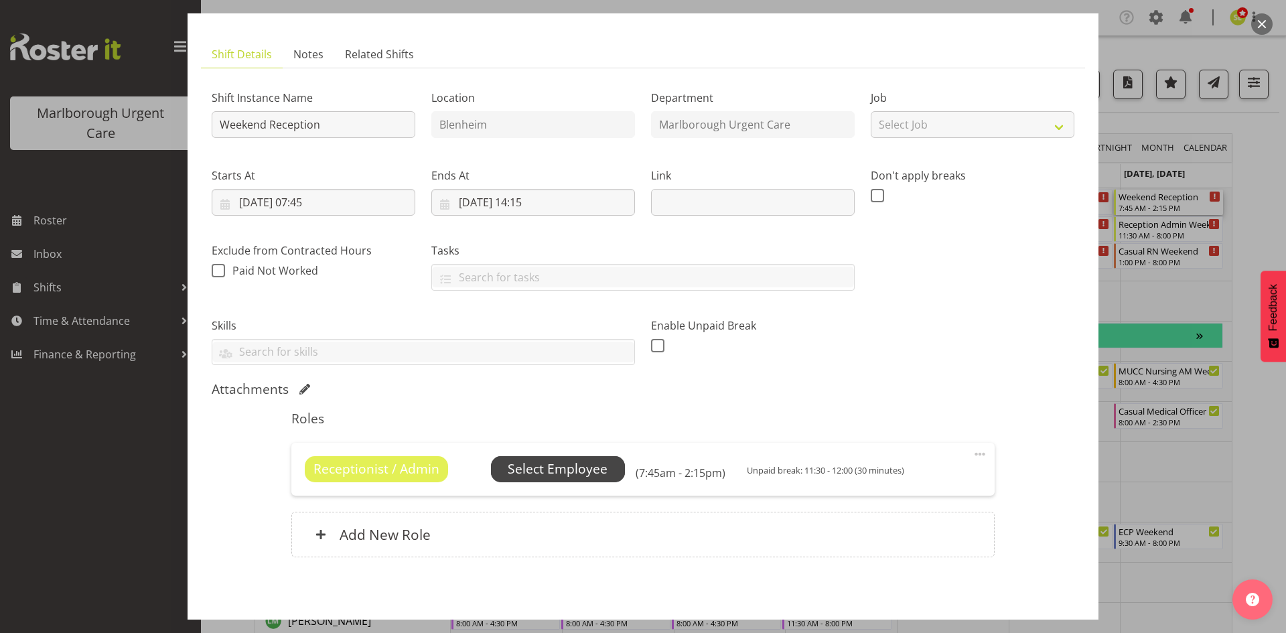
click at [551, 479] on span "Select Employee" at bounding box center [558, 468] width 134 height 25
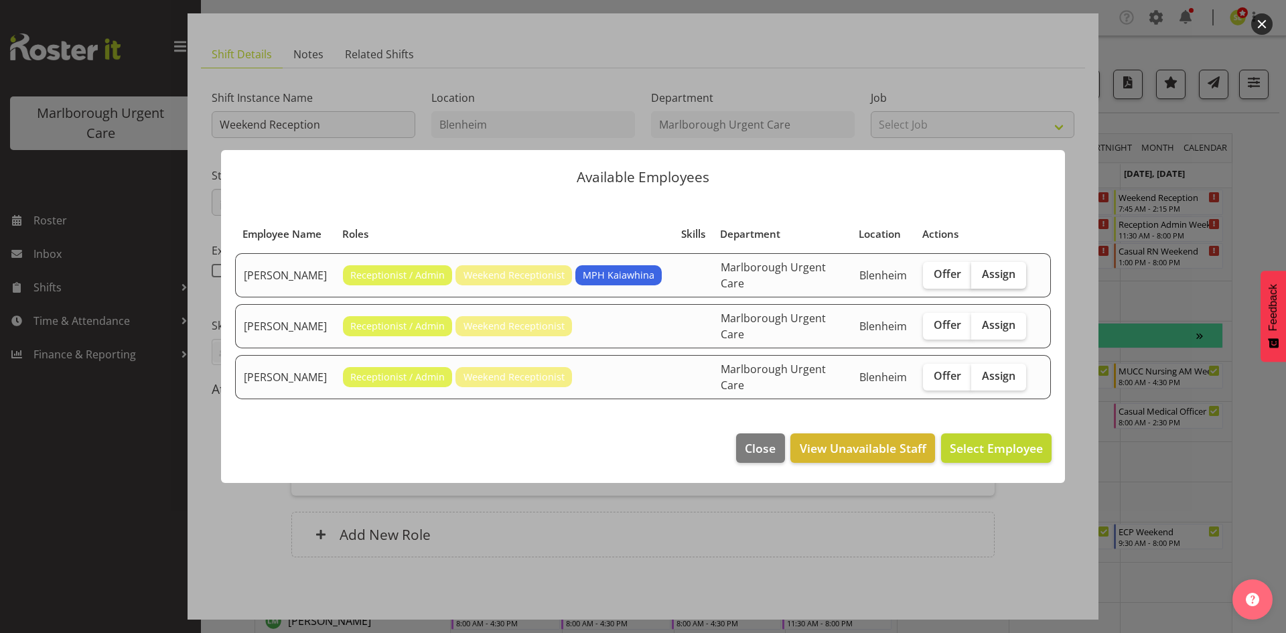
click at [989, 278] on span "Assign" at bounding box center [998, 273] width 33 height 13
click at [980, 278] on input "Assign" at bounding box center [975, 274] width 9 height 9
checkbox input "true"
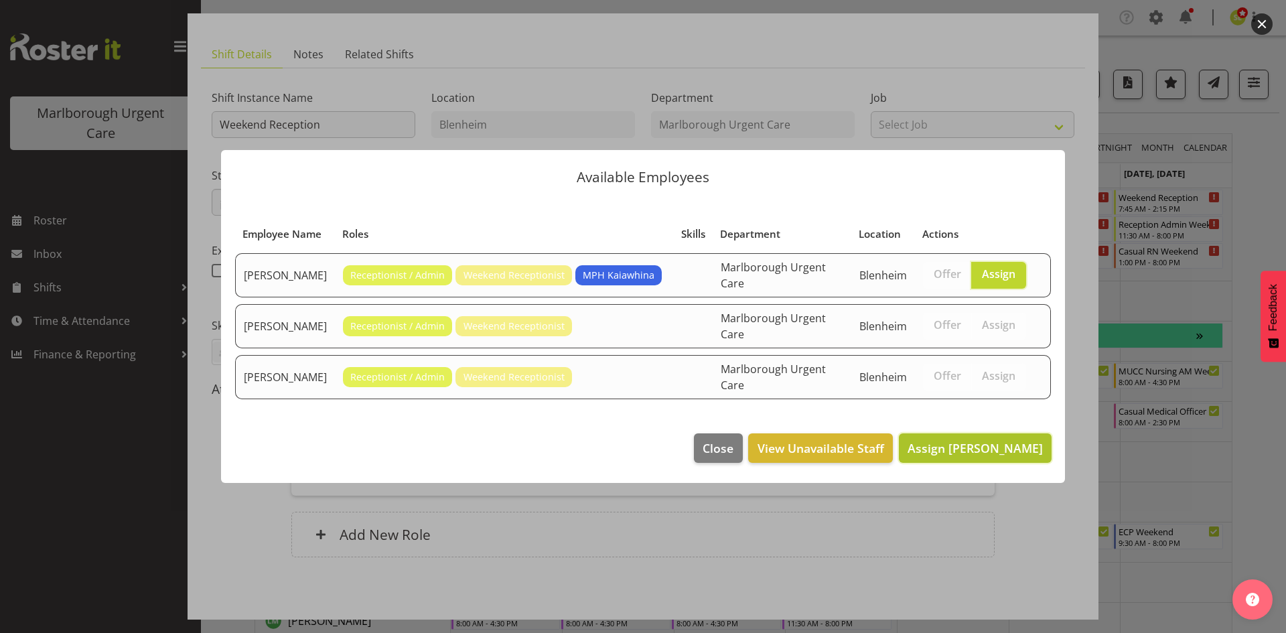
click at [965, 440] on span "Assign [PERSON_NAME]" at bounding box center [974, 448] width 135 height 16
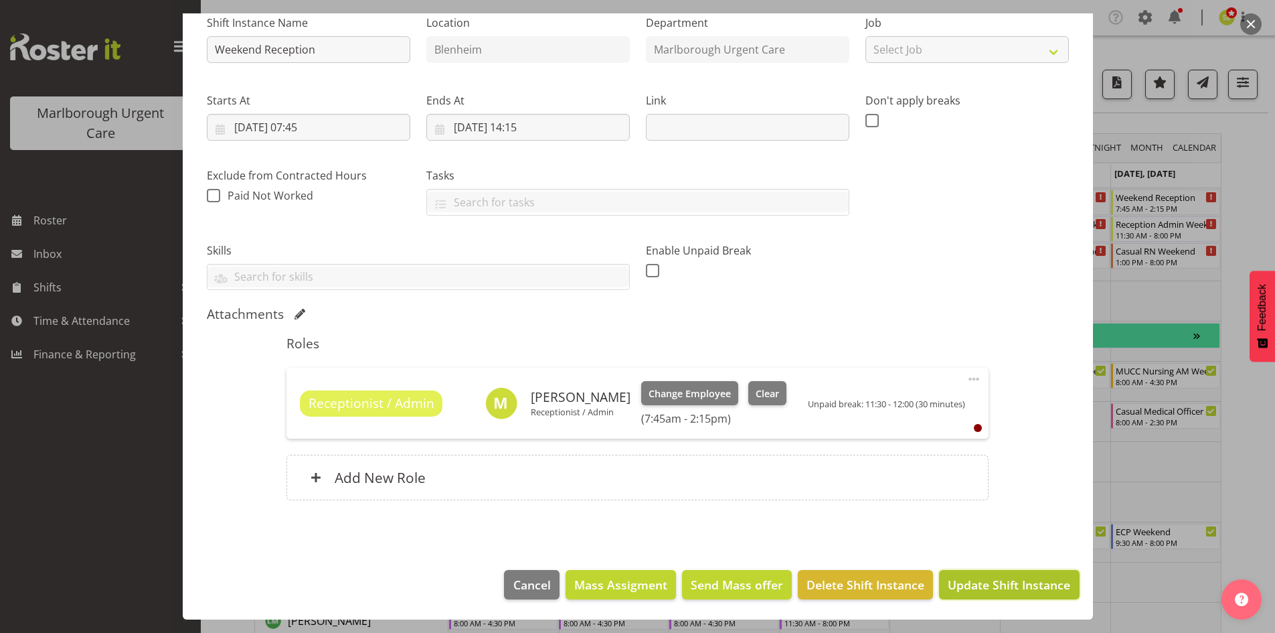
click at [989, 585] on span "Update Shift Instance" at bounding box center [1009, 584] width 123 height 17
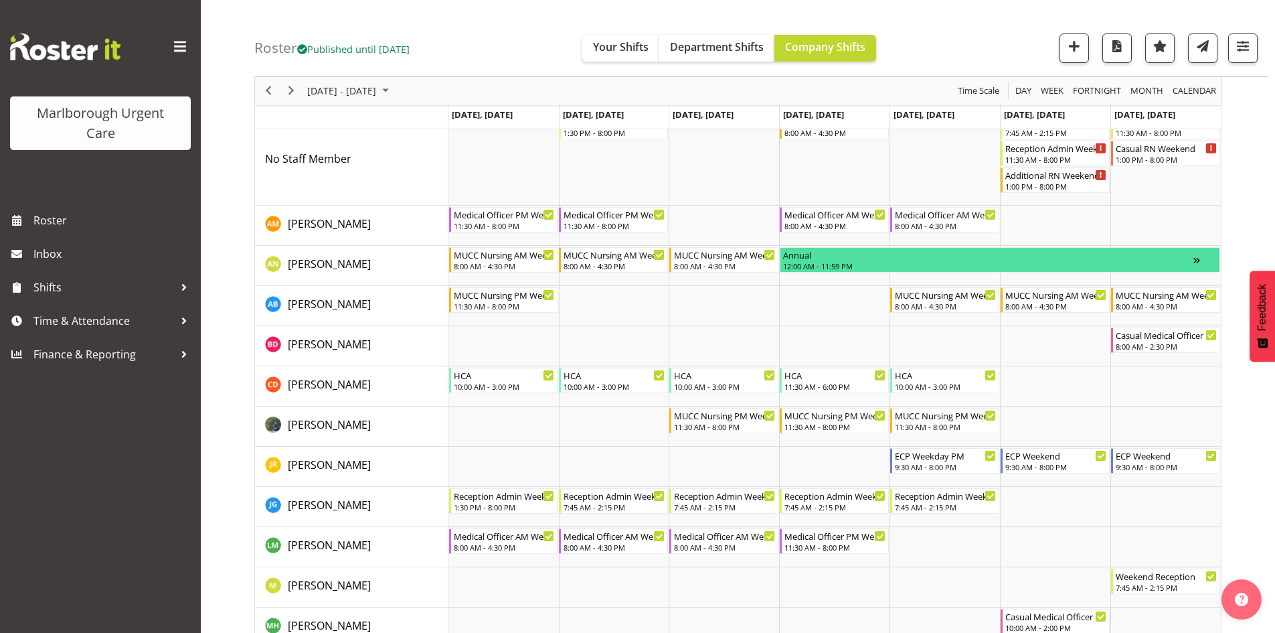
scroll to position [134, 0]
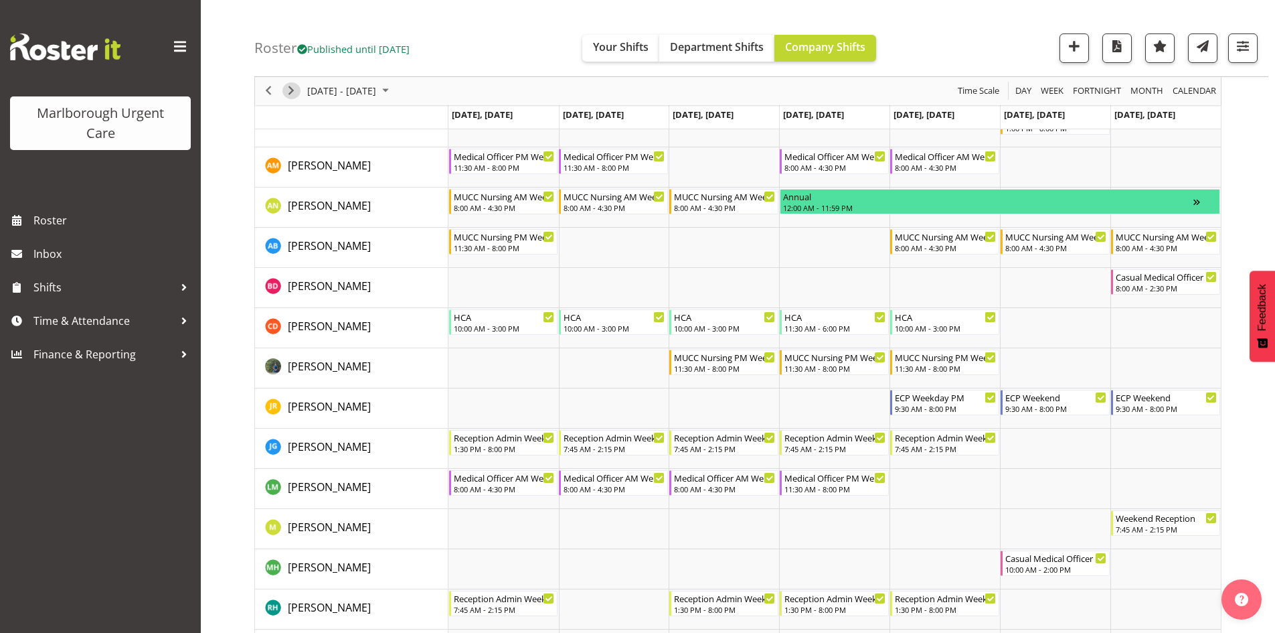
click at [292, 93] on span "Next" at bounding box center [291, 91] width 16 height 17
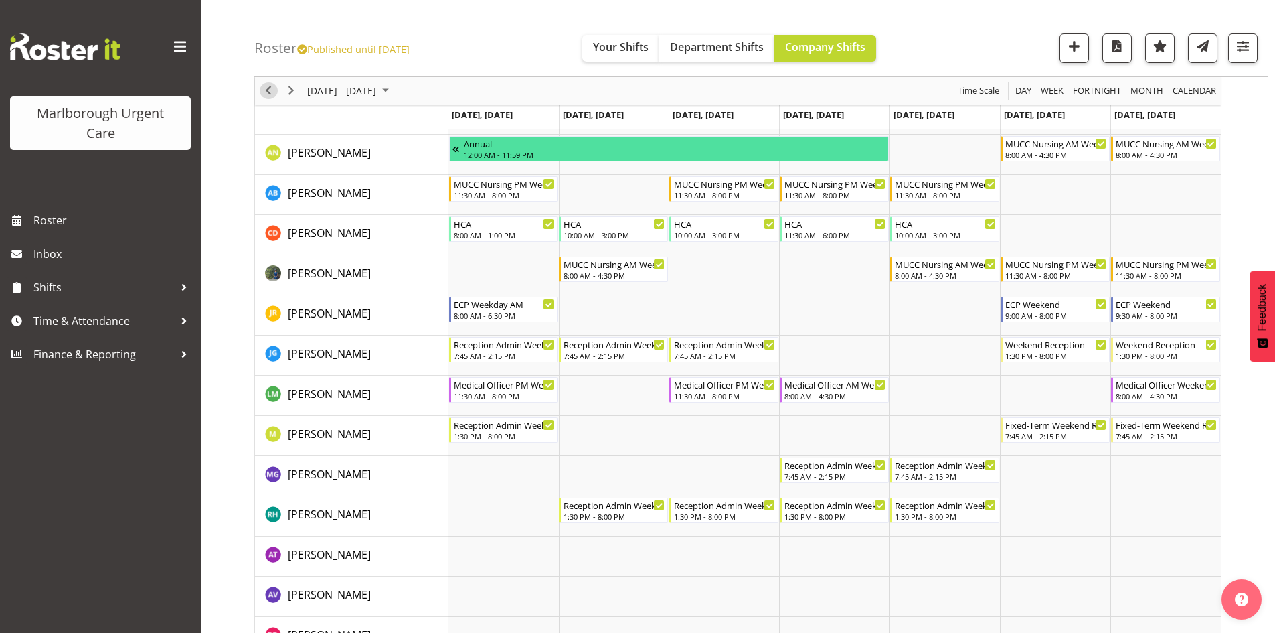
click at [267, 90] on span "Previous" at bounding box center [268, 91] width 16 height 17
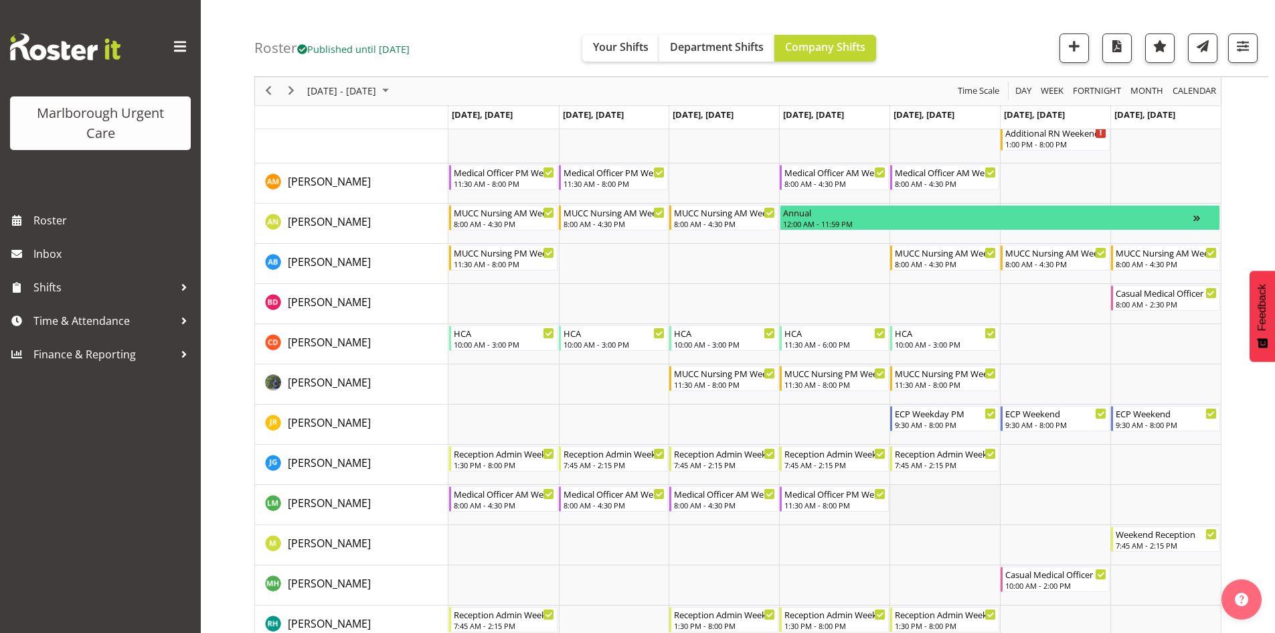
scroll to position [201, 0]
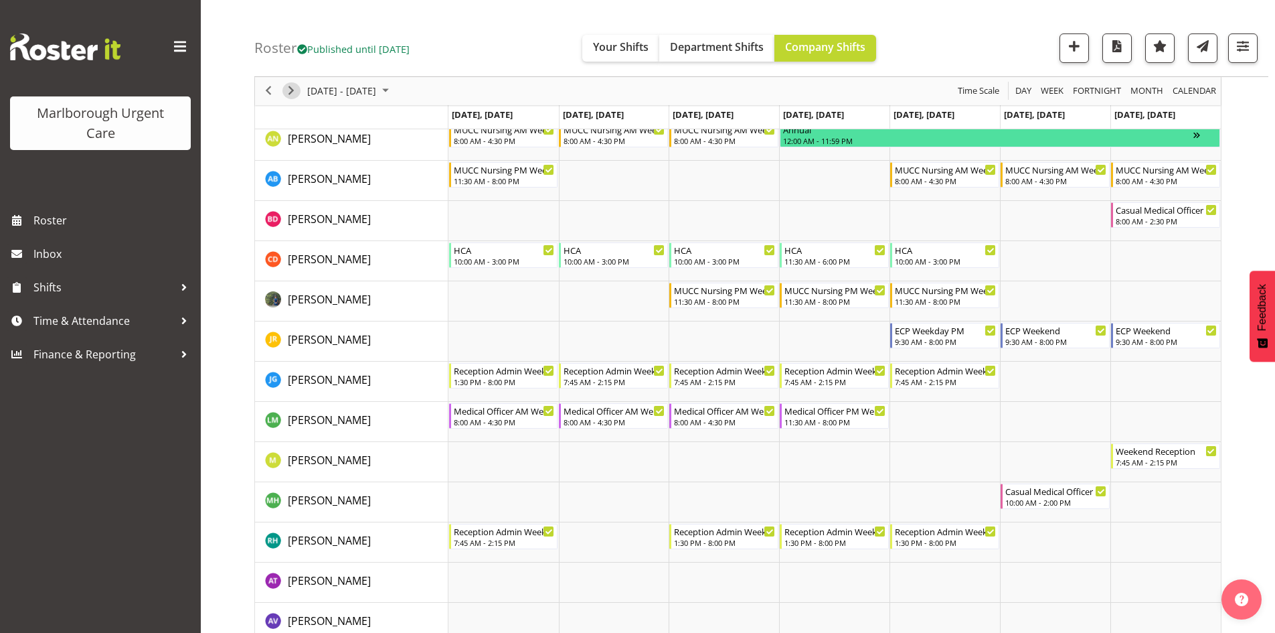
click at [285, 94] on span "Next" at bounding box center [291, 91] width 16 height 17
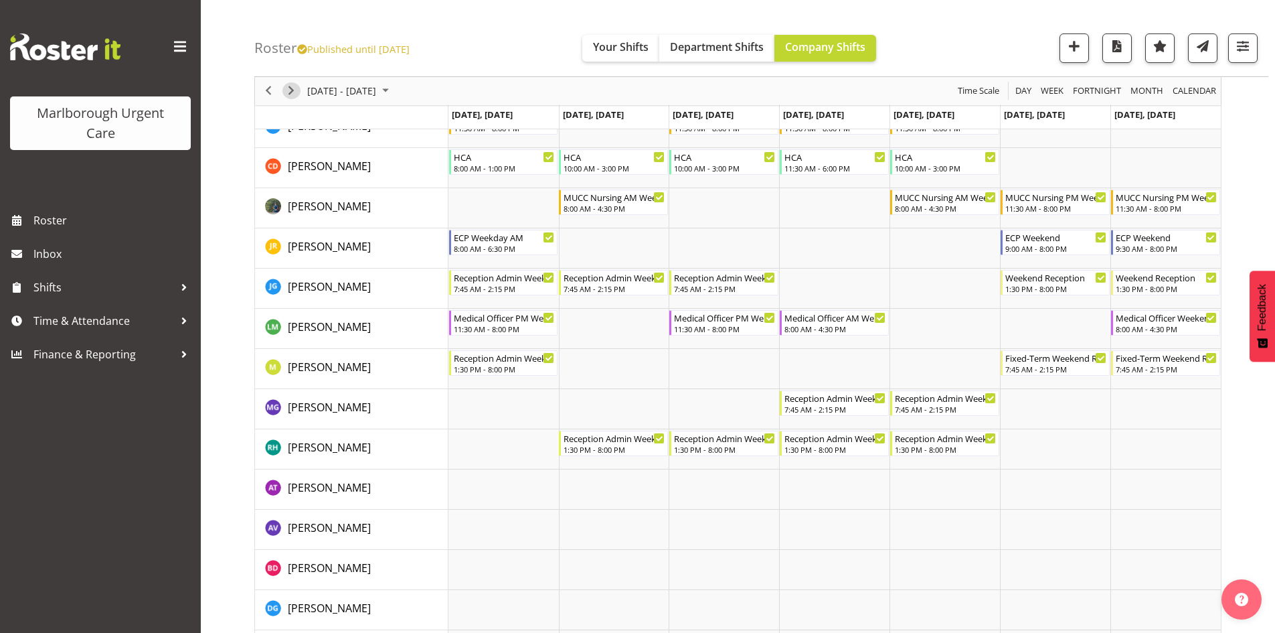
click at [289, 91] on span "Next" at bounding box center [291, 91] width 16 height 17
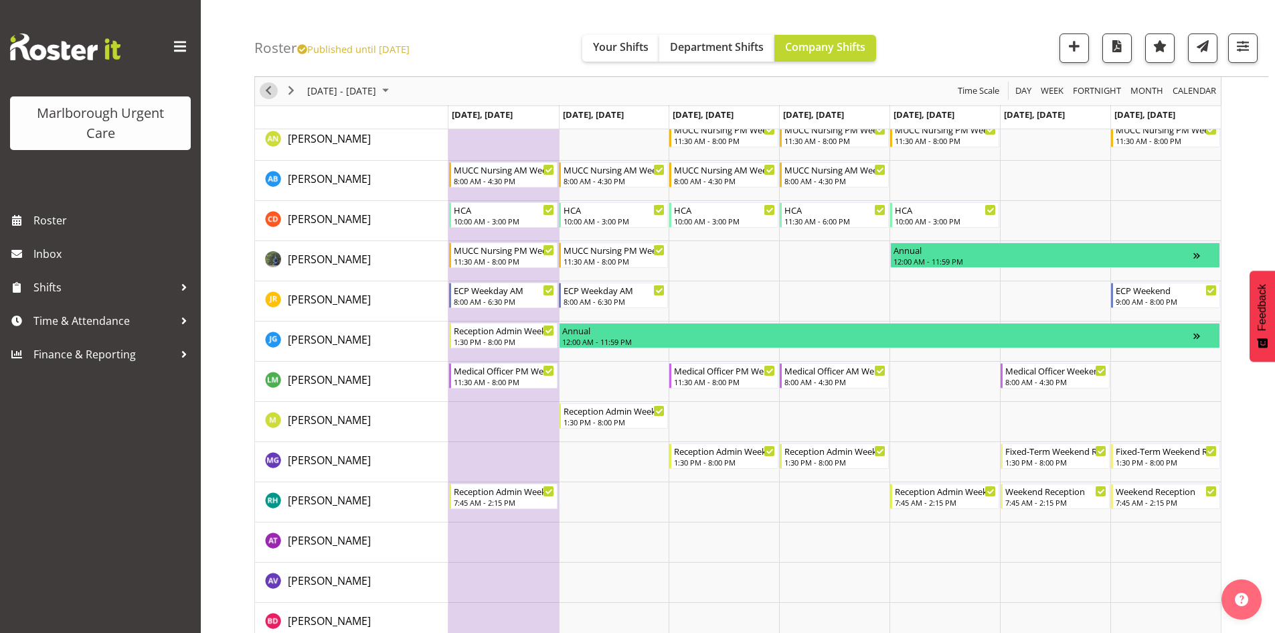
click at [270, 90] on span "Previous" at bounding box center [268, 91] width 16 height 17
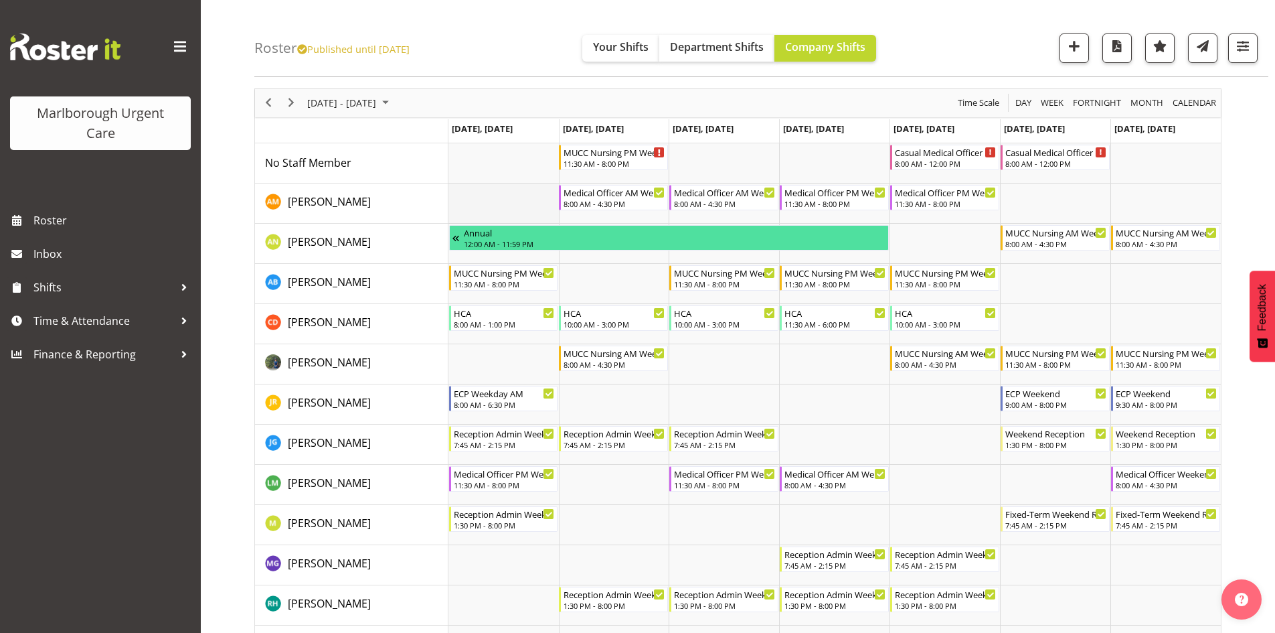
scroll to position [67, 0]
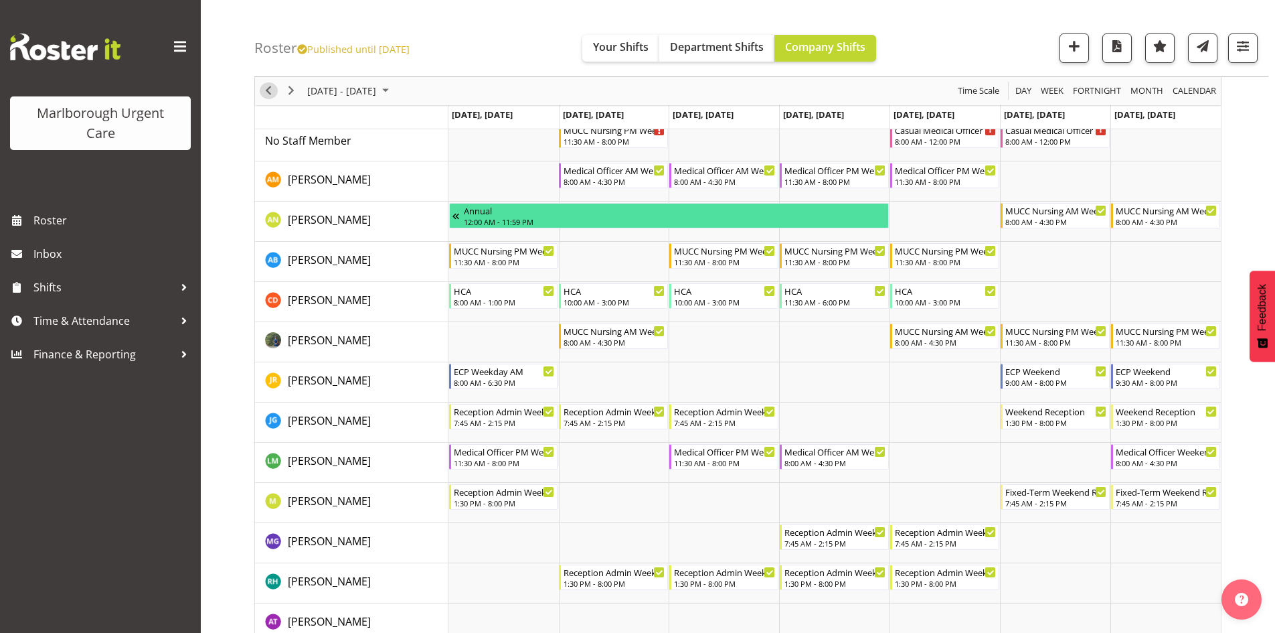
click at [270, 90] on span "Previous" at bounding box center [268, 91] width 16 height 17
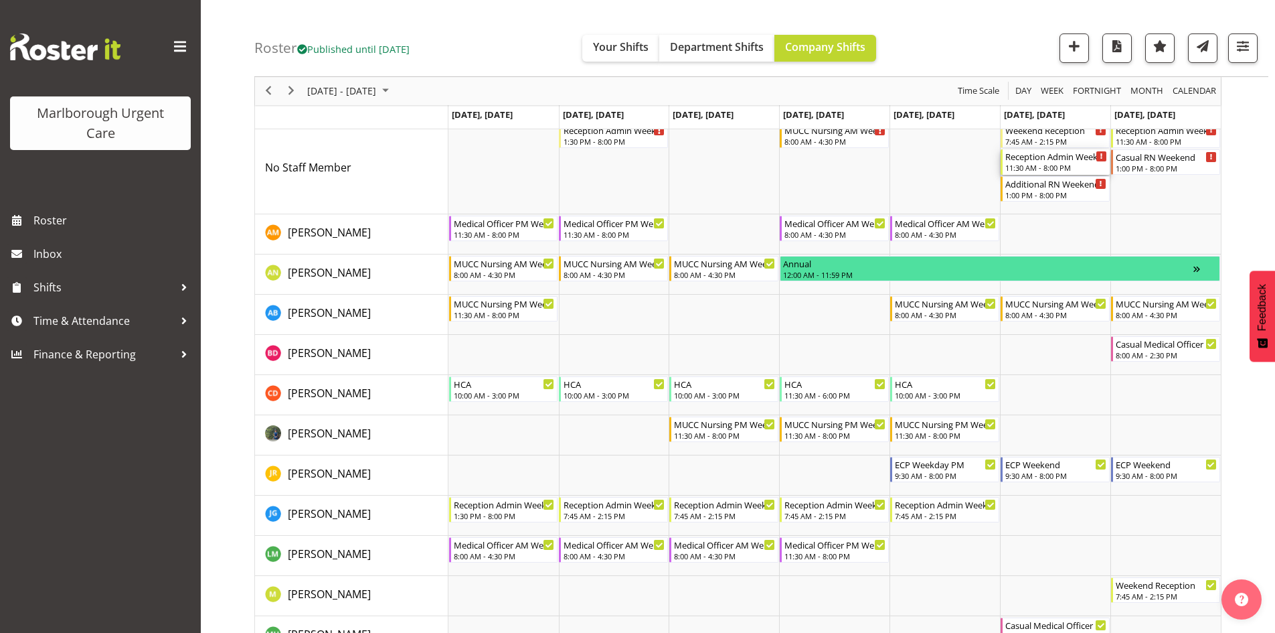
click at [1056, 168] on div "11:30 AM - 8:00 PM" at bounding box center [1057, 167] width 102 height 11
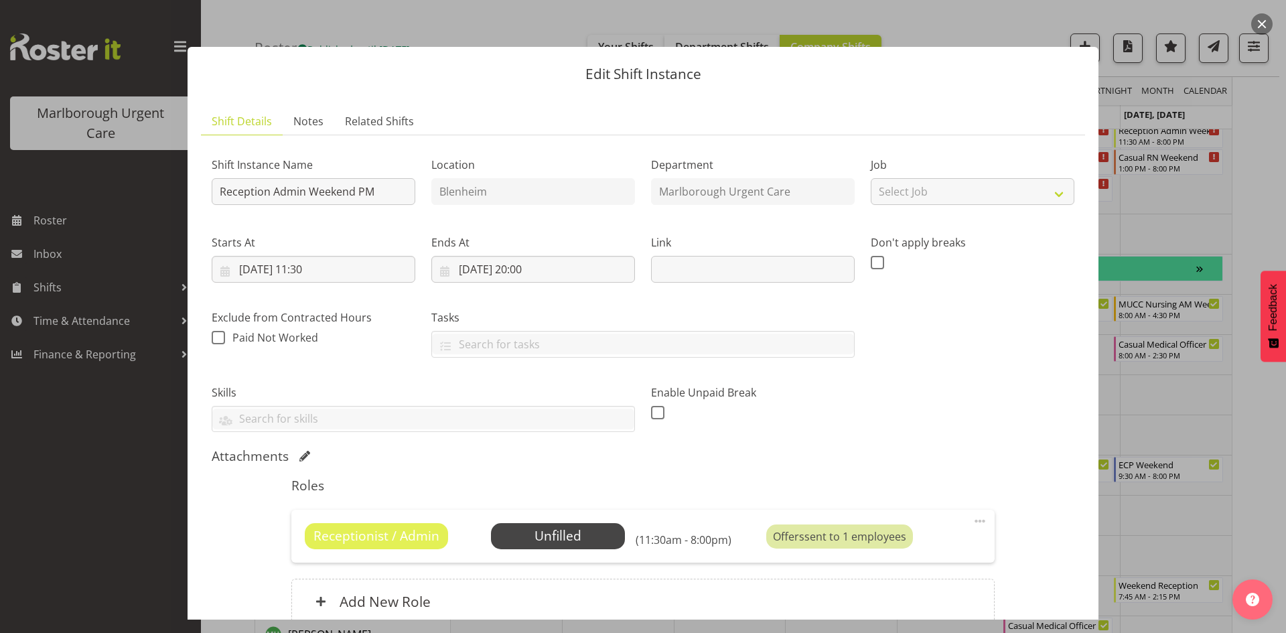
click at [1257, 25] on button "button" at bounding box center [1261, 23] width 21 height 21
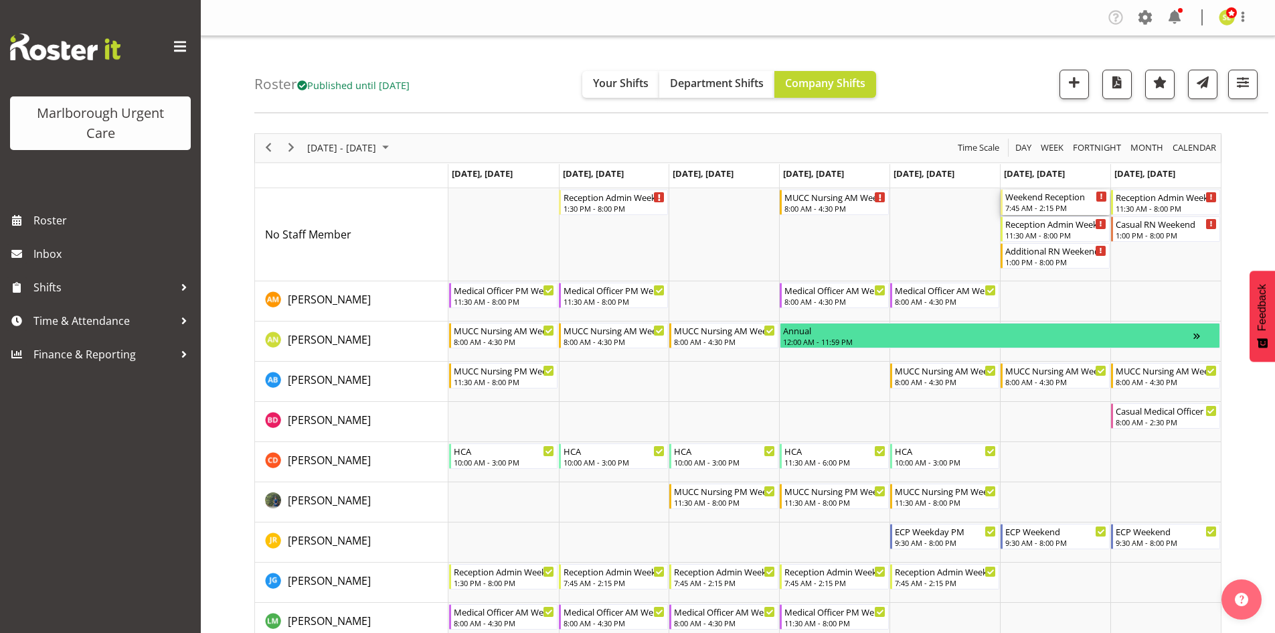
click at [1037, 205] on div "7:45 AM - 2:15 PM" at bounding box center [1057, 207] width 102 height 11
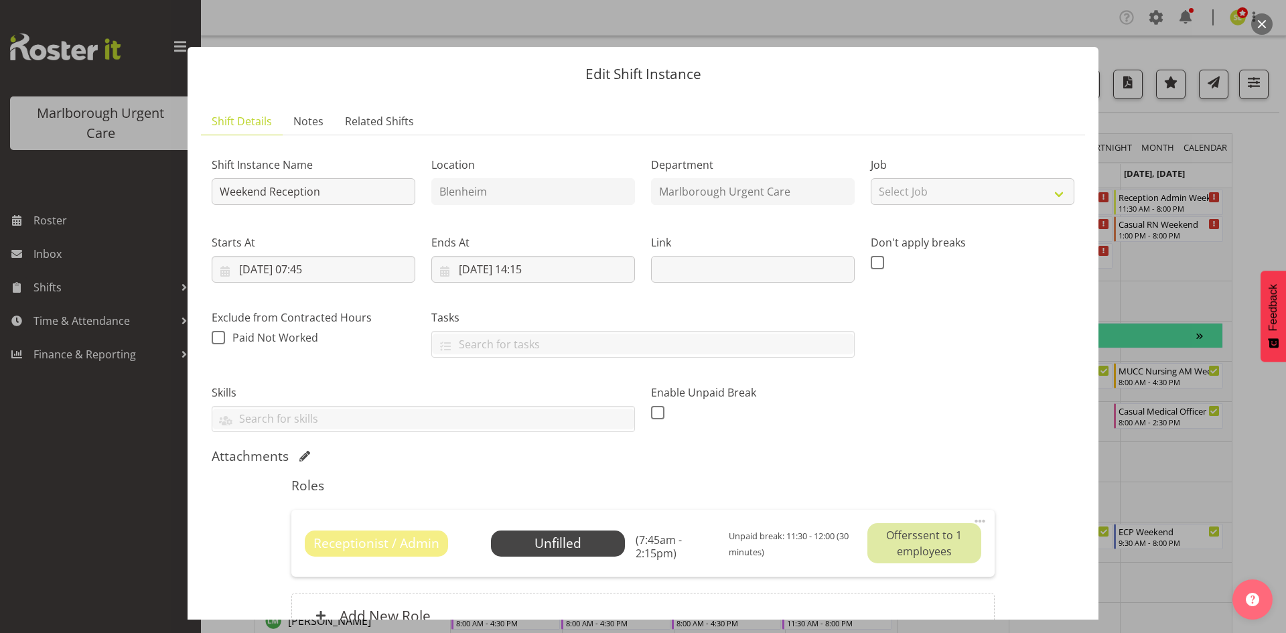
click at [1257, 33] on button "button" at bounding box center [1261, 23] width 21 height 21
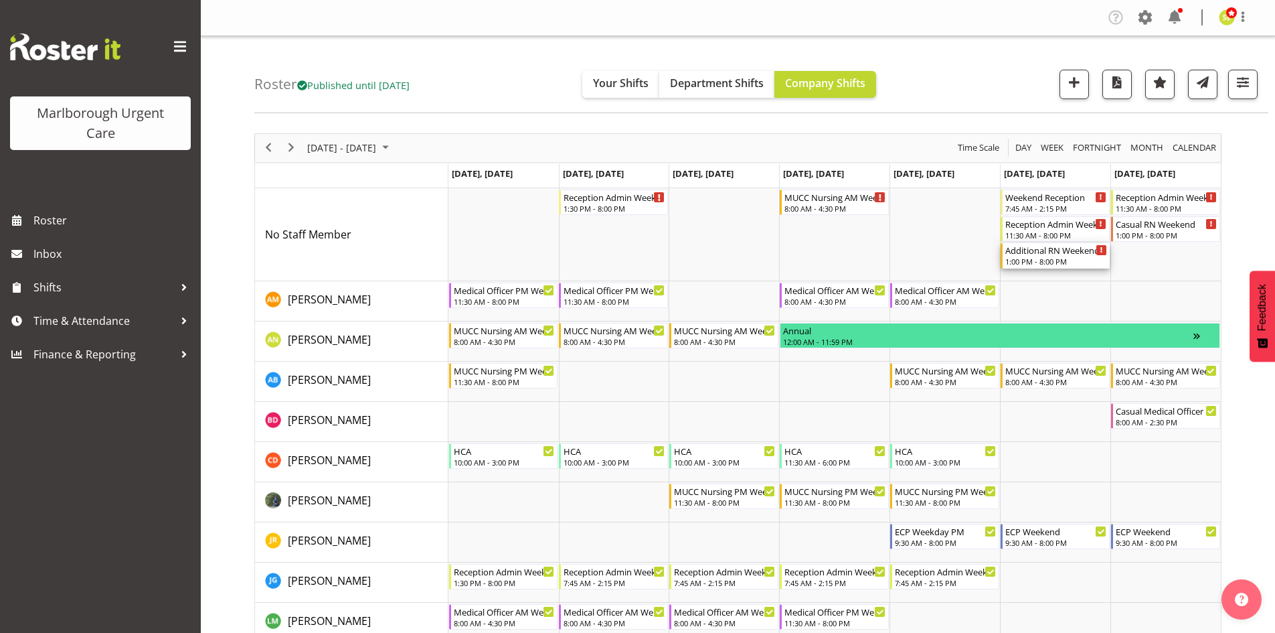
click at [1051, 263] on div "1:00 PM - 8:00 PM" at bounding box center [1057, 261] width 102 height 11
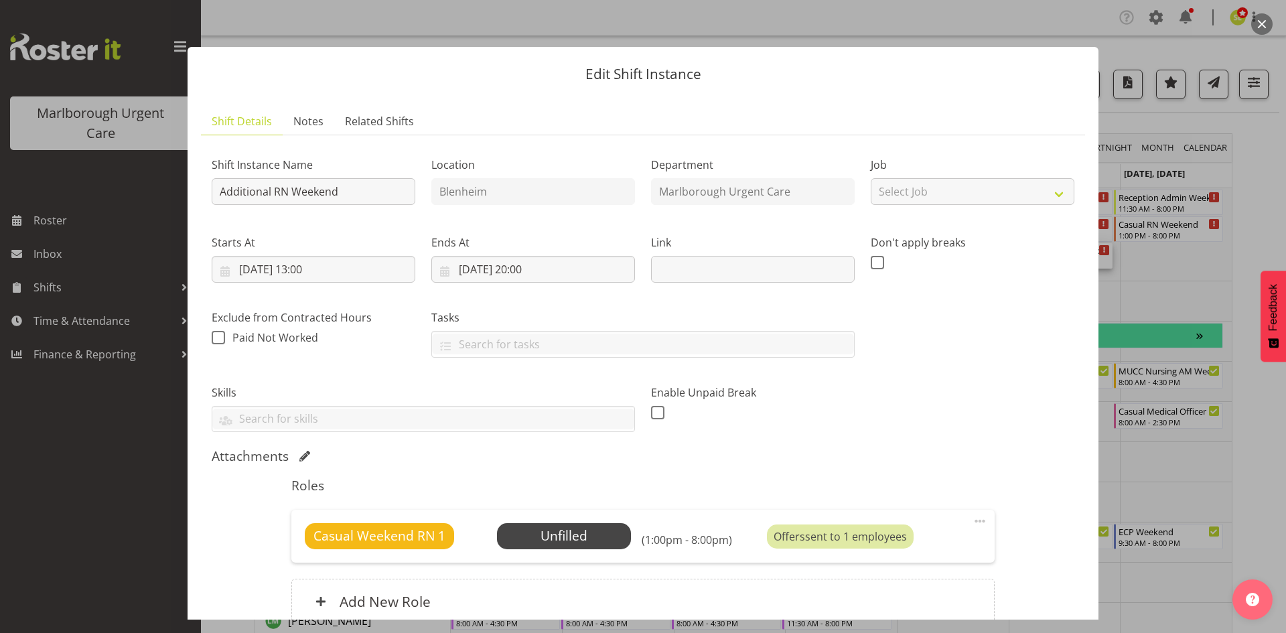
click at [1261, 27] on button "button" at bounding box center [1261, 23] width 21 height 21
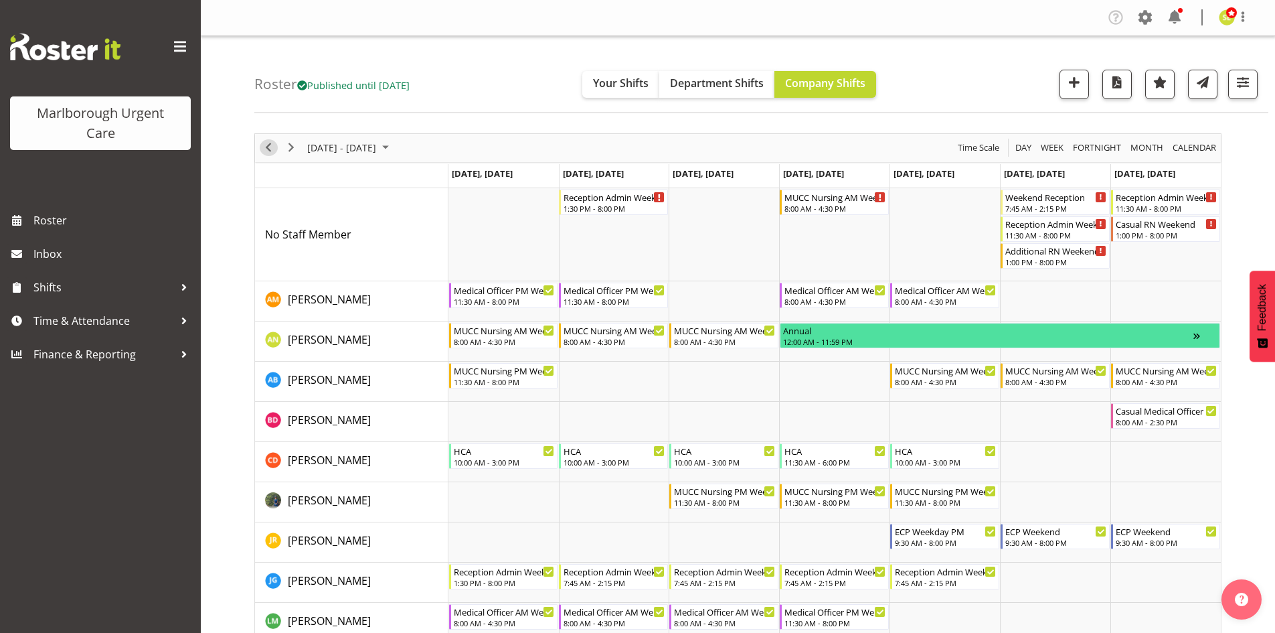
click at [265, 150] on span "Previous" at bounding box center [268, 147] width 16 height 17
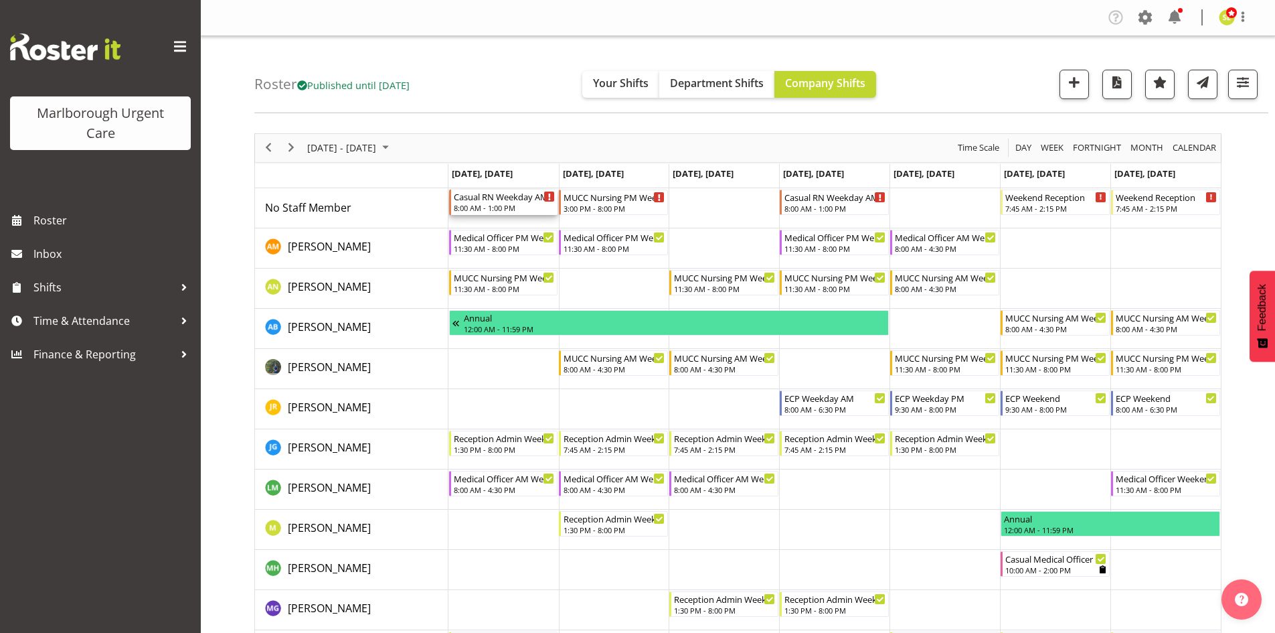
click at [532, 204] on div "8:00 AM - 1:00 PM" at bounding box center [505, 207] width 102 height 11
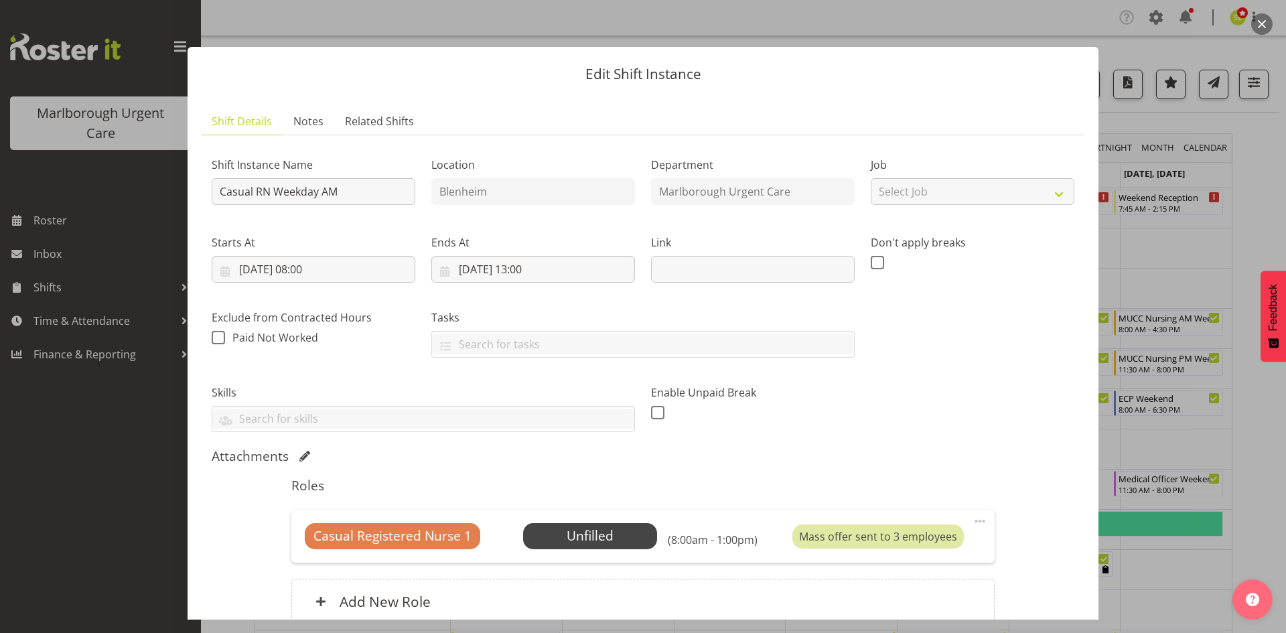
click at [1257, 28] on button "button" at bounding box center [1261, 23] width 21 height 21
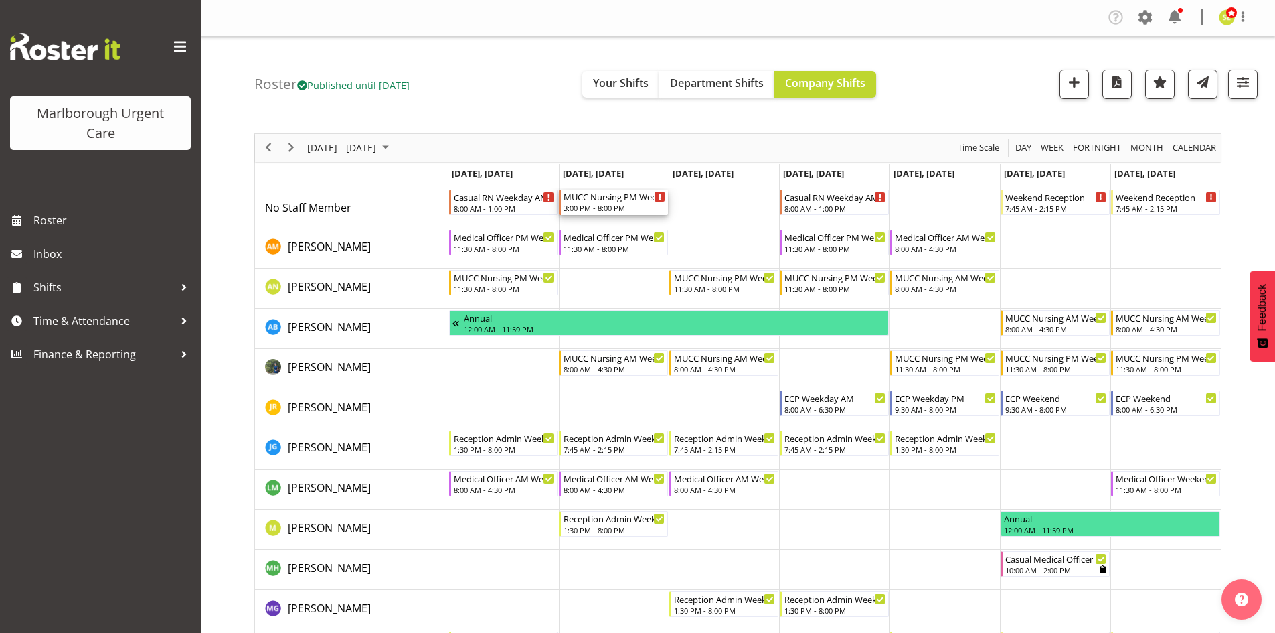
click at [620, 208] on div "3:00 PM - 8:00 PM" at bounding box center [615, 207] width 102 height 11
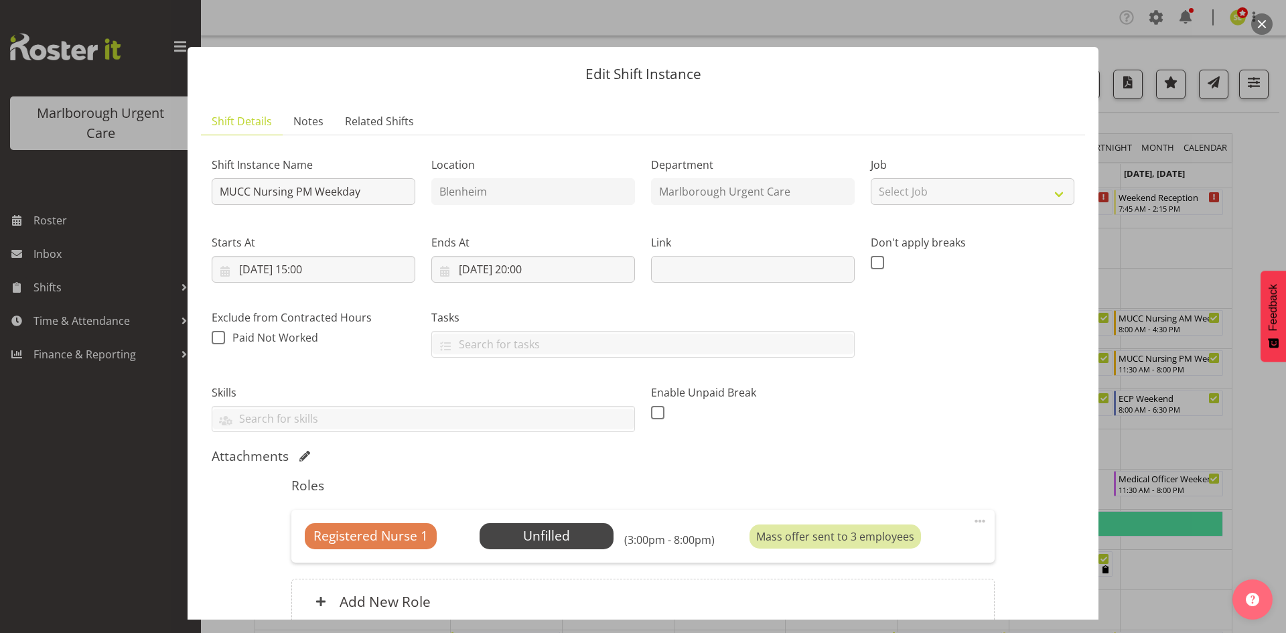
click at [1267, 24] on button "button" at bounding box center [1261, 23] width 21 height 21
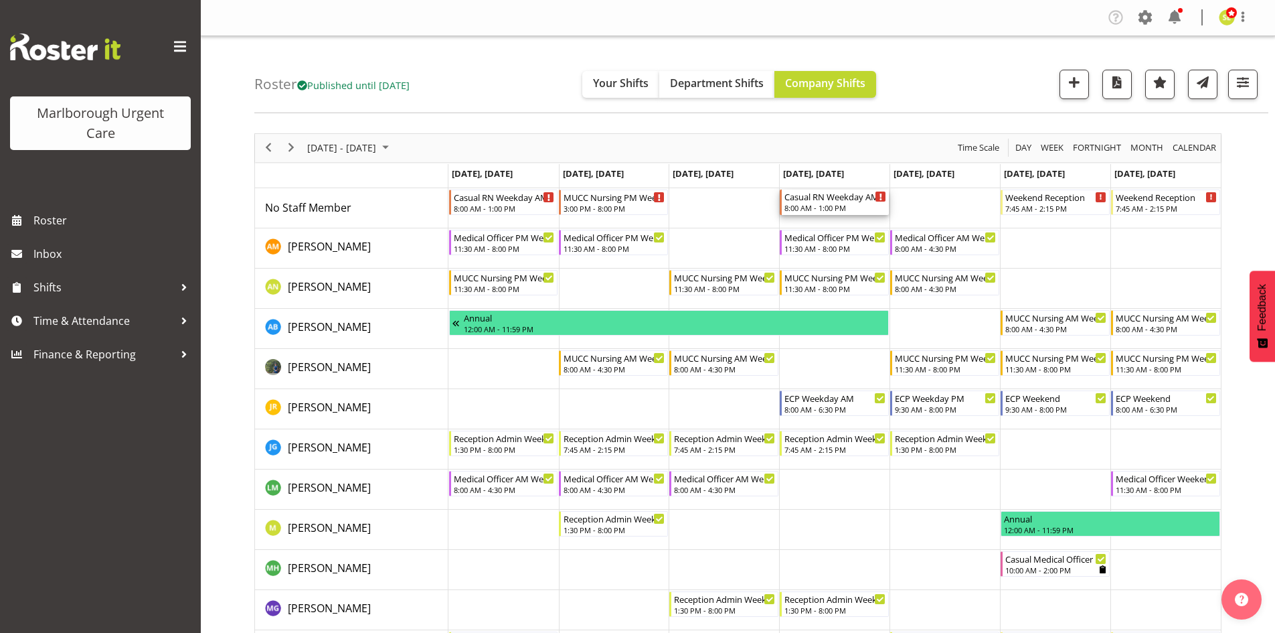
click at [824, 208] on div "8:00 AM - 1:00 PM" at bounding box center [836, 207] width 102 height 11
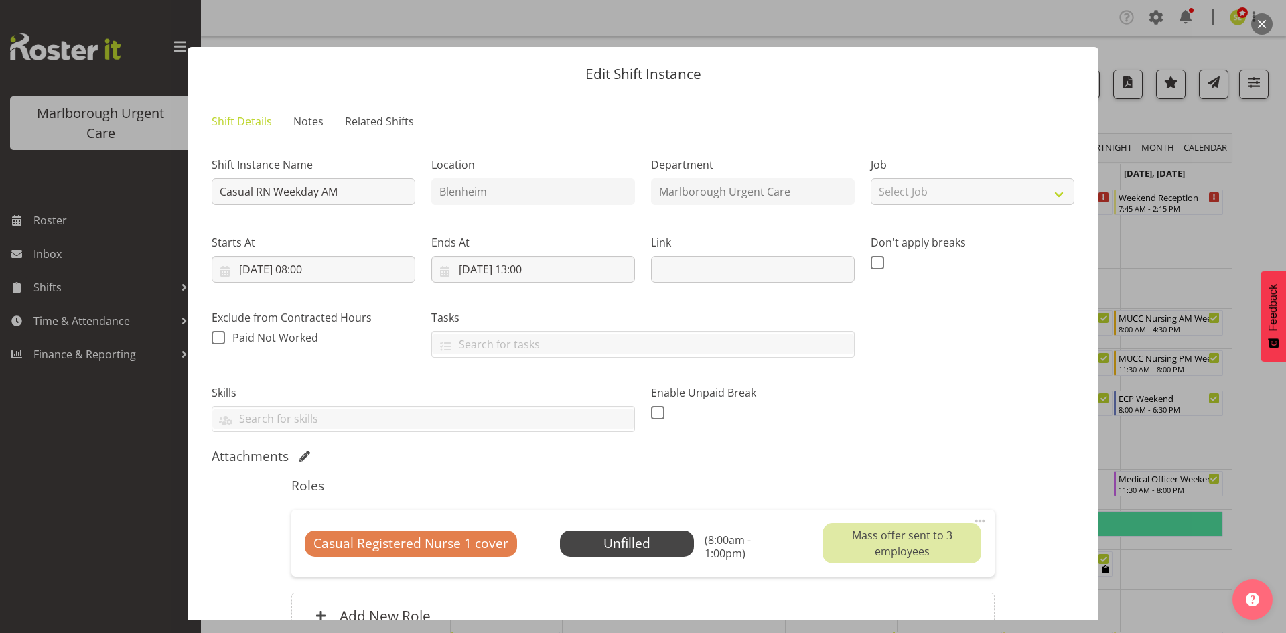
click at [1259, 22] on button "button" at bounding box center [1261, 23] width 21 height 21
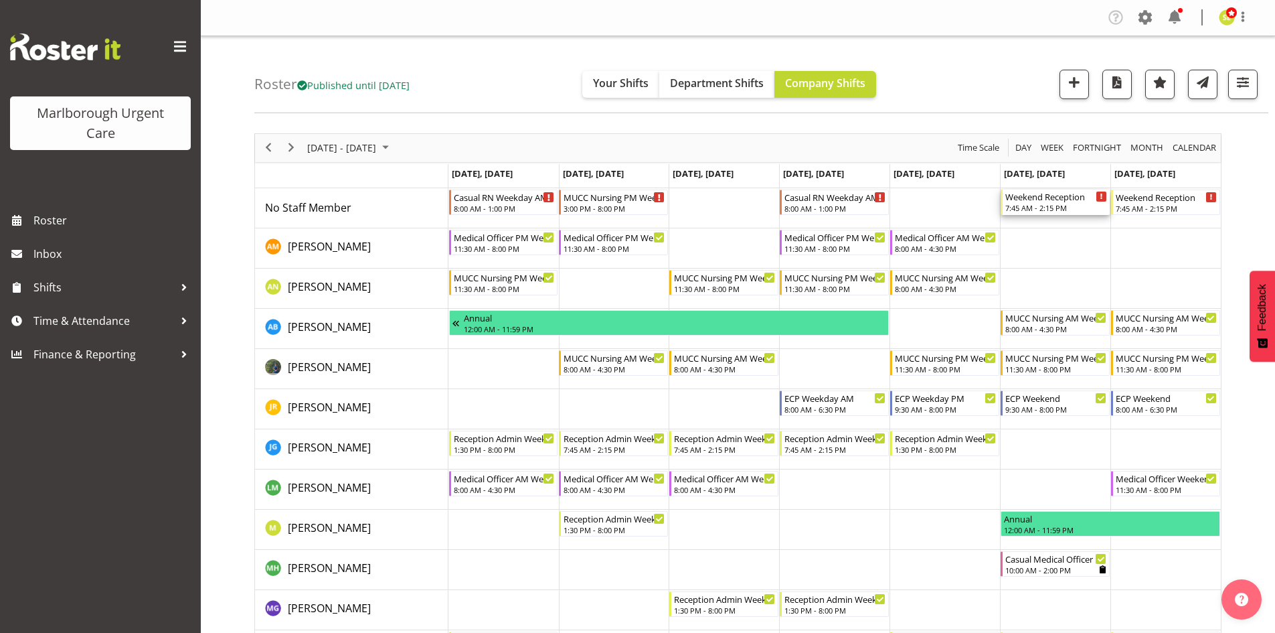
click at [1045, 206] on div "7:45 AM - 2:15 PM" at bounding box center [1057, 207] width 102 height 11
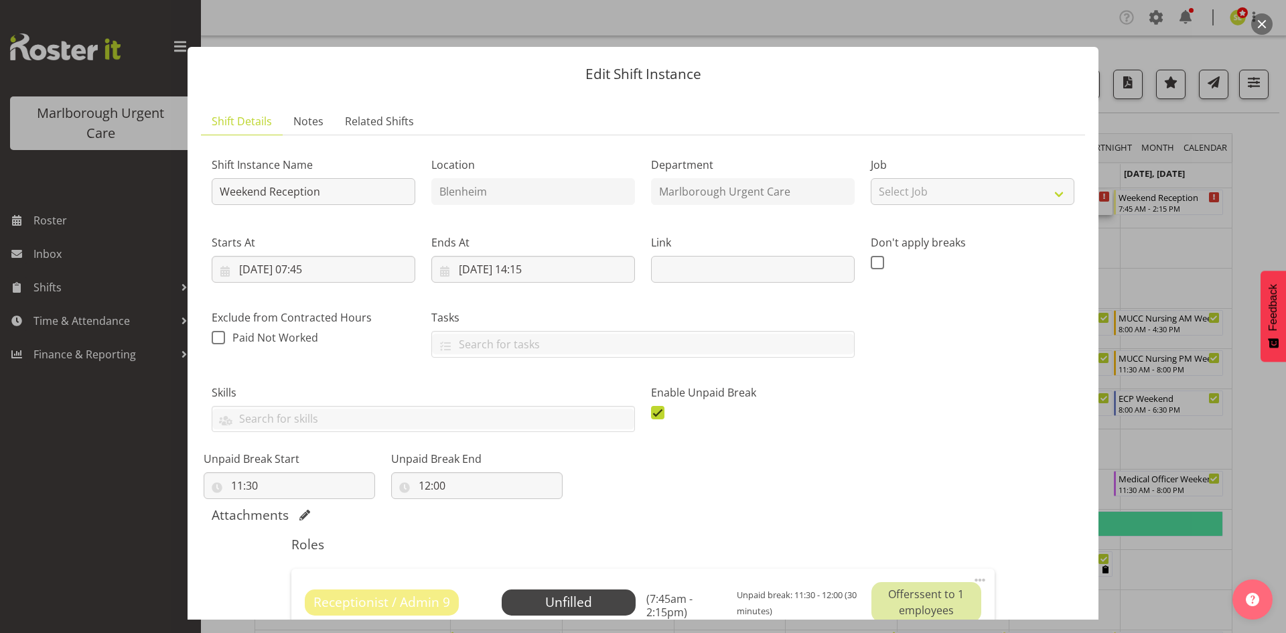
click at [1253, 24] on button "button" at bounding box center [1261, 23] width 21 height 21
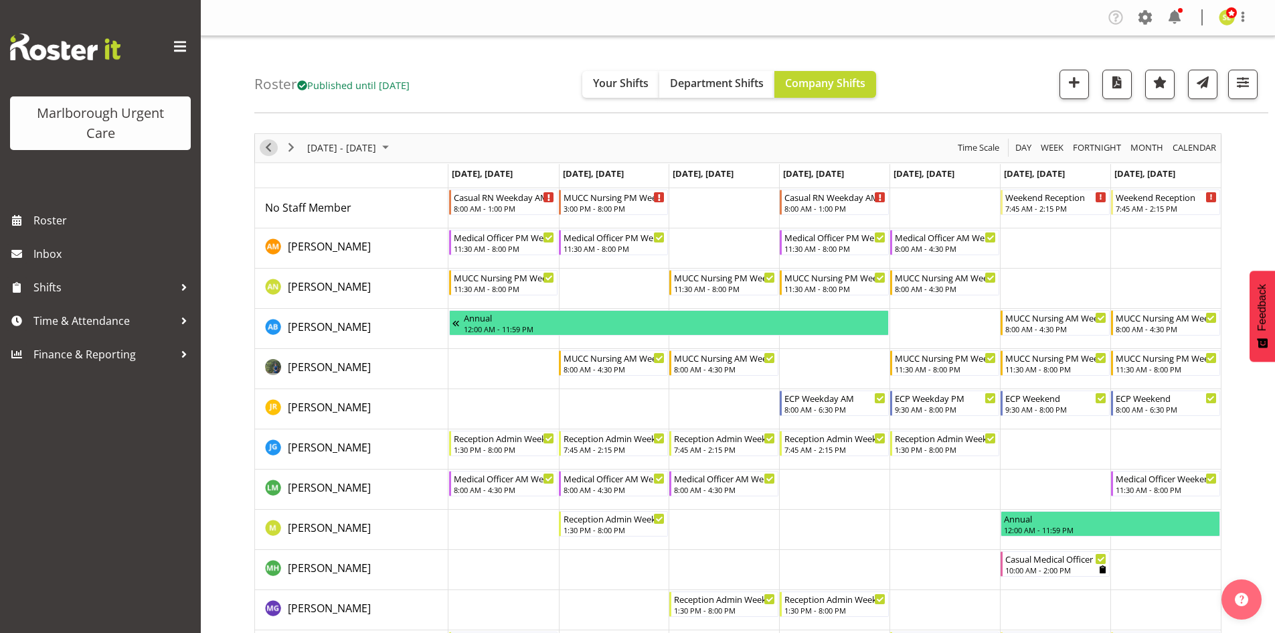
click at [273, 149] on span "Previous" at bounding box center [268, 147] width 16 height 17
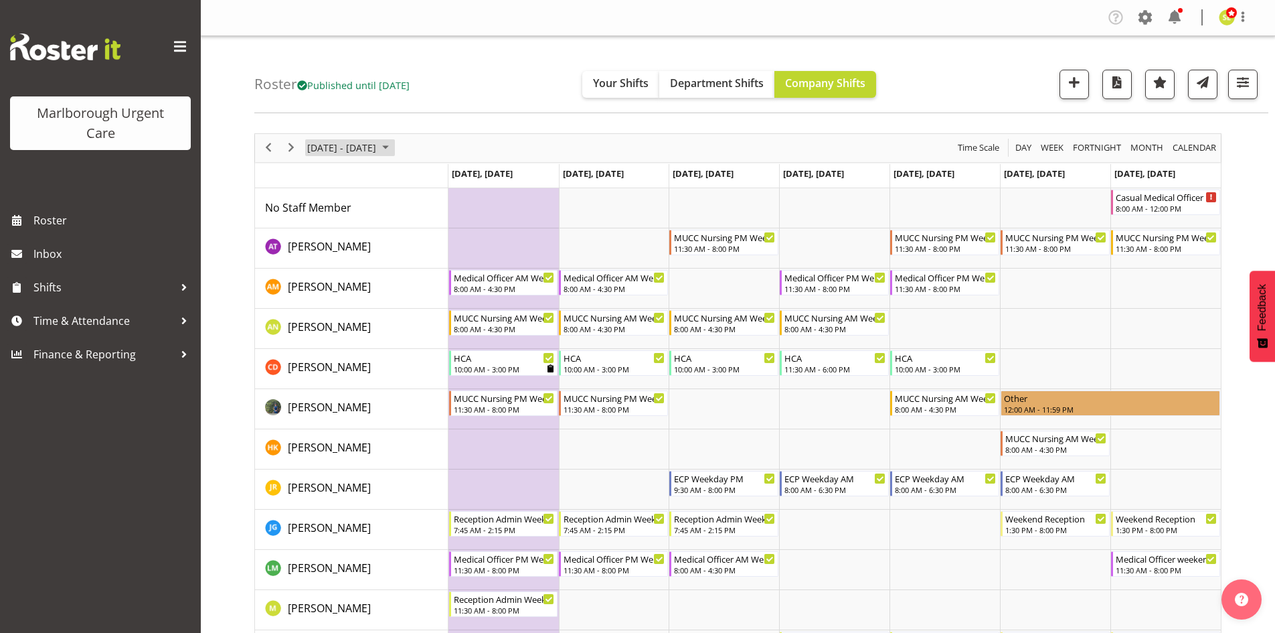
click at [349, 151] on span "[DATE] - [DATE]" at bounding box center [342, 147] width 72 height 17
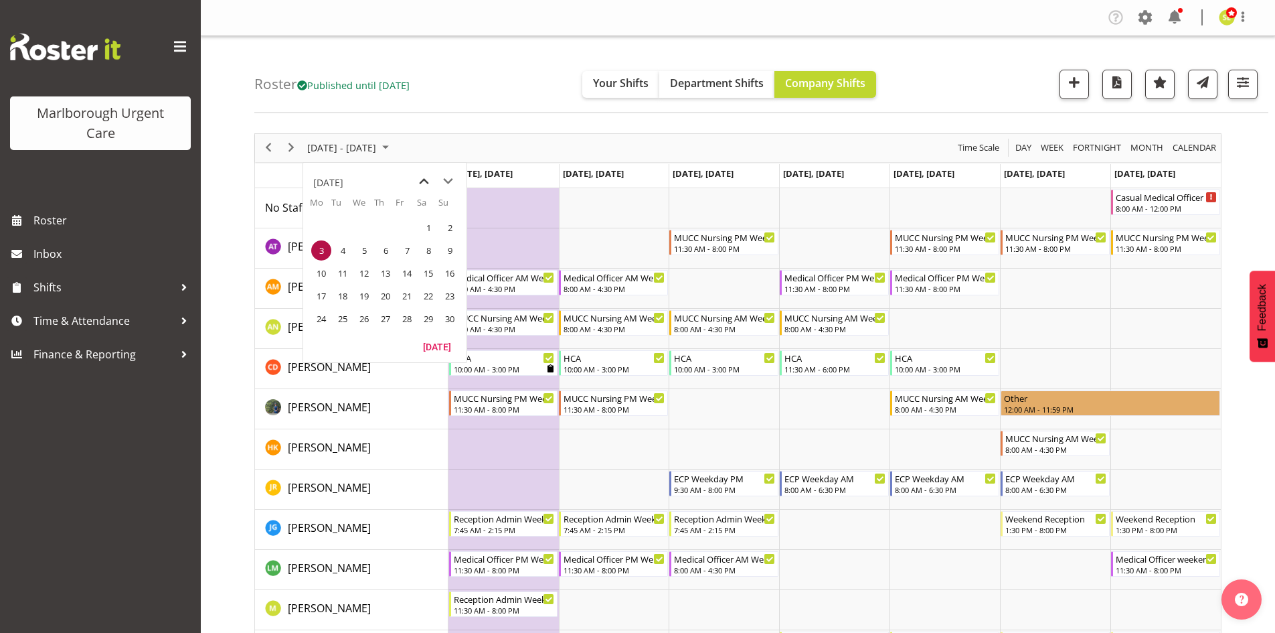
click at [420, 184] on span "previous month" at bounding box center [423, 181] width 23 height 24
click at [428, 347] on button "[DATE]" at bounding box center [437, 346] width 46 height 19
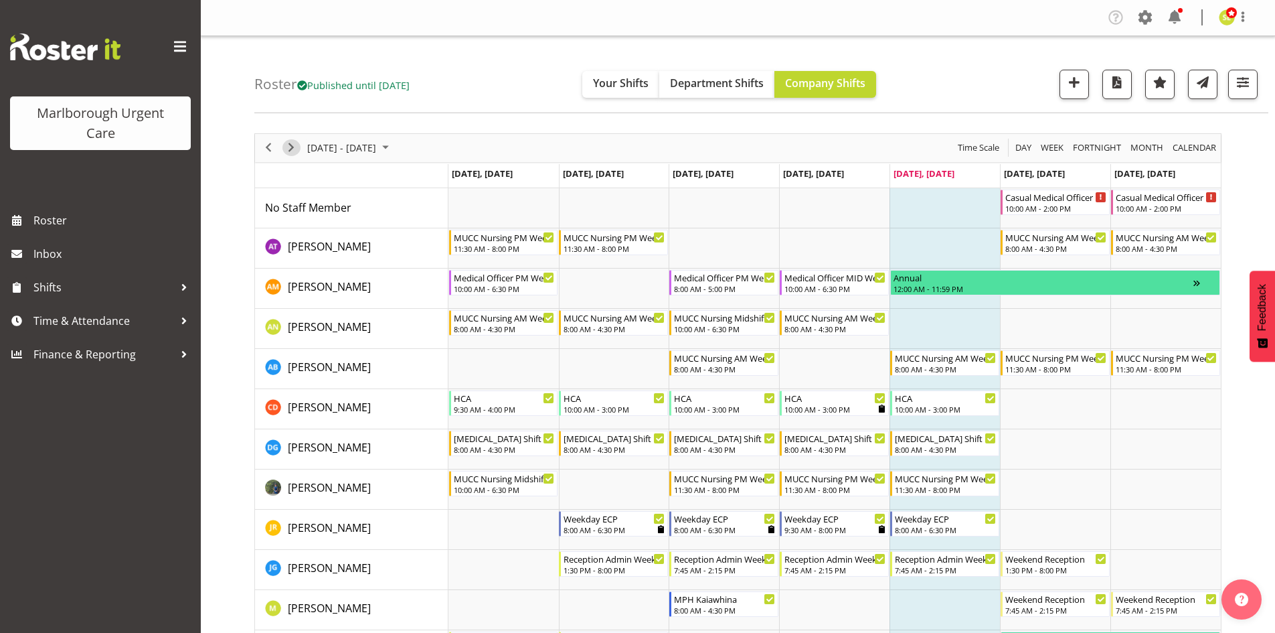
click at [287, 151] on span "Next" at bounding box center [291, 147] width 16 height 17
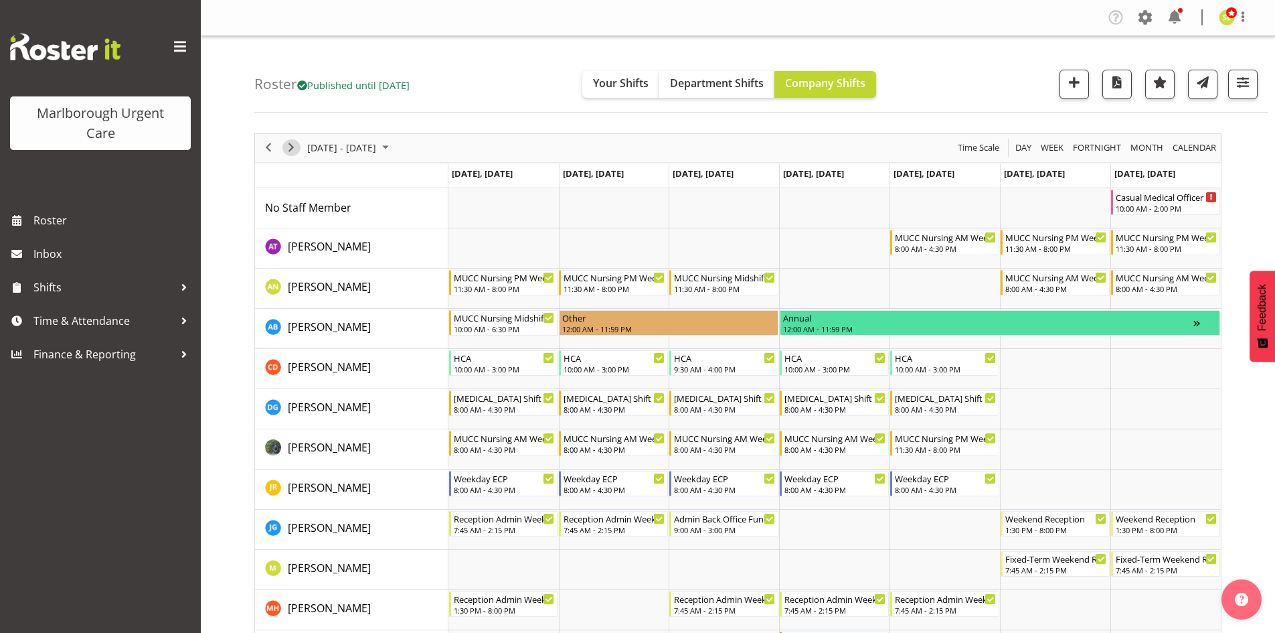
click at [289, 150] on span "Next" at bounding box center [291, 147] width 16 height 17
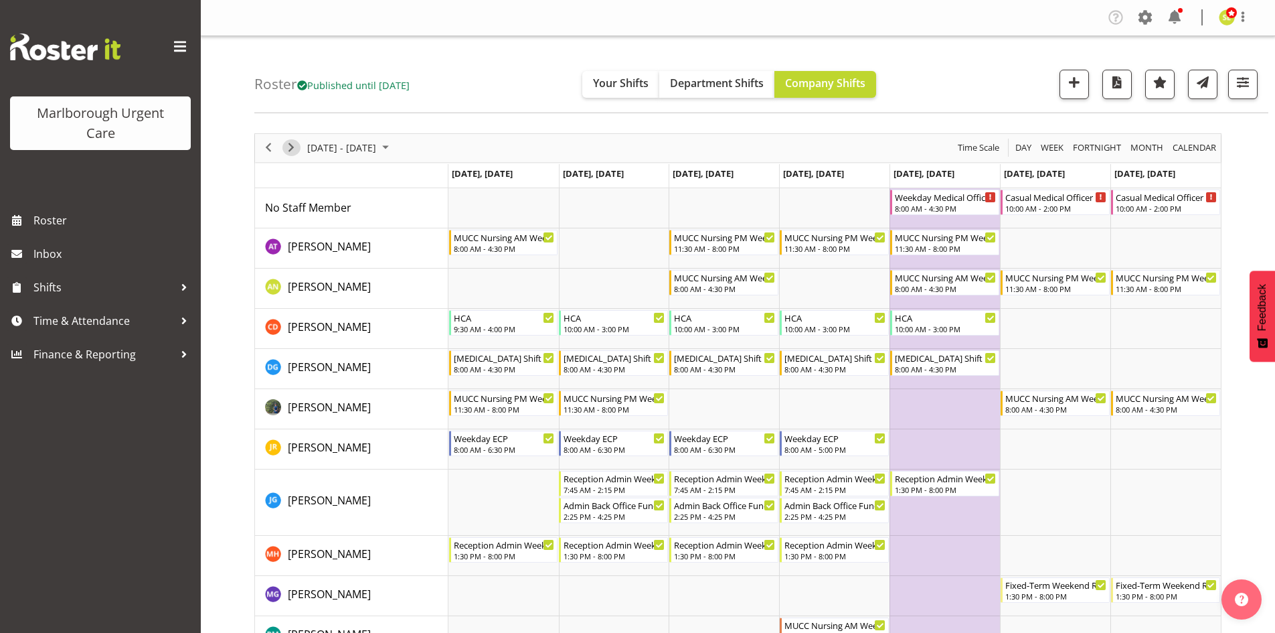
click at [289, 150] on span "Next" at bounding box center [291, 147] width 16 height 17
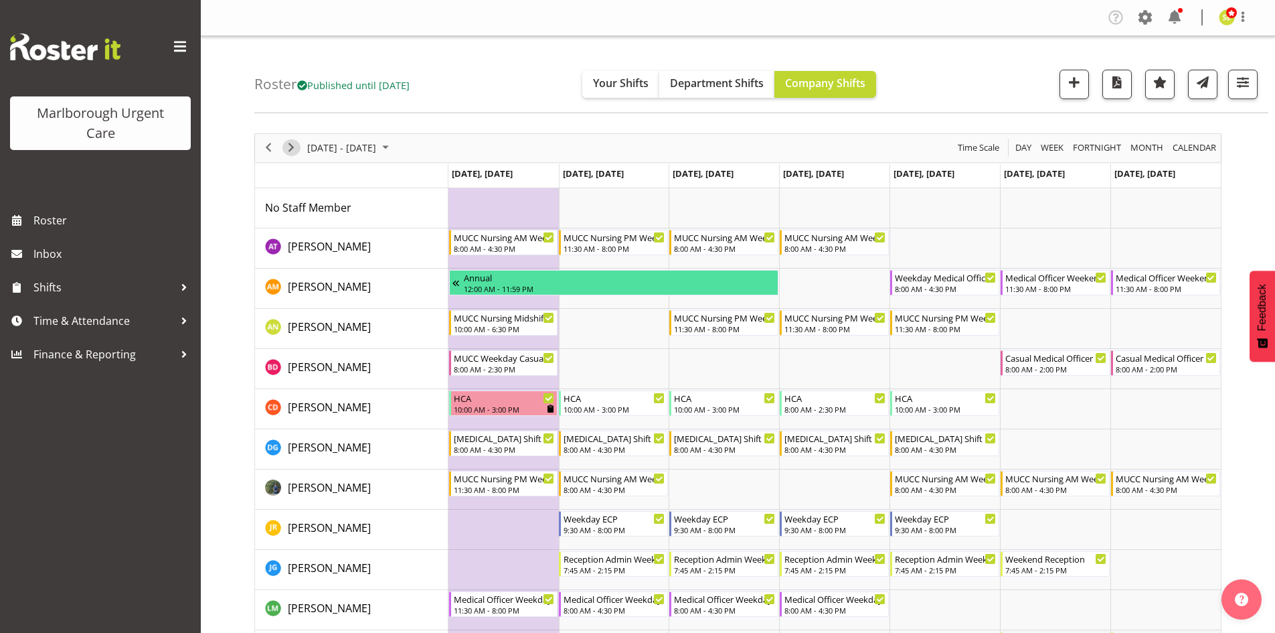
click at [289, 150] on span "Next" at bounding box center [291, 147] width 16 height 17
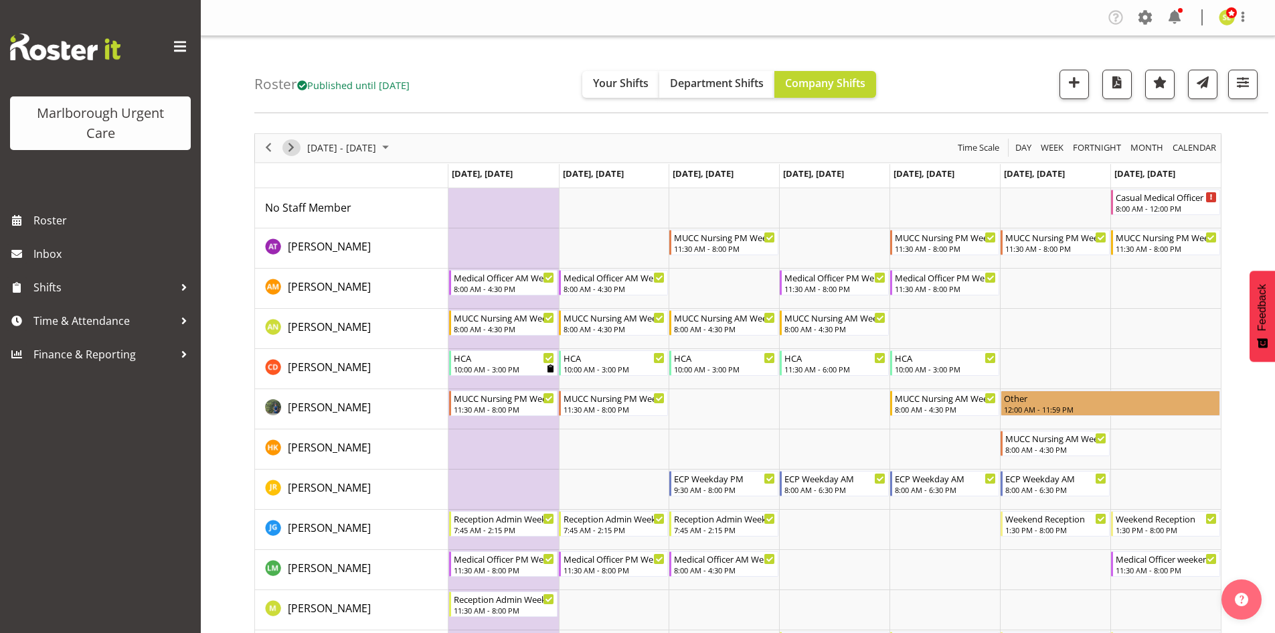
click at [289, 150] on span "Next" at bounding box center [291, 147] width 16 height 17
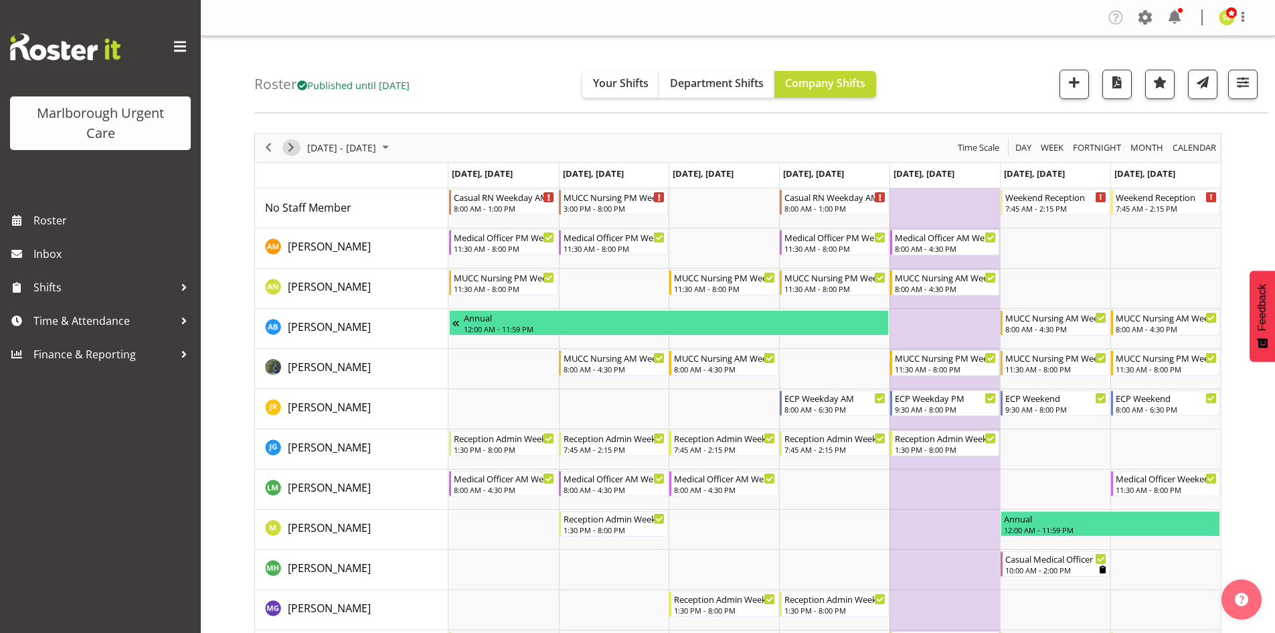
click at [289, 150] on span "Next" at bounding box center [291, 147] width 16 height 17
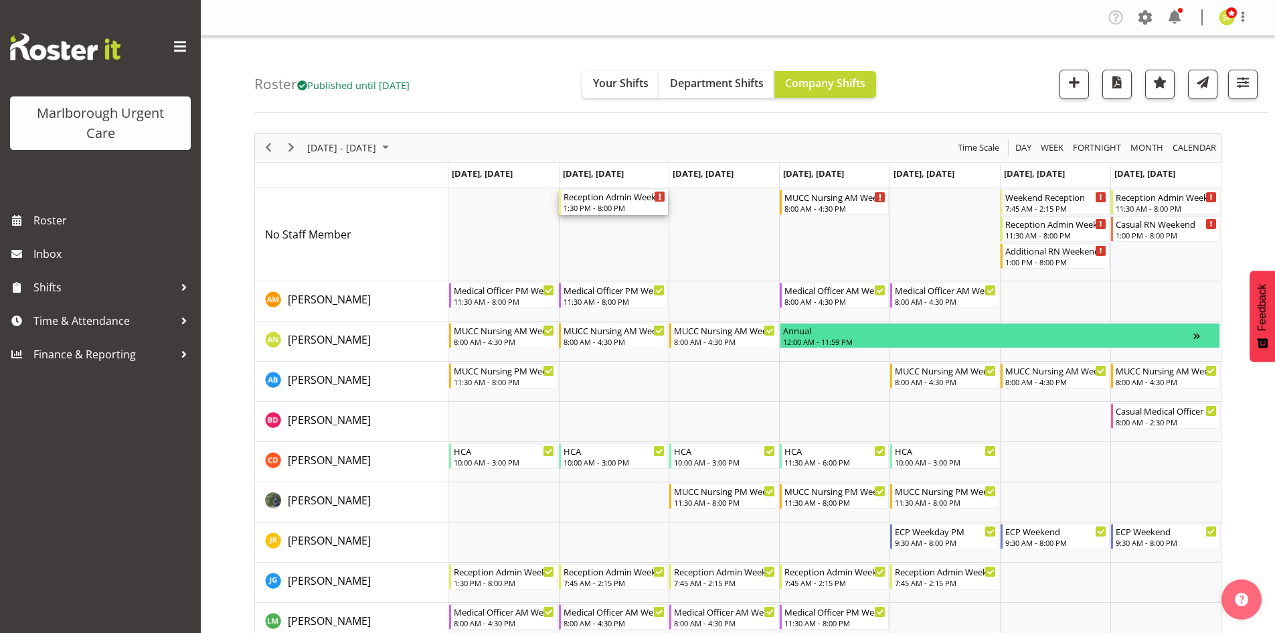
click at [632, 209] on div "1:30 PM - 8:00 PM" at bounding box center [615, 207] width 102 height 11
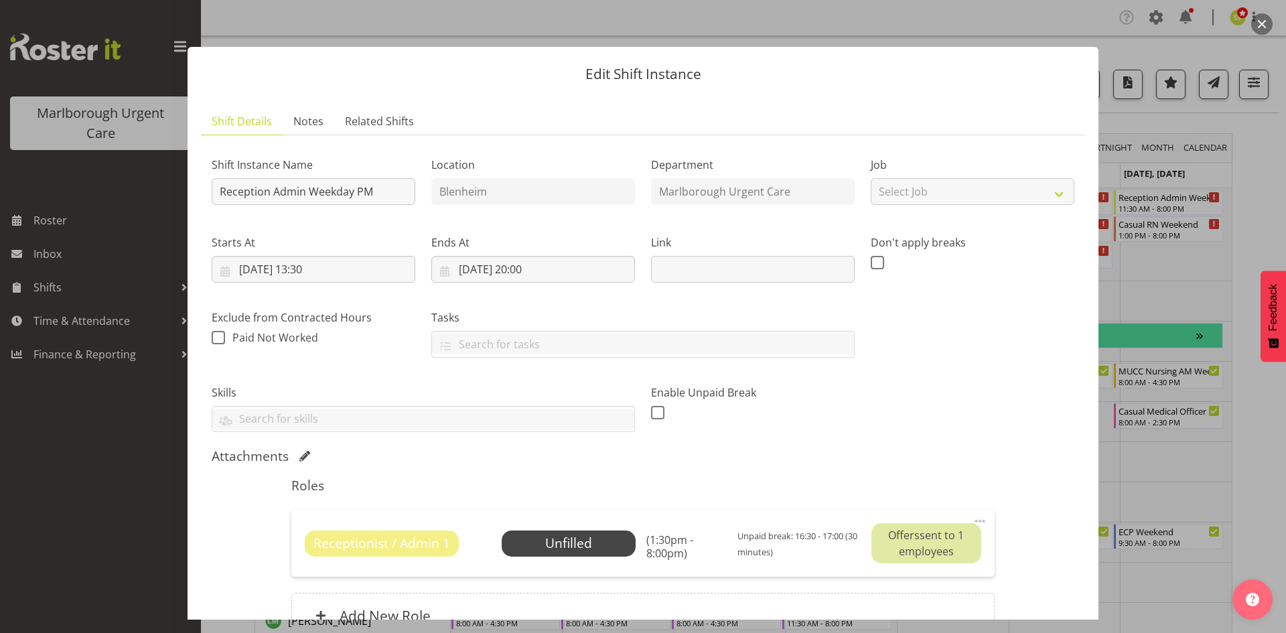
click at [1253, 20] on button "button" at bounding box center [1261, 23] width 21 height 21
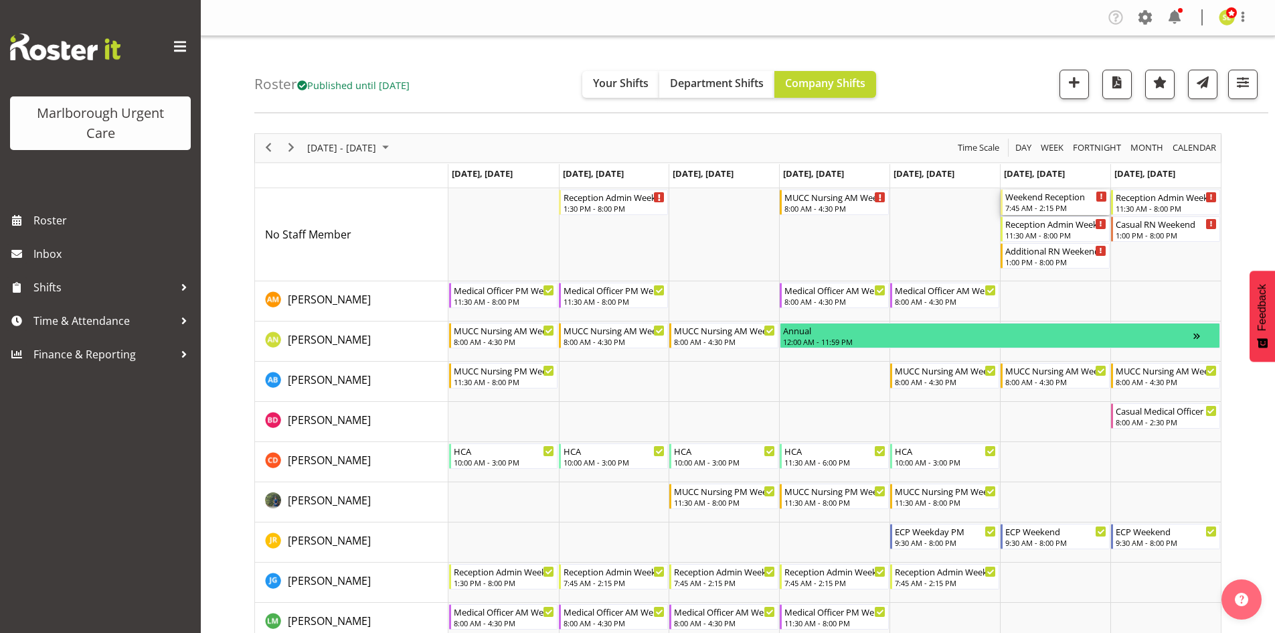
click at [1035, 207] on div "7:45 AM - 2:15 PM" at bounding box center [1057, 207] width 102 height 11
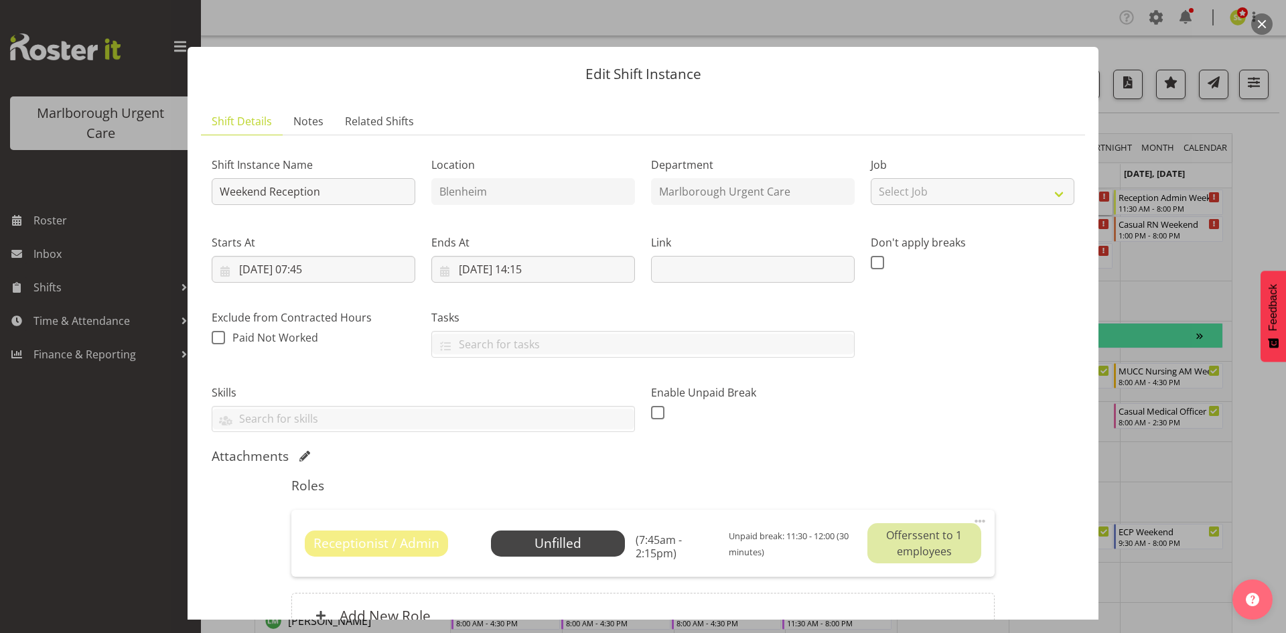
click at [1258, 25] on button "button" at bounding box center [1261, 23] width 21 height 21
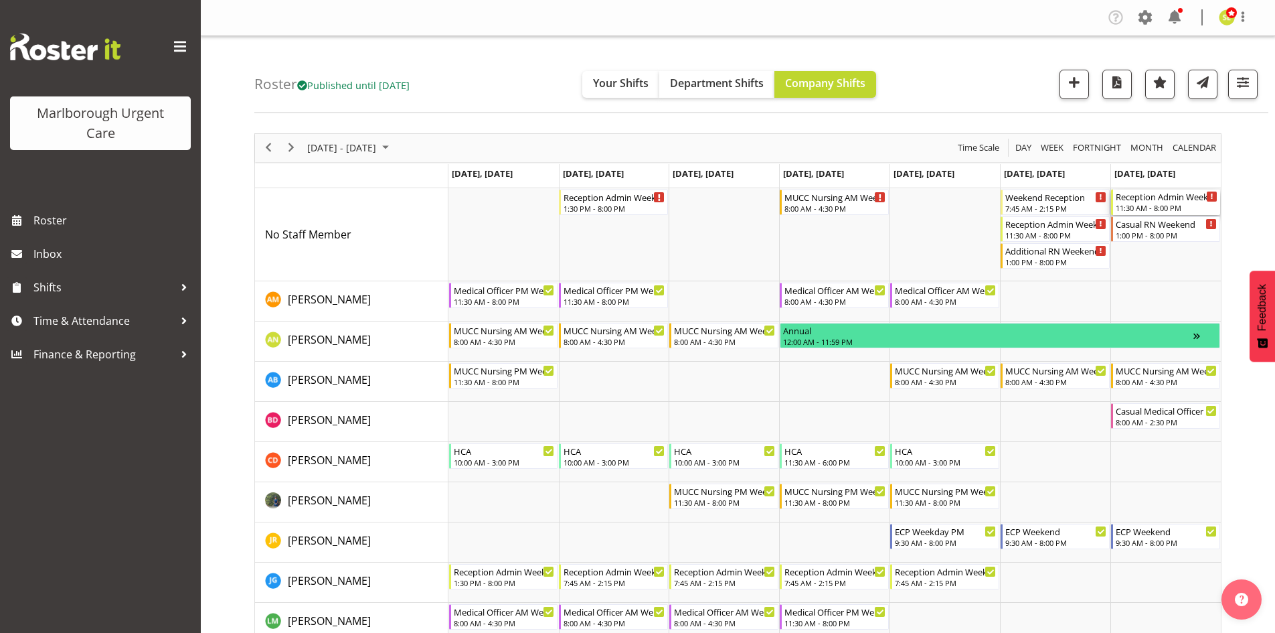
click at [1150, 207] on div "11:30 AM - 8:00 PM" at bounding box center [1167, 207] width 102 height 11
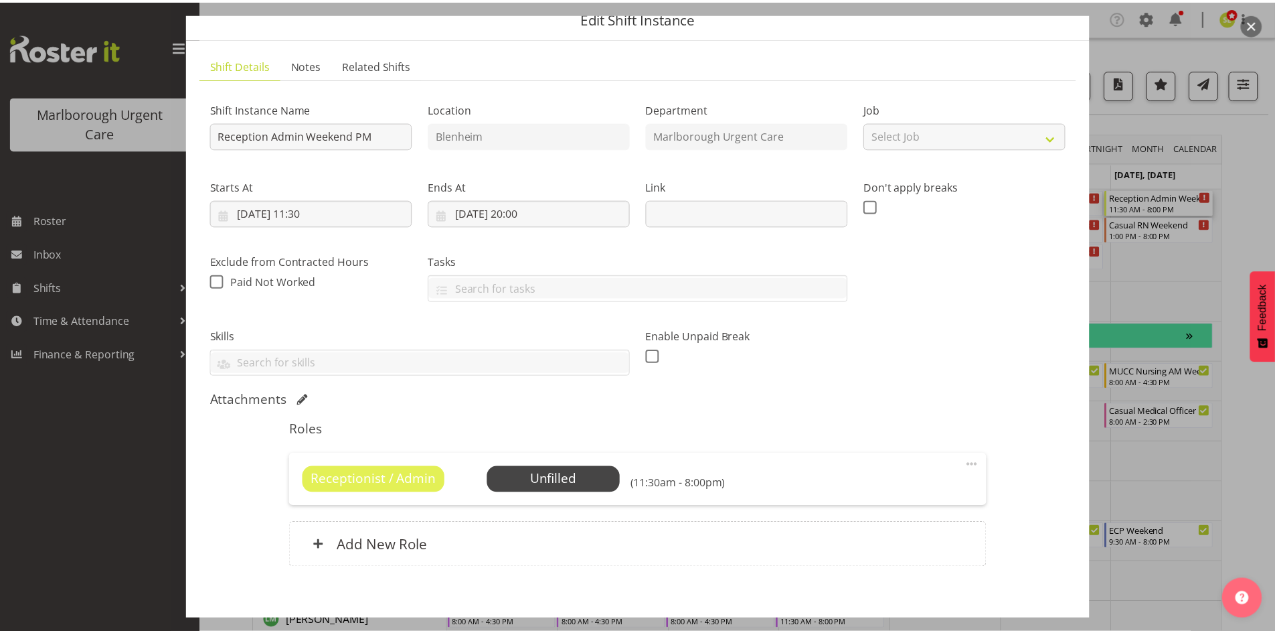
scroll to position [124, 0]
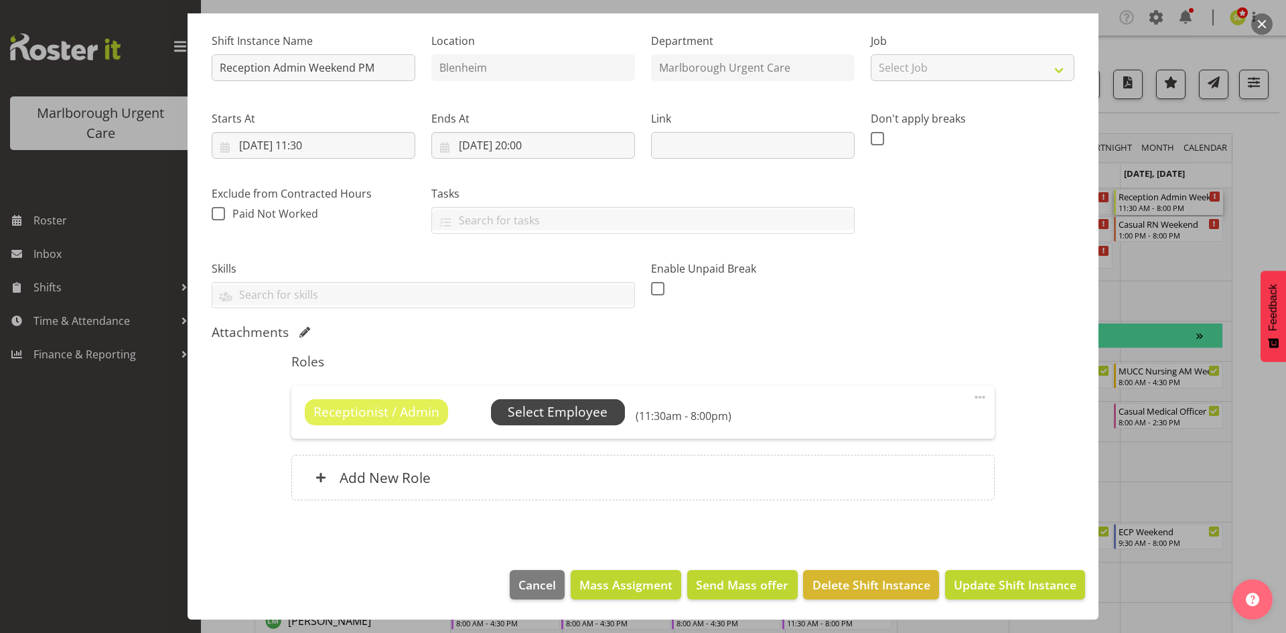
click at [562, 406] on span "Select Employee" at bounding box center [558, 411] width 100 height 19
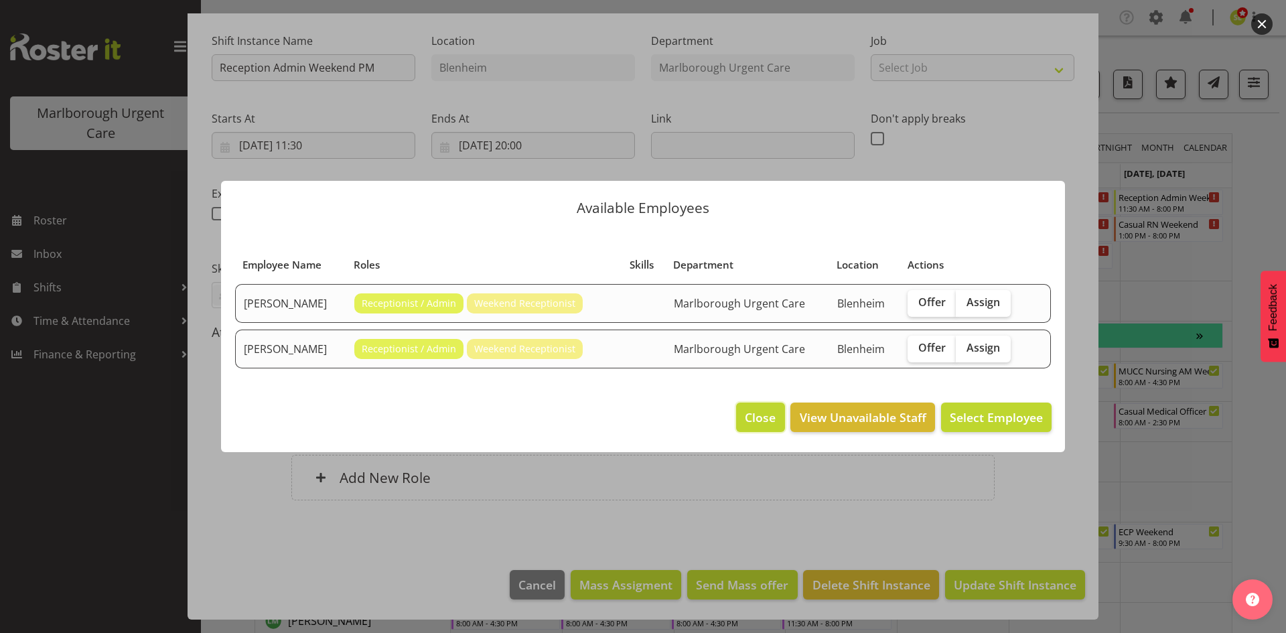
click at [759, 420] on span "Close" at bounding box center [760, 416] width 31 height 17
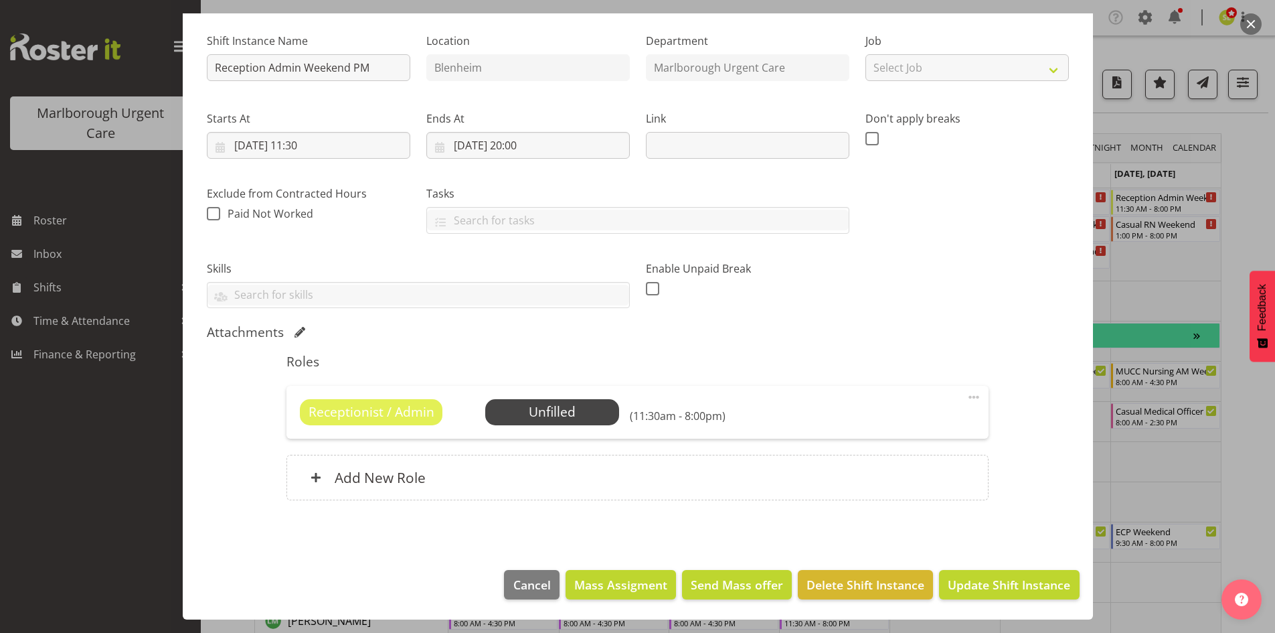
click at [1258, 28] on button "button" at bounding box center [1251, 23] width 21 height 21
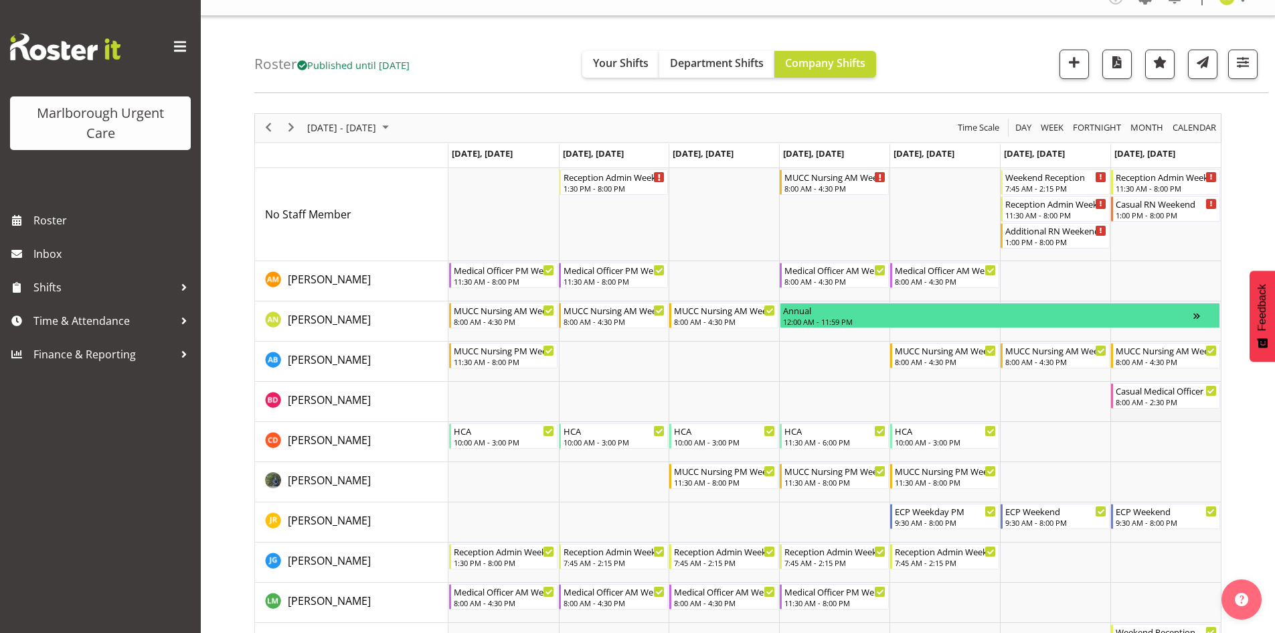
scroll to position [0, 0]
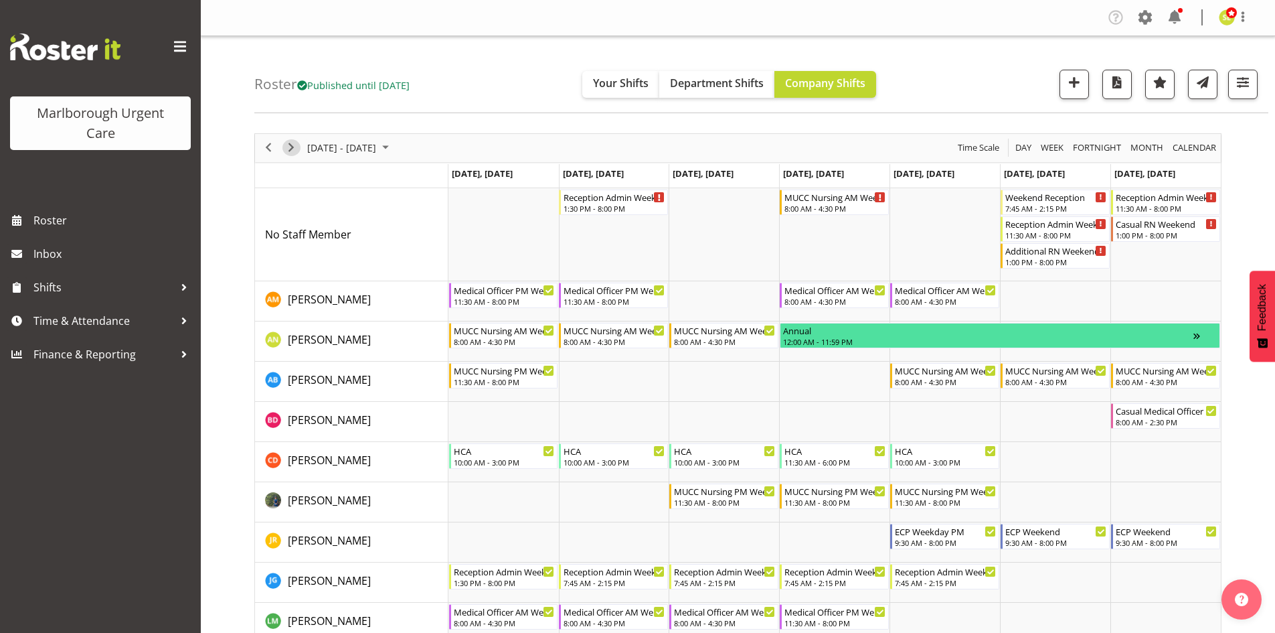
click at [290, 152] on span "Next" at bounding box center [291, 147] width 16 height 17
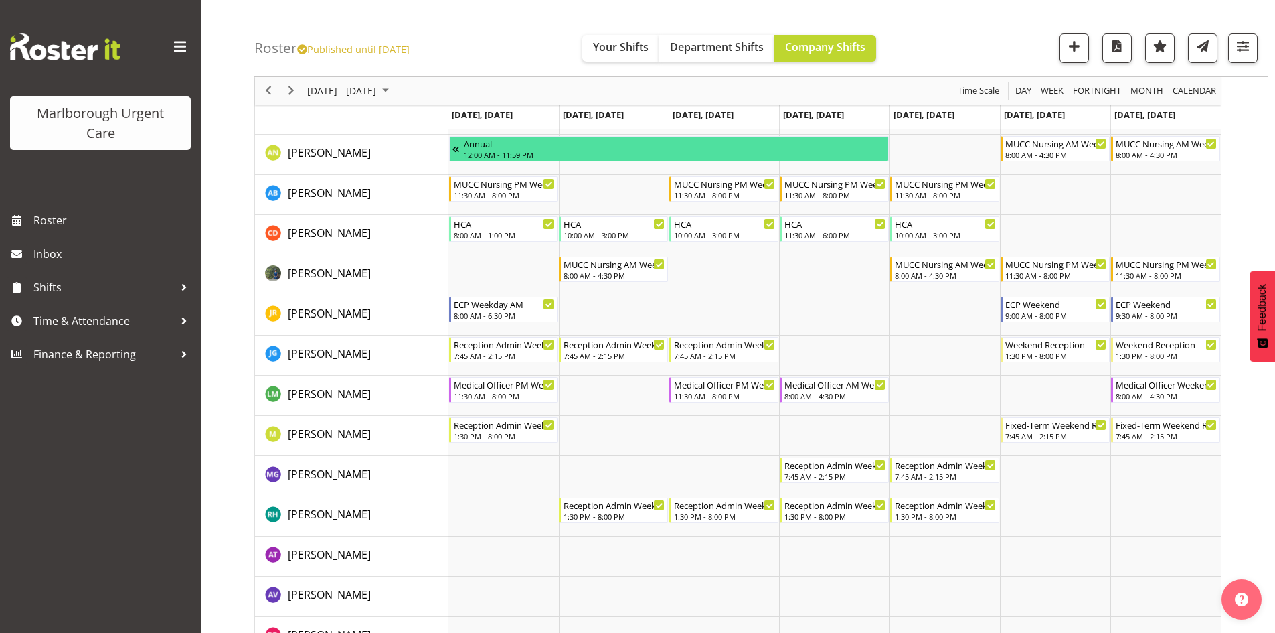
scroll to position [201, 0]
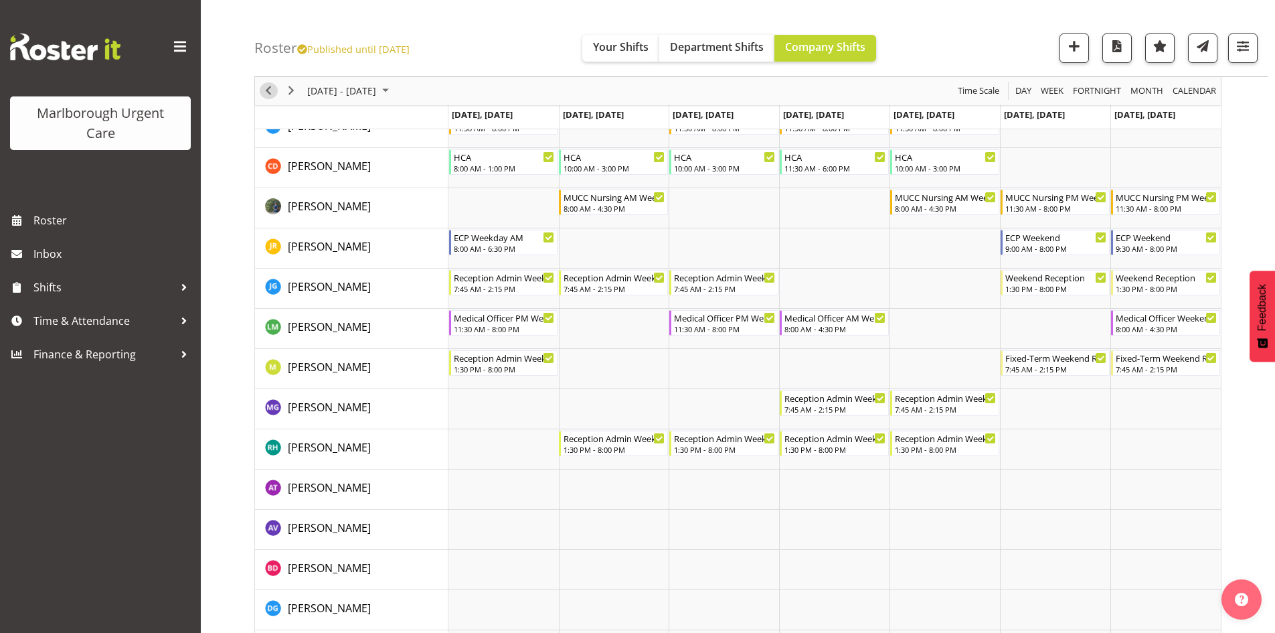
click at [270, 97] on span "Previous" at bounding box center [268, 91] width 16 height 17
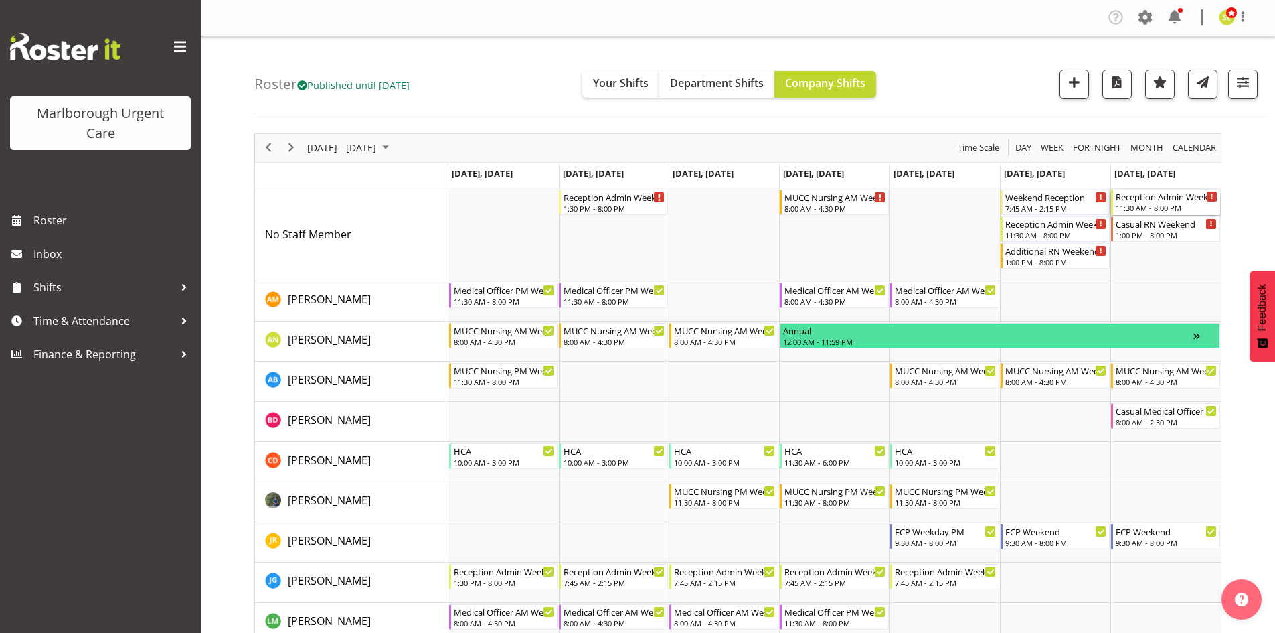
click at [1158, 204] on div "11:30 AM - 8:00 PM" at bounding box center [1167, 207] width 102 height 11
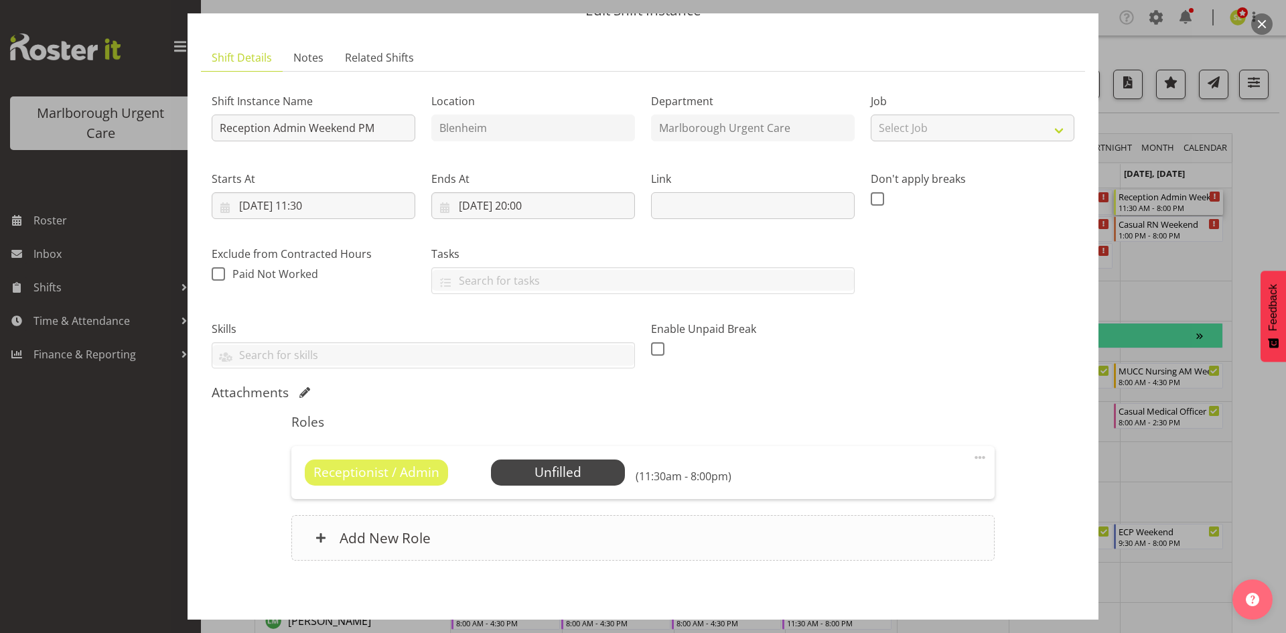
scroll to position [124, 0]
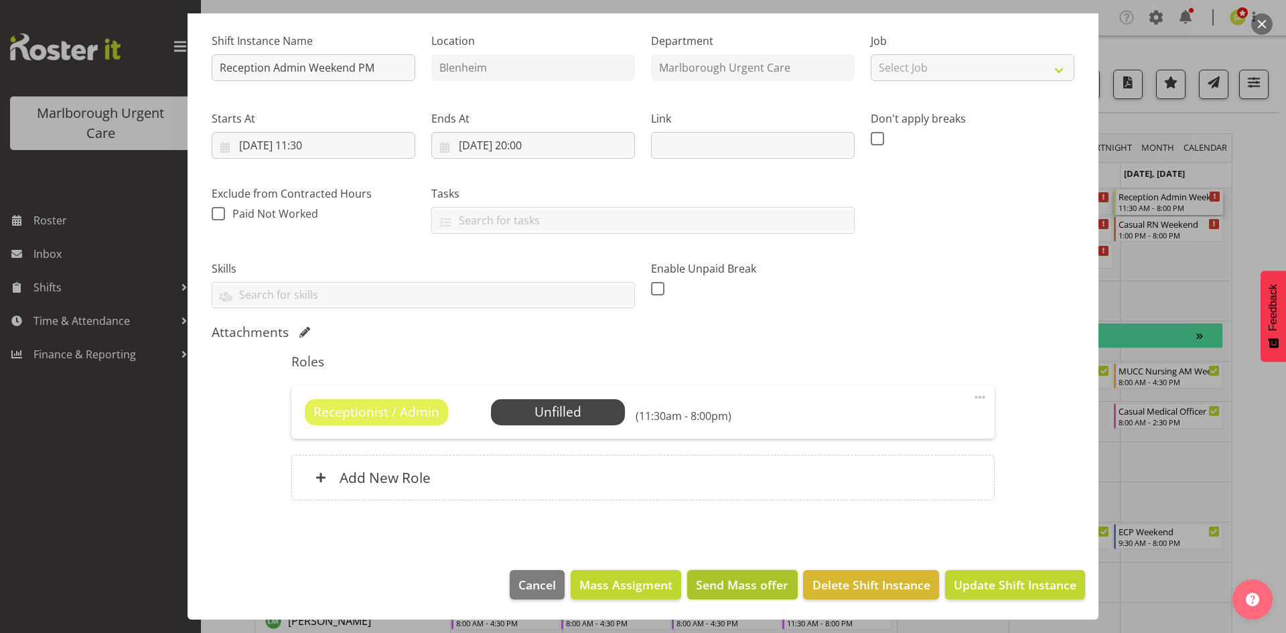
click at [728, 586] on span "Send Mass offer" at bounding box center [742, 584] width 92 height 17
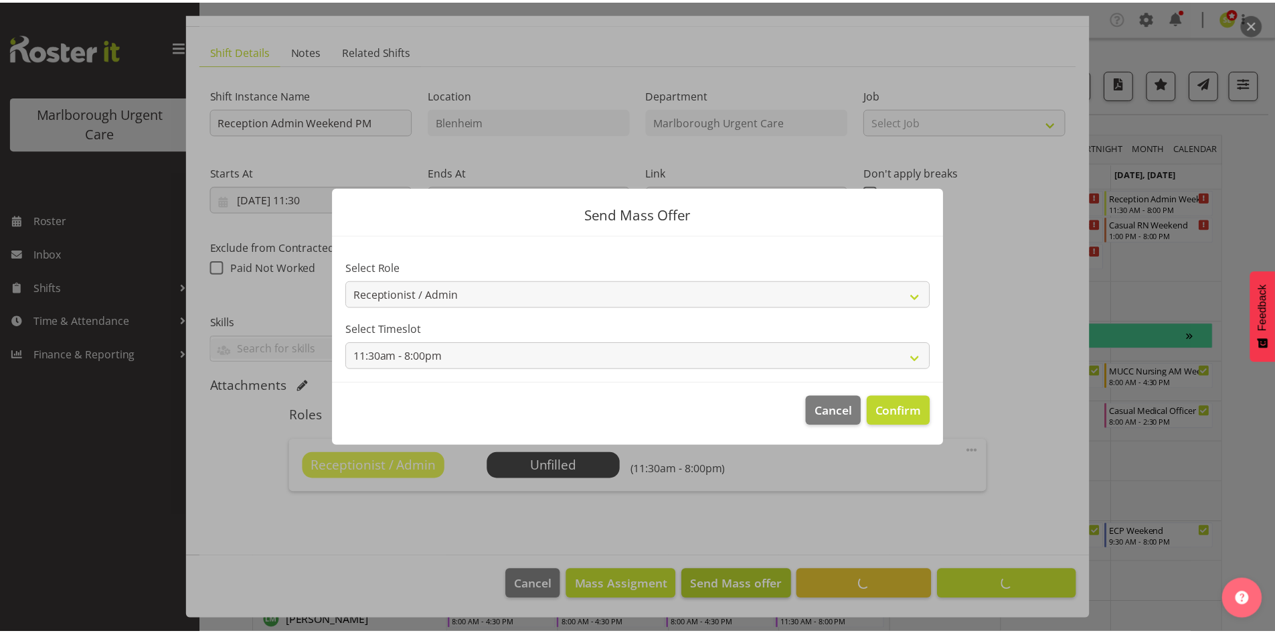
scroll to position [70, 0]
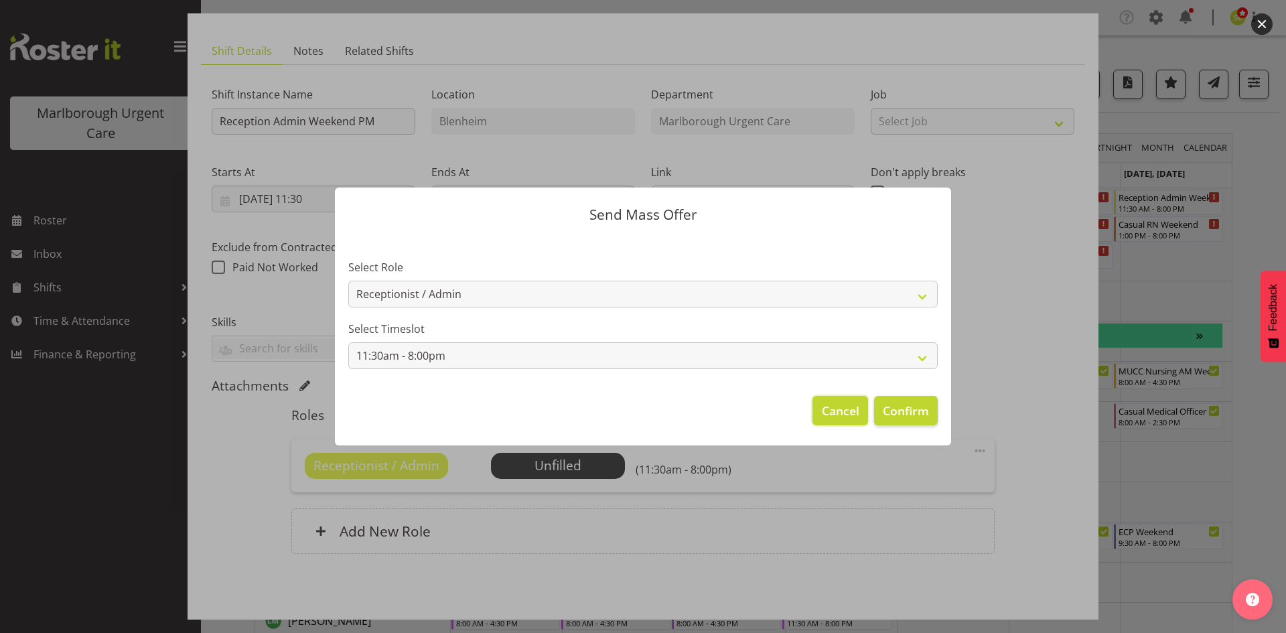
click at [839, 416] on span "Cancel" at bounding box center [840, 410] width 37 height 17
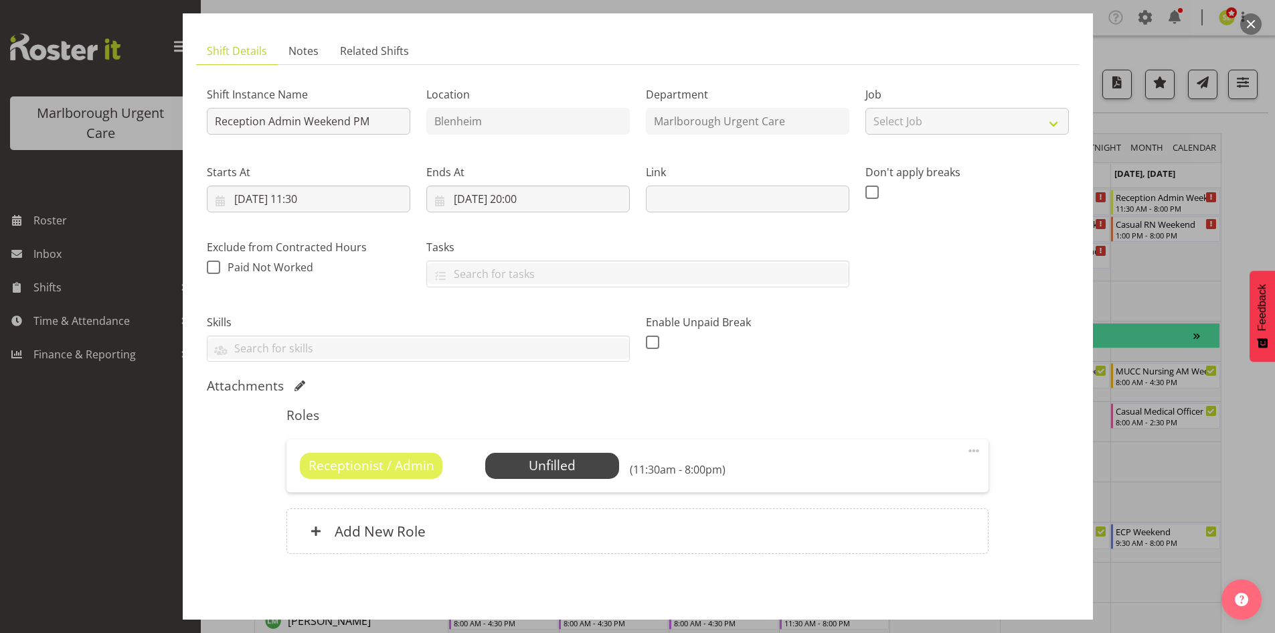
click at [951, 447] on div "Receptionist / Admin Unfilled Select Employee (11:30am - 8:00pm) Edit Cover Rol…" at bounding box center [638, 465] width 702 height 52
click at [544, 475] on span "Select Employee" at bounding box center [552, 465] width 134 height 25
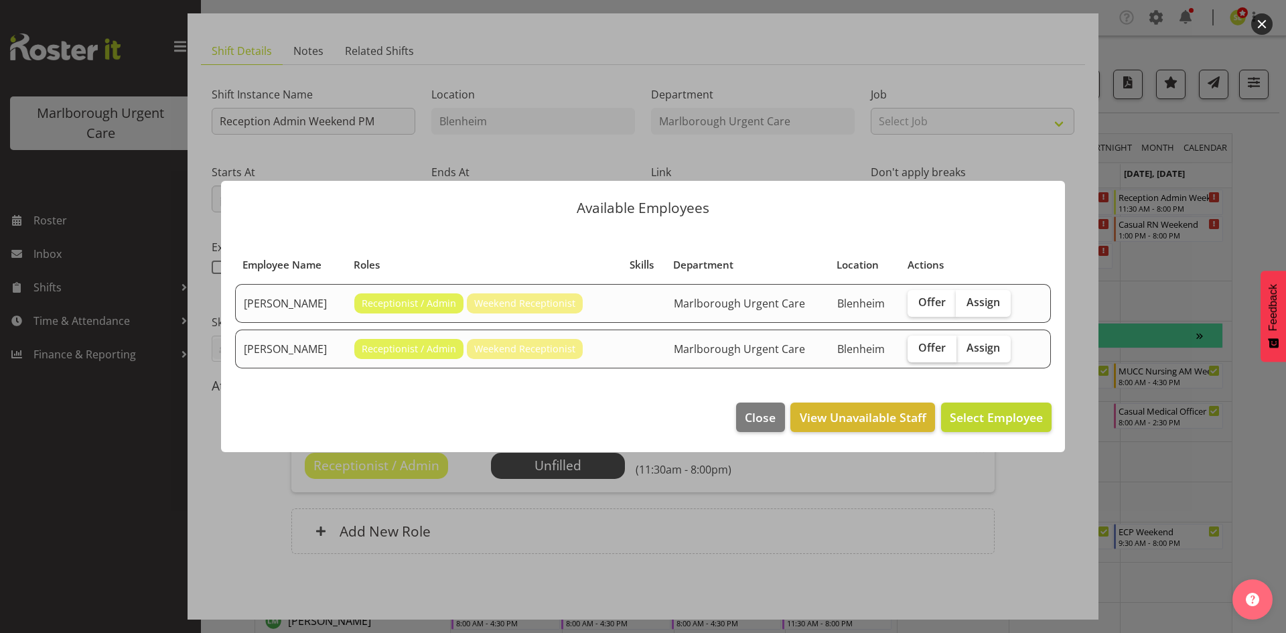
click at [925, 352] on span "Offer" at bounding box center [931, 347] width 27 height 13
click at [916, 352] on input "Offer" at bounding box center [911, 347] width 9 height 9
checkbox input "true"
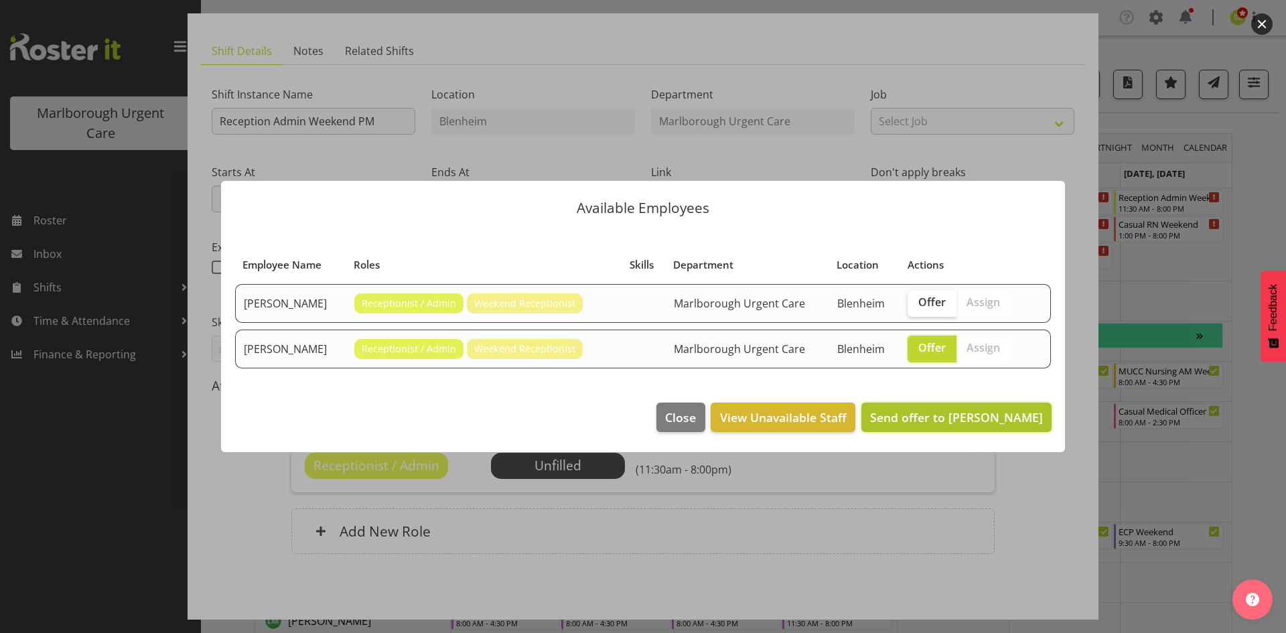
click at [920, 422] on span "Send offer to [PERSON_NAME]" at bounding box center [956, 417] width 173 height 16
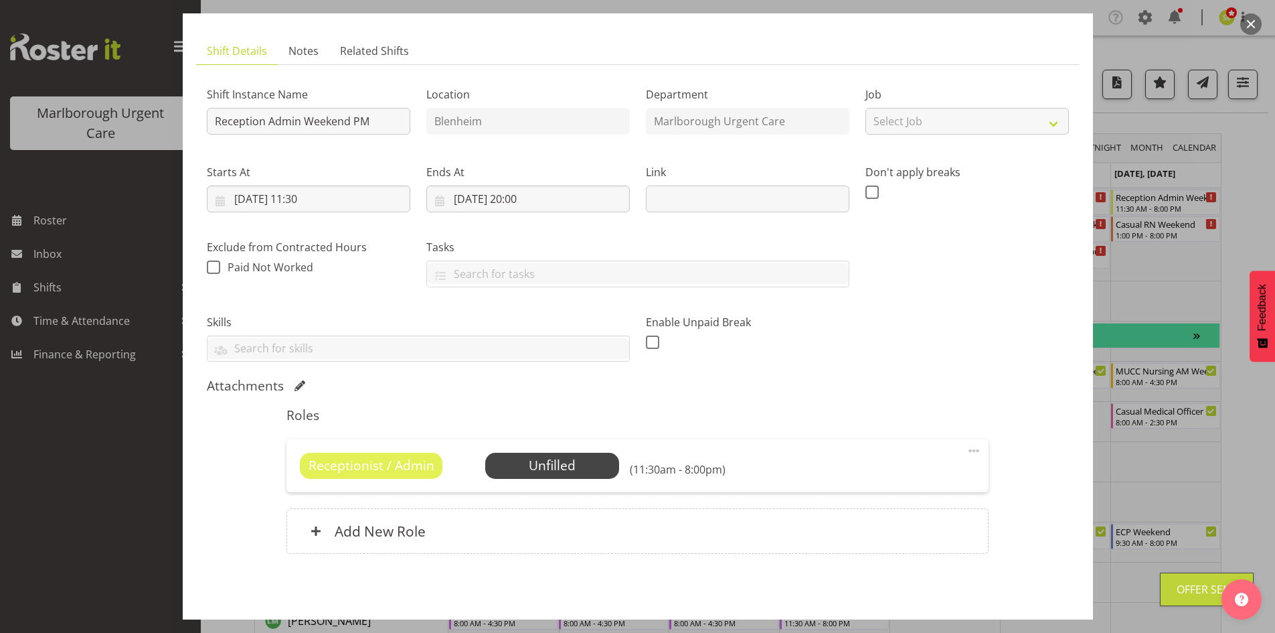
click at [1250, 26] on button "button" at bounding box center [1251, 23] width 21 height 21
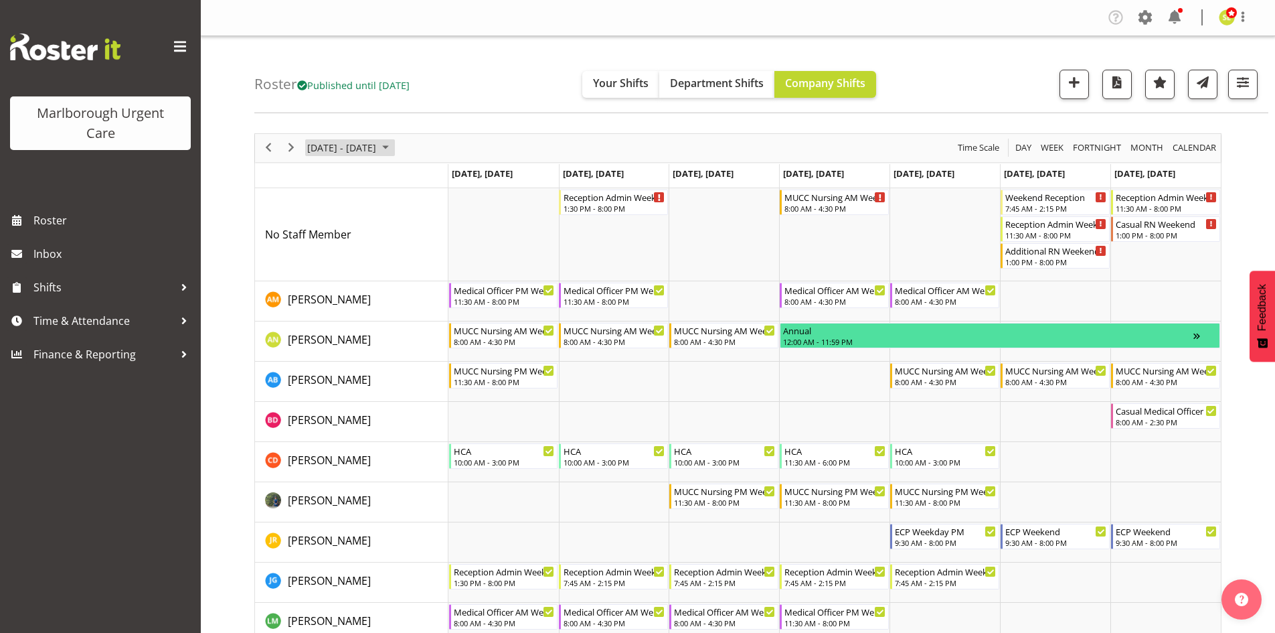
click at [329, 151] on span "[DATE] - [DATE]" at bounding box center [342, 147] width 72 height 17
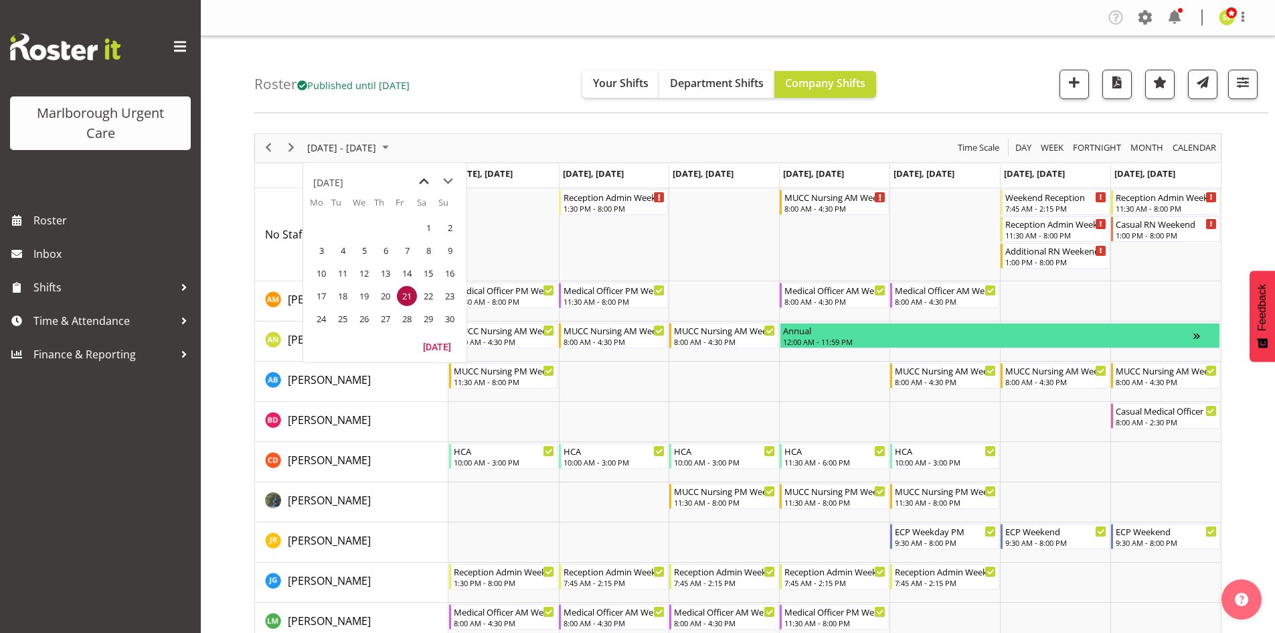
click at [420, 183] on span "previous month" at bounding box center [423, 181] width 23 height 24
click at [401, 252] on span "10" at bounding box center [407, 250] width 20 height 20
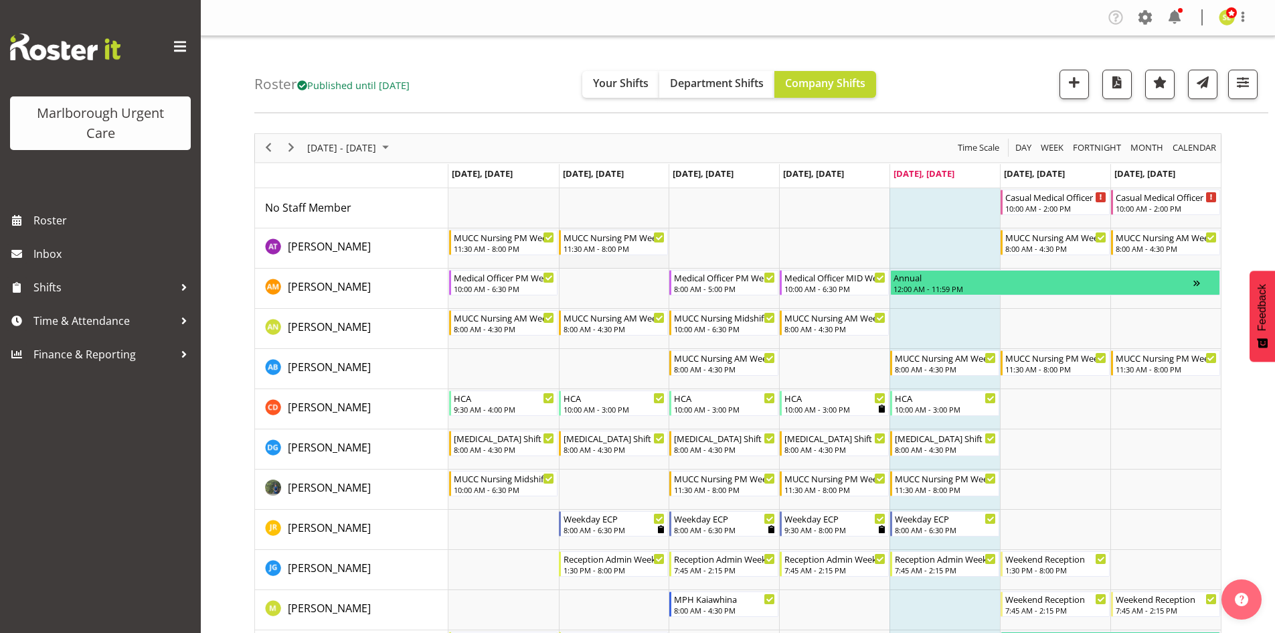
scroll to position [67, 0]
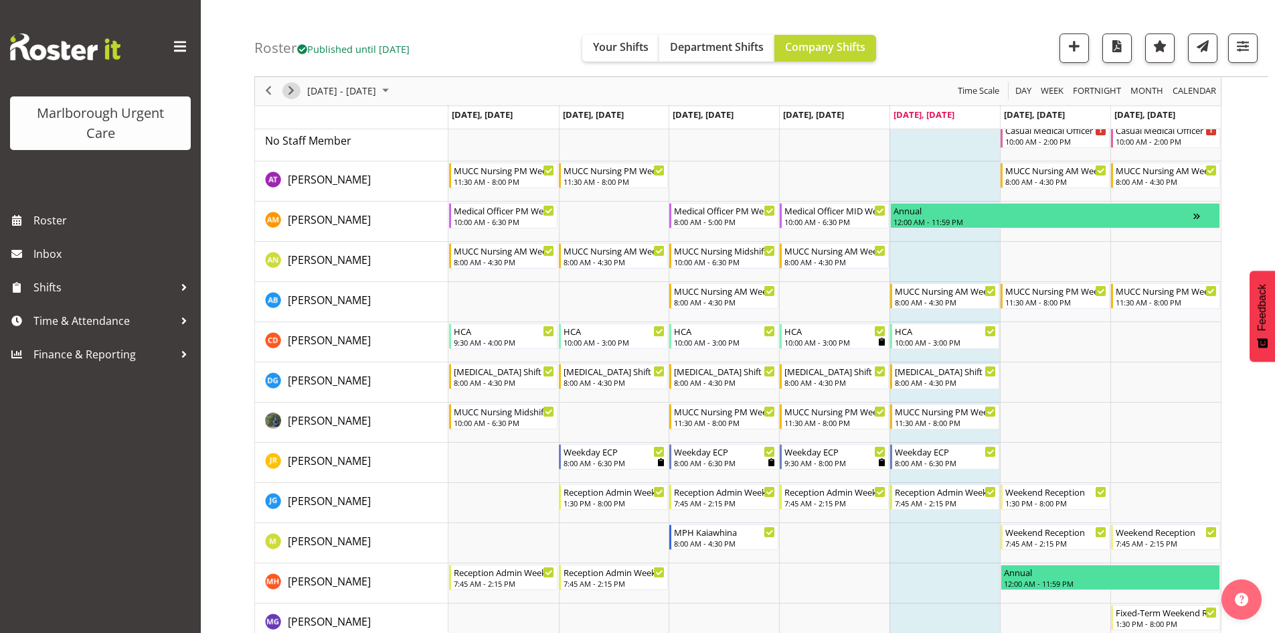
click at [293, 98] on span "Next" at bounding box center [291, 91] width 16 height 17
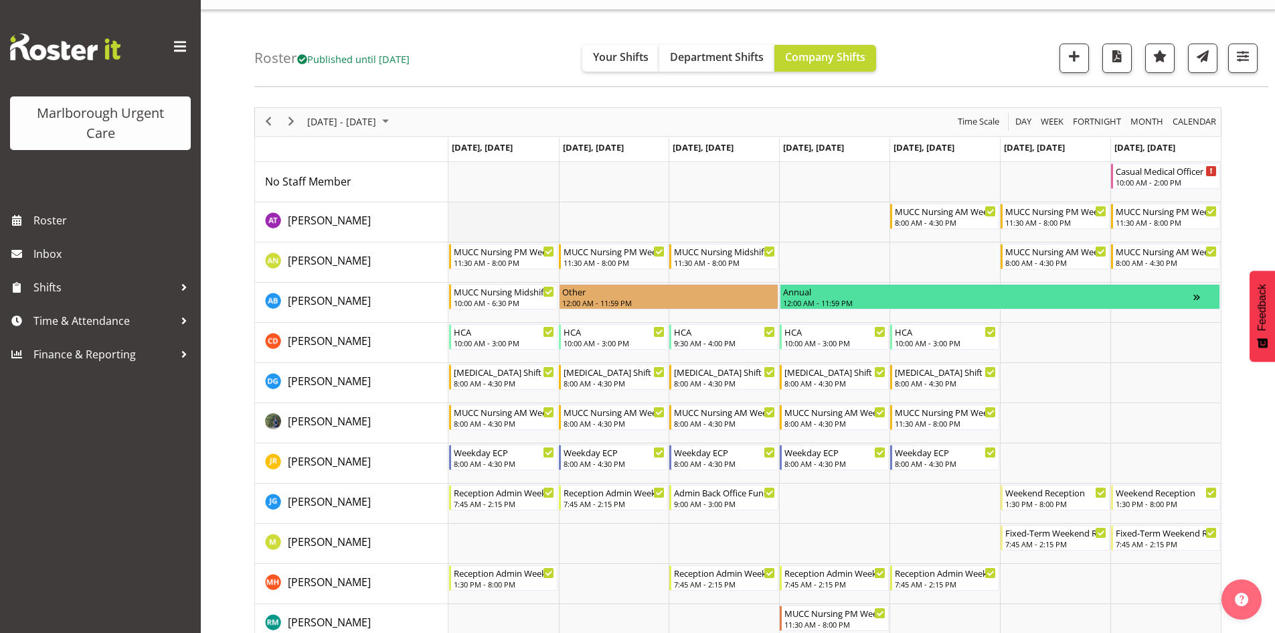
scroll to position [67, 0]
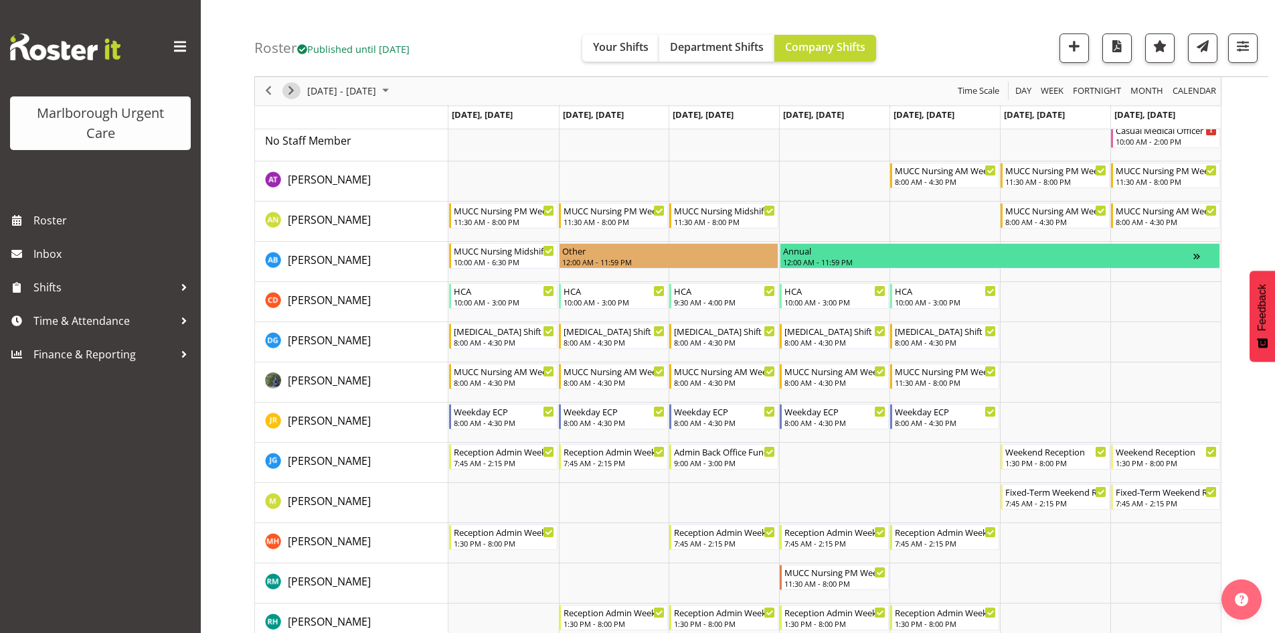
click at [291, 98] on span "Next" at bounding box center [291, 91] width 16 height 17
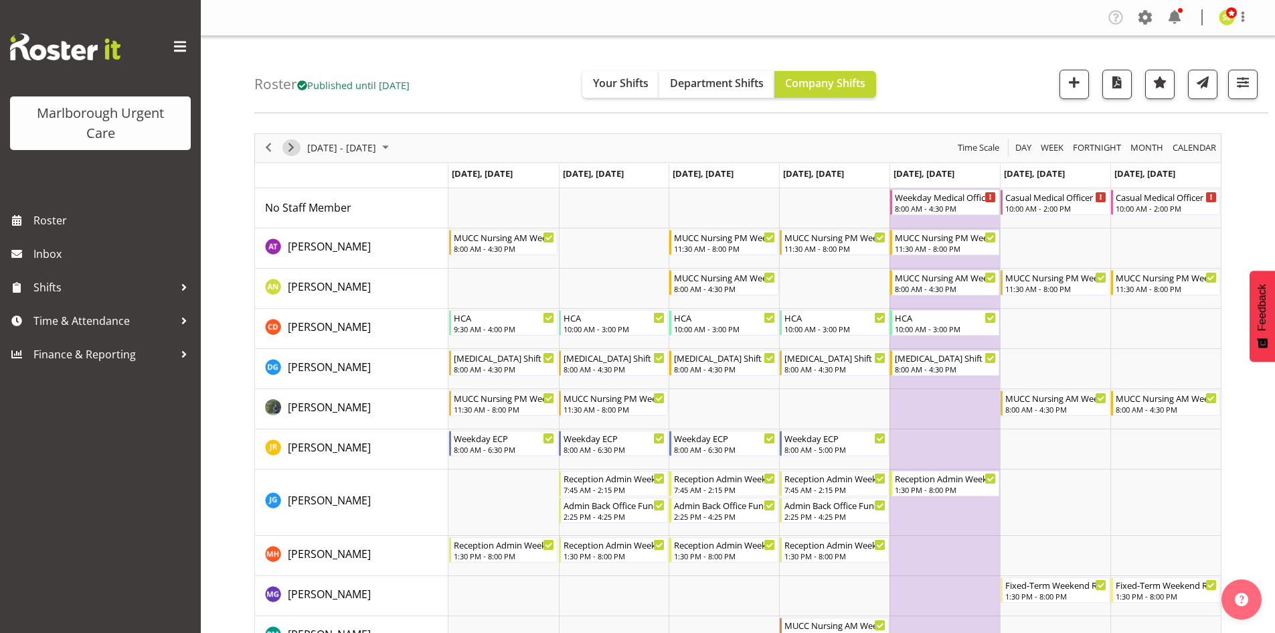
click at [295, 147] on span "Next" at bounding box center [291, 147] width 16 height 17
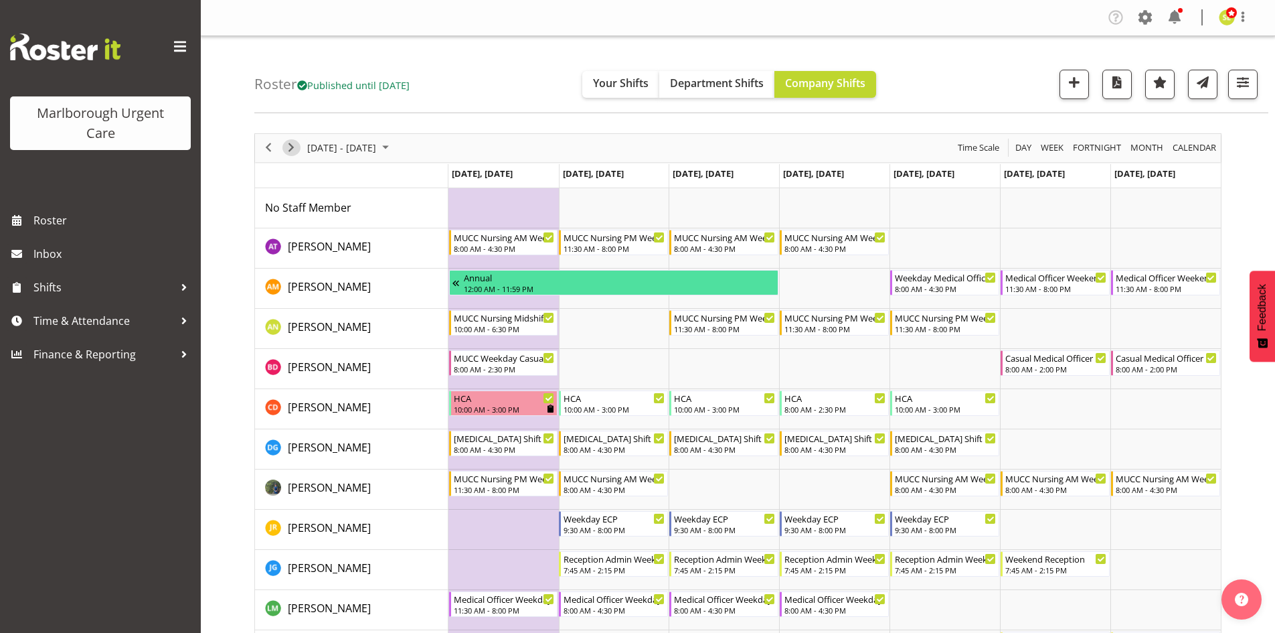
click at [295, 147] on span "Next" at bounding box center [291, 147] width 16 height 17
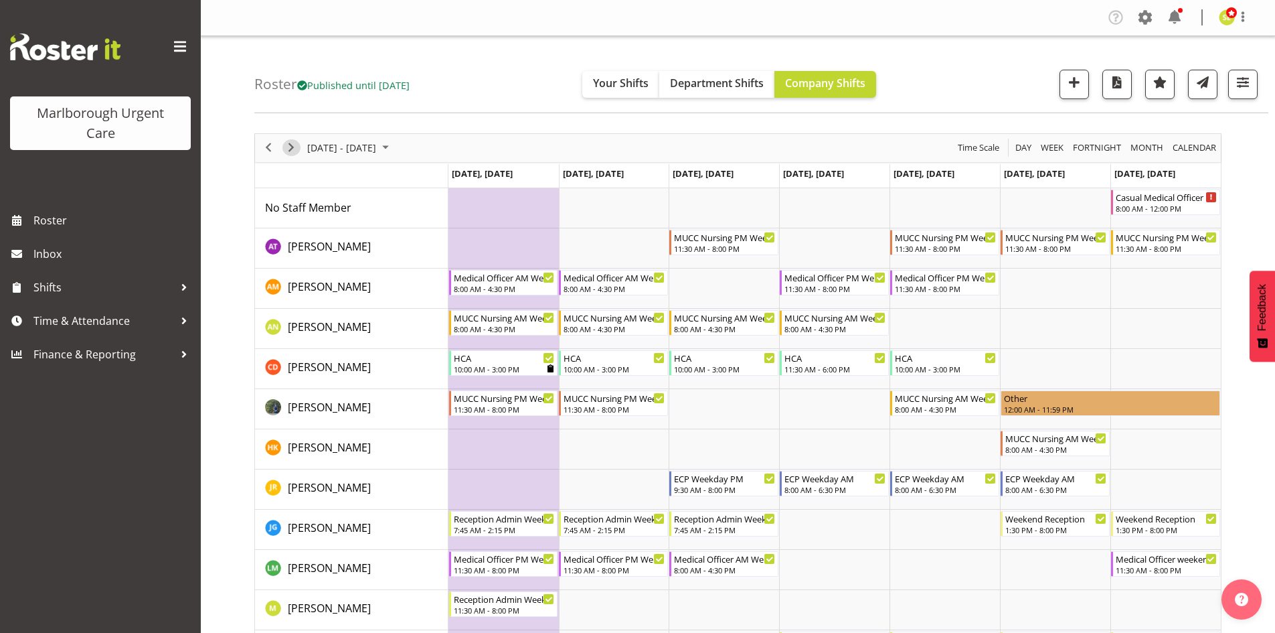
click at [287, 146] on span "Next" at bounding box center [291, 147] width 16 height 17
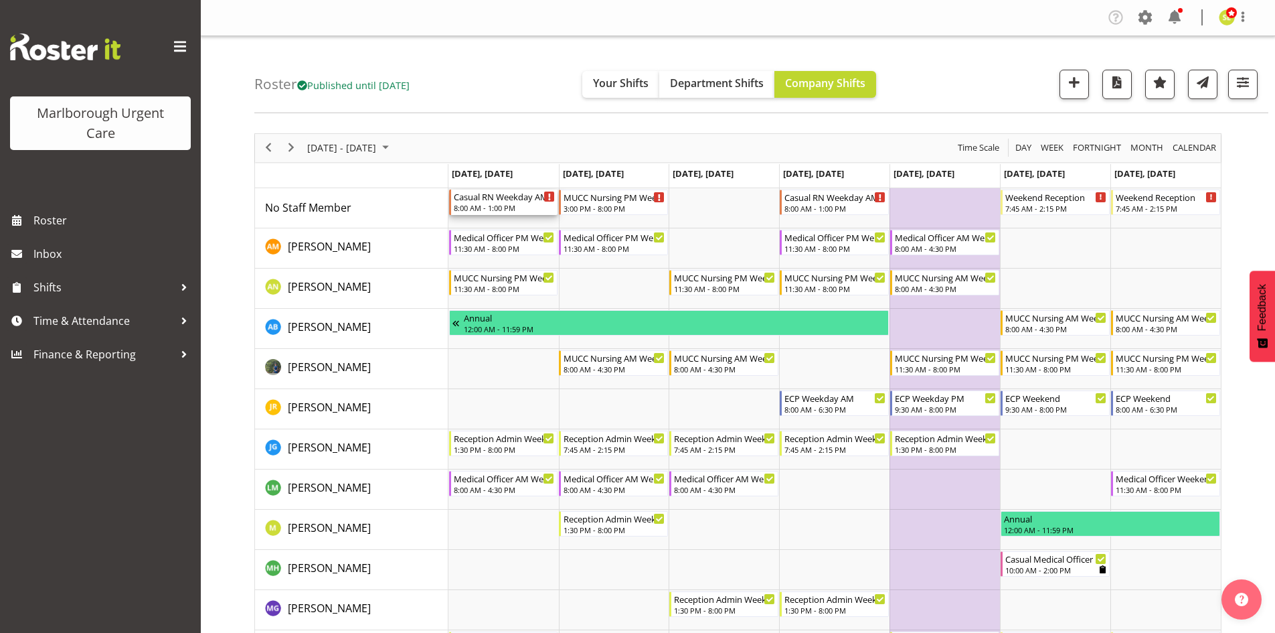
click at [495, 206] on div "8:00 AM - 1:00 PM" at bounding box center [505, 207] width 102 height 11
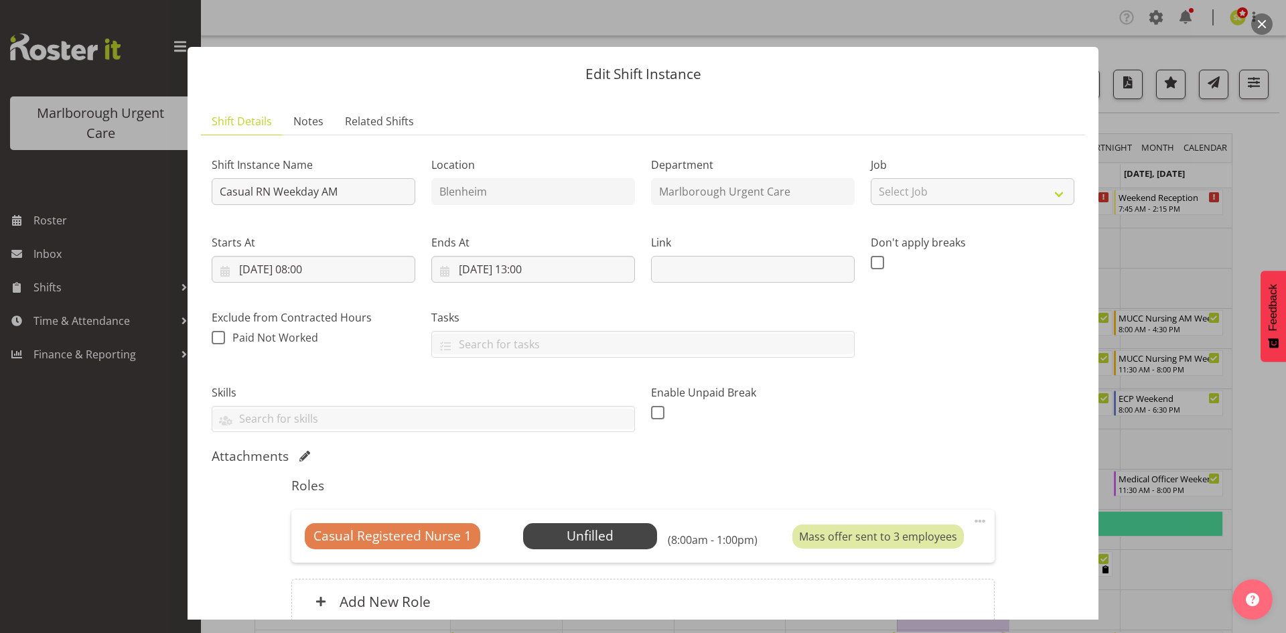
drag, startPoint x: 1262, startPoint y: 27, endPoint x: 1251, endPoint y: 33, distance: 12.3
click at [1262, 27] on button "button" at bounding box center [1261, 23] width 21 height 21
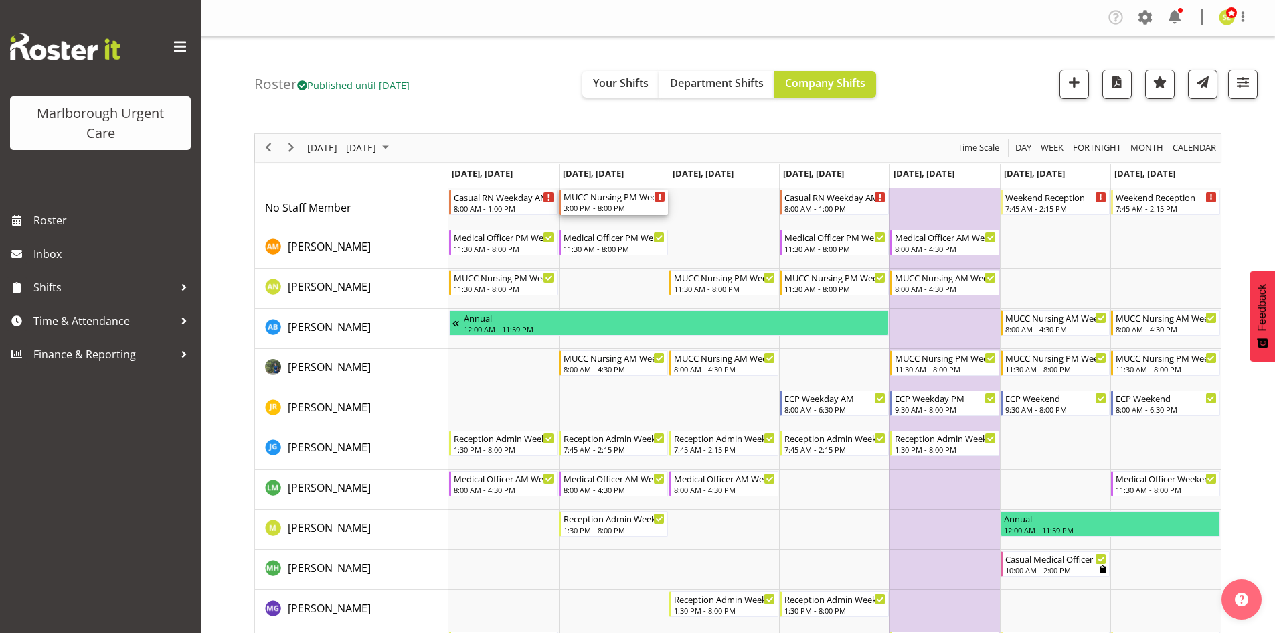
click at [613, 210] on div "3:00 PM - 8:00 PM" at bounding box center [615, 207] width 102 height 11
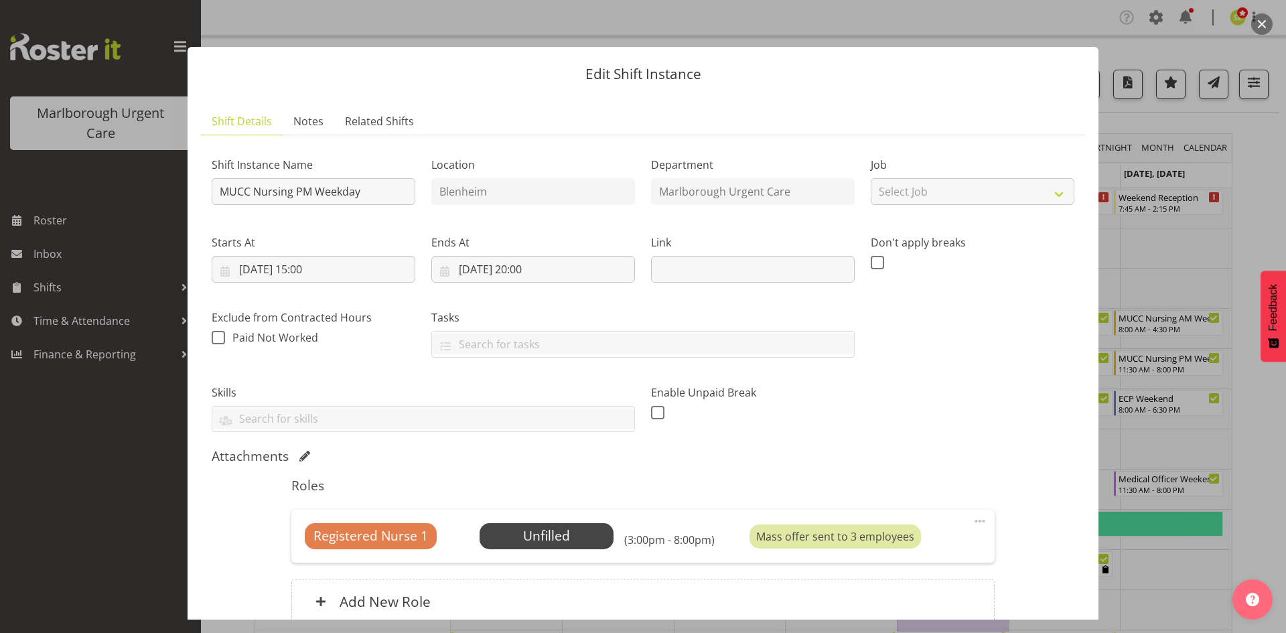
click at [1255, 25] on button "button" at bounding box center [1261, 23] width 21 height 21
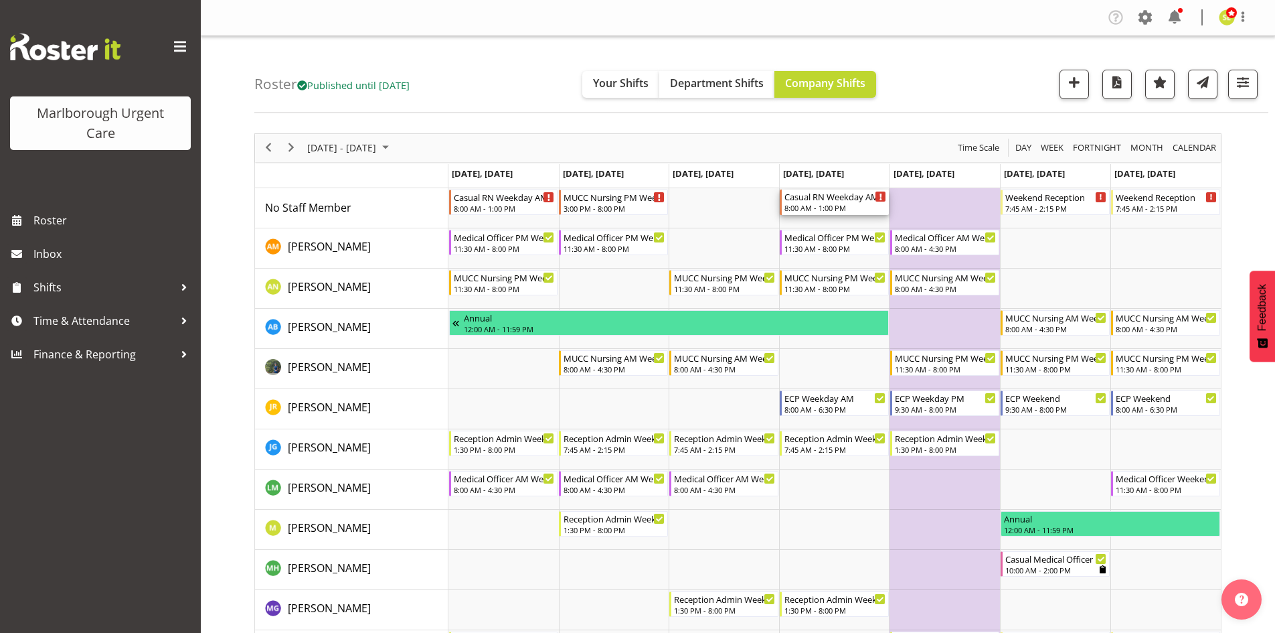
click at [840, 207] on div "8:00 AM - 1:00 PM" at bounding box center [836, 207] width 102 height 11
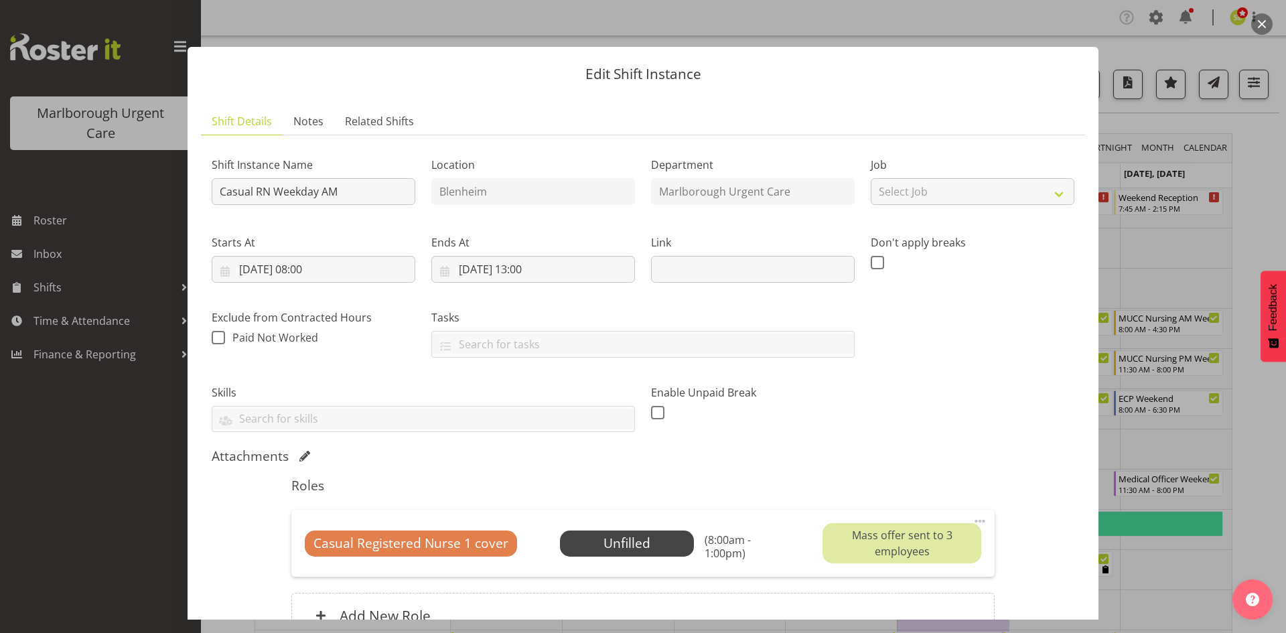
click at [1251, 27] on button "button" at bounding box center [1261, 23] width 21 height 21
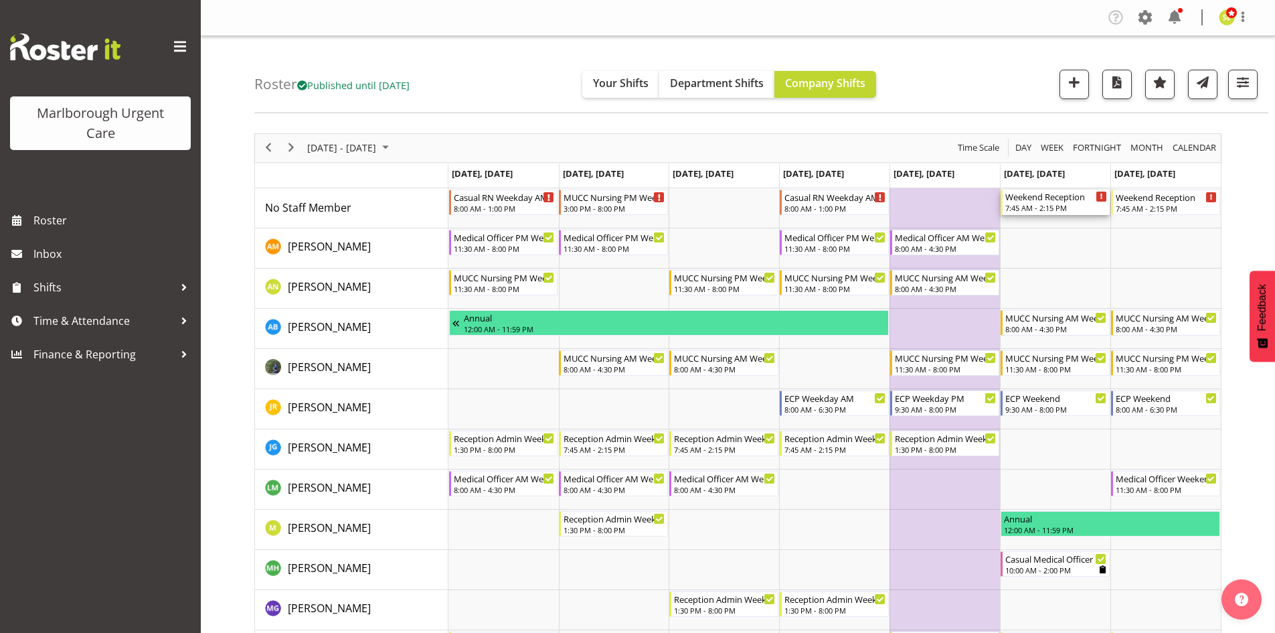
click at [1033, 208] on div "7:45 AM - 2:15 PM" at bounding box center [1057, 207] width 102 height 11
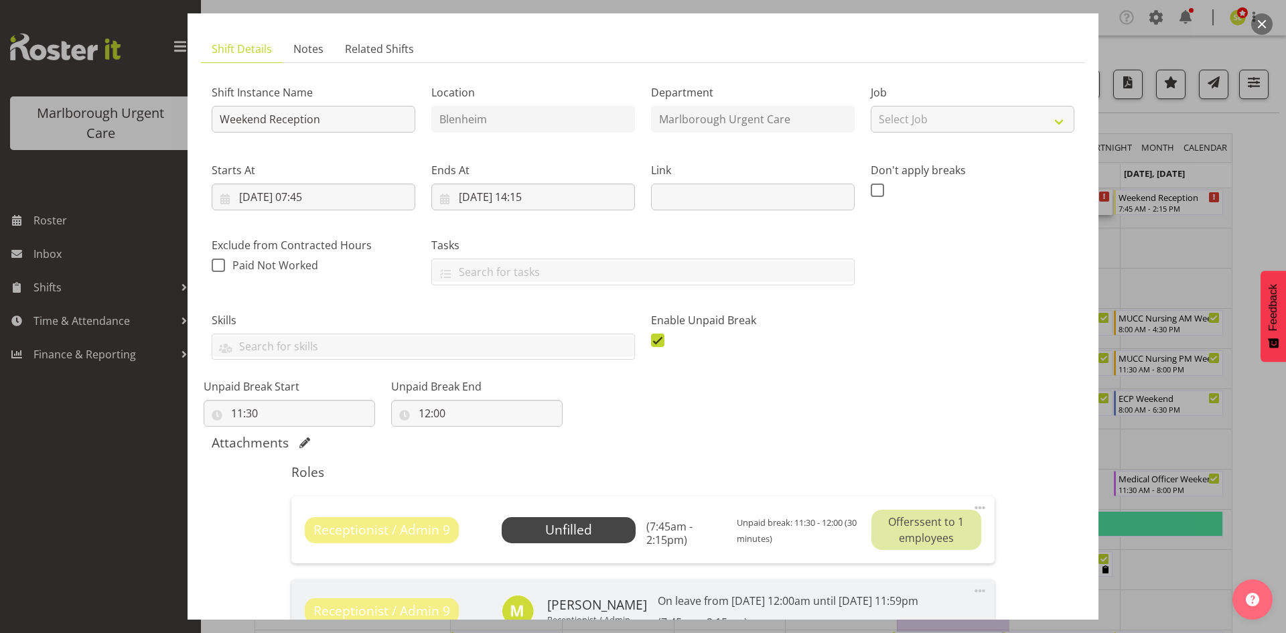
scroll to position [134, 0]
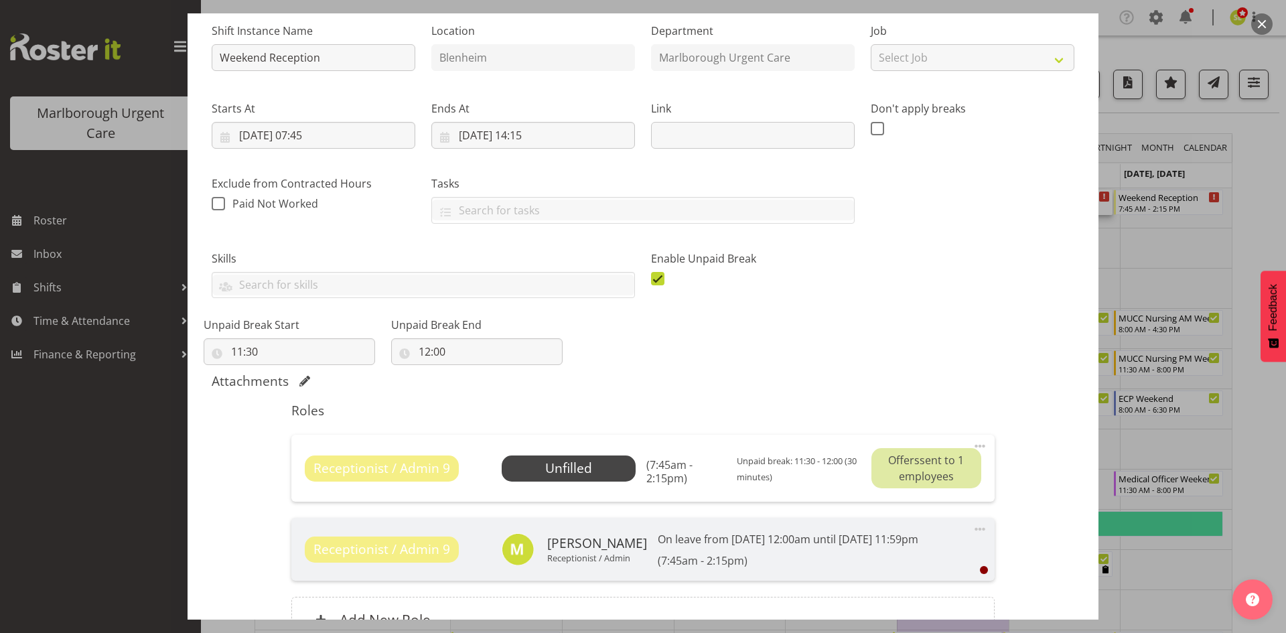
click at [1261, 28] on button "button" at bounding box center [1261, 23] width 21 height 21
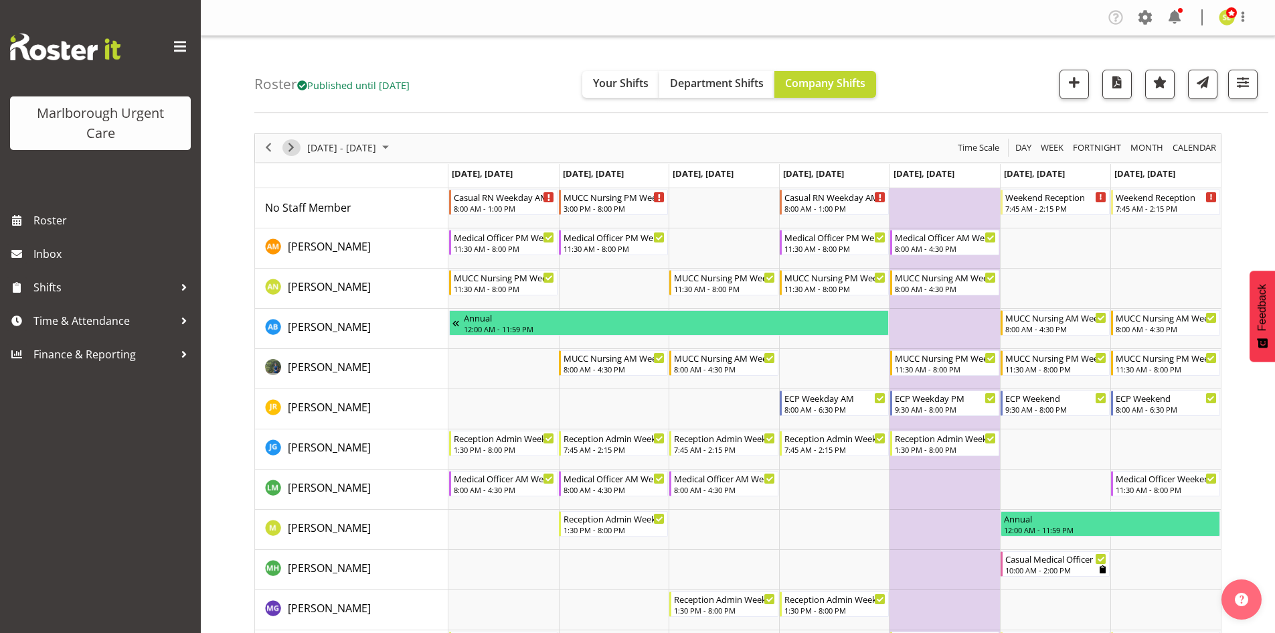
click at [293, 152] on span "Next" at bounding box center [291, 147] width 16 height 17
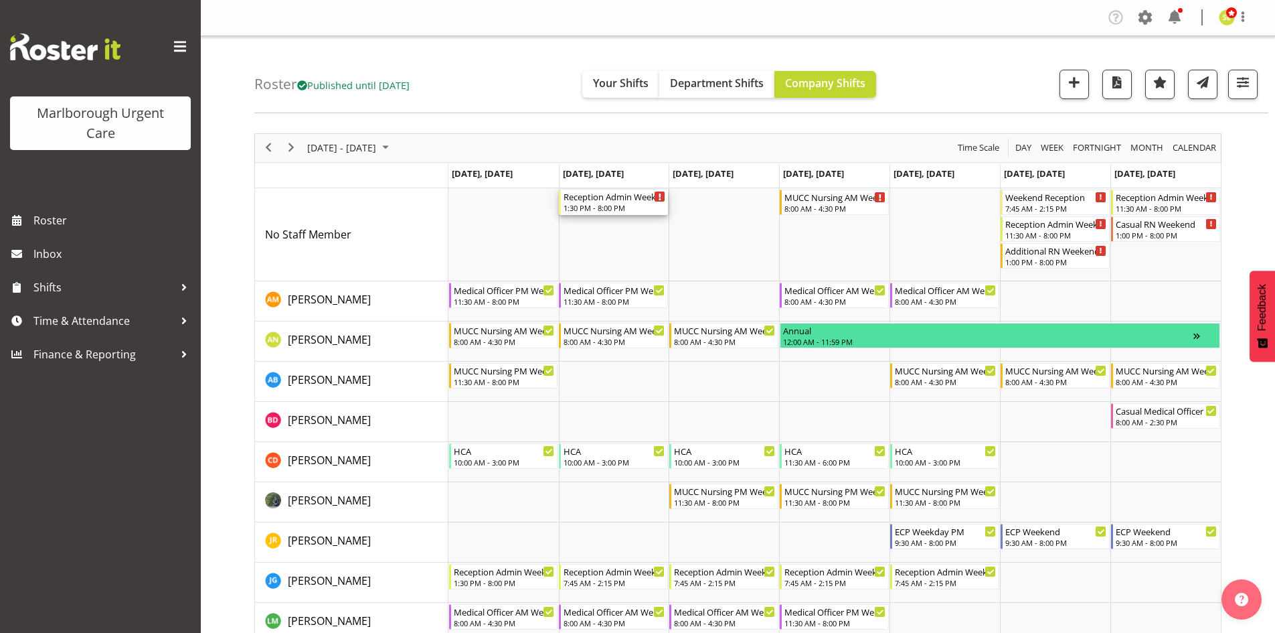
click at [606, 207] on div "1:30 PM - 8:00 PM" at bounding box center [615, 207] width 102 height 11
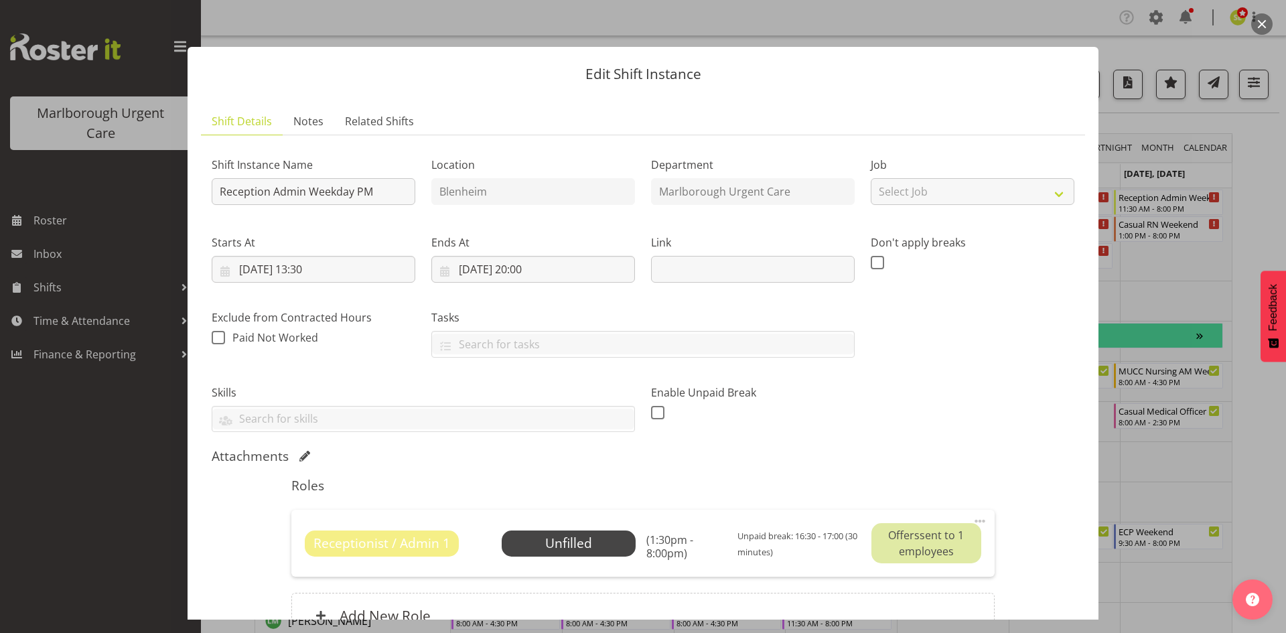
click at [1265, 25] on button "button" at bounding box center [1261, 23] width 21 height 21
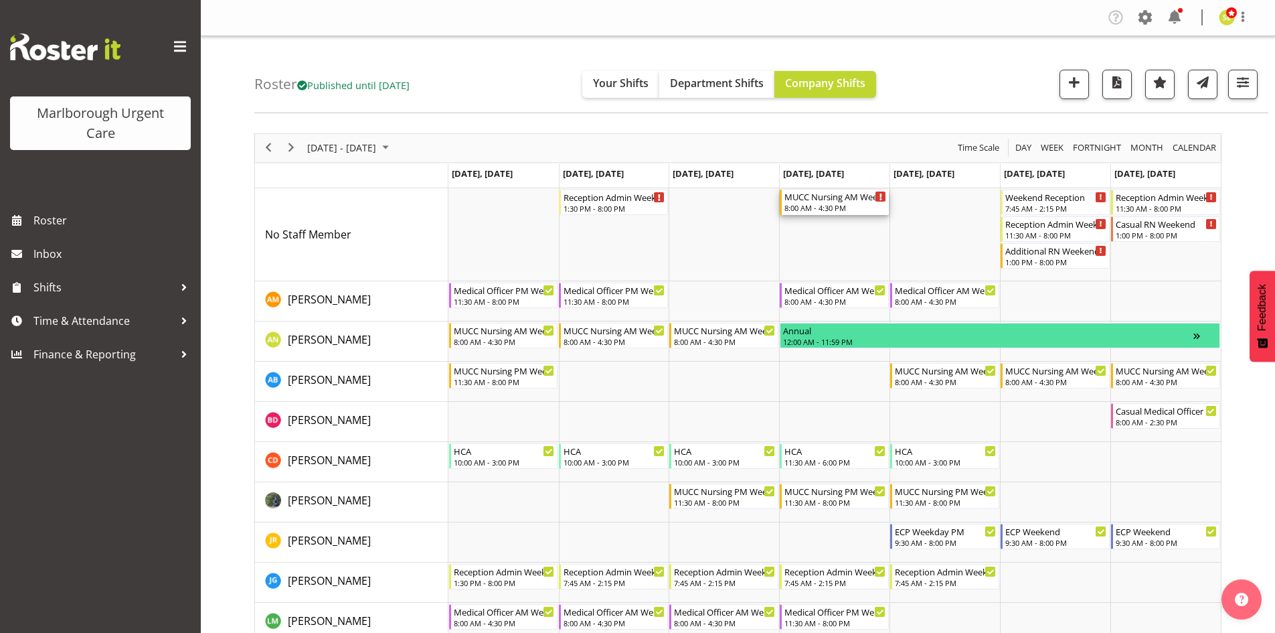
click at [850, 210] on div "8:00 AM - 4:30 PM" at bounding box center [836, 207] width 102 height 11
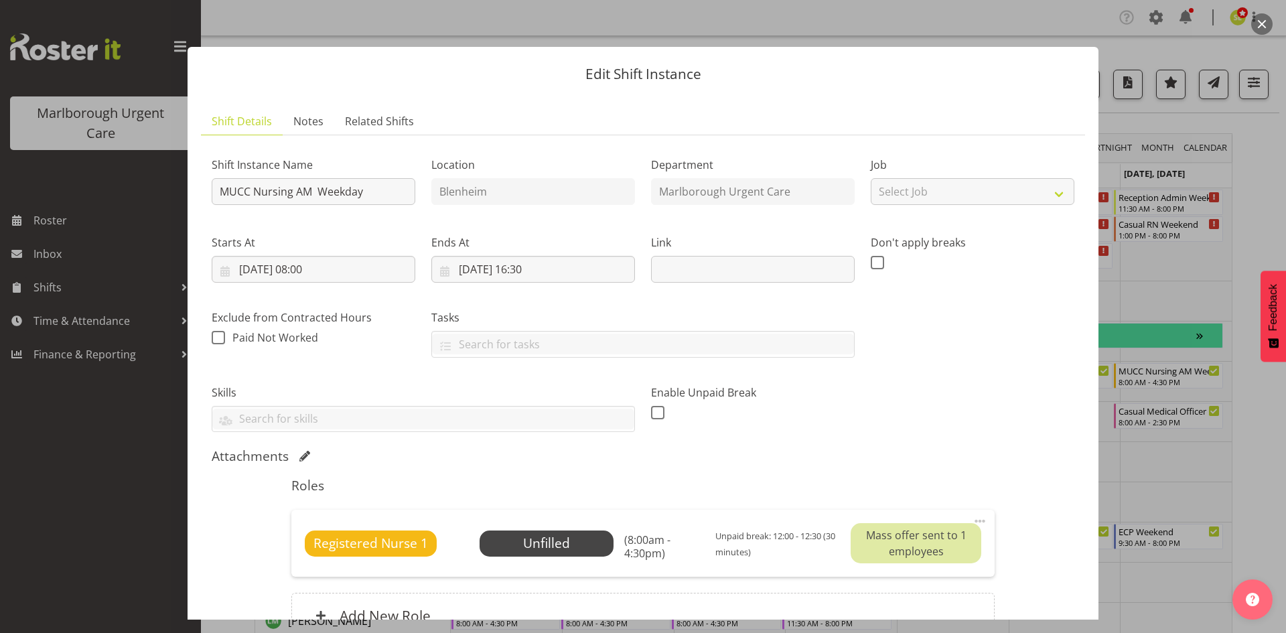
click at [1257, 23] on button "button" at bounding box center [1261, 23] width 21 height 21
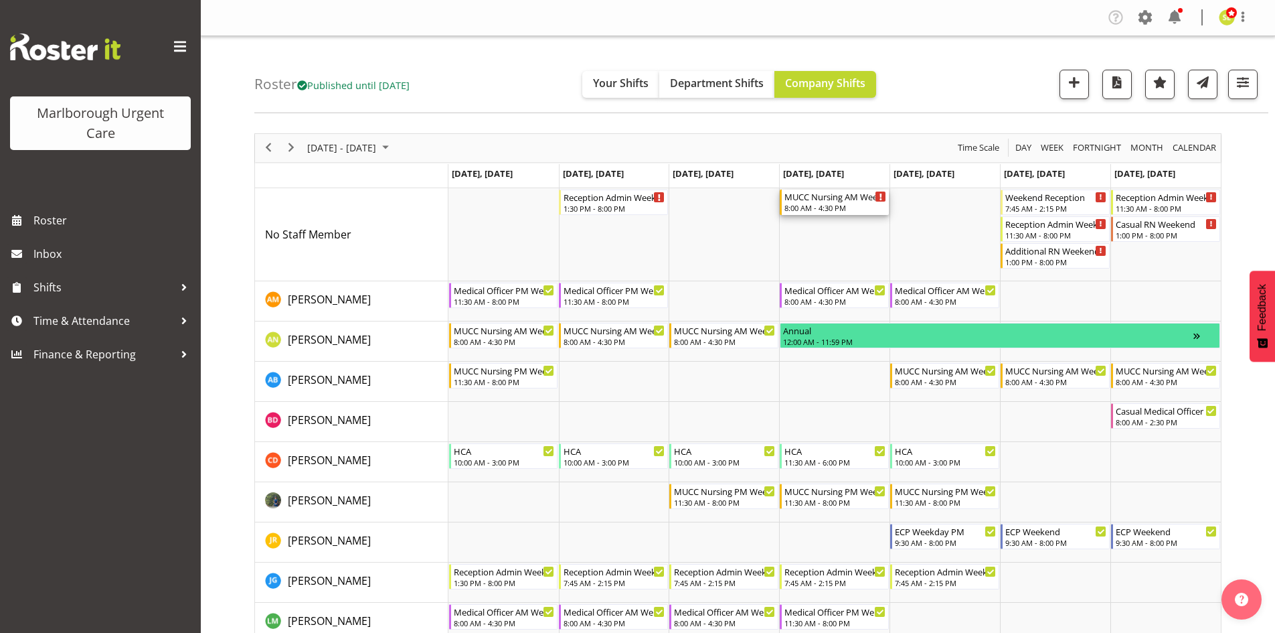
click at [846, 201] on div "MUCC Nursing AM Weekday" at bounding box center [836, 195] width 102 height 13
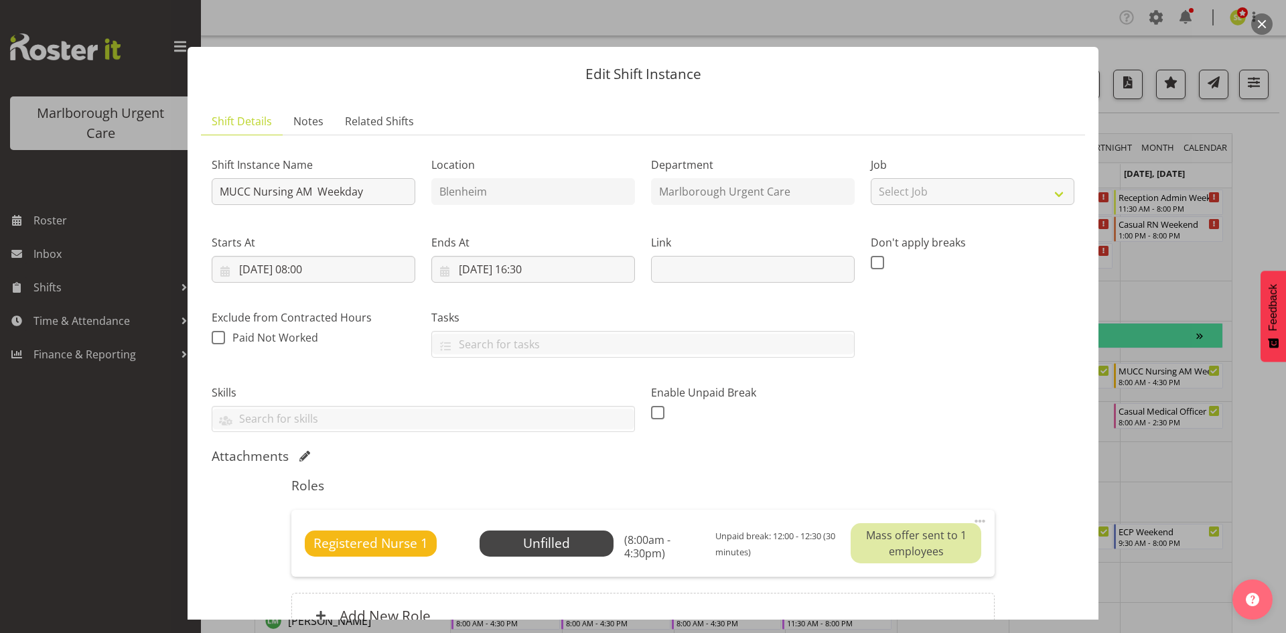
click at [1267, 28] on button "button" at bounding box center [1261, 23] width 21 height 21
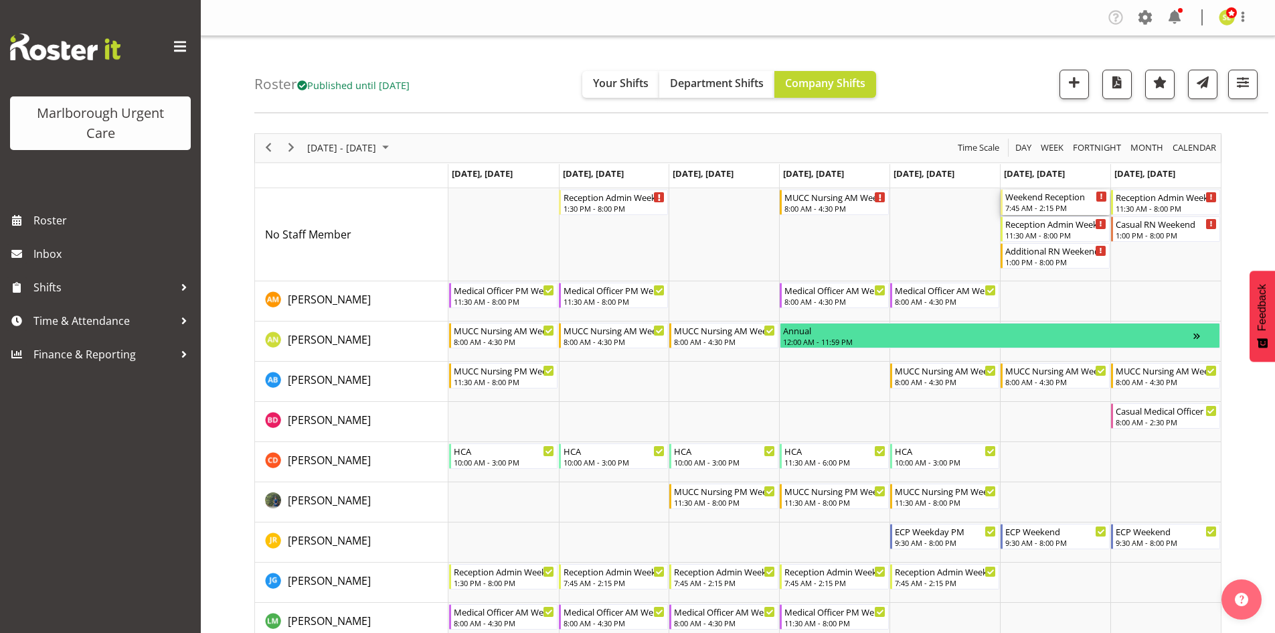
click at [1065, 210] on div "7:45 AM - 2:15 PM" at bounding box center [1057, 207] width 102 height 11
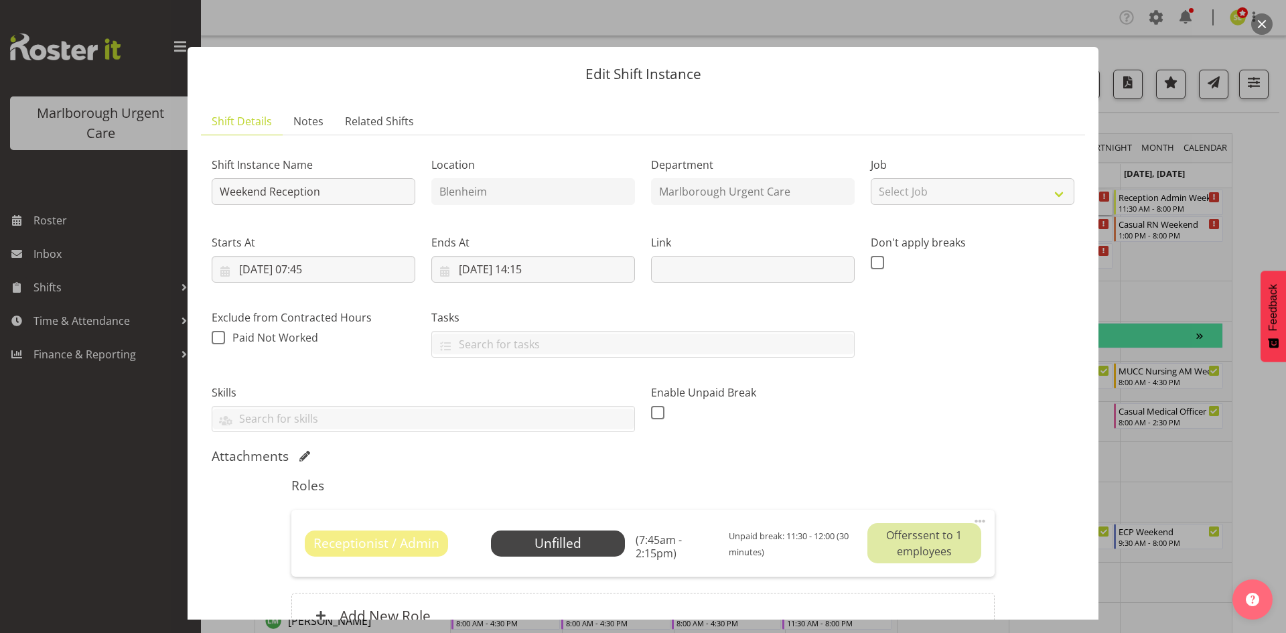
click at [1267, 27] on button "button" at bounding box center [1261, 23] width 21 height 21
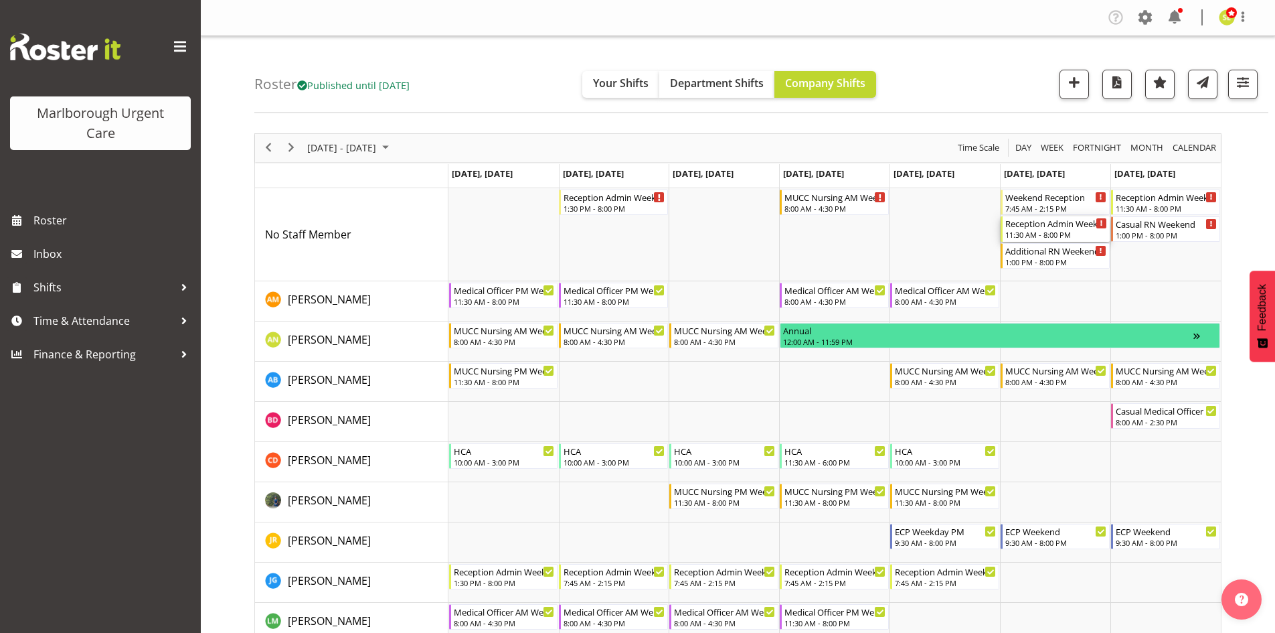
click at [1059, 230] on div "11:30 AM - 8:00 PM" at bounding box center [1057, 234] width 102 height 11
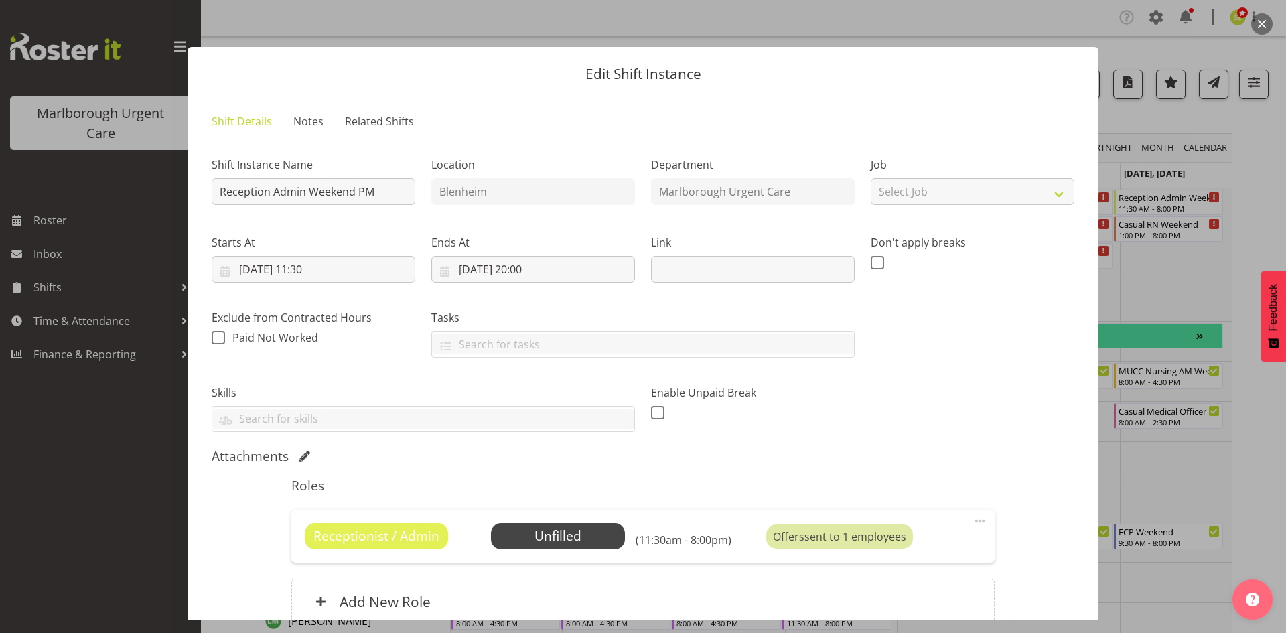
click at [1255, 30] on button "button" at bounding box center [1261, 23] width 21 height 21
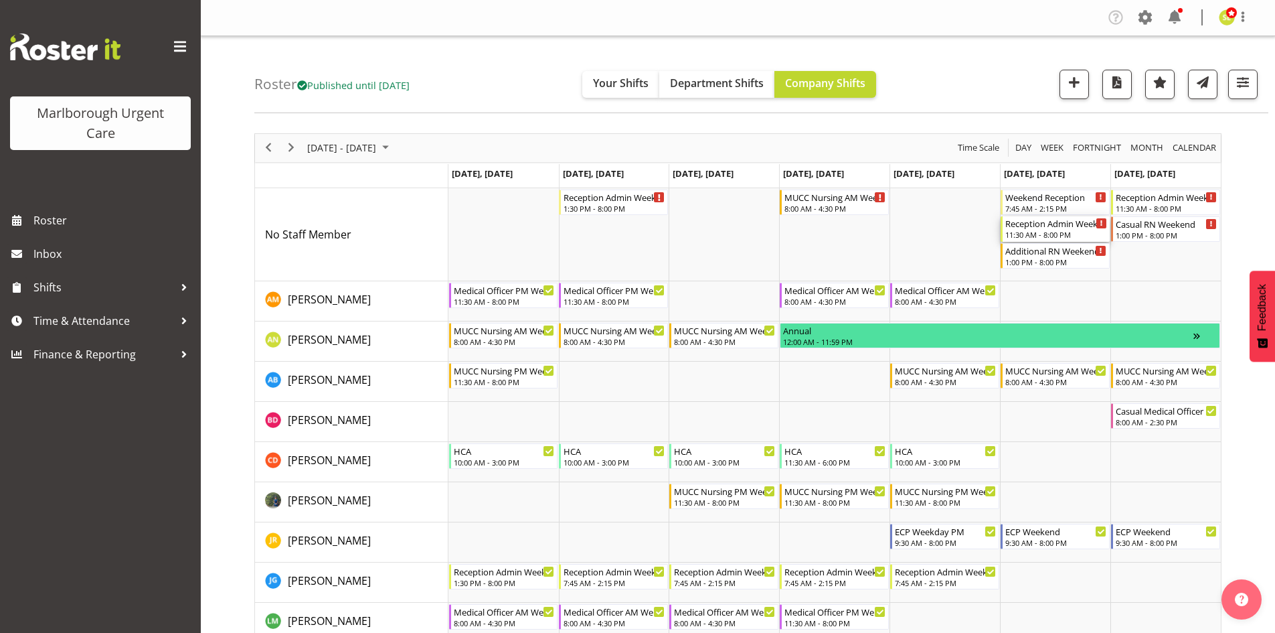
click at [1055, 231] on div "11:30 AM - 8:00 PM" at bounding box center [1057, 234] width 102 height 11
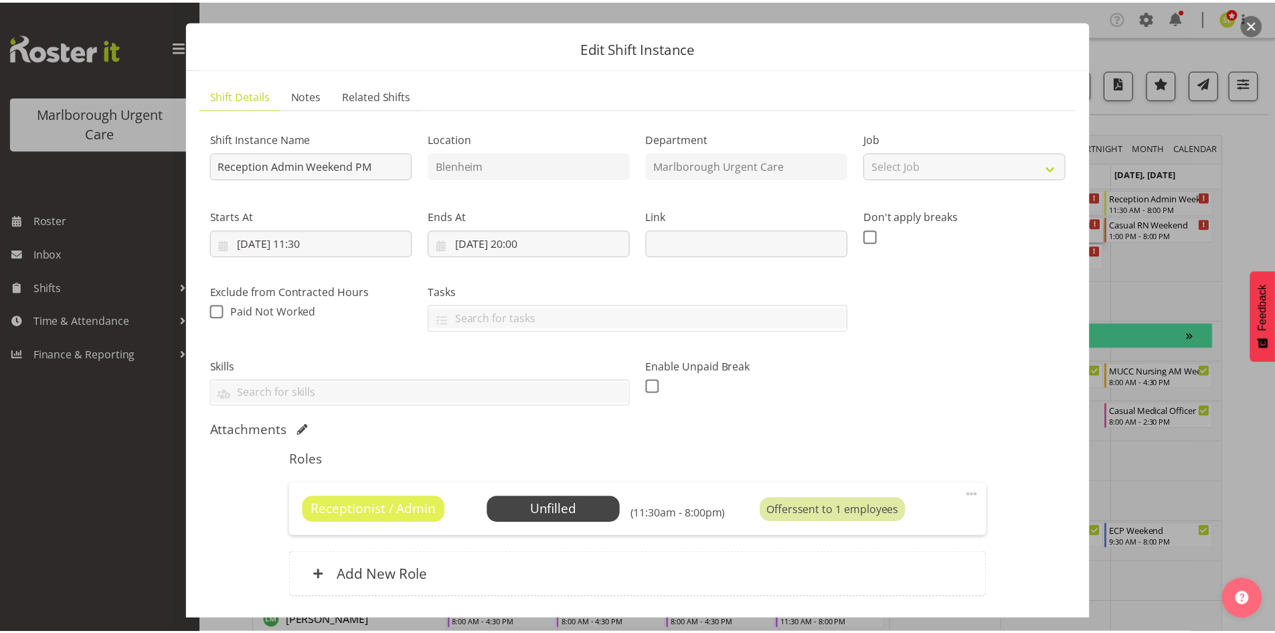
scroll to position [67, 0]
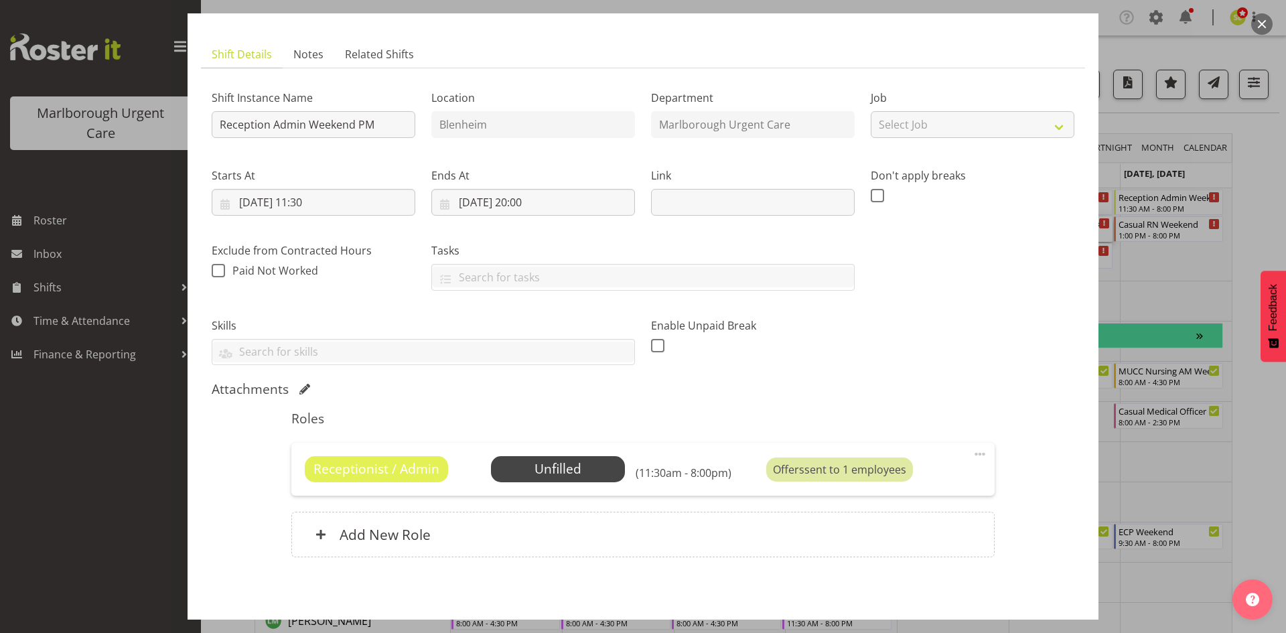
click at [974, 456] on span at bounding box center [979, 454] width 16 height 16
click at [907, 482] on link "Edit" at bounding box center [923, 483] width 129 height 24
select select "10"
select select "2025"
select select "11"
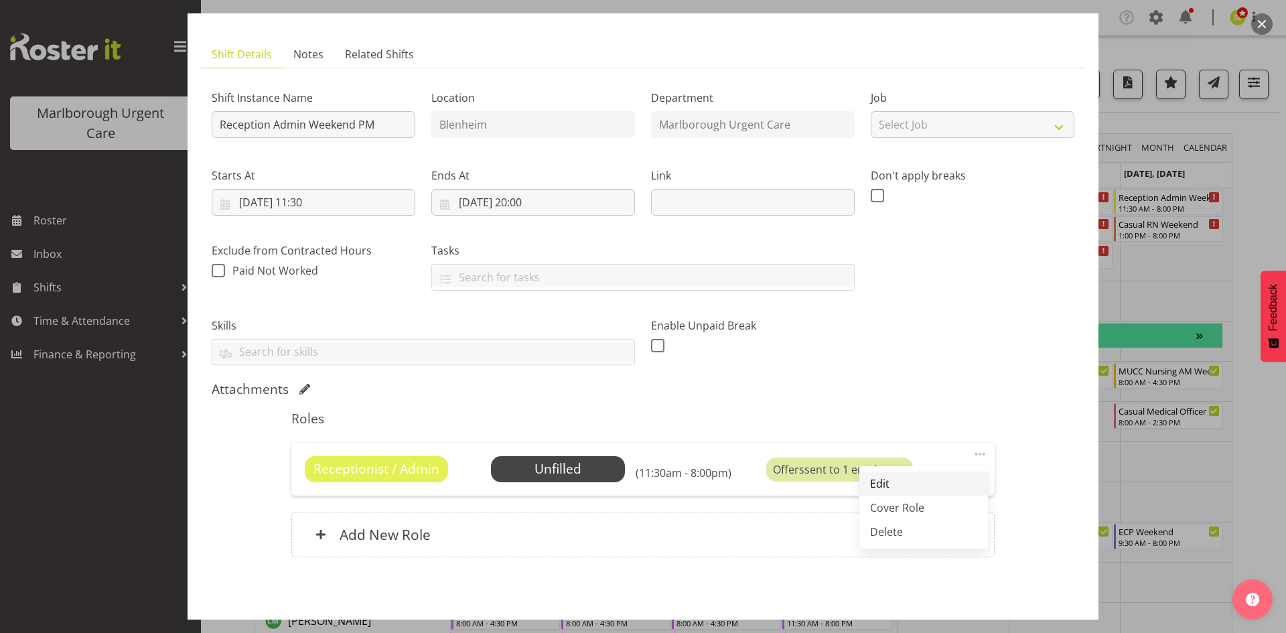
select select "30"
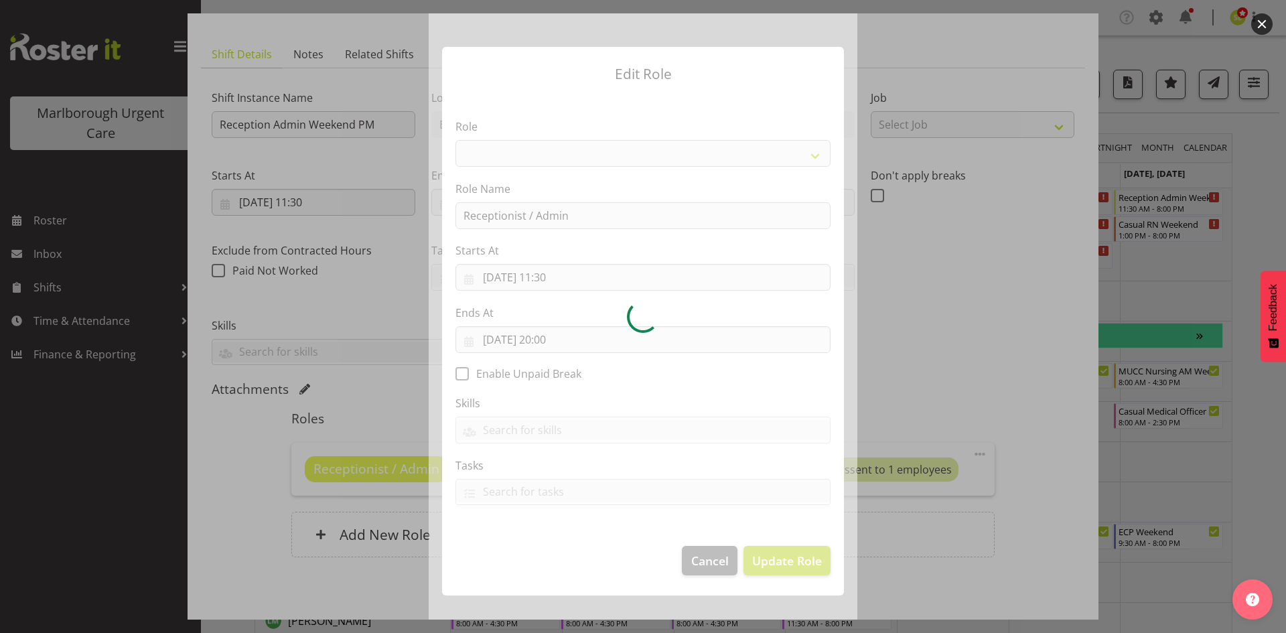
select select "1558"
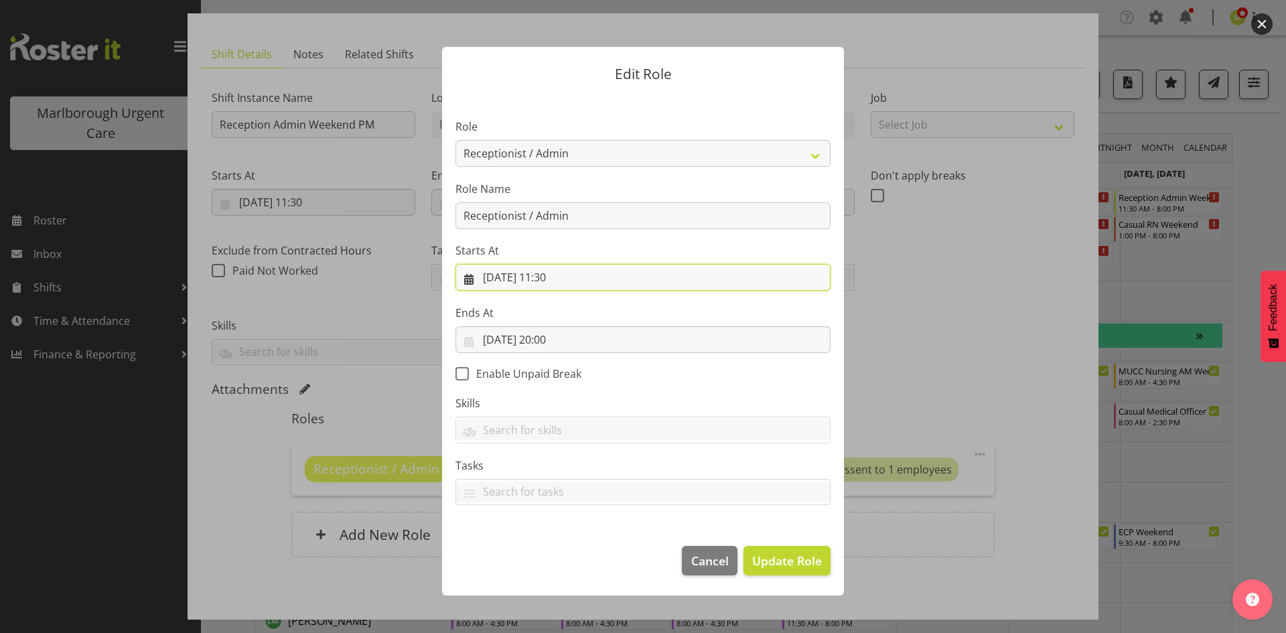
click at [564, 273] on input "[DATE] 11:30" at bounding box center [642, 277] width 375 height 27
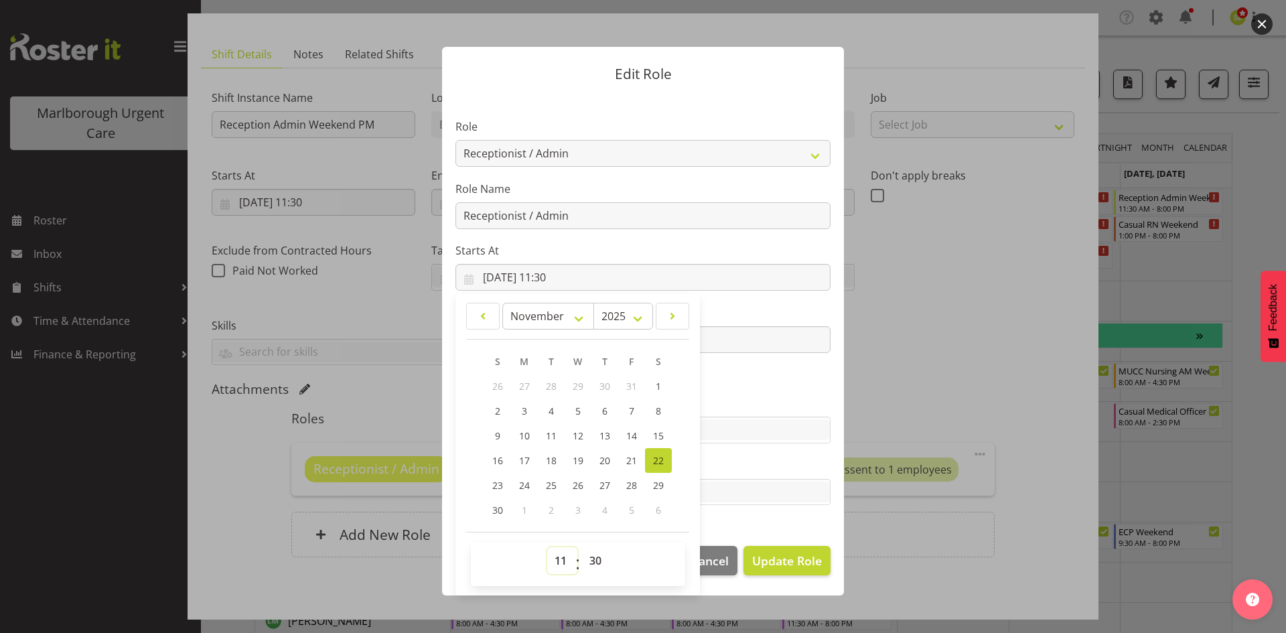
click at [562, 560] on select "00 01 02 03 04 05 06 07 08 09 10 11 12 13 14 15 16 17 18 19 20 21 22 23" at bounding box center [562, 560] width 30 height 27
select select "13"
click at [547, 547] on select "00 01 02 03 04 05 06 07 08 09 10 11 12 13 14 15 16 17 18 19 20 21 22 23" at bounding box center [562, 560] width 30 height 27
type input "[DATE] 13:30"
drag, startPoint x: 886, startPoint y: 381, endPoint x: 876, endPoint y: 376, distance: 10.8
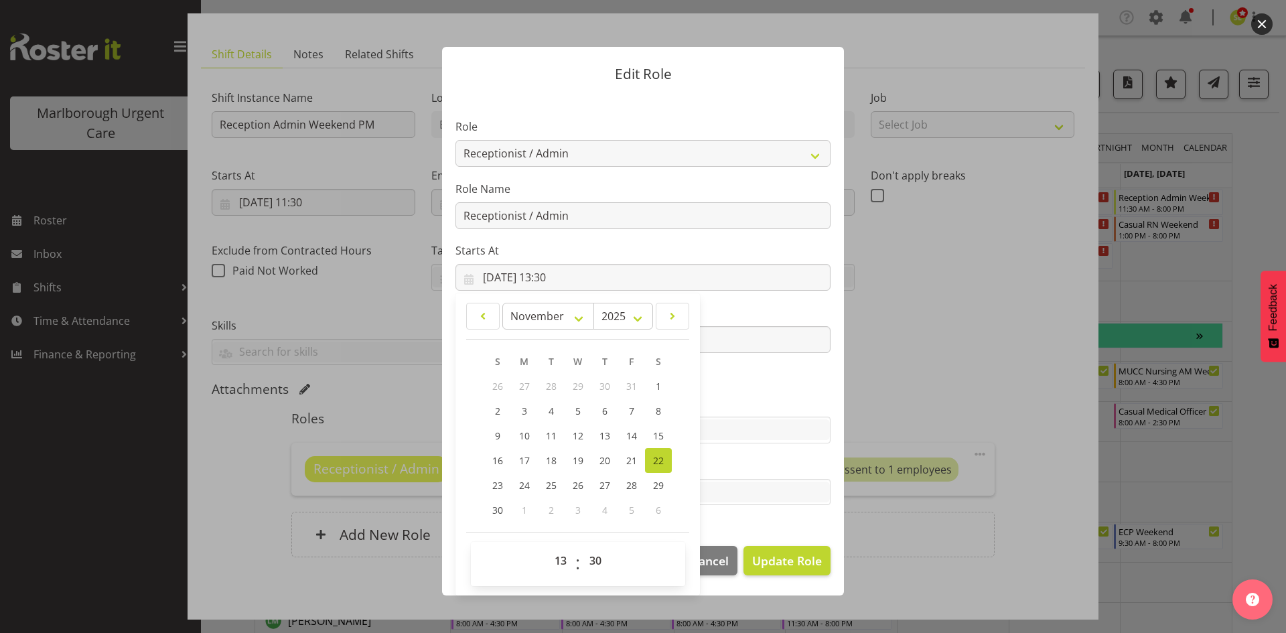
click at [886, 380] on form "Edit Role Role Casual Registered Nurse Casual Weekday Medical Officer Casual We…" at bounding box center [642, 316] width 643 height 606
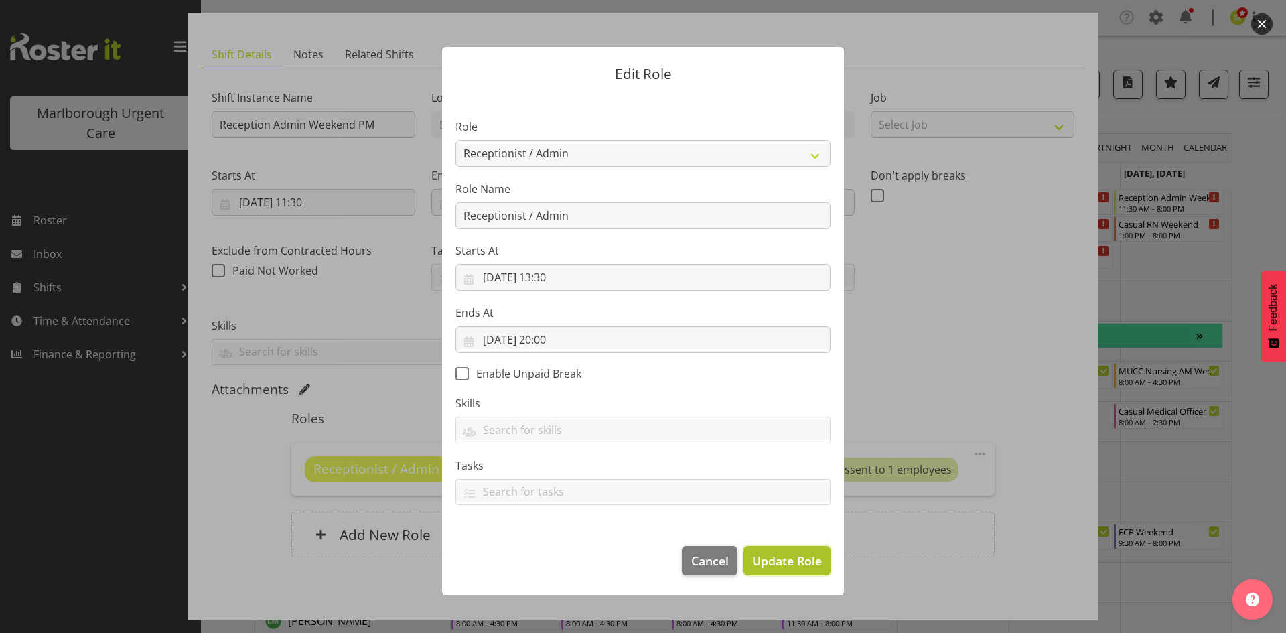
click at [786, 564] on span "Update Role" at bounding box center [787, 560] width 70 height 17
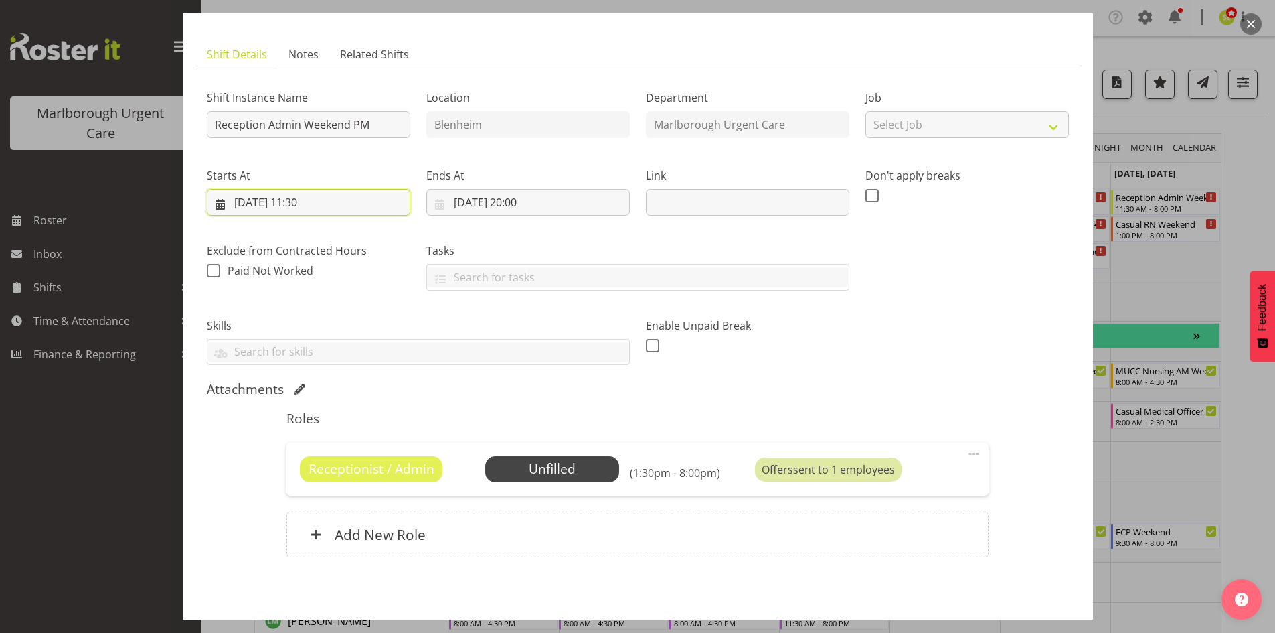
click at [337, 200] on input "[DATE] 11:30" at bounding box center [309, 202] width 204 height 27
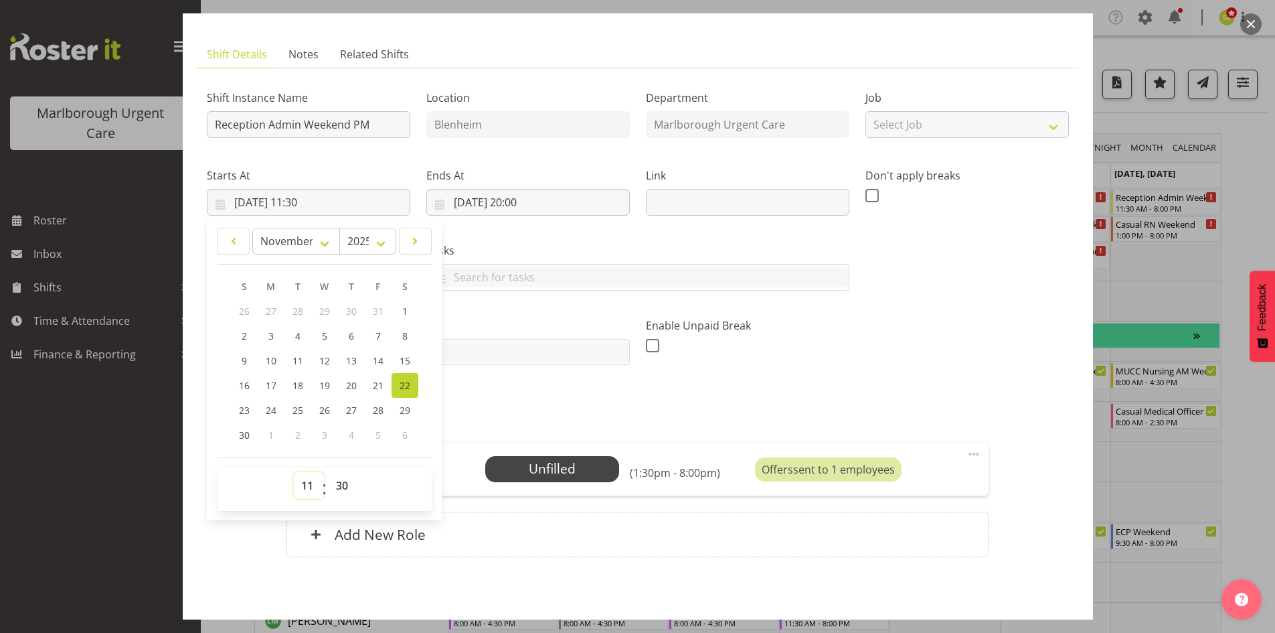
click at [307, 485] on select "00 01 02 03 04 05 06 07 08 09 10 11 12 13 14 15 16 17 18 19 20 21 22 23" at bounding box center [309, 485] width 30 height 27
select select "13"
click at [294, 472] on select "00 01 02 03 04 05 06 07 08 09 10 11 12 13 14 15 16 17 18 19 20 21 22 23" at bounding box center [309, 485] width 30 height 27
type input "[DATE] 13:30"
click at [854, 326] on div "Shift Instance Name Reception Admin Weekend PM Location [GEOGRAPHIC_DATA] [GEOG…" at bounding box center [638, 222] width 878 height 303
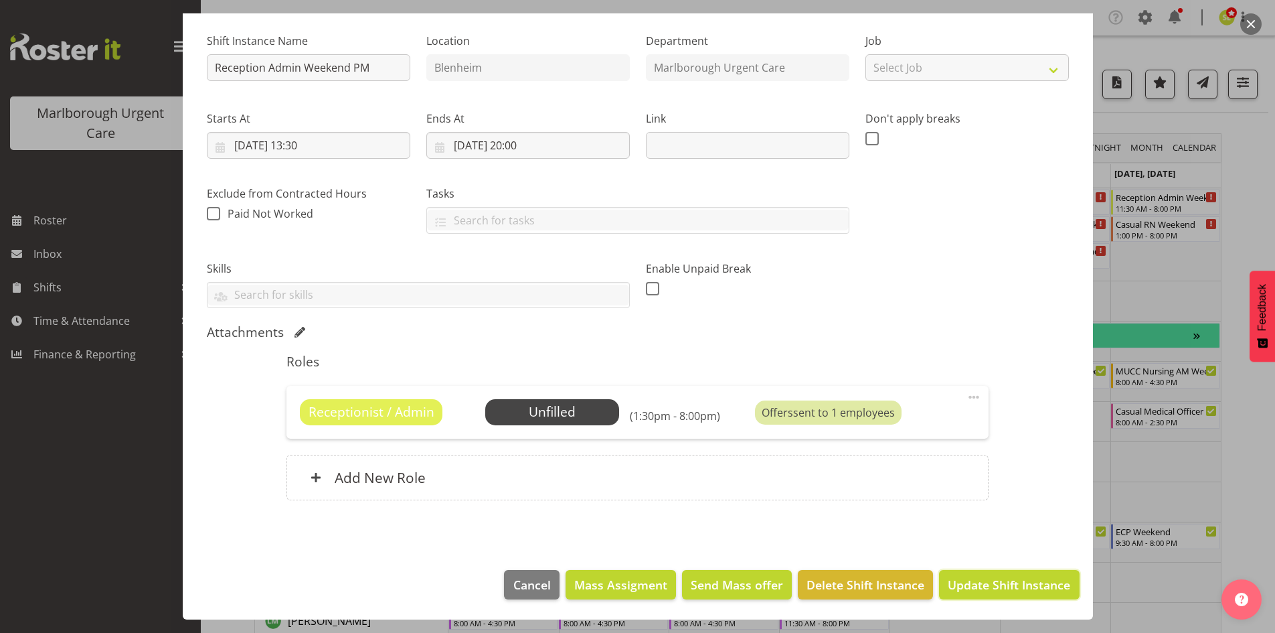
click at [980, 574] on button "Update Shift Instance" at bounding box center [1009, 584] width 140 height 29
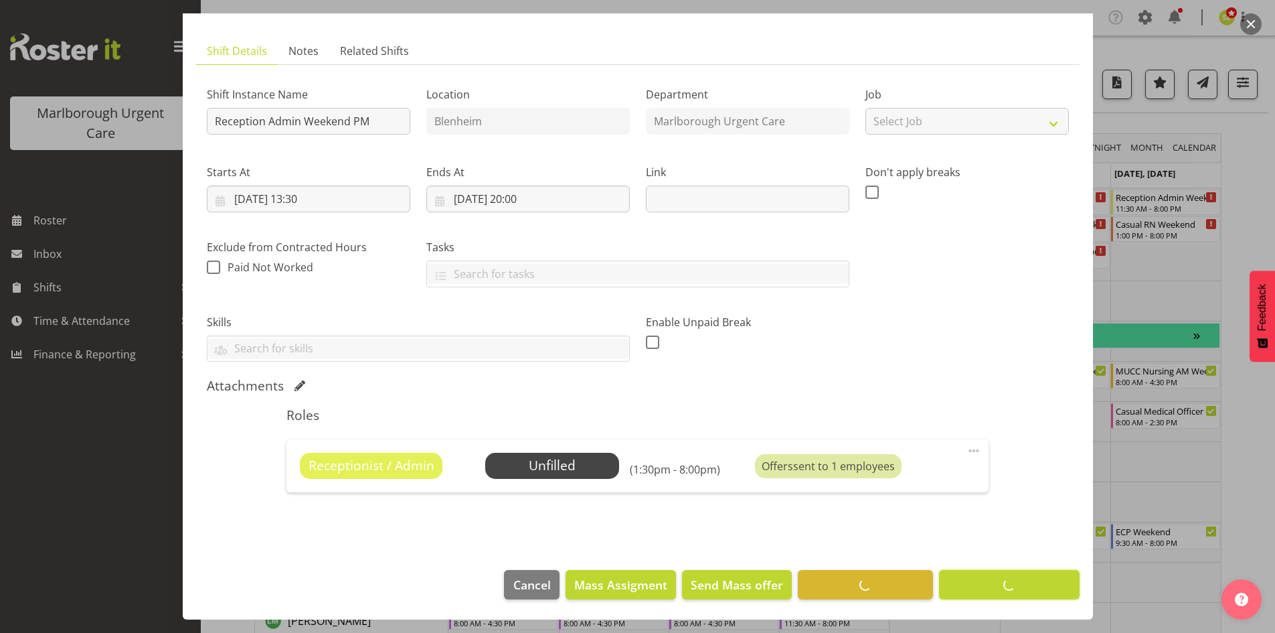
scroll to position [70, 0]
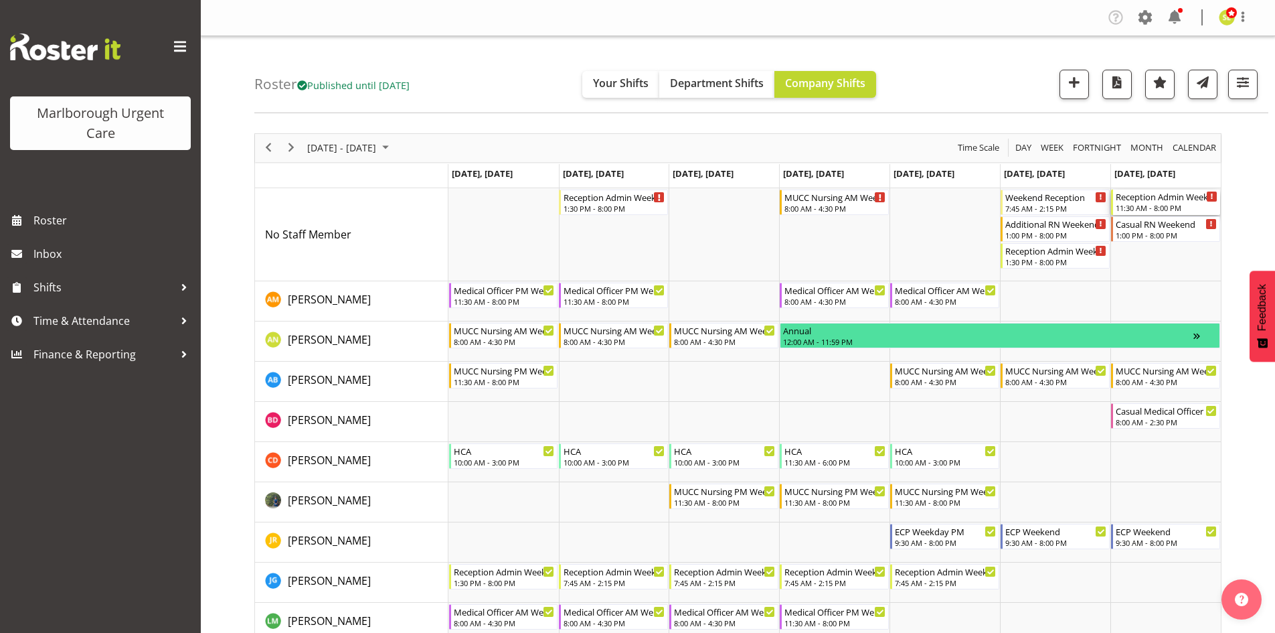
click at [1164, 207] on div "11:30 AM - 8:00 PM" at bounding box center [1167, 207] width 102 height 11
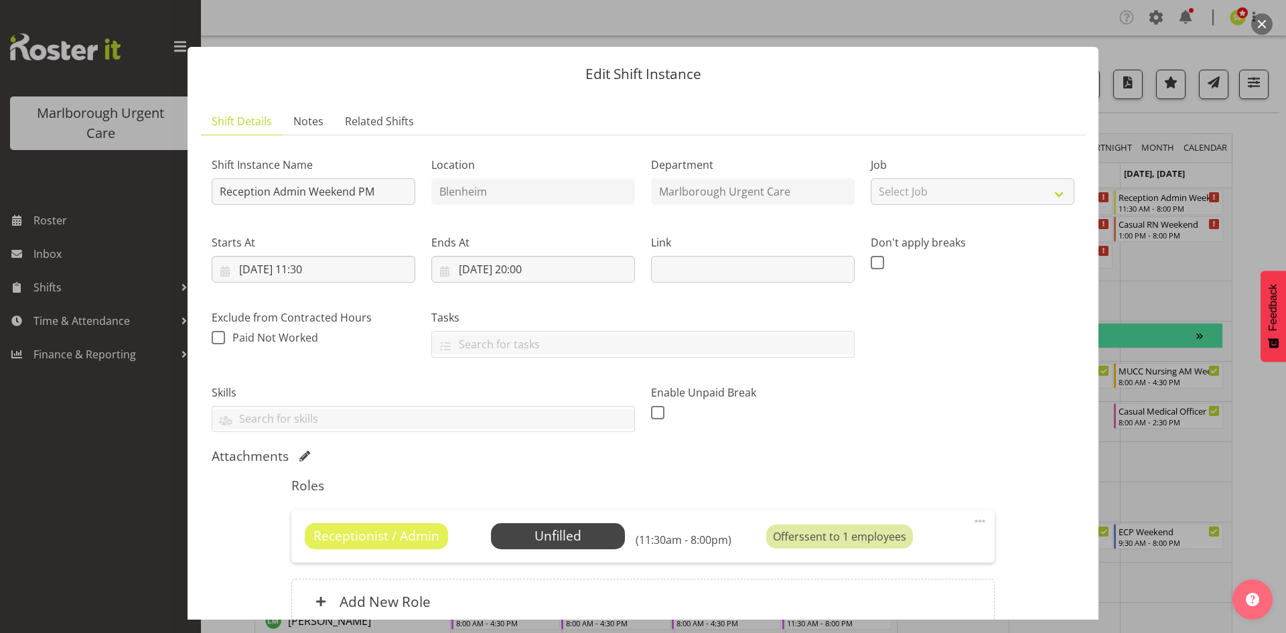
click at [1265, 31] on button "button" at bounding box center [1261, 23] width 21 height 21
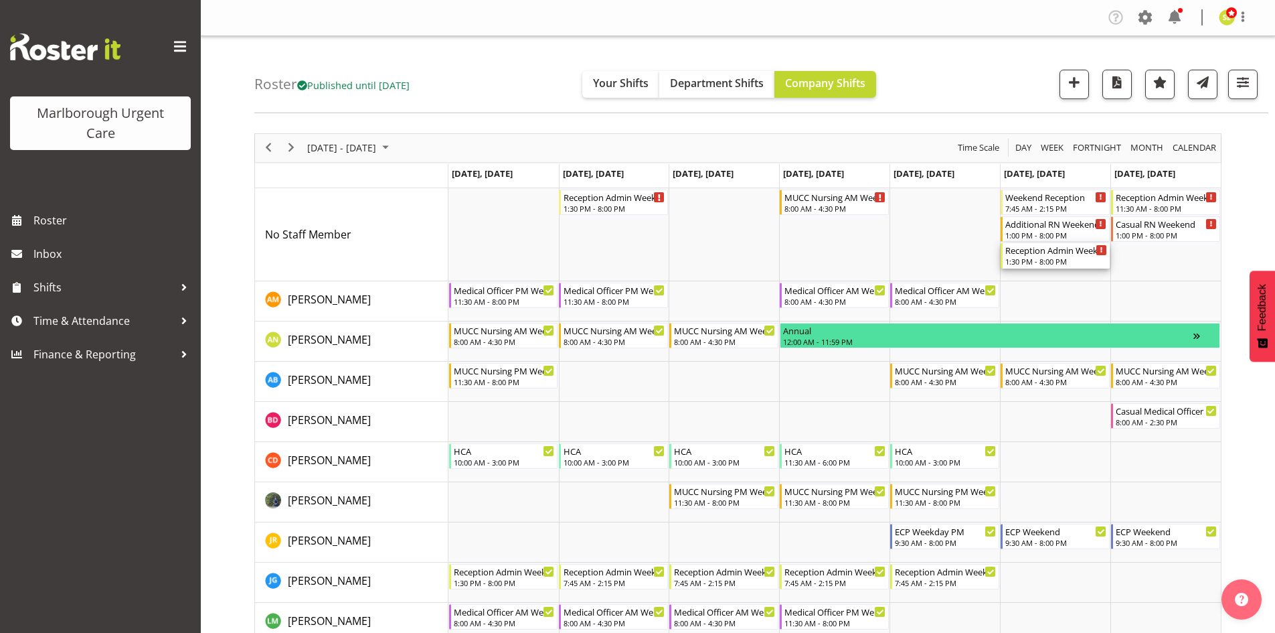
click at [1060, 258] on div "1:30 PM - 8:00 PM" at bounding box center [1057, 261] width 102 height 11
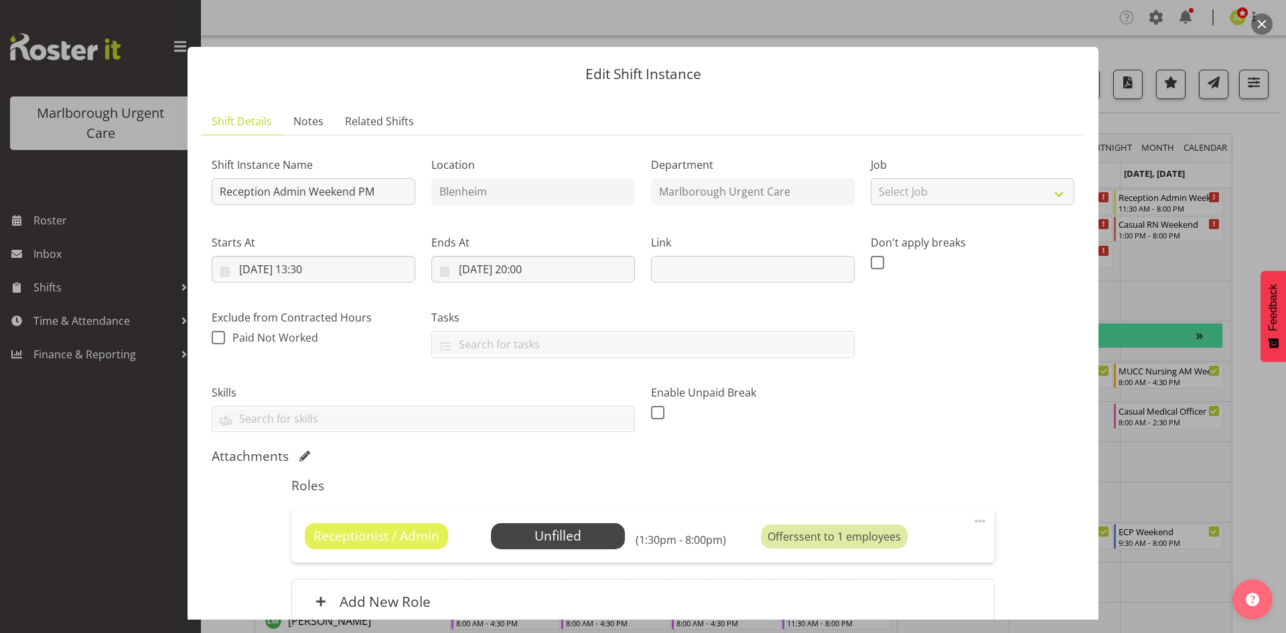
click at [1264, 36] on div at bounding box center [643, 316] width 1286 height 633
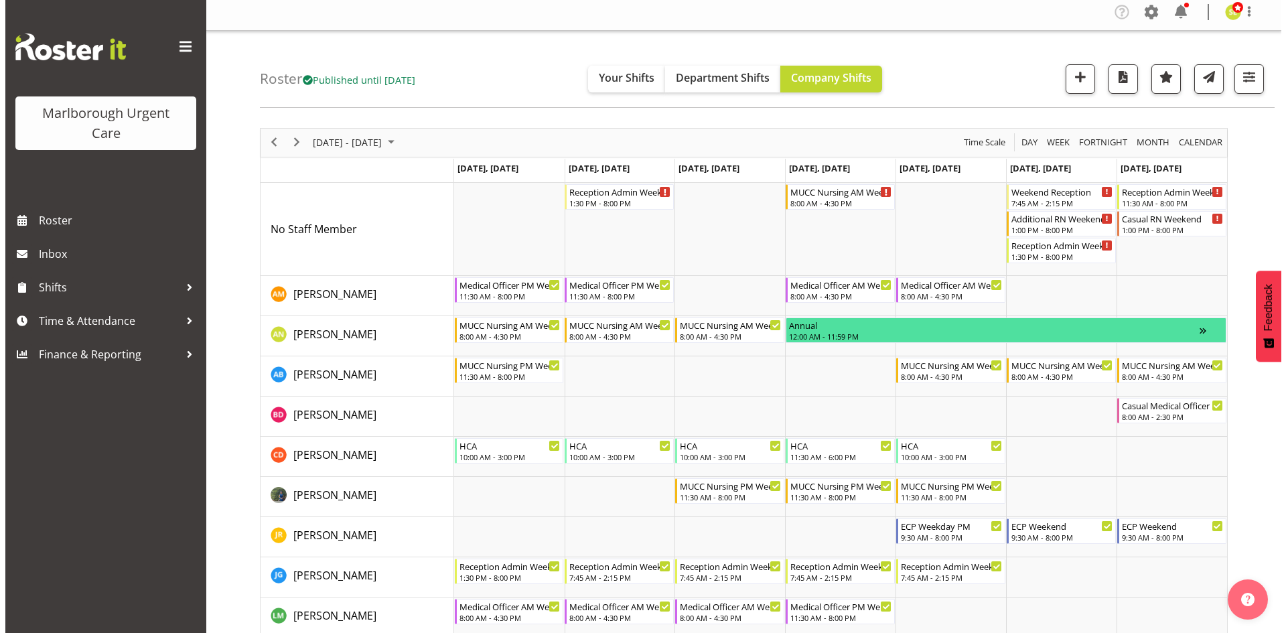
scroll to position [0, 0]
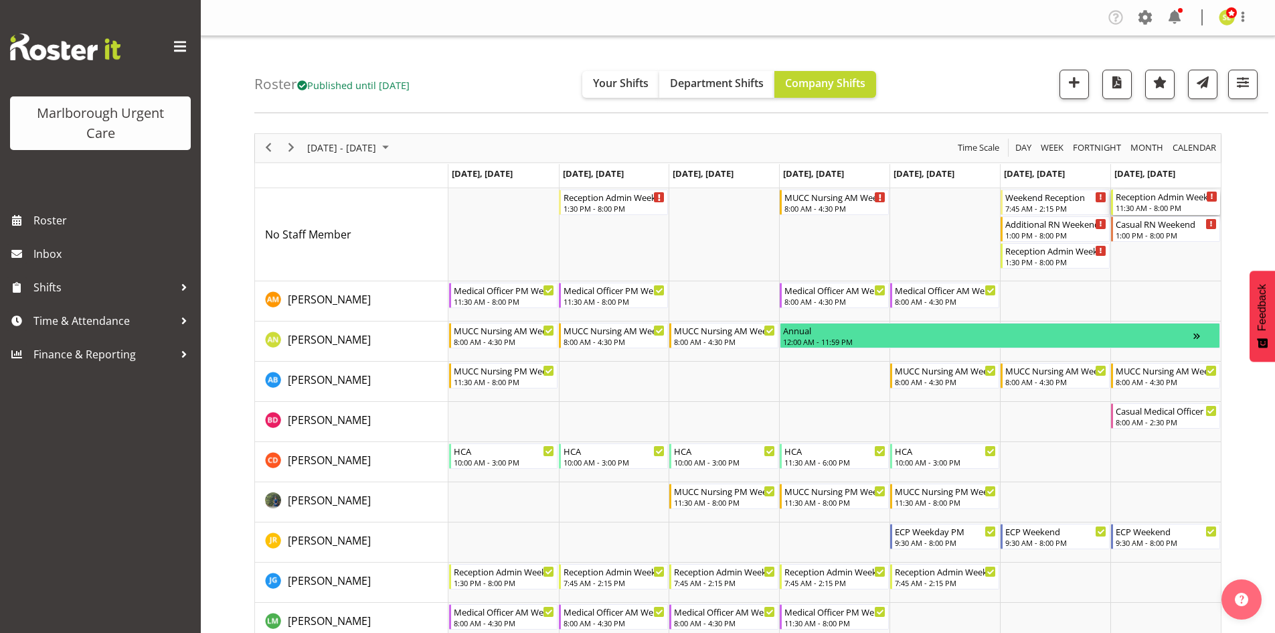
click at [1167, 206] on div "11:30 AM - 8:00 PM" at bounding box center [1167, 207] width 102 height 11
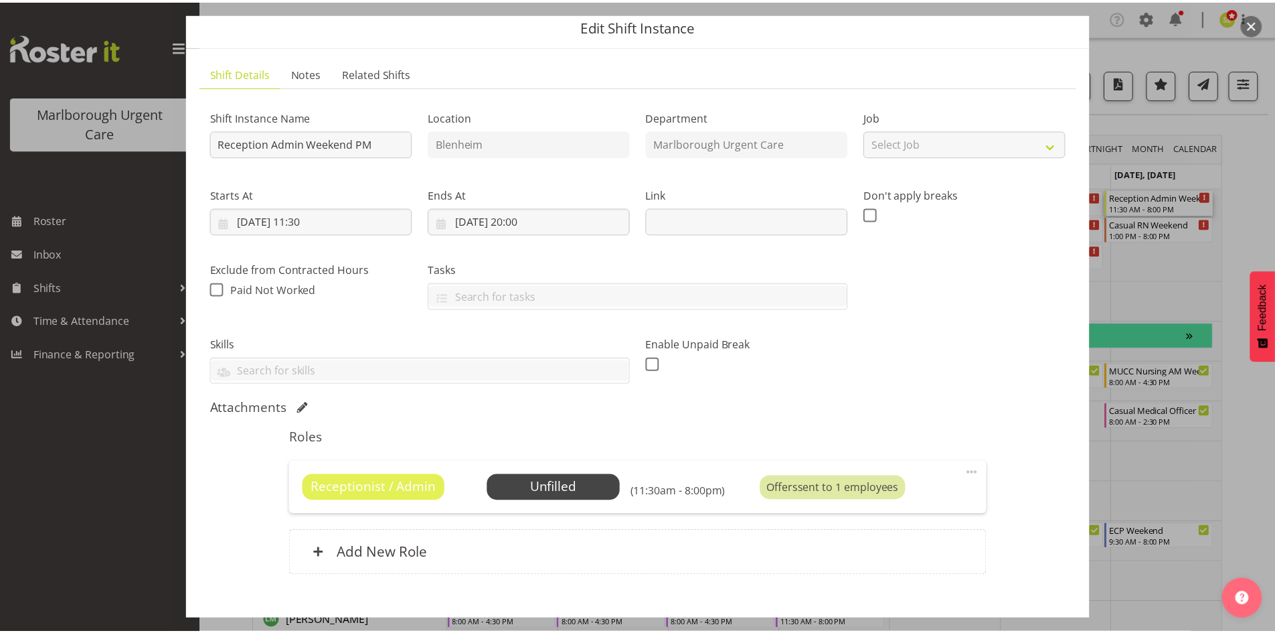
scroll to position [67, 0]
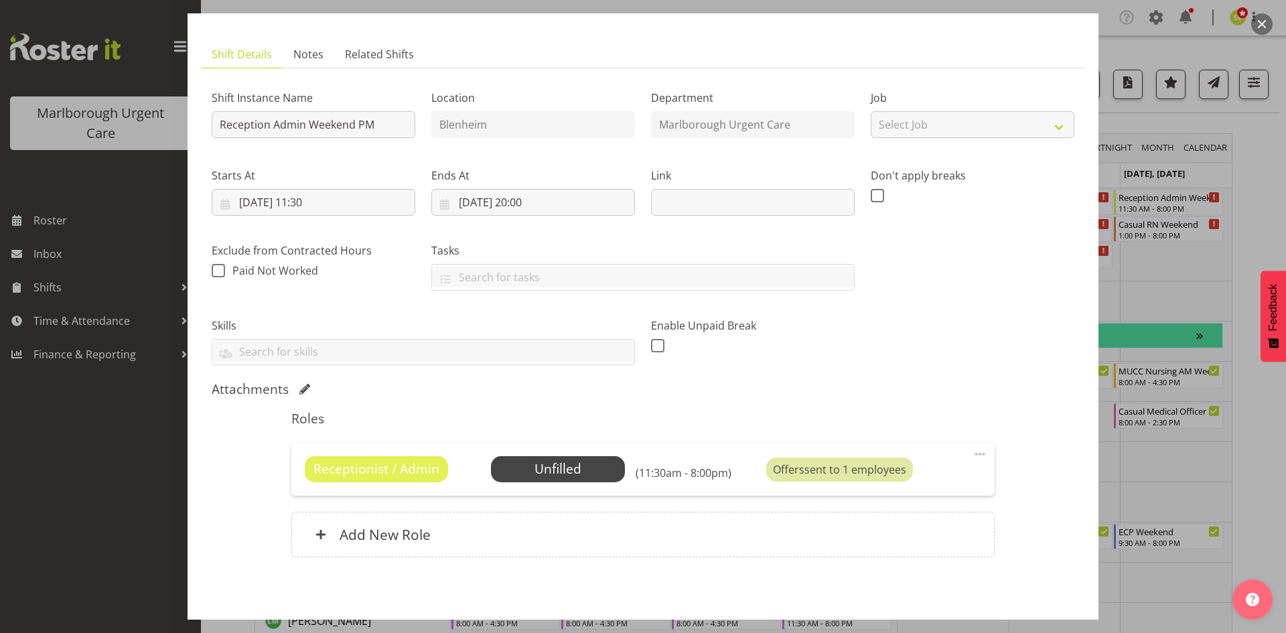
click at [972, 454] on span at bounding box center [979, 454] width 16 height 16
click at [914, 483] on link "Edit" at bounding box center [923, 483] width 129 height 24
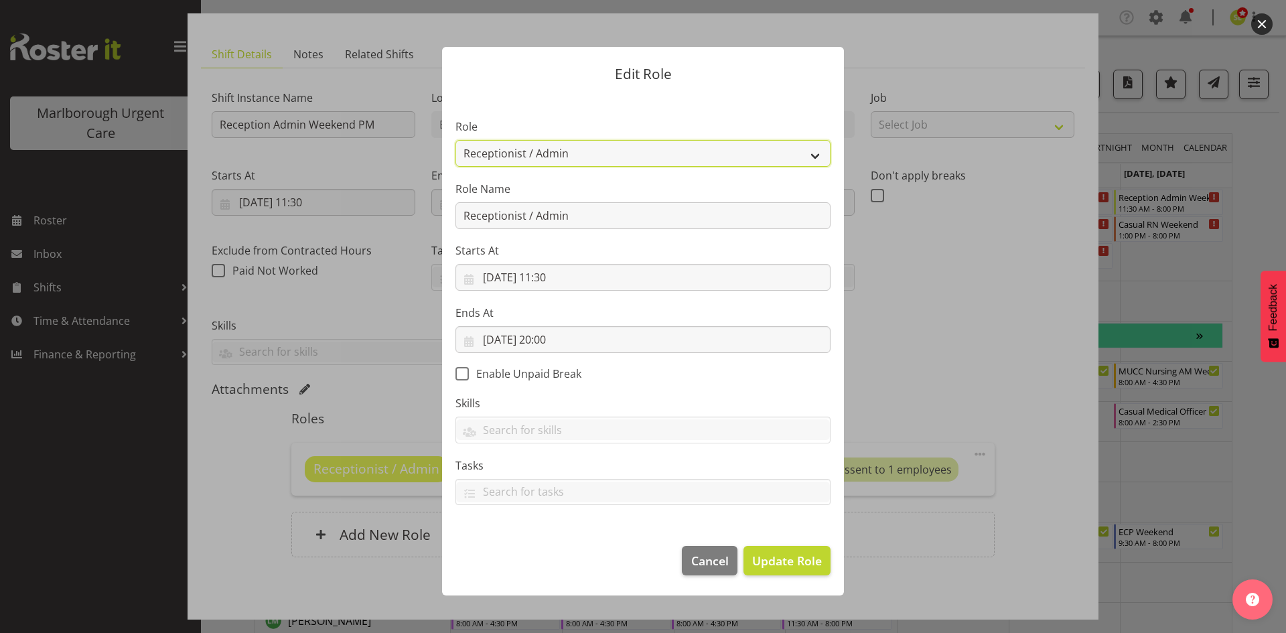
click at [627, 154] on select "Casual Registered Nurse Casual Weekday Medical Officer Casual Weekday Reception…" at bounding box center [642, 153] width 375 height 27
select select "1569"
click at [455, 140] on select "Casual Registered Nurse Casual Weekday Medical Officer Casual Weekday Reception…" at bounding box center [642, 153] width 375 height 27
click at [793, 554] on span "Update Role" at bounding box center [787, 560] width 70 height 17
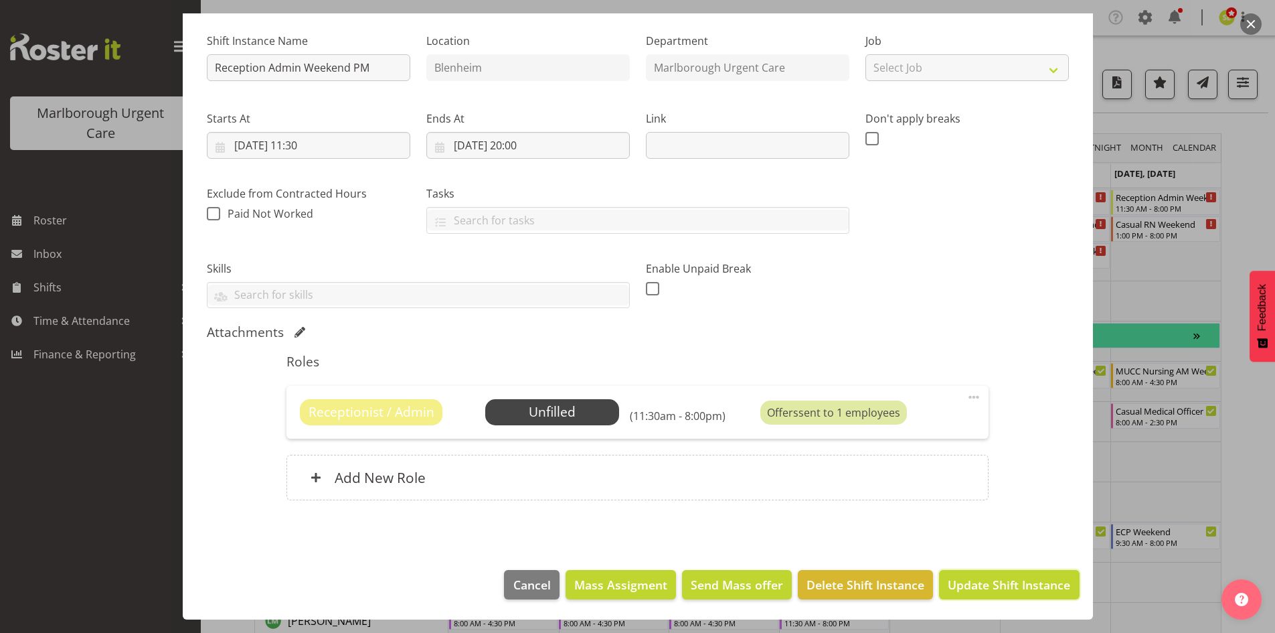
click at [1002, 580] on span "Update Shift Instance" at bounding box center [1009, 584] width 123 height 17
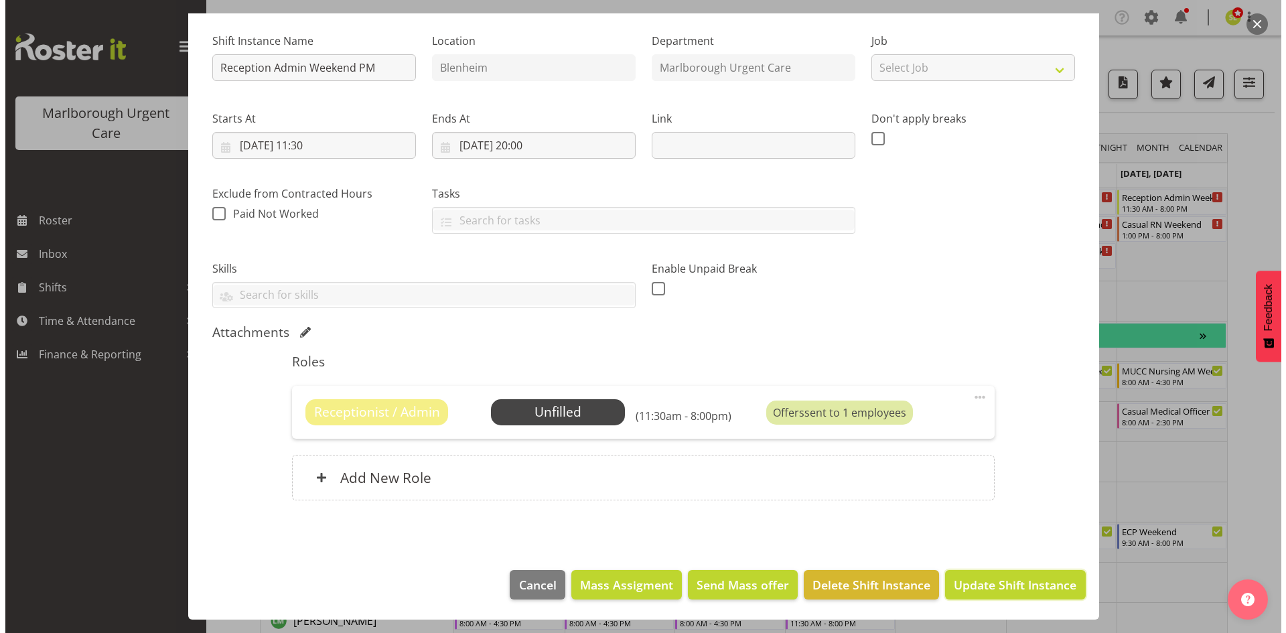
scroll to position [70, 0]
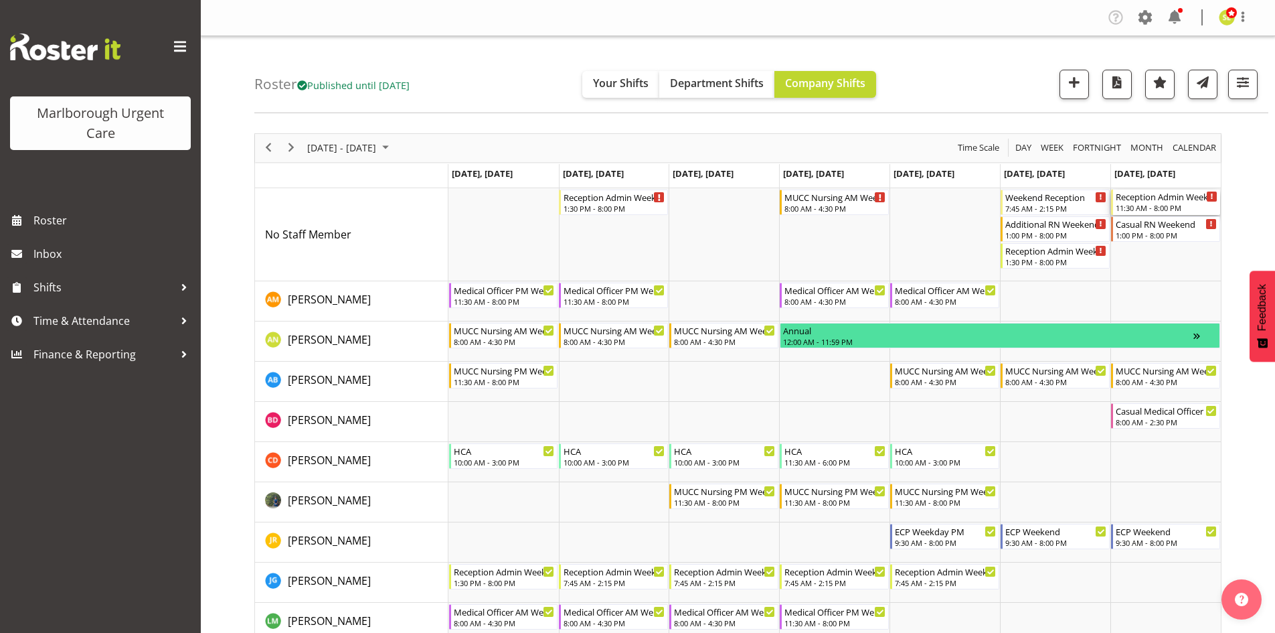
click at [1152, 204] on div "11:30 AM - 8:00 PM" at bounding box center [1167, 207] width 102 height 11
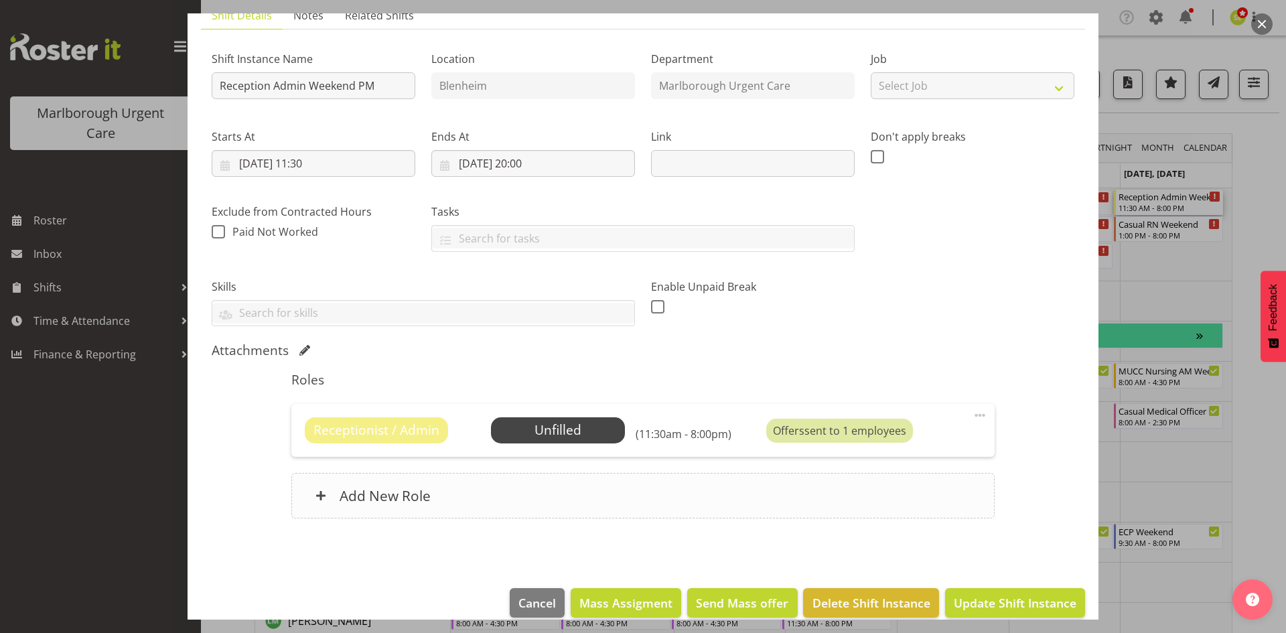
scroll to position [124, 0]
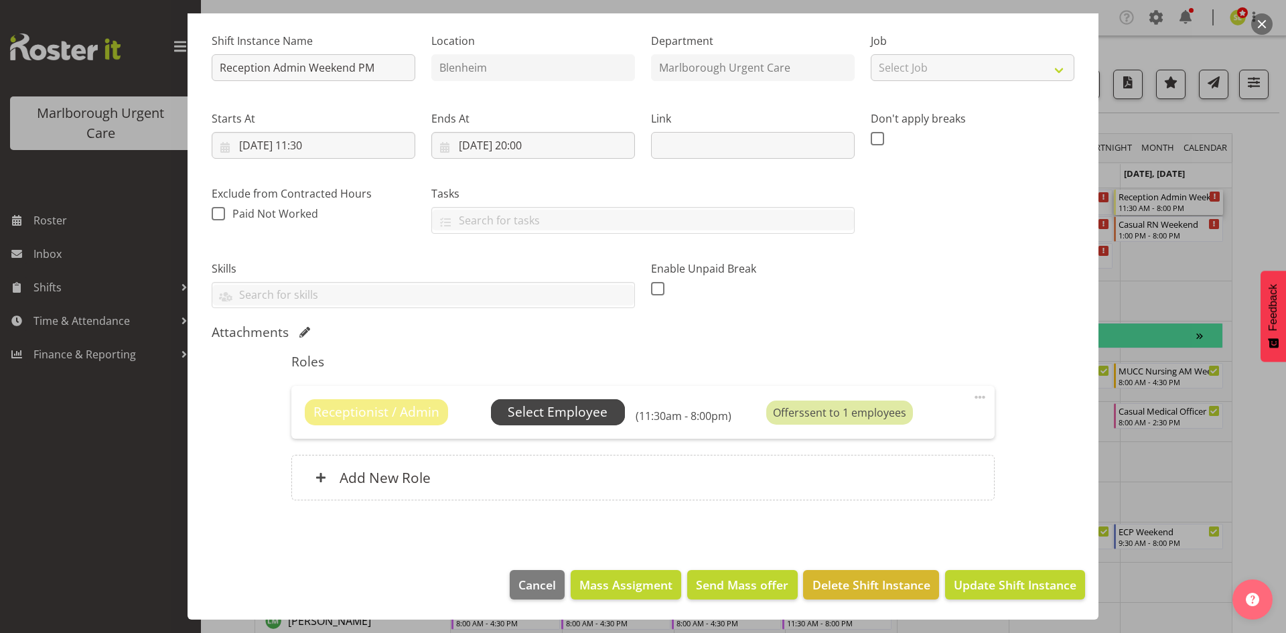
click at [574, 414] on span "Select Employee" at bounding box center [558, 411] width 100 height 19
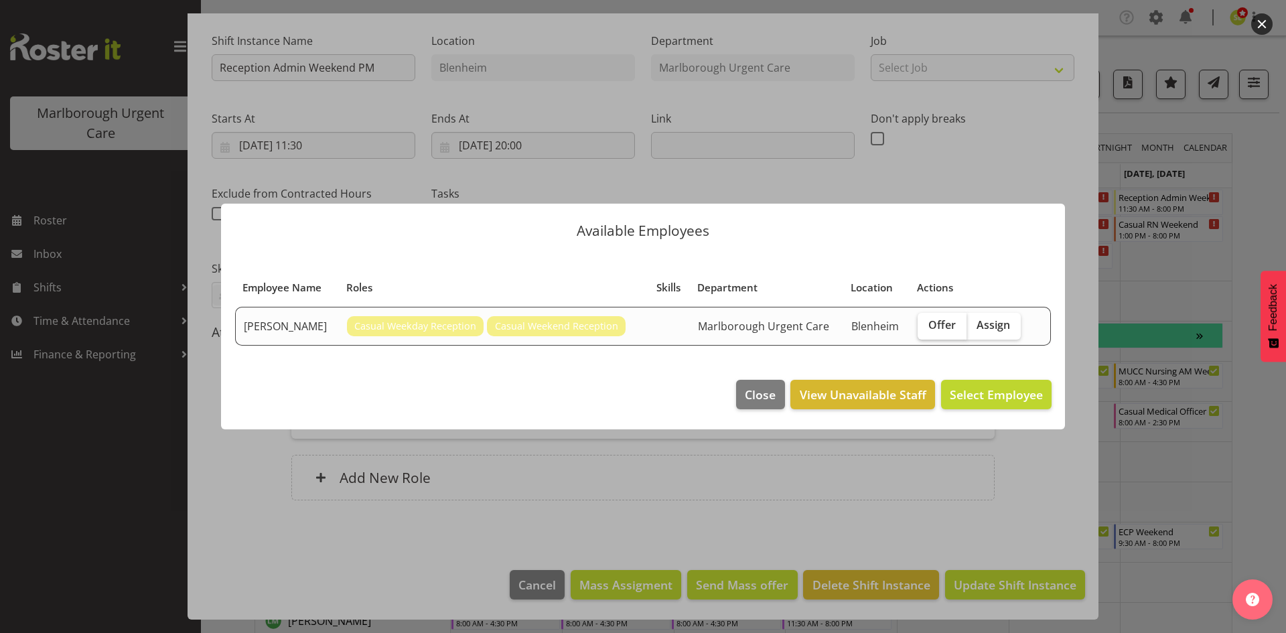
click at [934, 329] on span "Offer" at bounding box center [941, 324] width 27 height 13
click at [926, 329] on input "Offer" at bounding box center [921, 325] width 9 height 9
checkbox input "true"
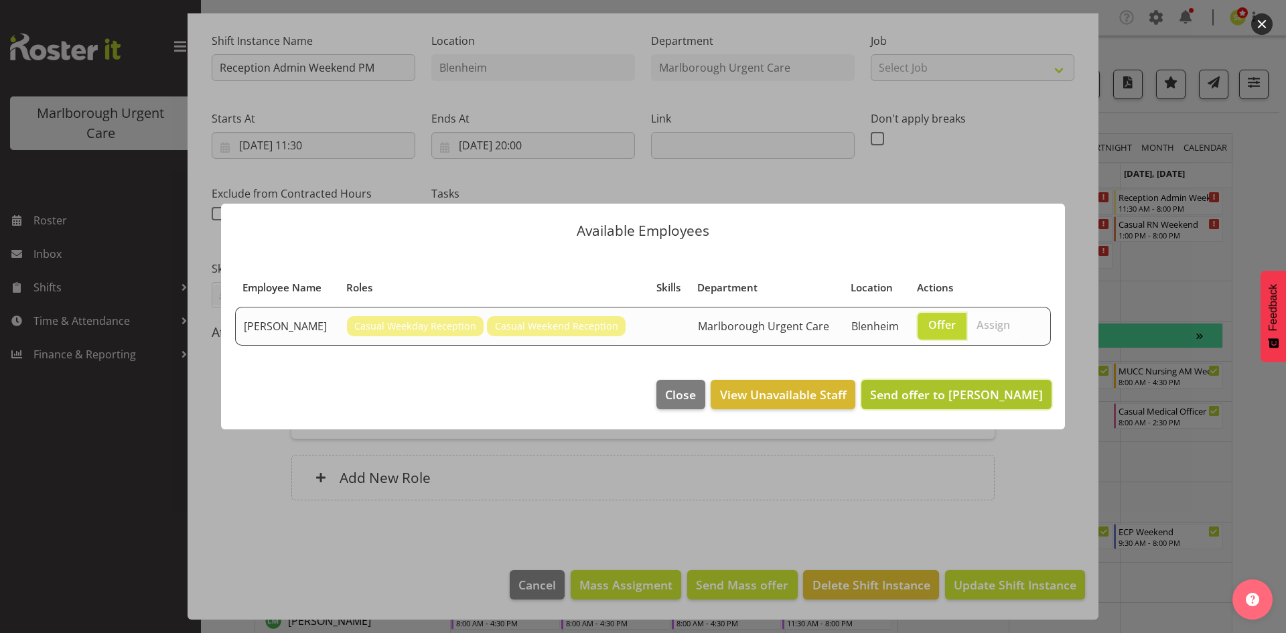
click at [956, 394] on span "Send offer to [PERSON_NAME]" at bounding box center [956, 394] width 173 height 16
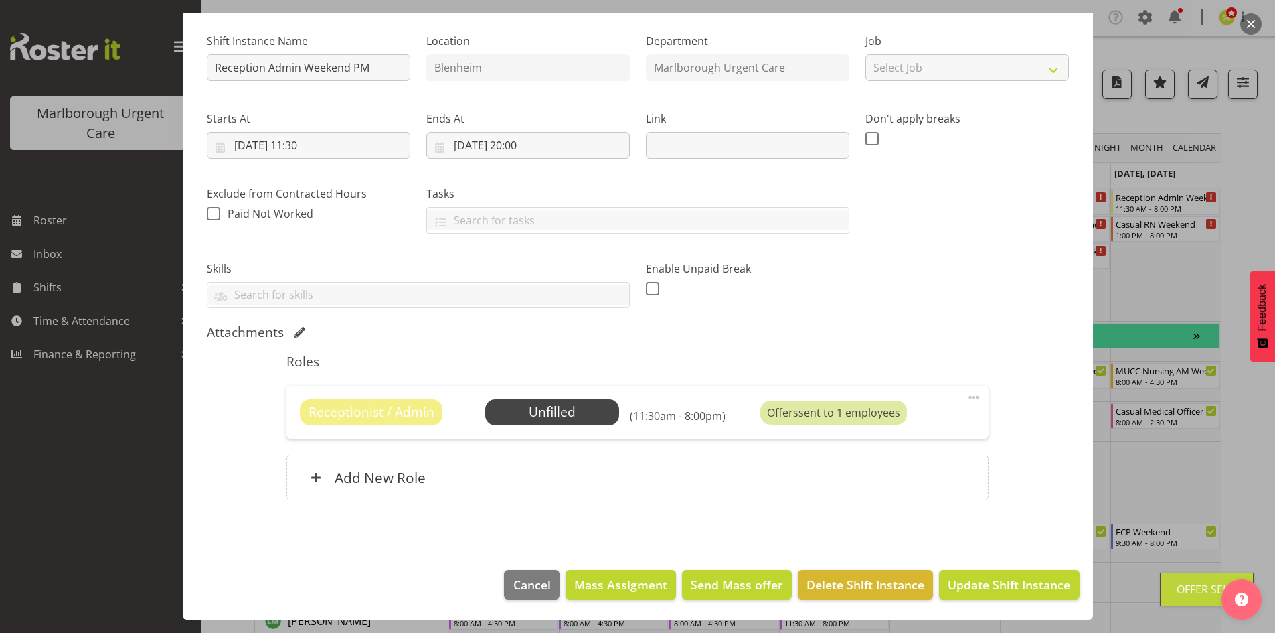
click at [1256, 33] on button "button" at bounding box center [1251, 23] width 21 height 21
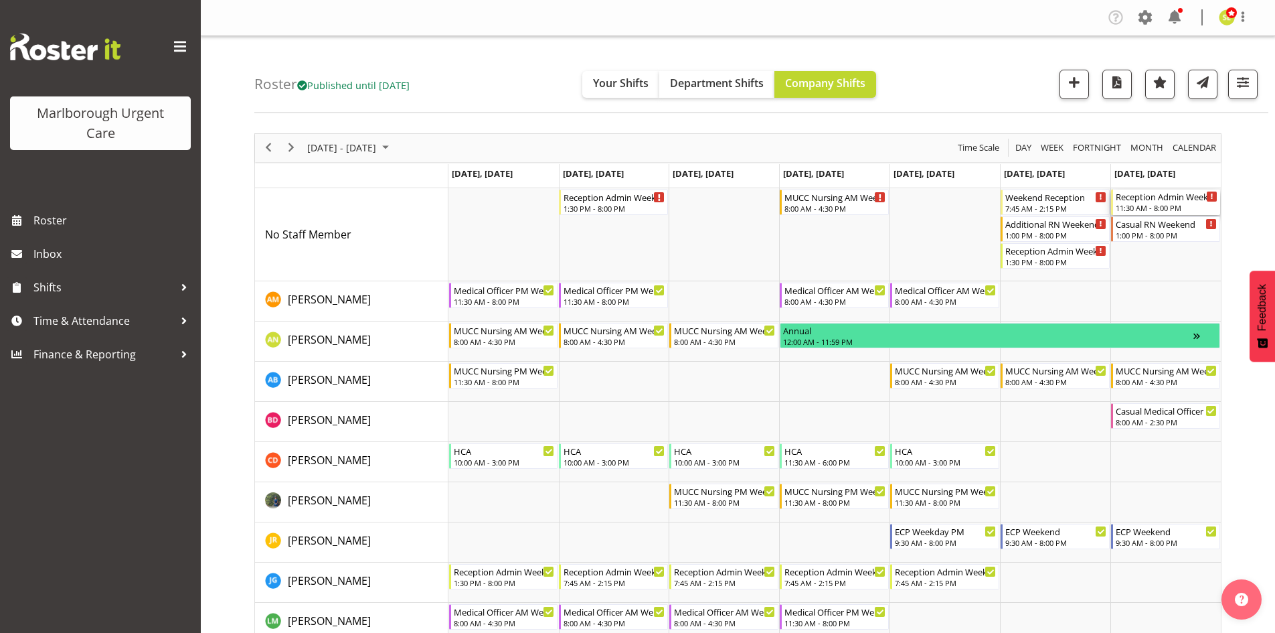
click at [1157, 210] on div "11:30 AM - 8:00 PM" at bounding box center [1167, 207] width 102 height 11
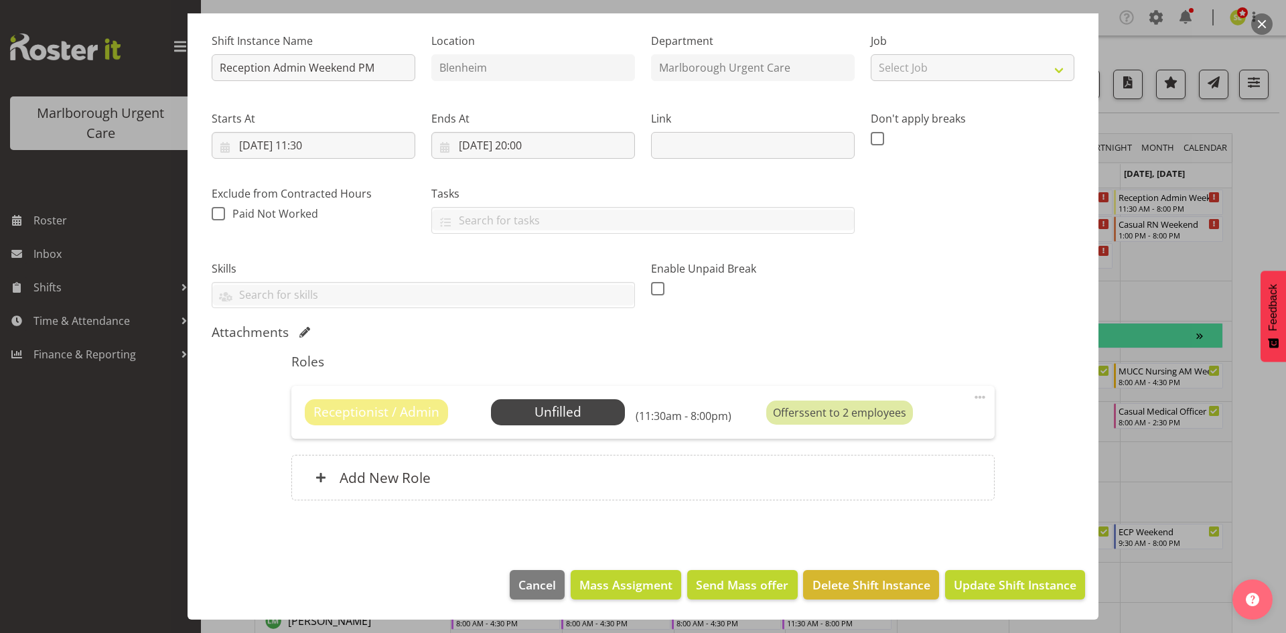
click at [971, 397] on span at bounding box center [979, 397] width 16 height 16
click at [879, 426] on link "Edit" at bounding box center [923, 426] width 129 height 24
select select "10"
select select "2025"
select select "11"
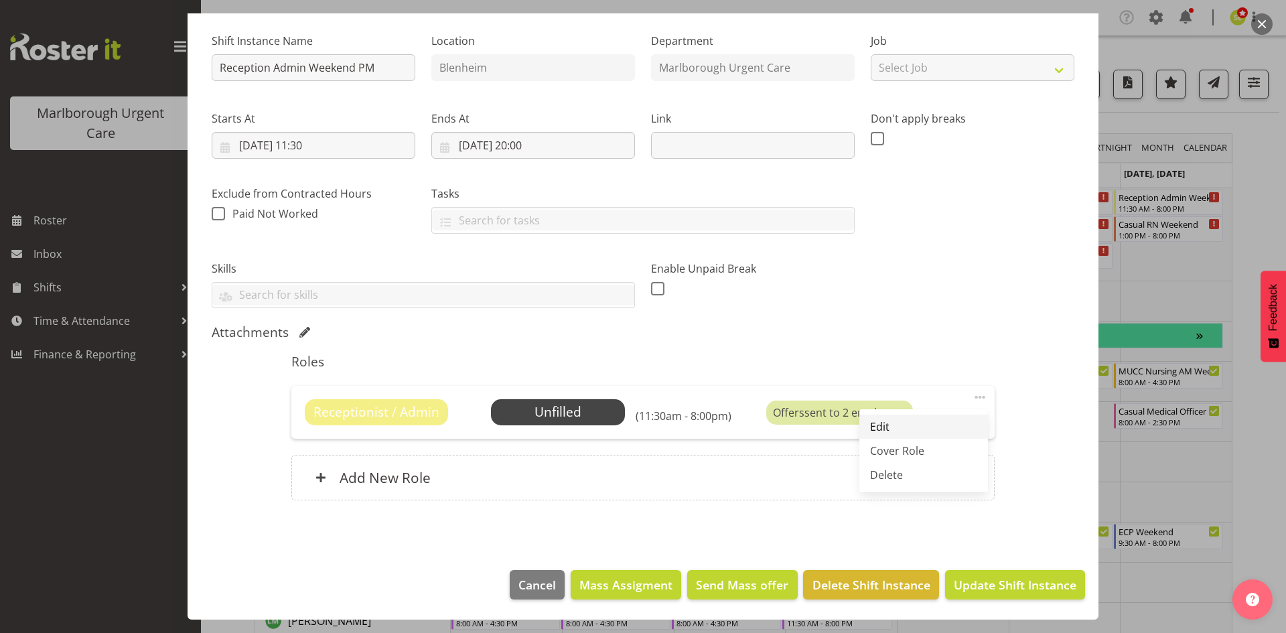
select select "30"
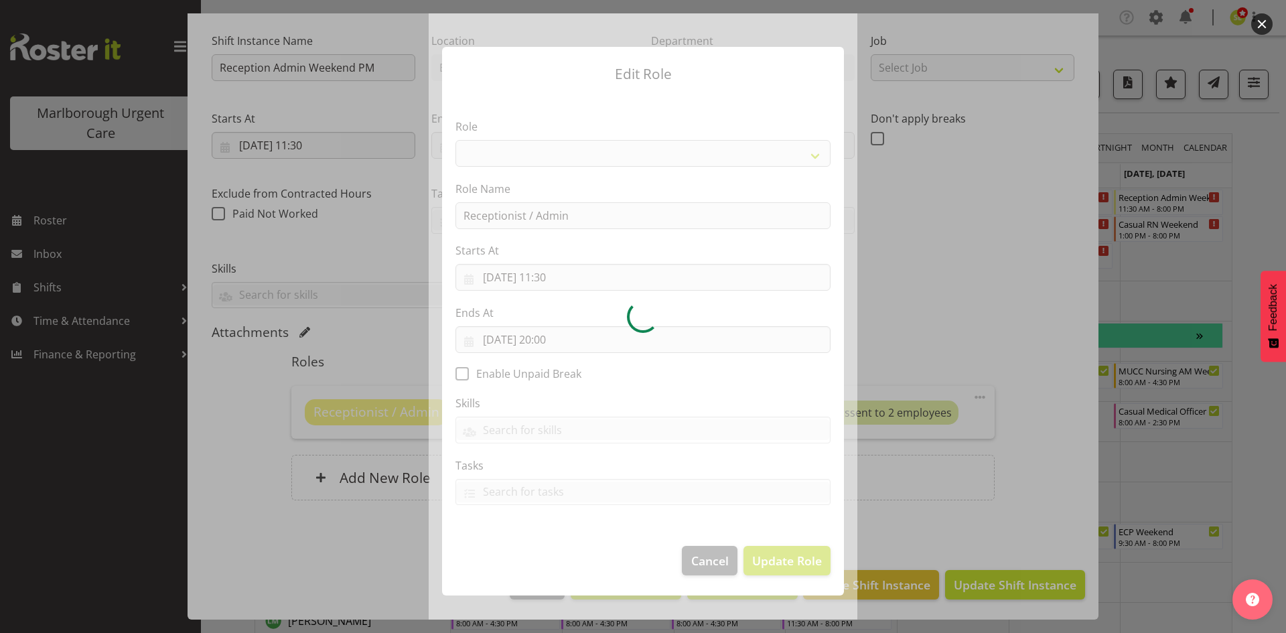
select select "1569"
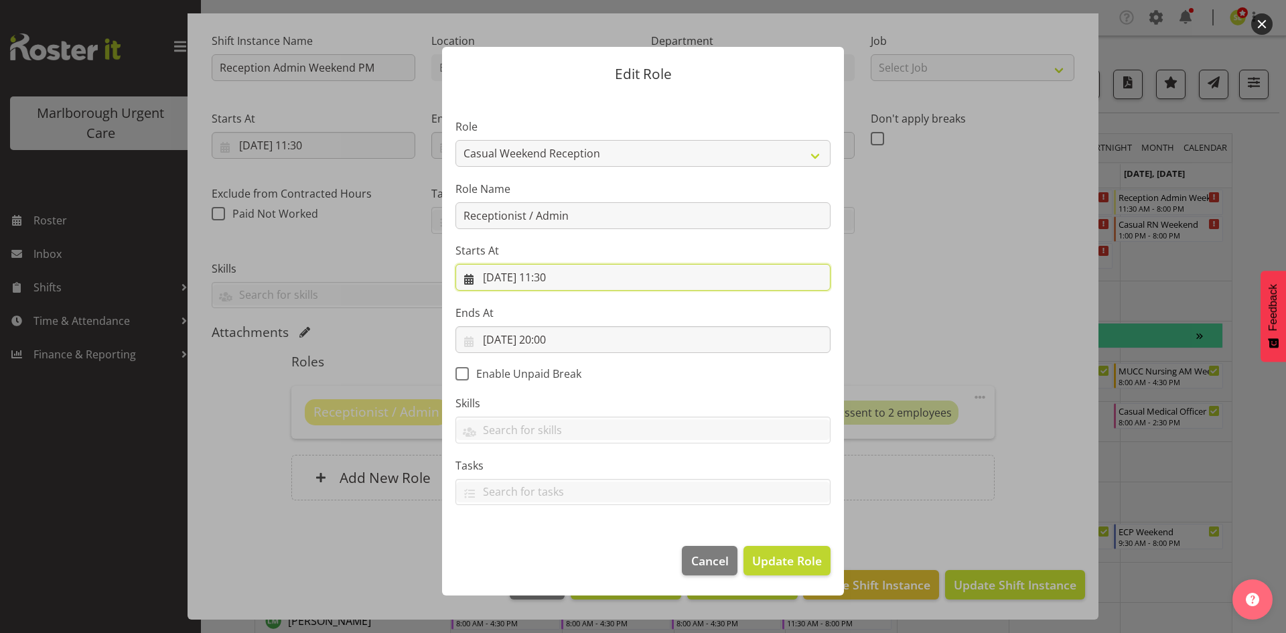
click at [550, 275] on input "[DATE] 11:30" at bounding box center [642, 277] width 375 height 27
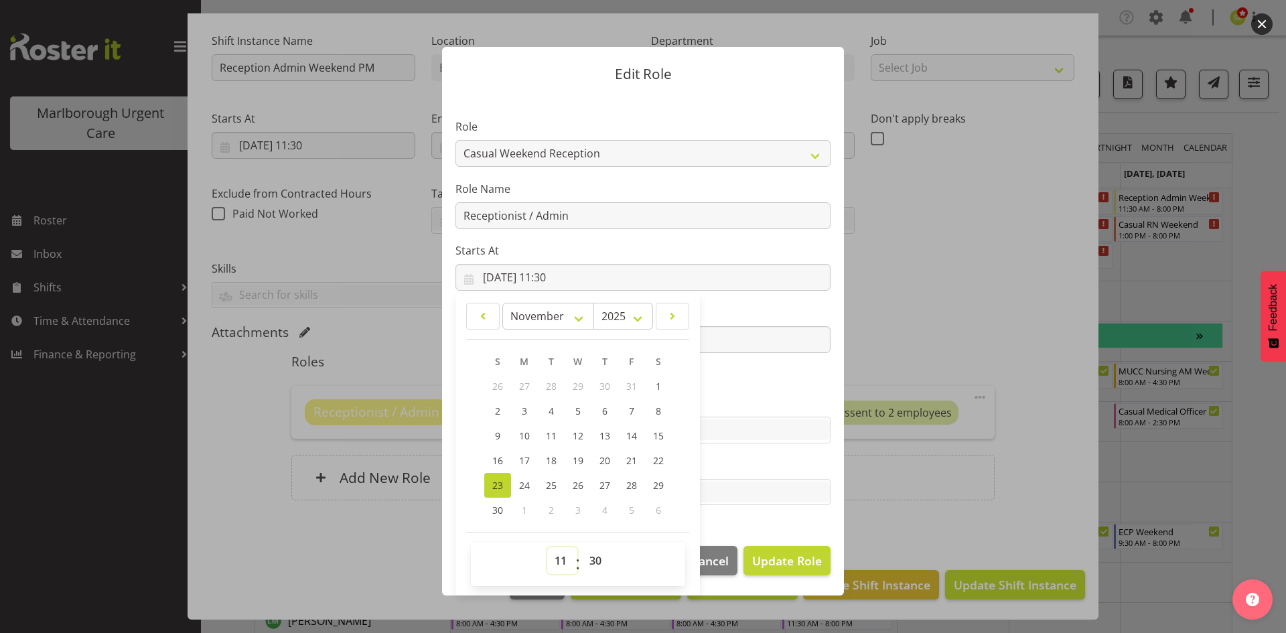
click at [559, 560] on select "00 01 02 03 04 05 06 07 08 09 10 11 12 13 14 15 16 17 18 19 20 21 22 23" at bounding box center [562, 560] width 30 height 27
select select "13"
type input "[DATE] 13:30"
click at [758, 503] on div at bounding box center [643, 492] width 374 height 23
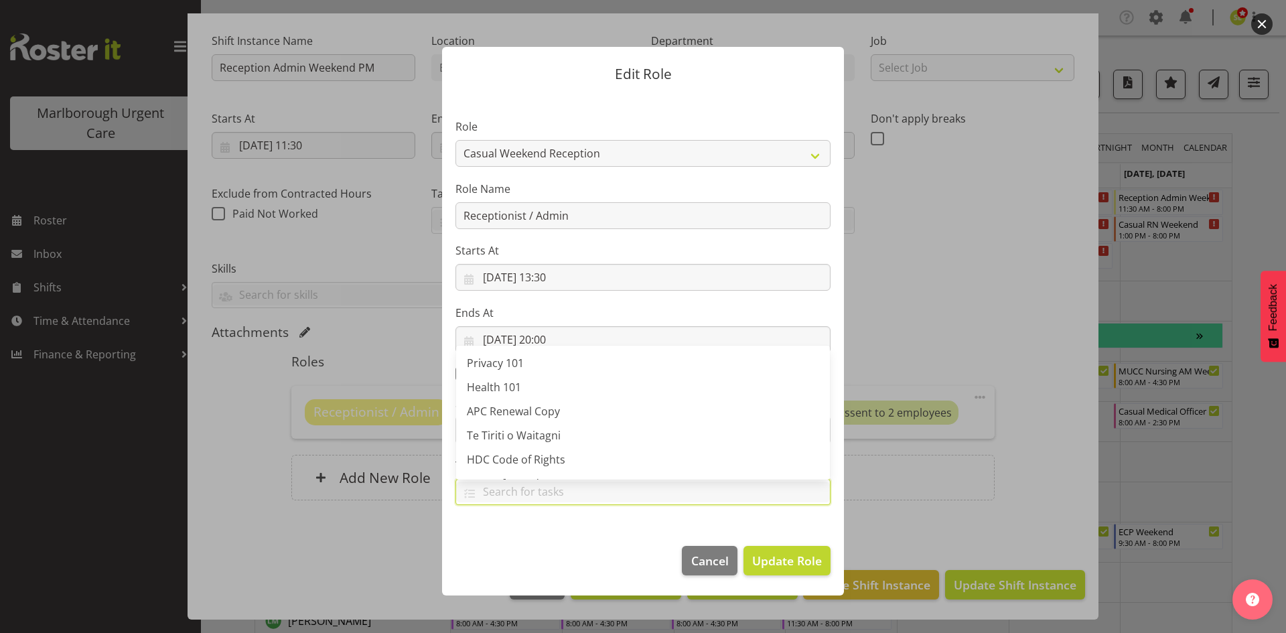
click at [585, 529] on section "Role Casual Registered Nurse Casual Weekday Medical Officer Casual Weekday Rece…" at bounding box center [643, 313] width 402 height 438
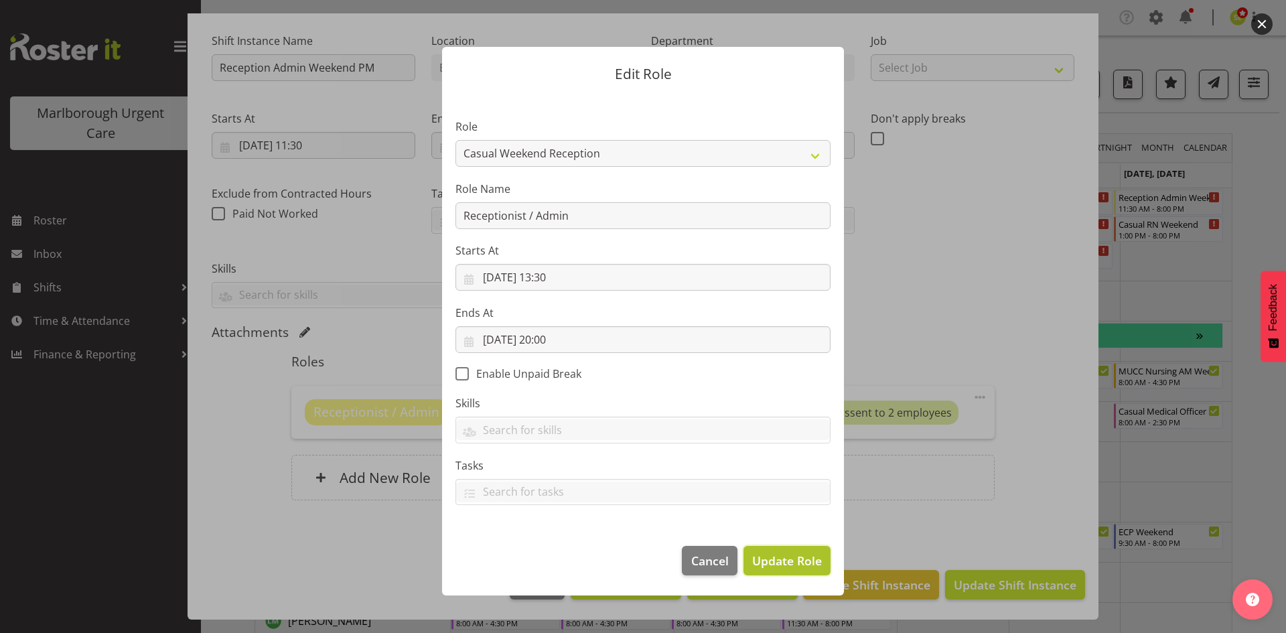
click at [772, 560] on span "Update Role" at bounding box center [787, 560] width 70 height 17
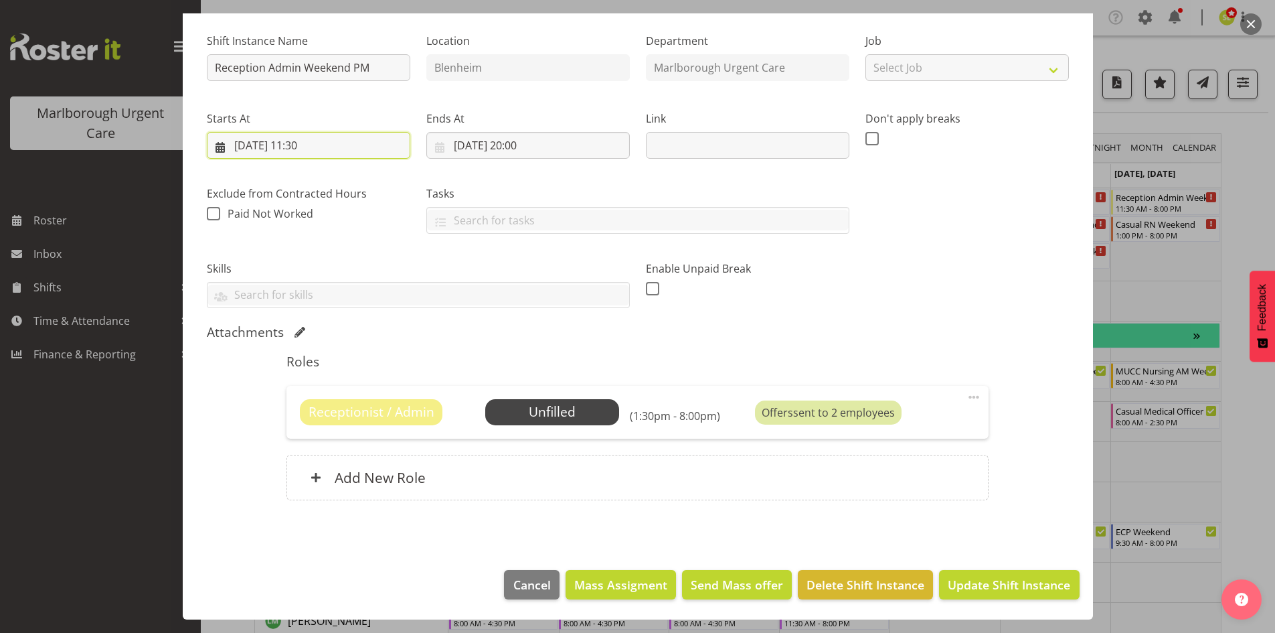
click at [304, 147] on input "[DATE] 11:30" at bounding box center [309, 145] width 204 height 27
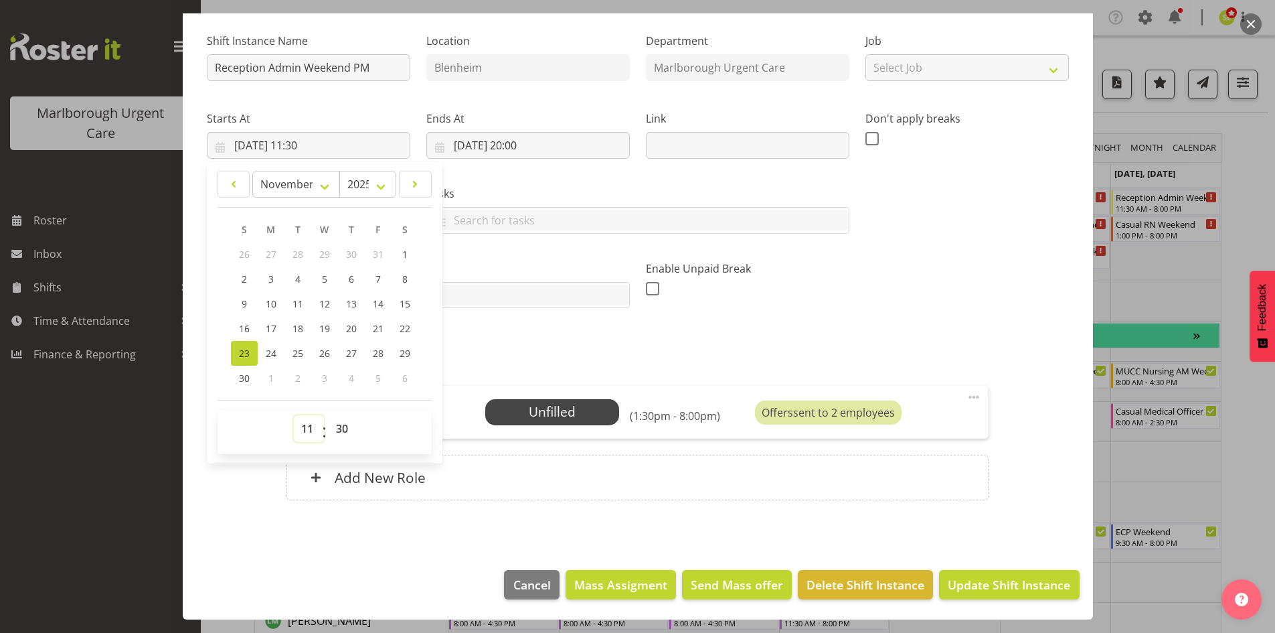
click at [310, 432] on select "00 01 02 03 04 05 06 07 08 09 10 11 12 13 14 15 16 17 18 19 20 21 22 23" at bounding box center [309, 428] width 30 height 27
select select "13"
type input "[DATE] 13:30"
click at [622, 357] on h5 "Roles" at bounding box center [638, 362] width 702 height 16
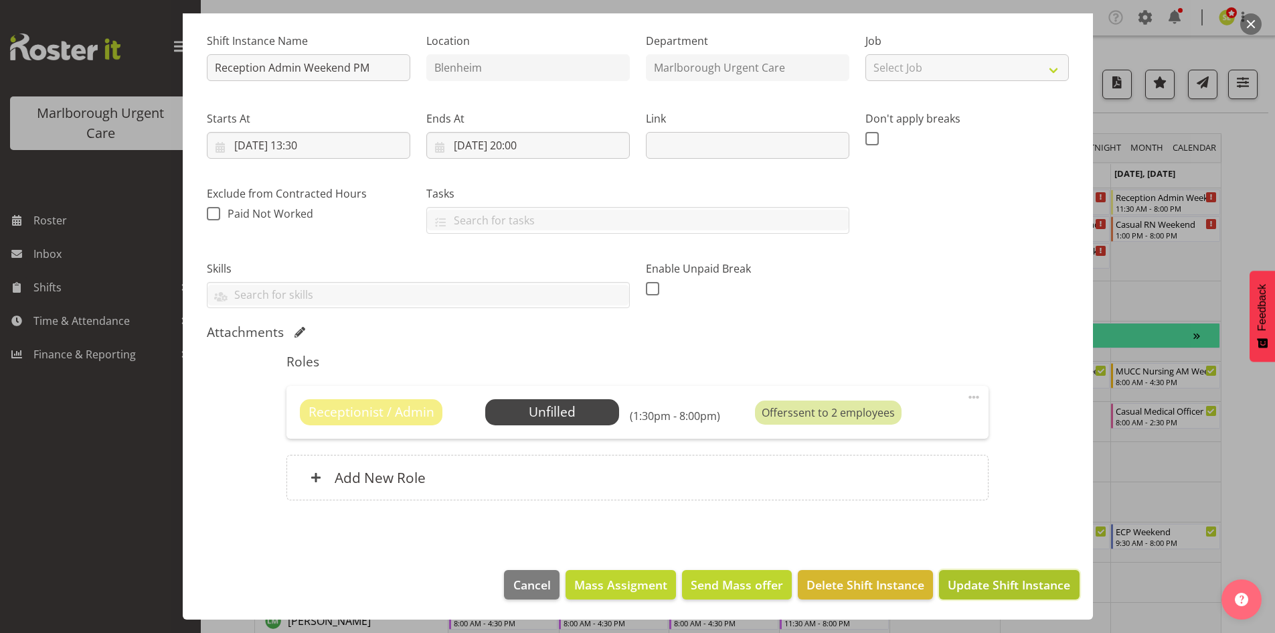
click at [983, 580] on span "Update Shift Instance" at bounding box center [1009, 584] width 123 height 17
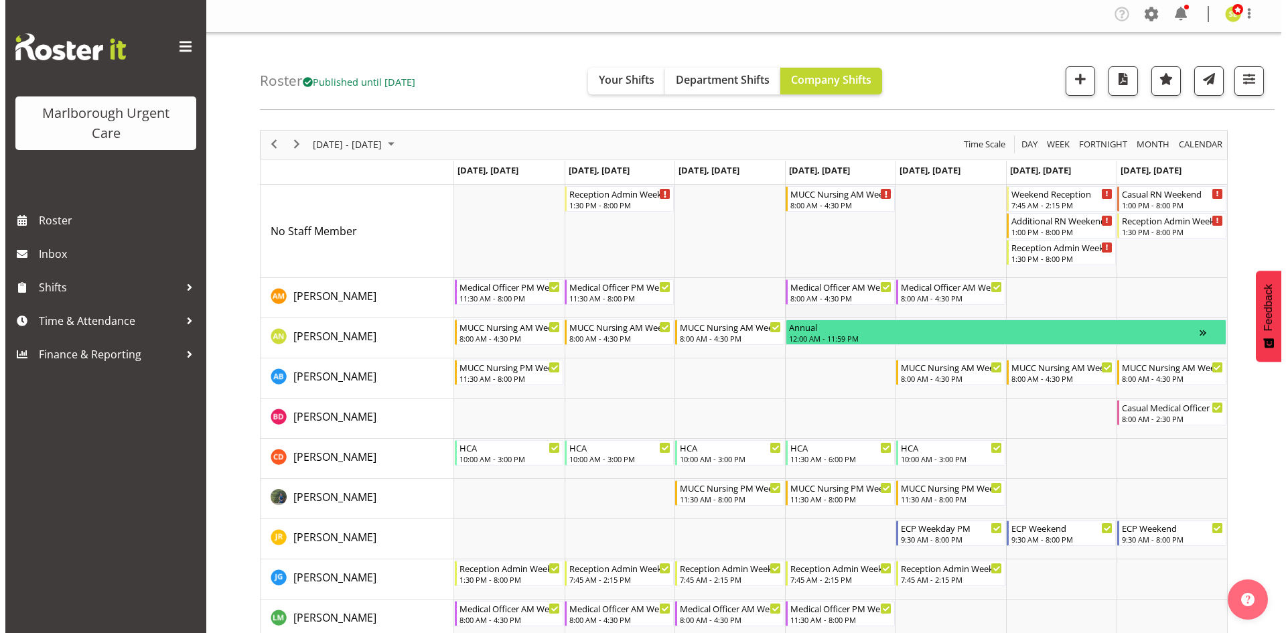
scroll to position [0, 0]
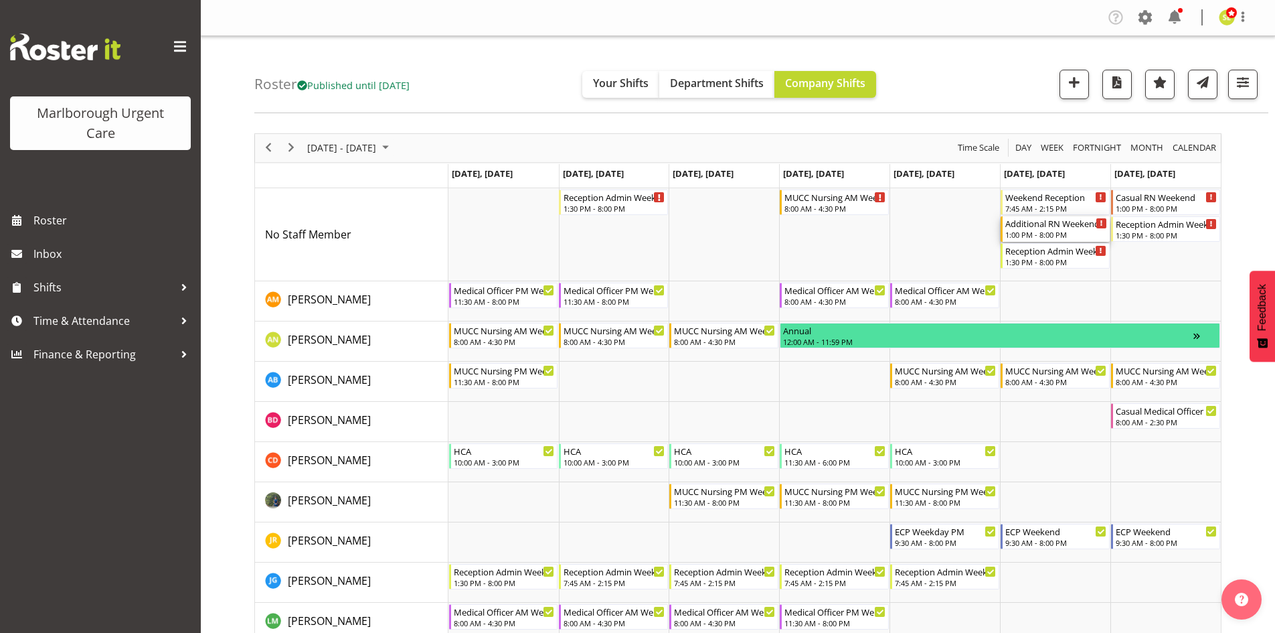
click at [1030, 232] on div "1:00 PM - 8:00 PM" at bounding box center [1057, 234] width 102 height 11
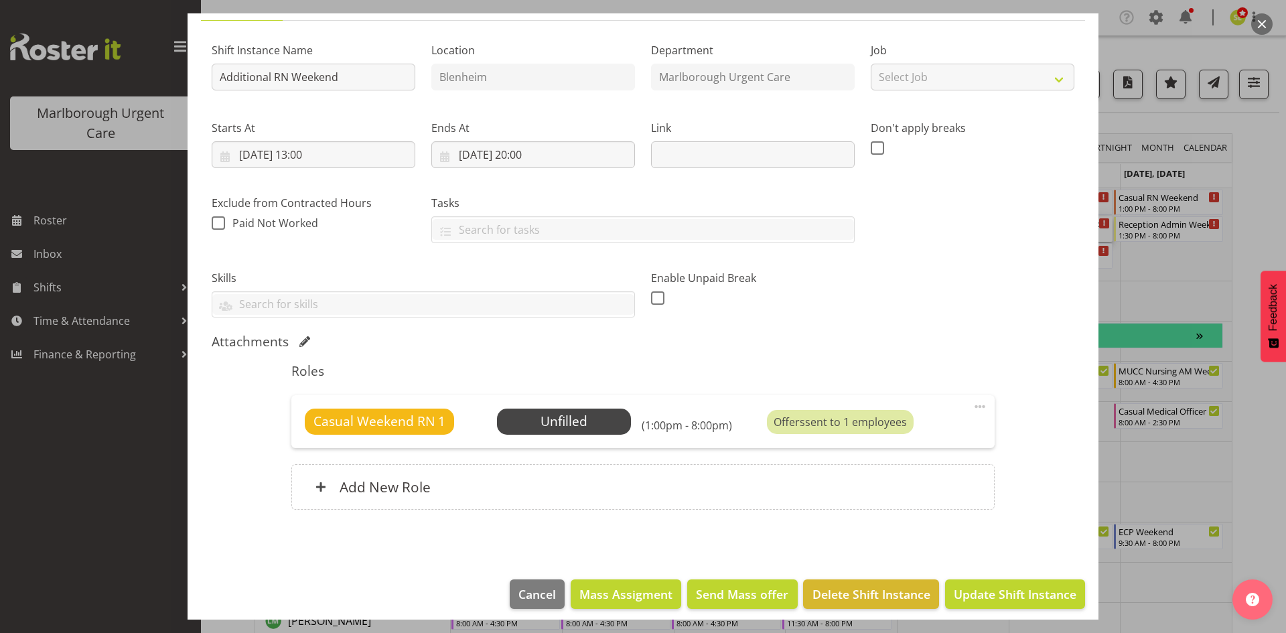
scroll to position [124, 0]
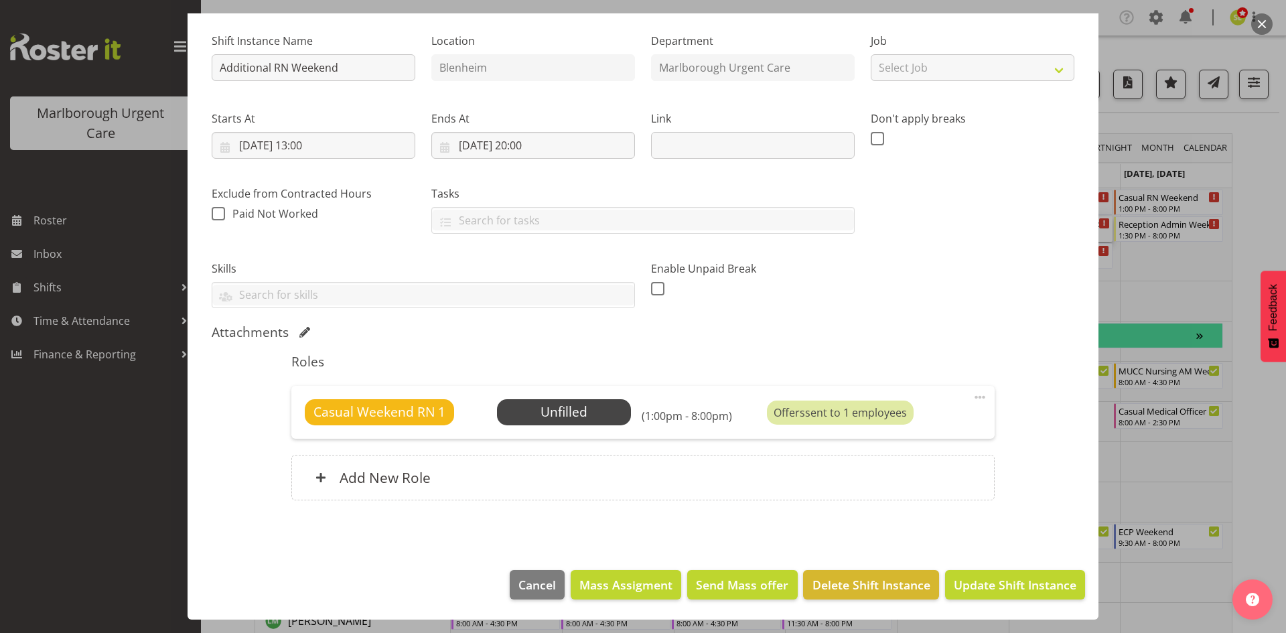
drag, startPoint x: 1256, startPoint y: 29, endPoint x: 1249, endPoint y: 32, distance: 8.1
click at [1256, 29] on button "button" at bounding box center [1261, 23] width 21 height 21
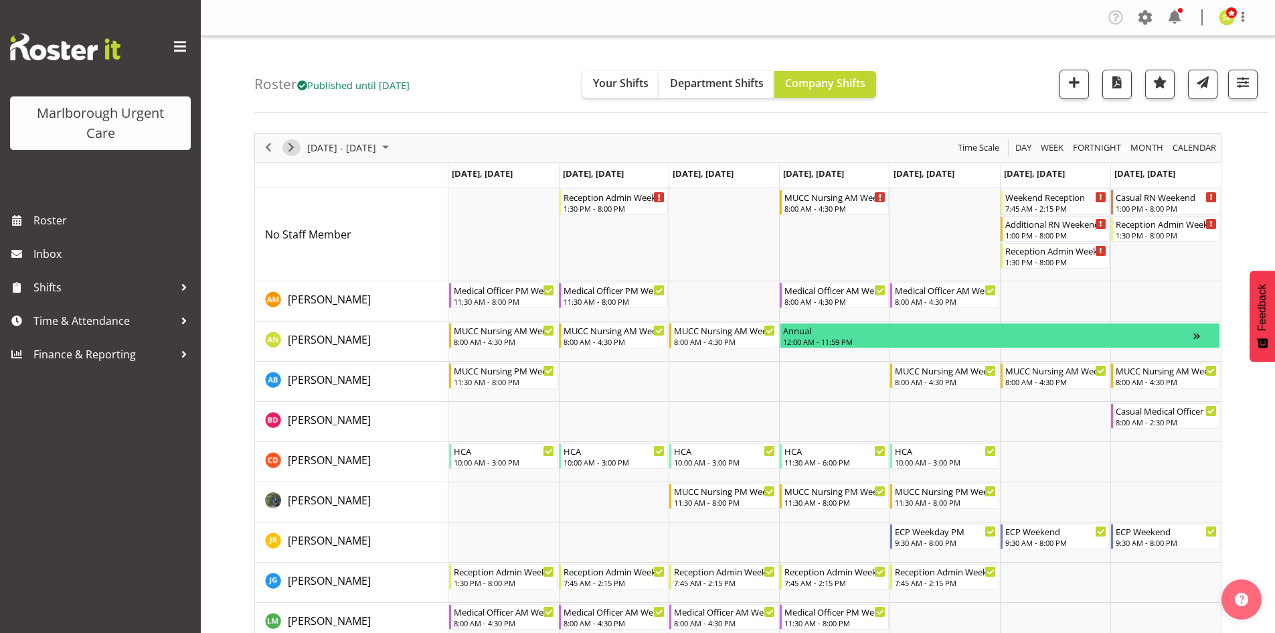
click at [296, 153] on span "Next" at bounding box center [291, 147] width 16 height 17
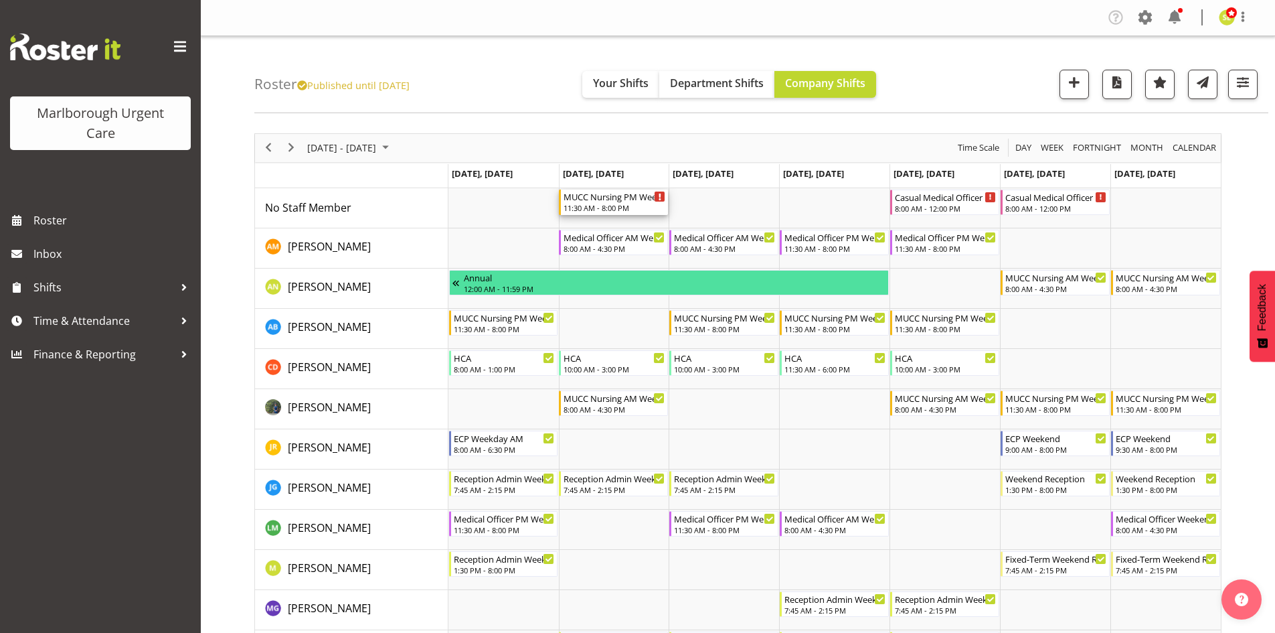
click at [600, 210] on div "11:30 AM - 8:00 PM" at bounding box center [615, 207] width 102 height 11
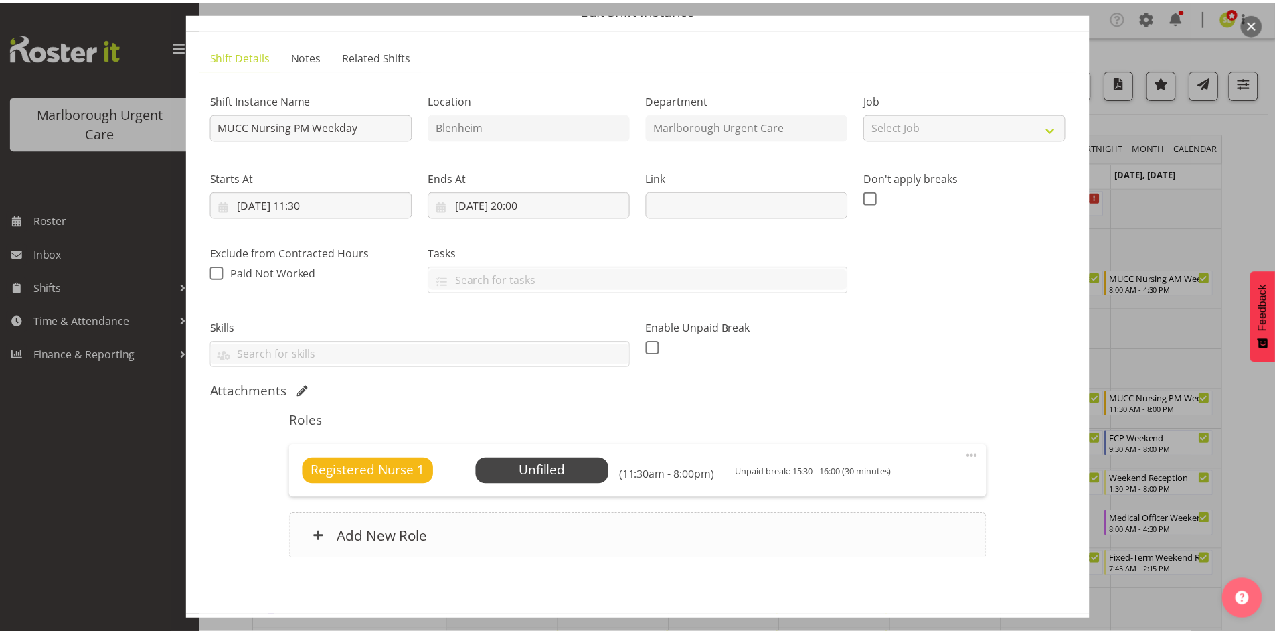
scroll to position [124, 0]
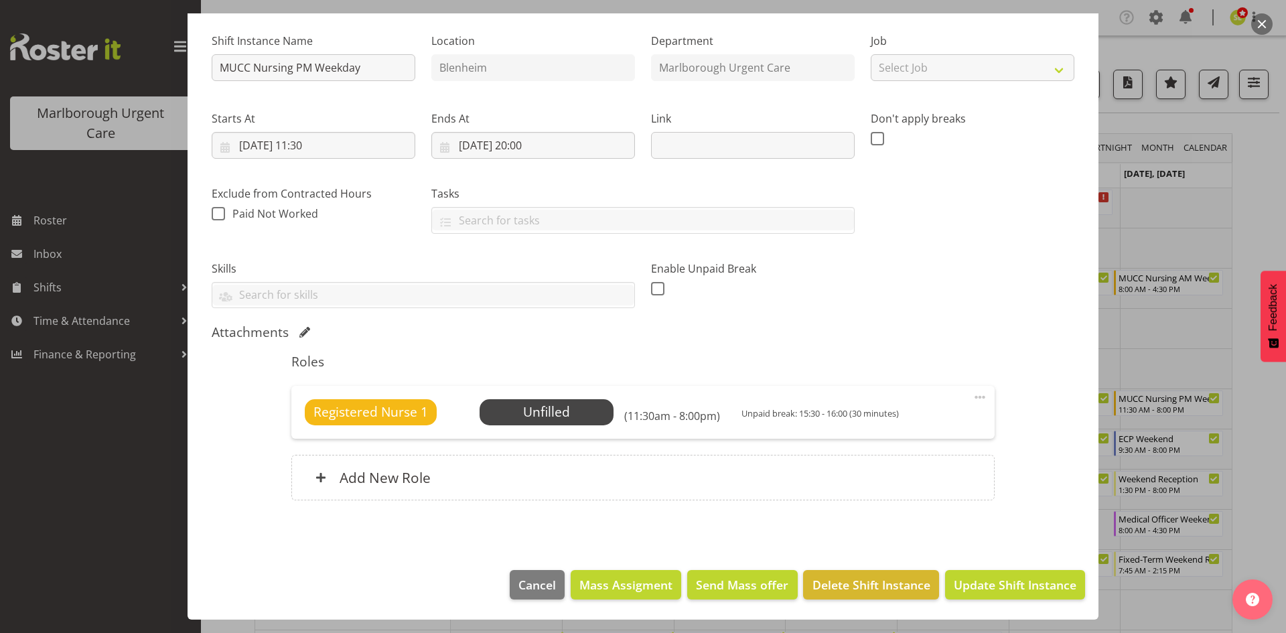
click at [1266, 8] on div at bounding box center [643, 316] width 1286 height 633
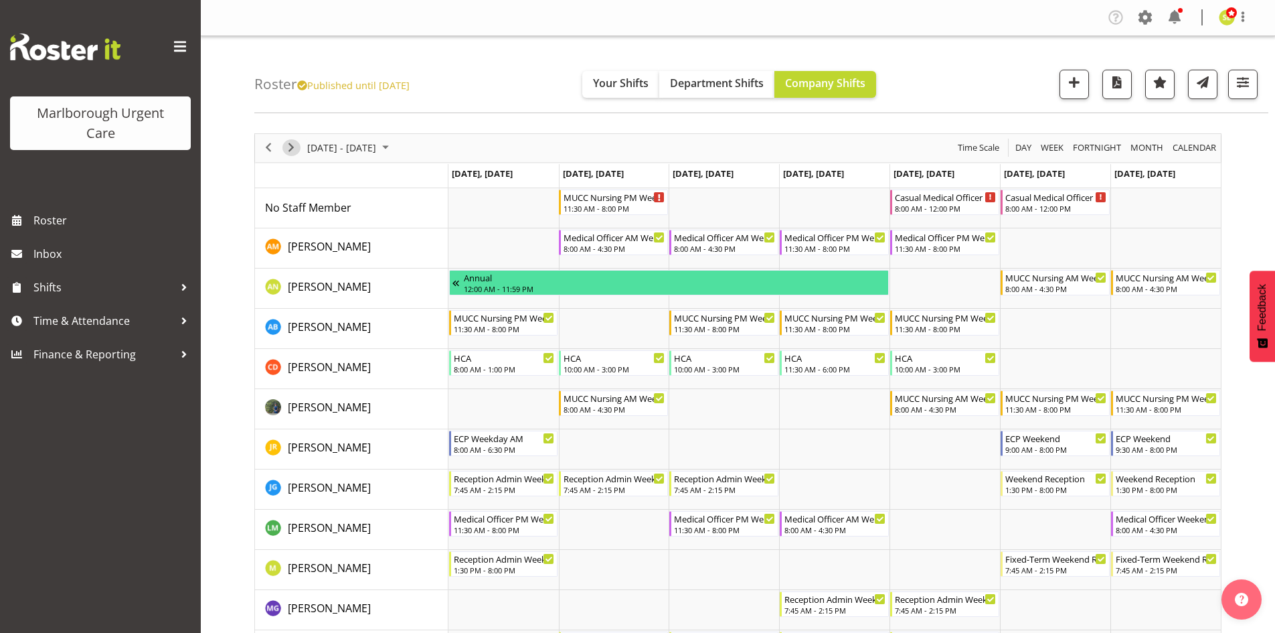
click at [290, 151] on span "Next" at bounding box center [291, 147] width 16 height 17
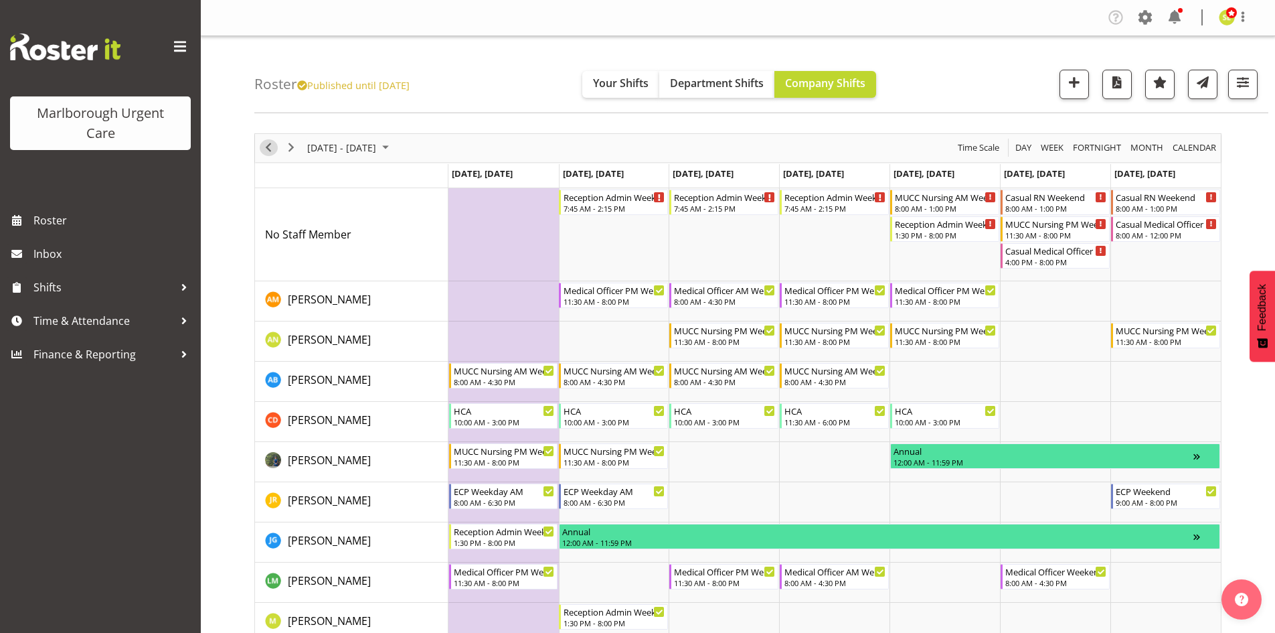
click at [267, 150] on span "Previous" at bounding box center [268, 147] width 16 height 17
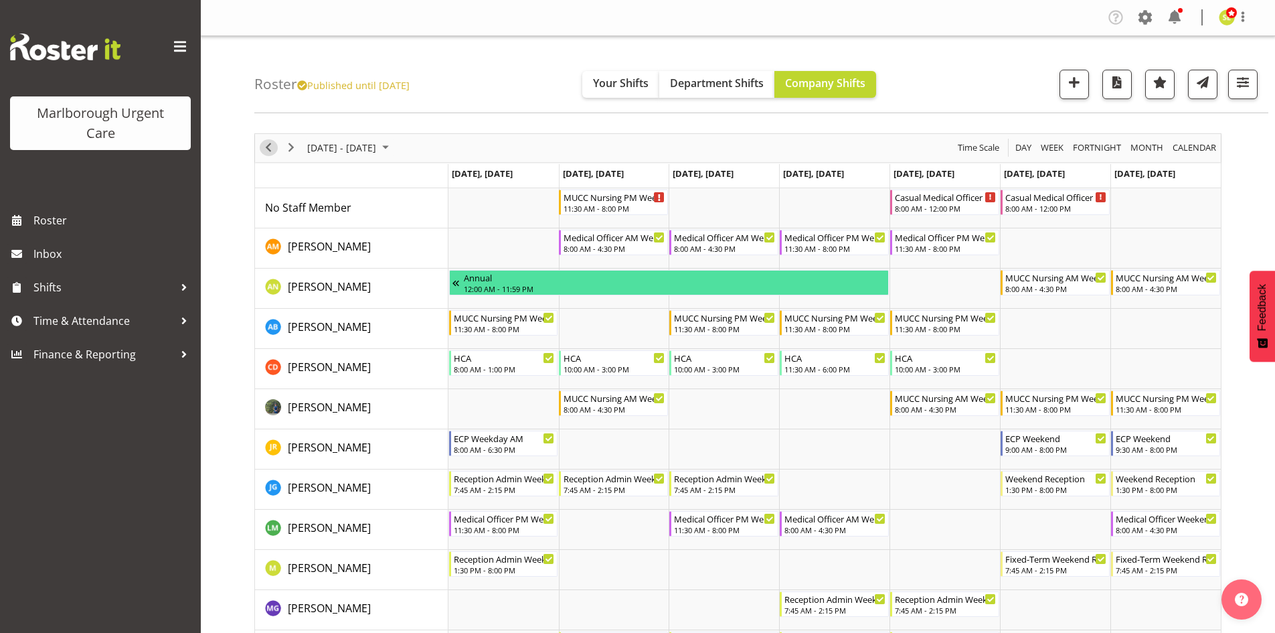
click at [267, 150] on span "Previous" at bounding box center [268, 147] width 16 height 17
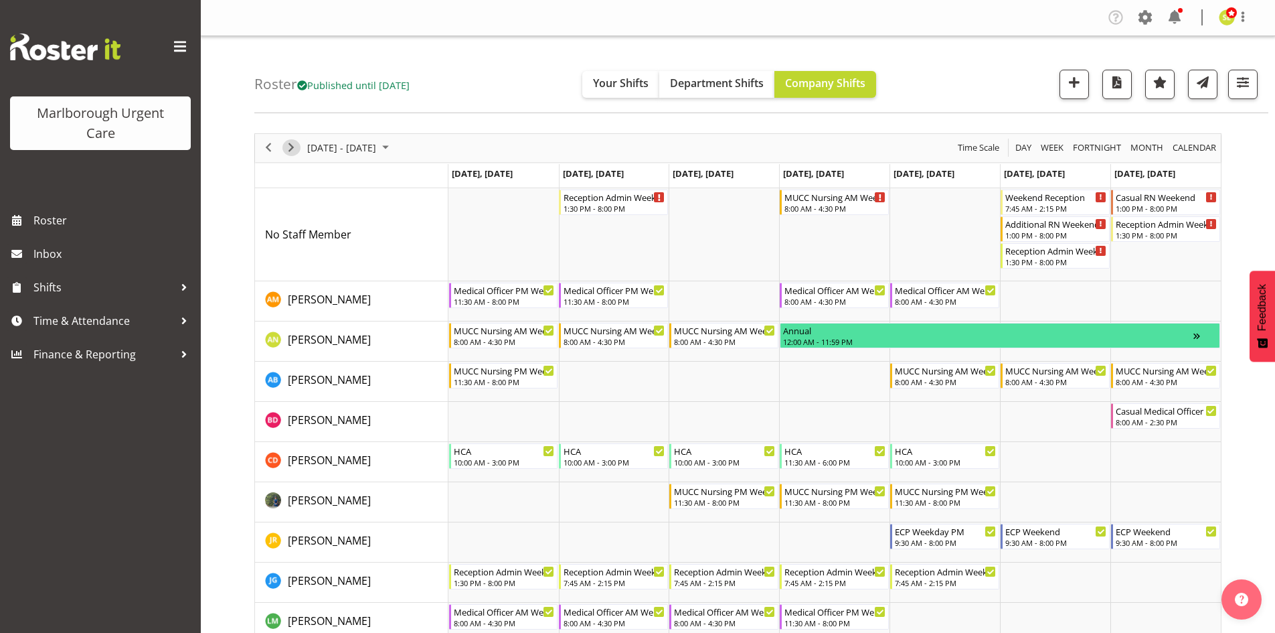
click at [294, 151] on span "Next" at bounding box center [291, 147] width 16 height 17
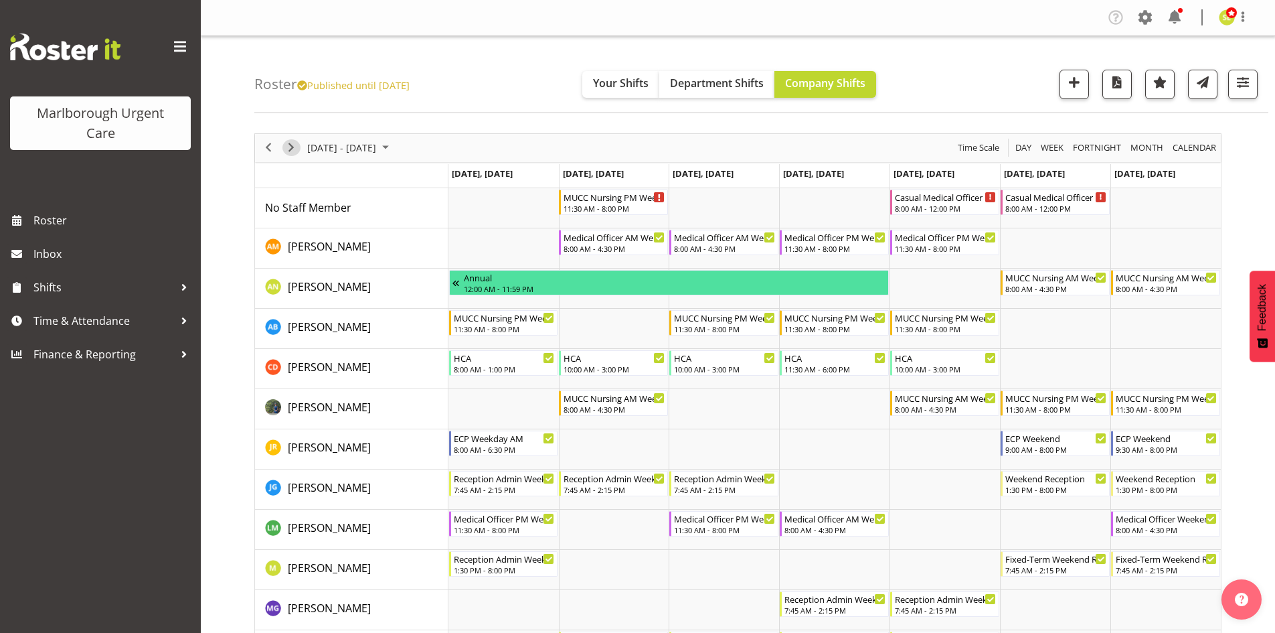
click at [295, 152] on span "Next" at bounding box center [291, 147] width 16 height 17
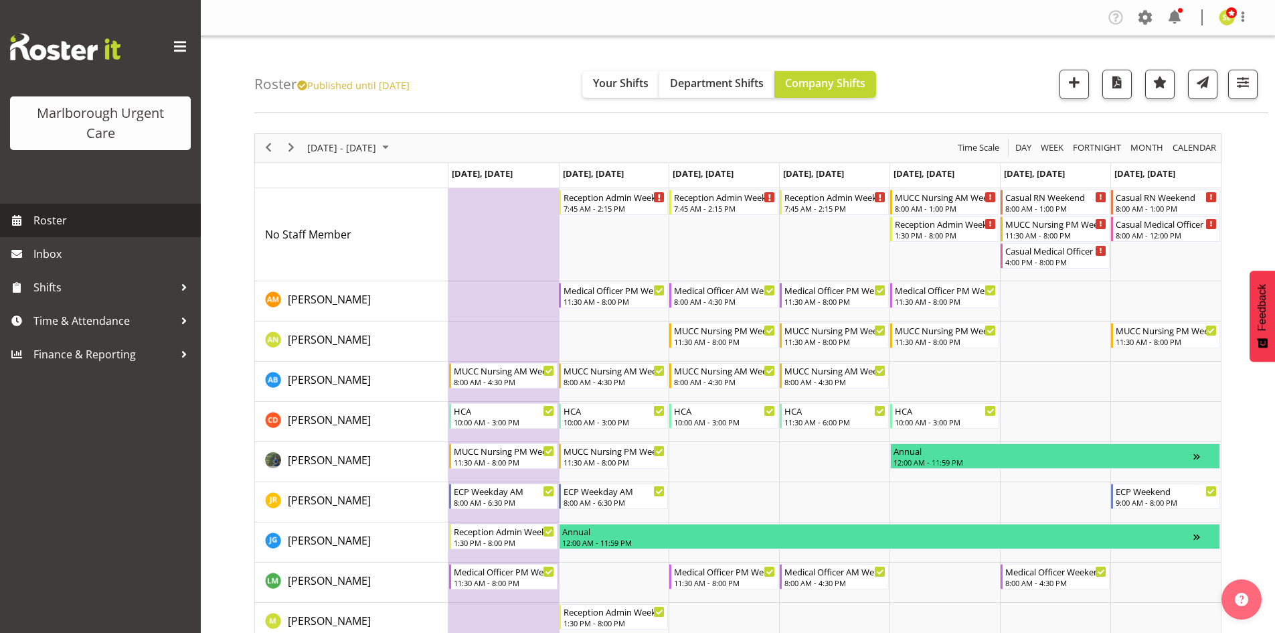
click at [135, 220] on span "Roster" at bounding box center [113, 220] width 161 height 20
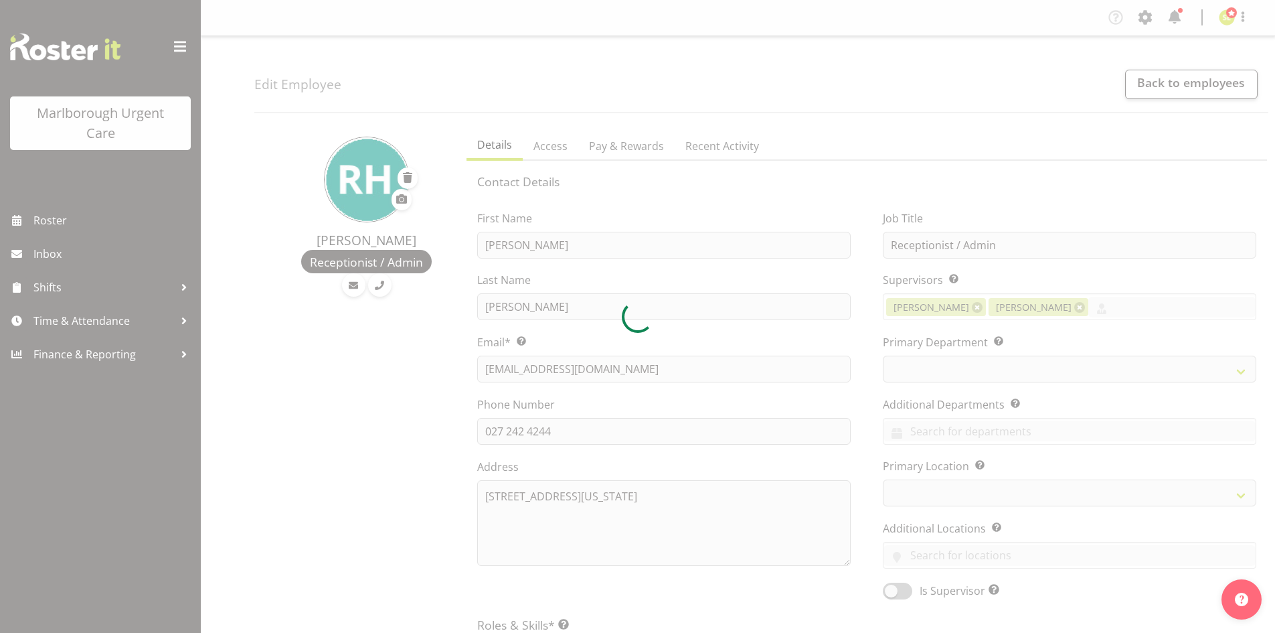
select select "TimelineWeek"
select select
select select "925"
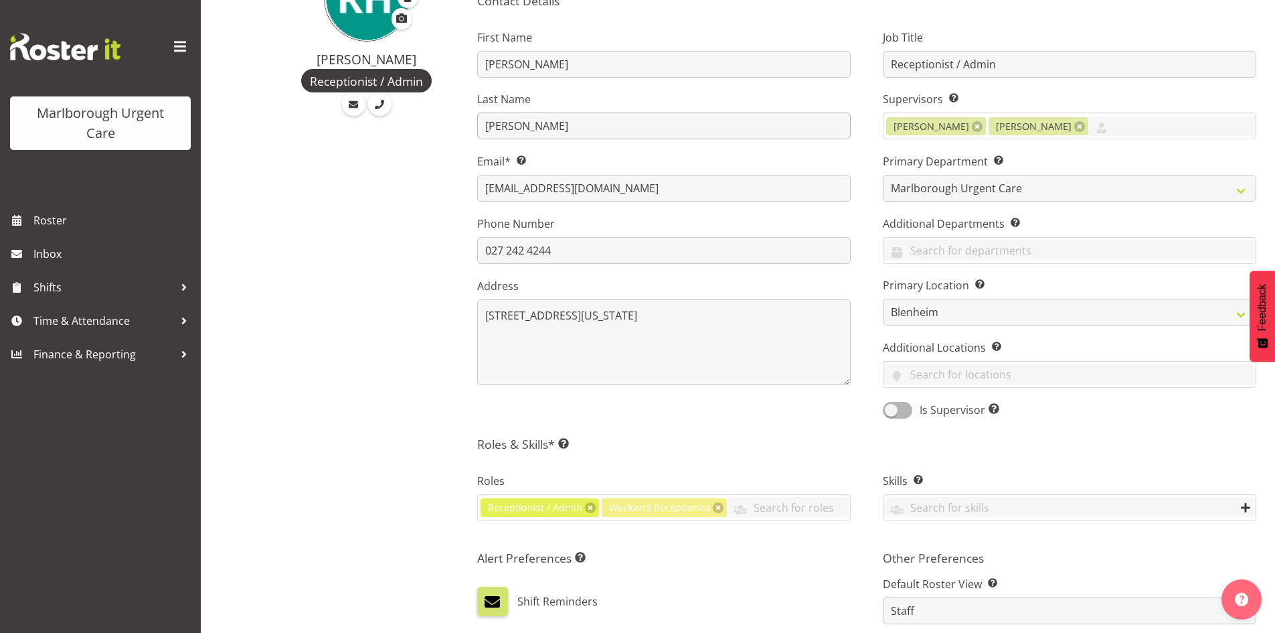
scroll to position [201, 0]
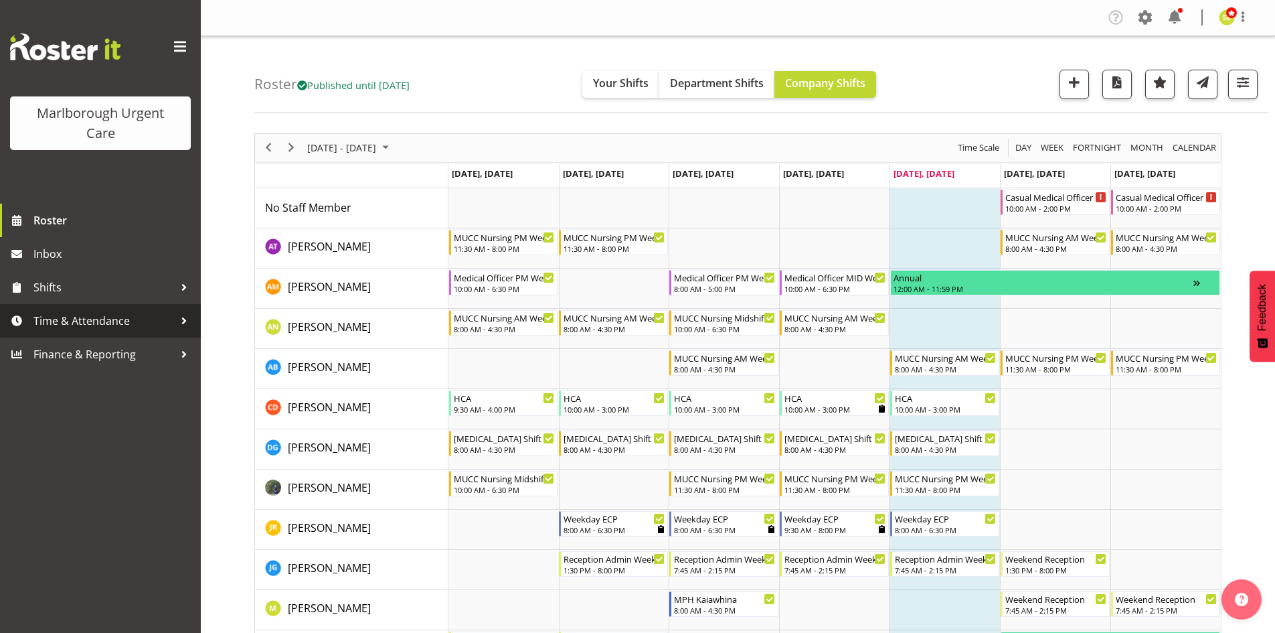
click at [112, 327] on span "Time & Attendance" at bounding box center [103, 321] width 141 height 20
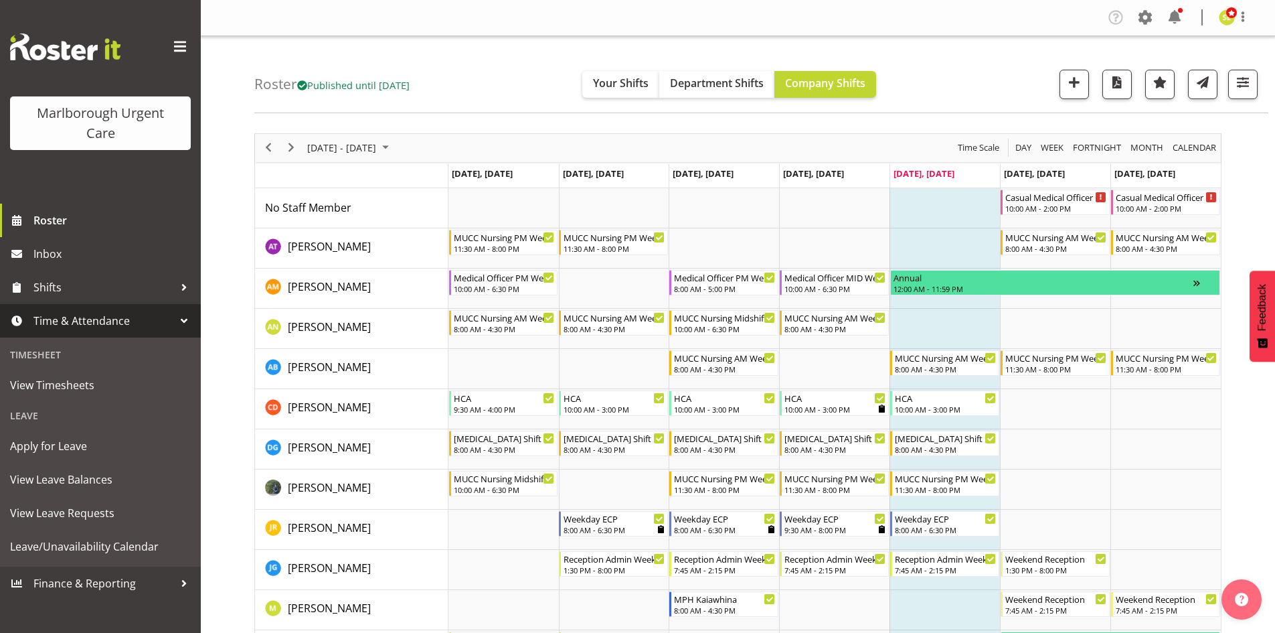
click at [112, 327] on span "Time & Attendance" at bounding box center [103, 321] width 141 height 20
